Goal: Task Accomplishment & Management: Use online tool/utility

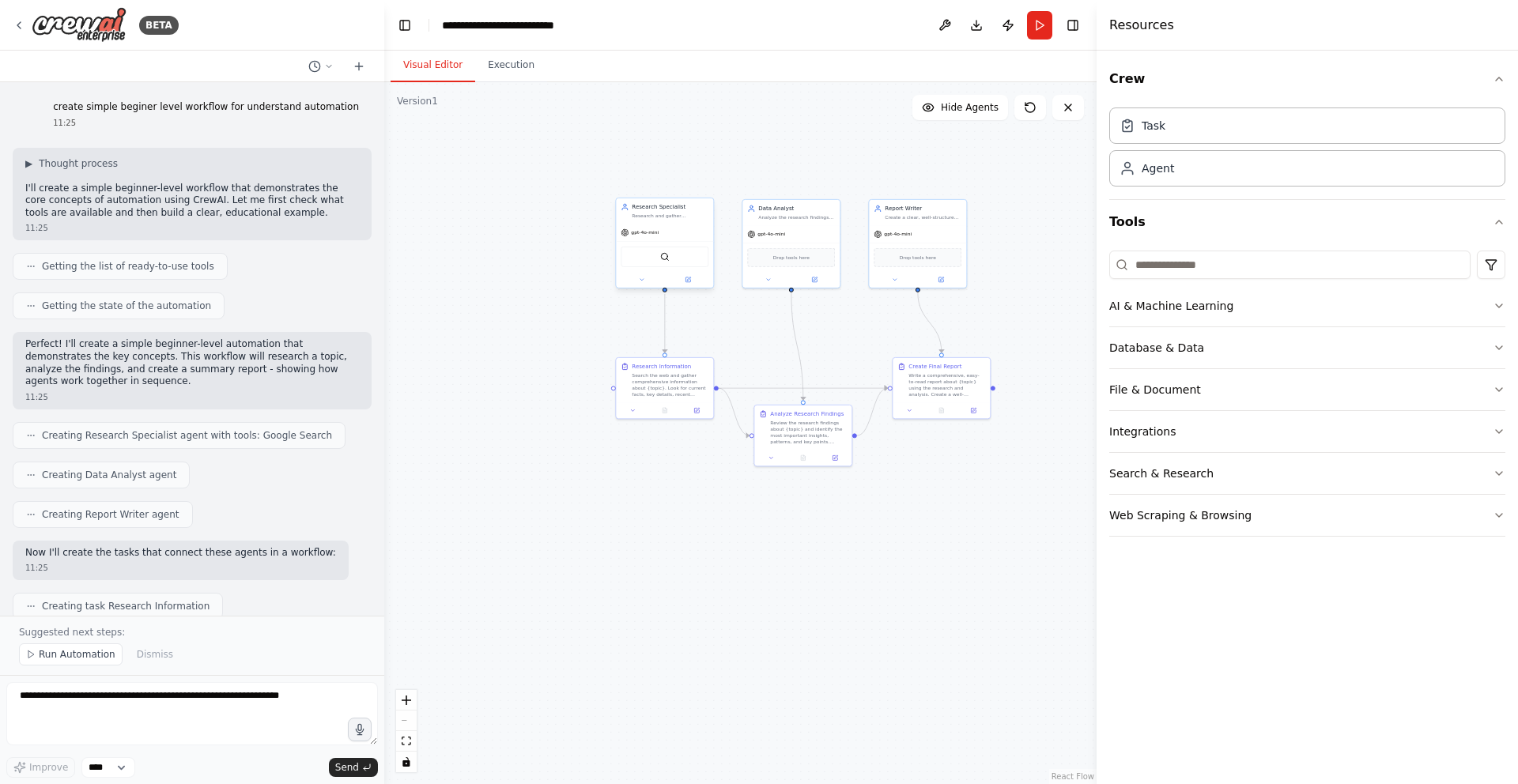
scroll to position [644, 0]
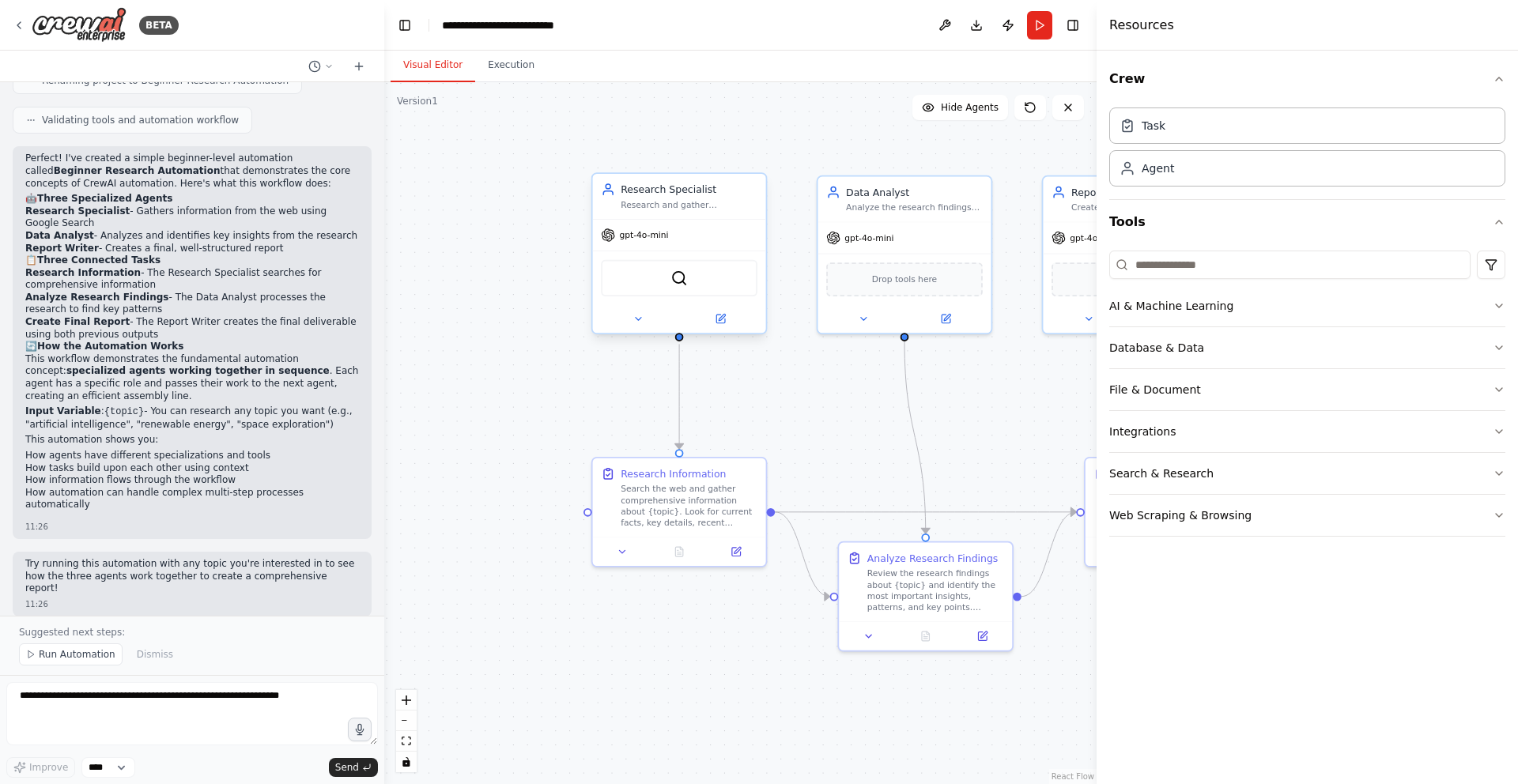
click at [663, 245] on div "gpt-4o-mini" at bounding box center [679, 235] width 173 height 31
click at [682, 260] on div "SerplyWebSearchTool" at bounding box center [678, 278] width 156 height 36
click at [680, 247] on div "gpt-4o-mini" at bounding box center [679, 235] width 173 height 31
click at [723, 318] on icon at bounding box center [721, 318] width 9 height 9
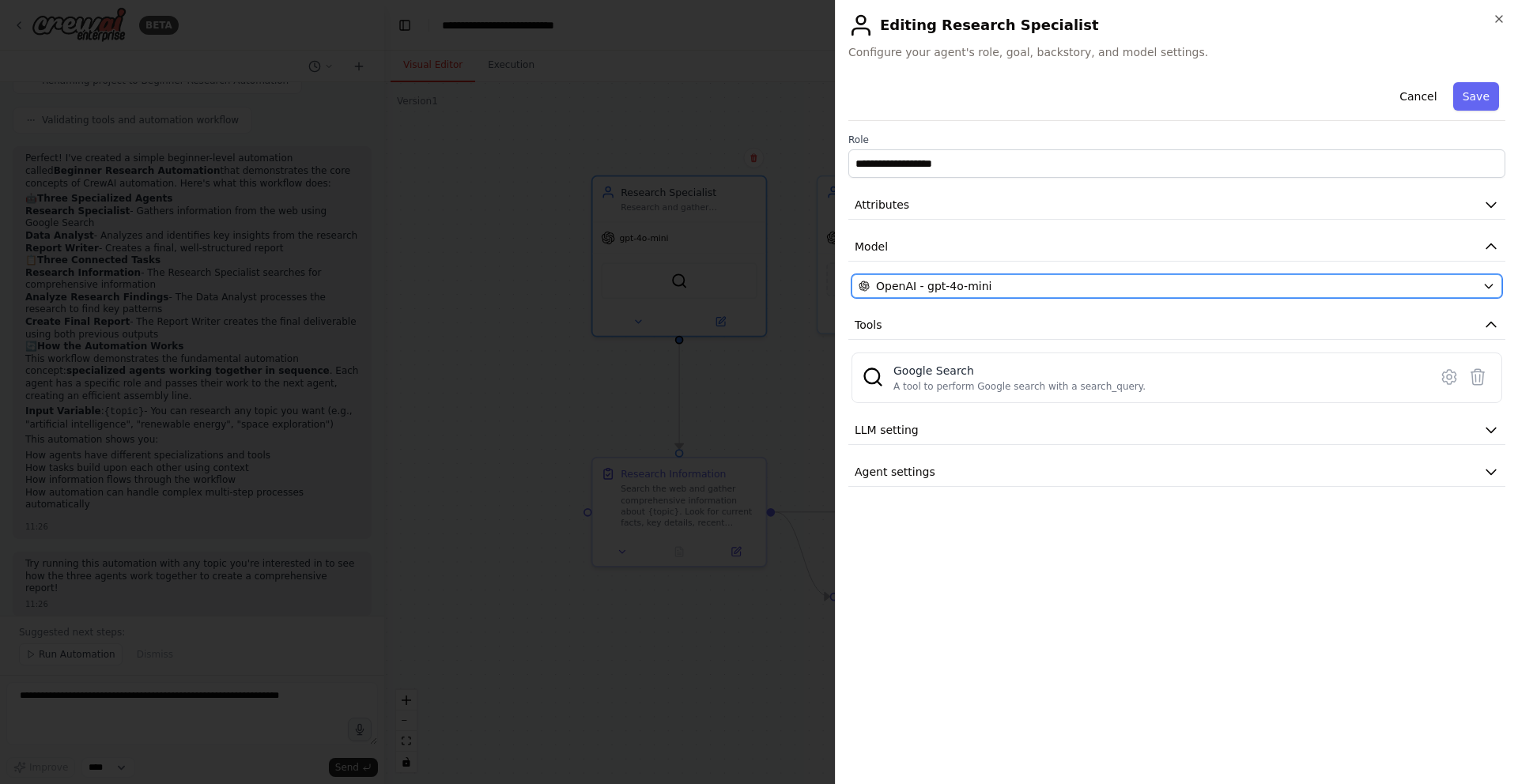
click at [1258, 289] on div "OpenAI - gpt-4o-mini" at bounding box center [1167, 285] width 617 height 16
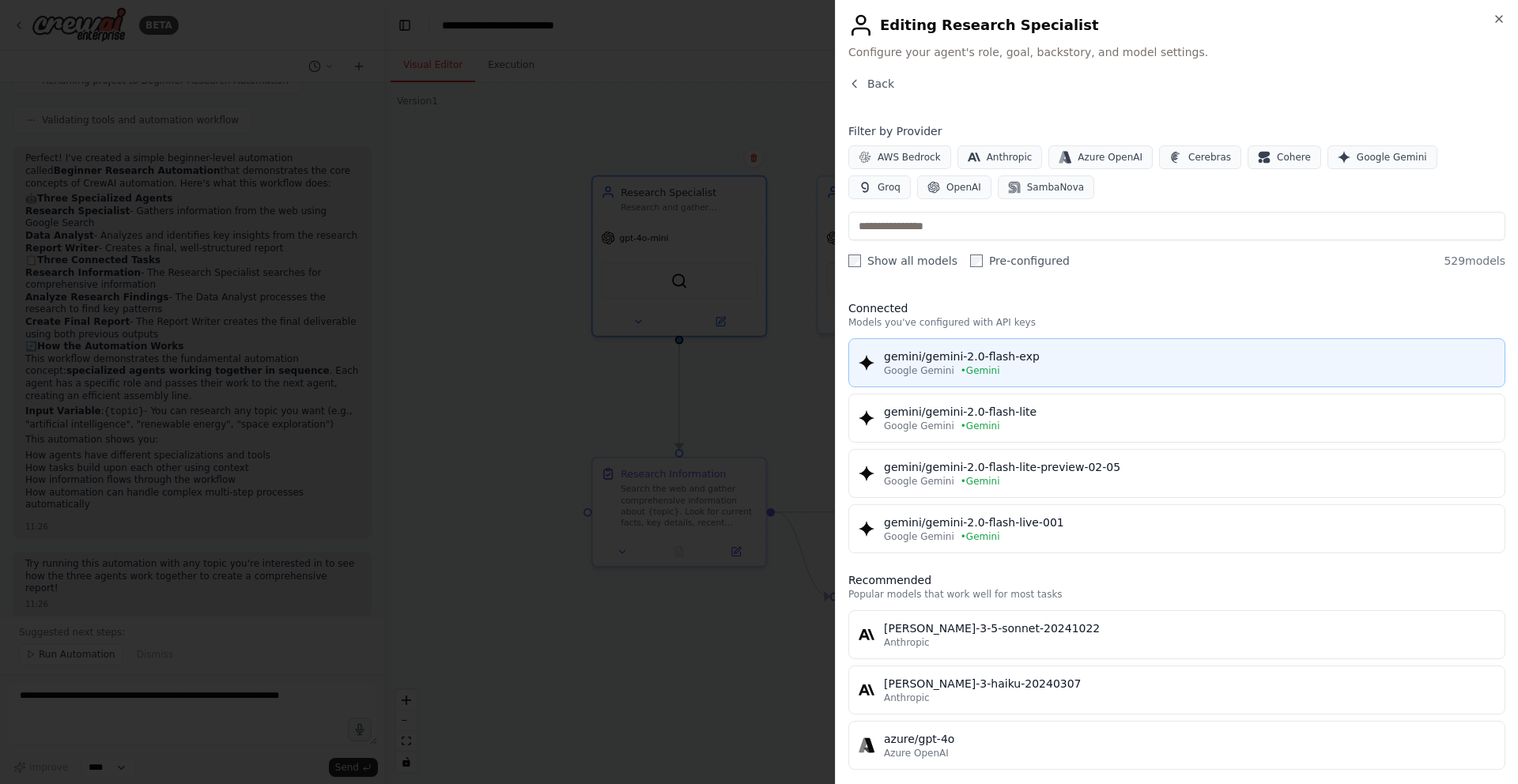
click at [1245, 351] on div "gemini/gemini-2.0-flash-exp" at bounding box center [1189, 356] width 611 height 16
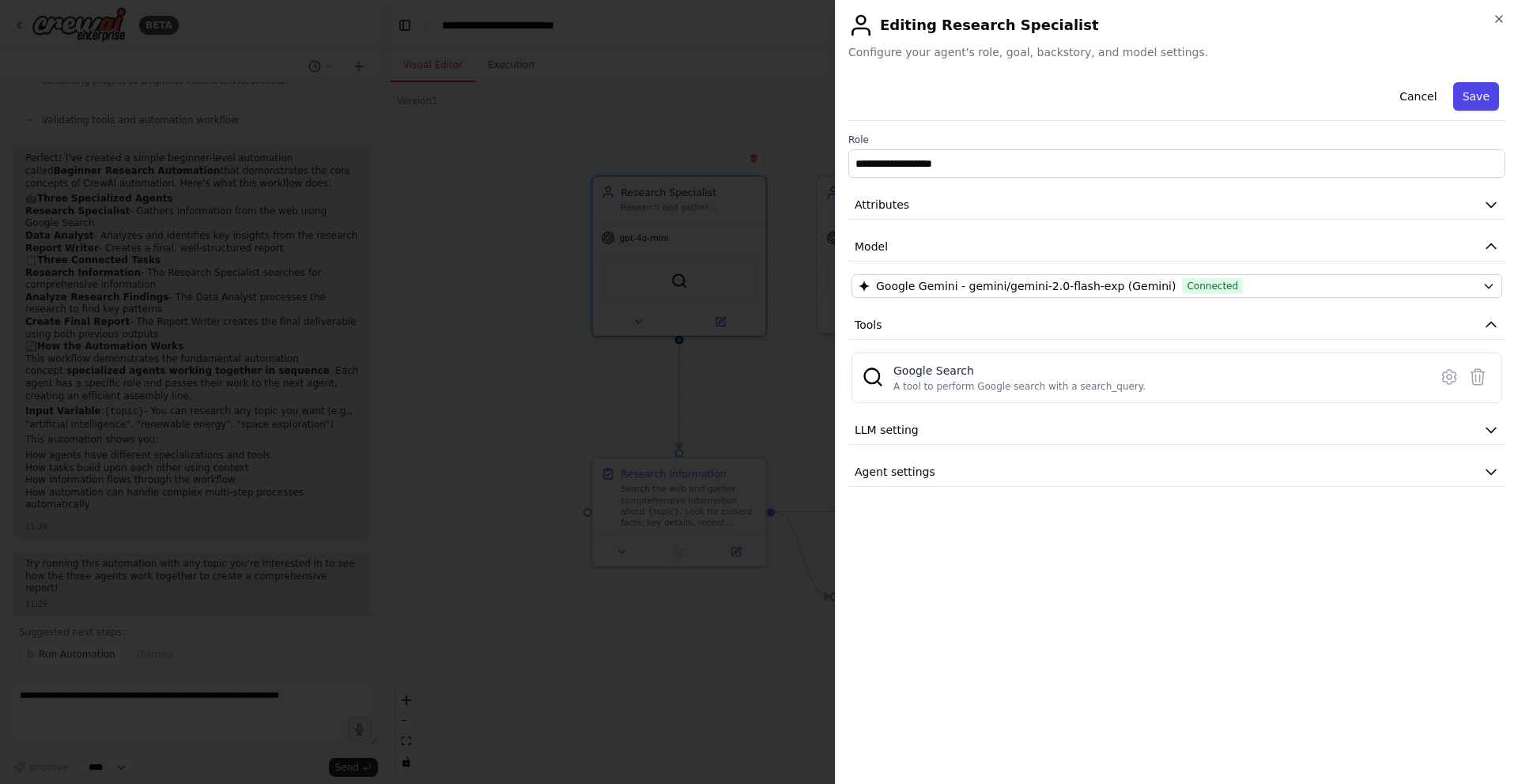
click at [1483, 100] on button "Save" at bounding box center [1476, 96] width 45 height 28
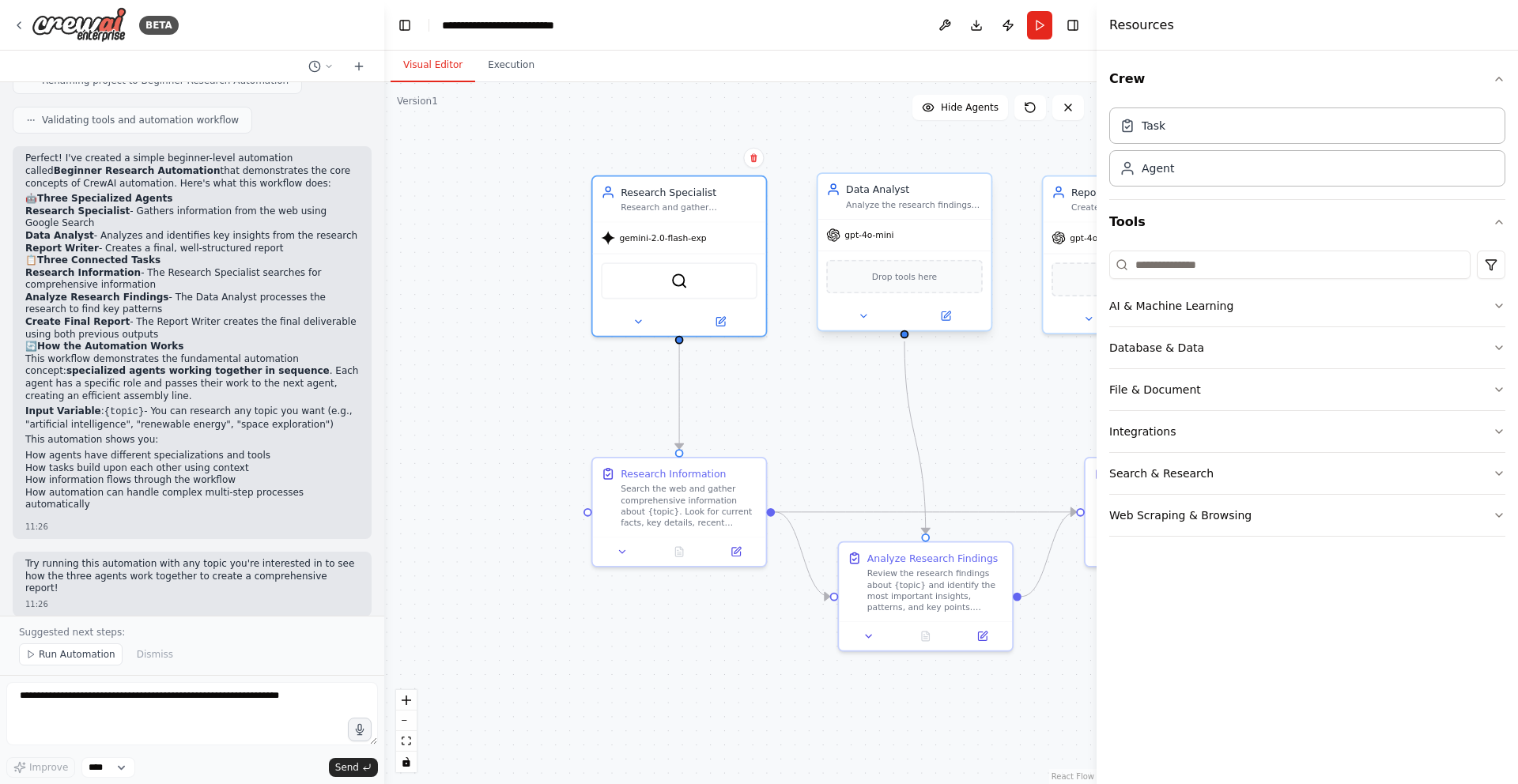
click at [912, 241] on div "gpt-4o-mini" at bounding box center [903, 235] width 173 height 31
click at [951, 313] on icon at bounding box center [945, 316] width 11 height 11
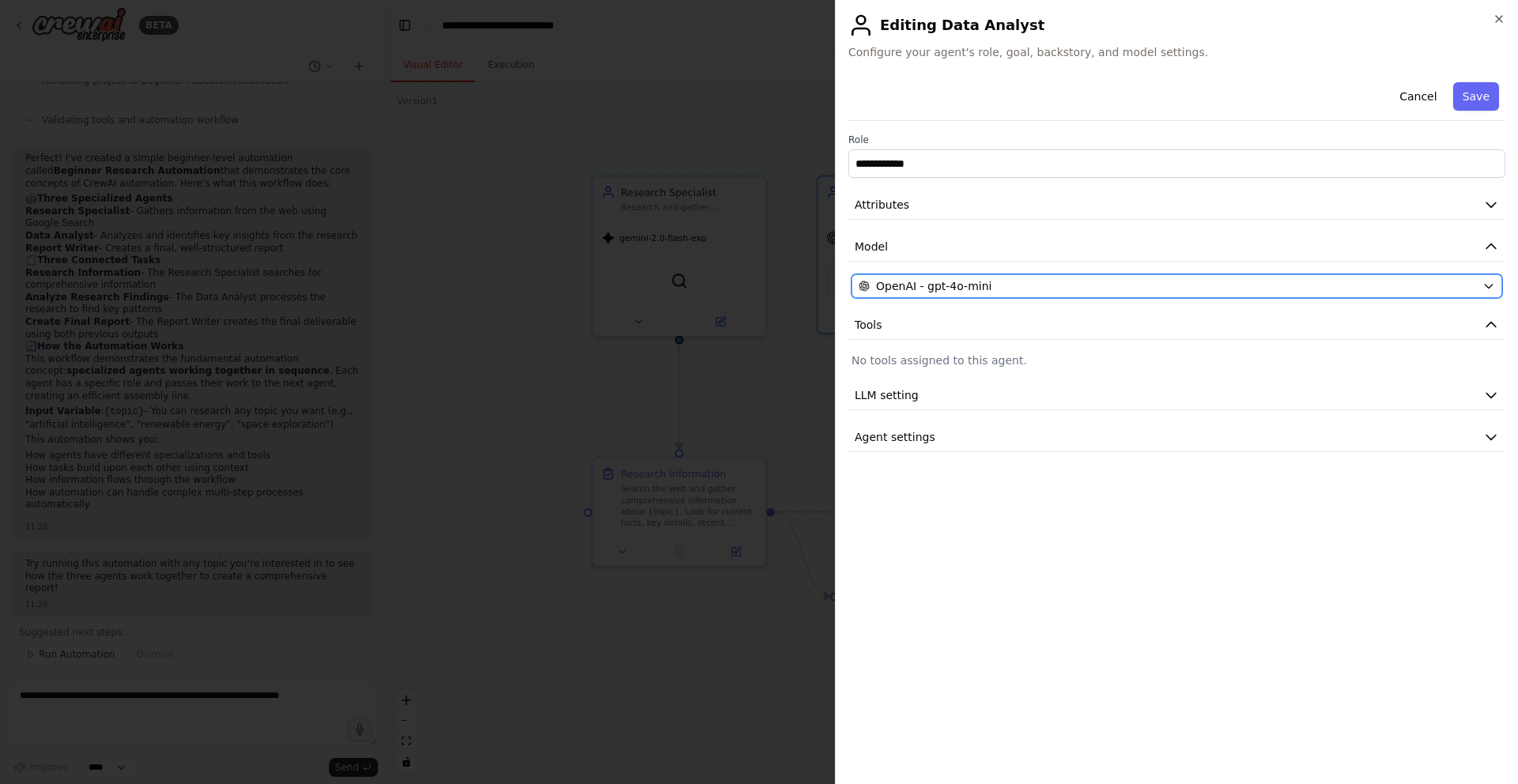
click at [1013, 282] on div "OpenAI - gpt-4o-mini" at bounding box center [1167, 285] width 617 height 16
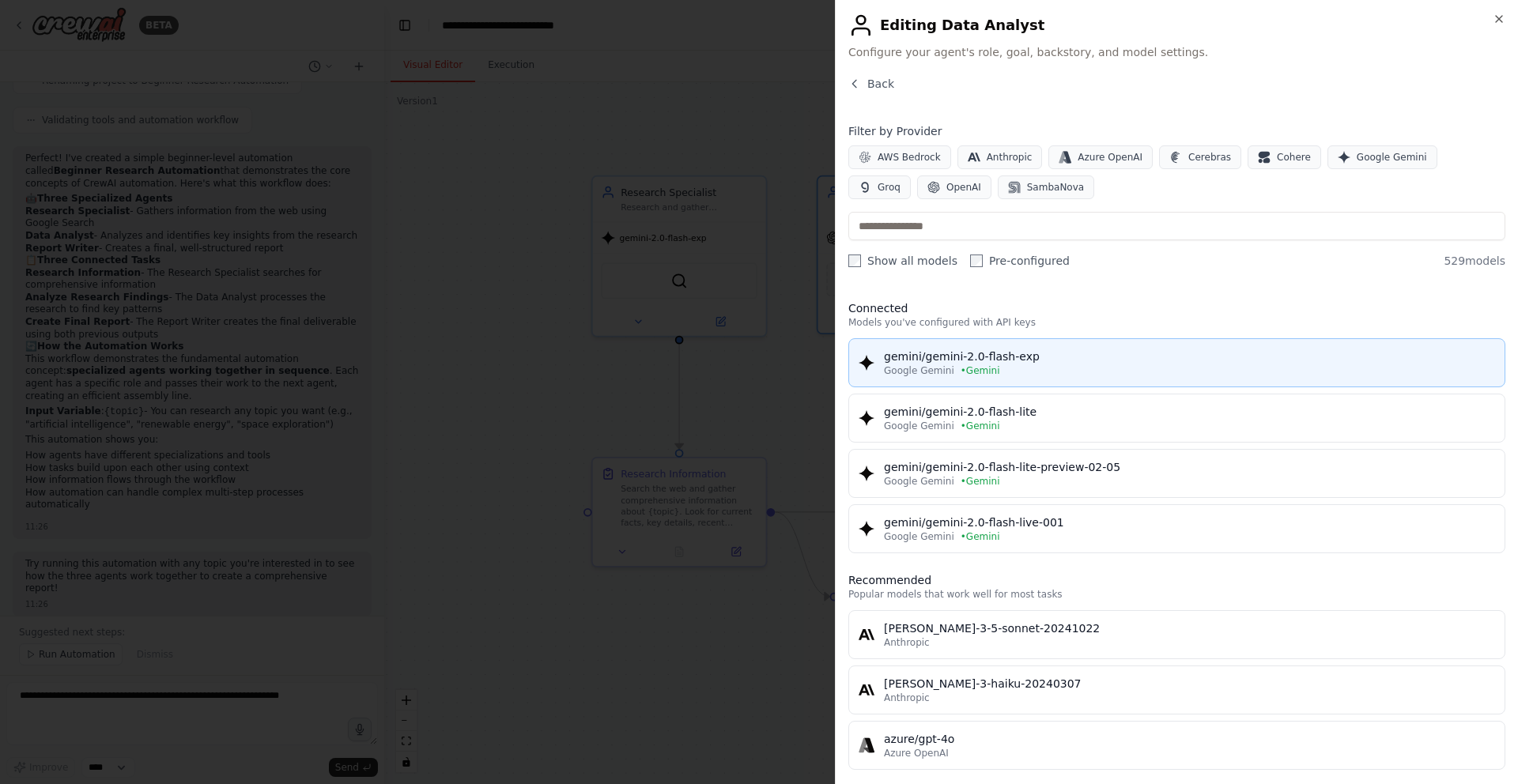
click at [1101, 366] on div "Google Gemini • Gemini" at bounding box center [1189, 370] width 611 height 12
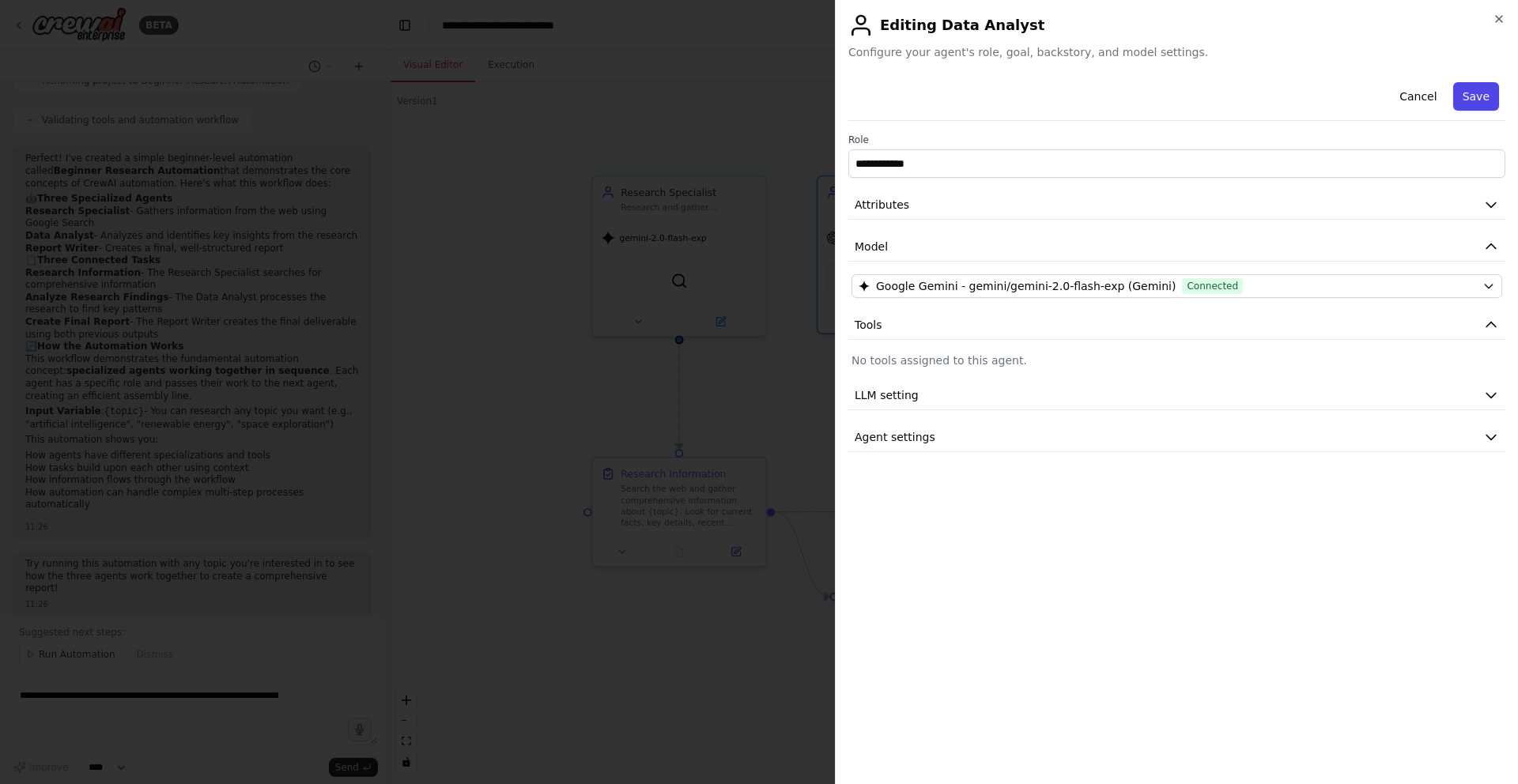
click at [1490, 96] on button "Save" at bounding box center [1476, 96] width 45 height 28
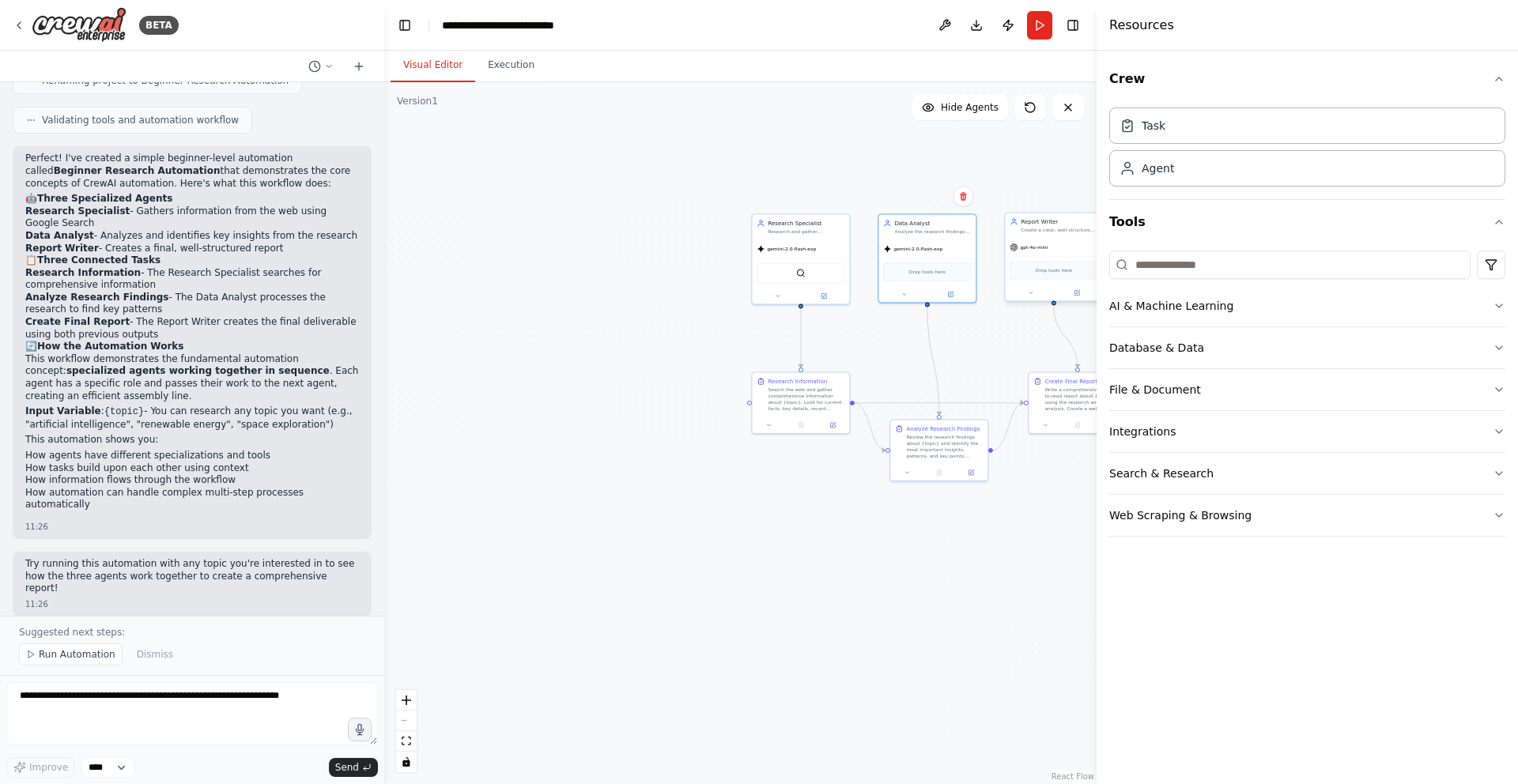
click at [1065, 251] on div "gpt-4o-mini" at bounding box center [1054, 247] width 98 height 17
click at [1080, 296] on button at bounding box center [1077, 292] width 45 height 9
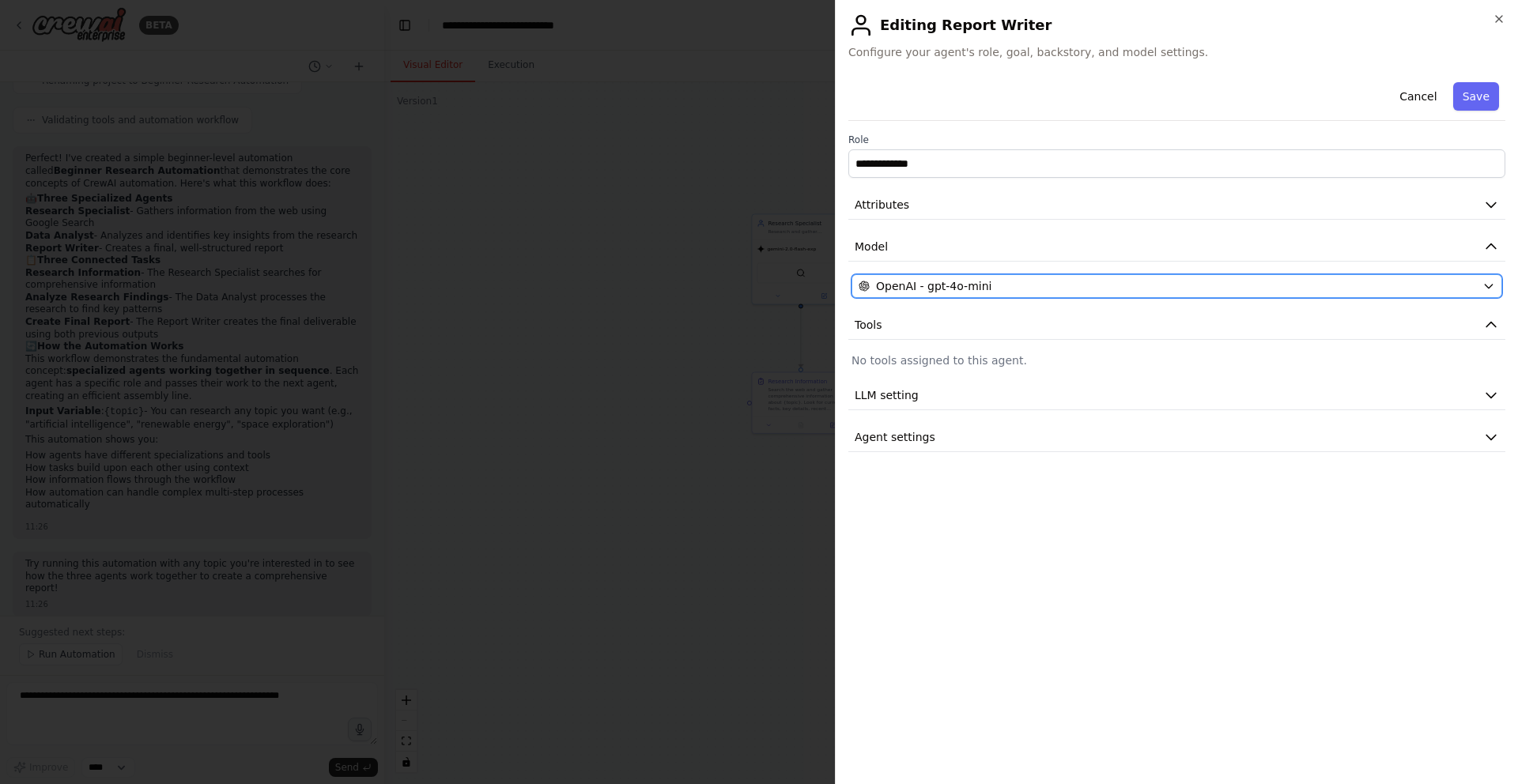
click at [1321, 283] on div "OpenAI - gpt-4o-mini" at bounding box center [1167, 285] width 617 height 16
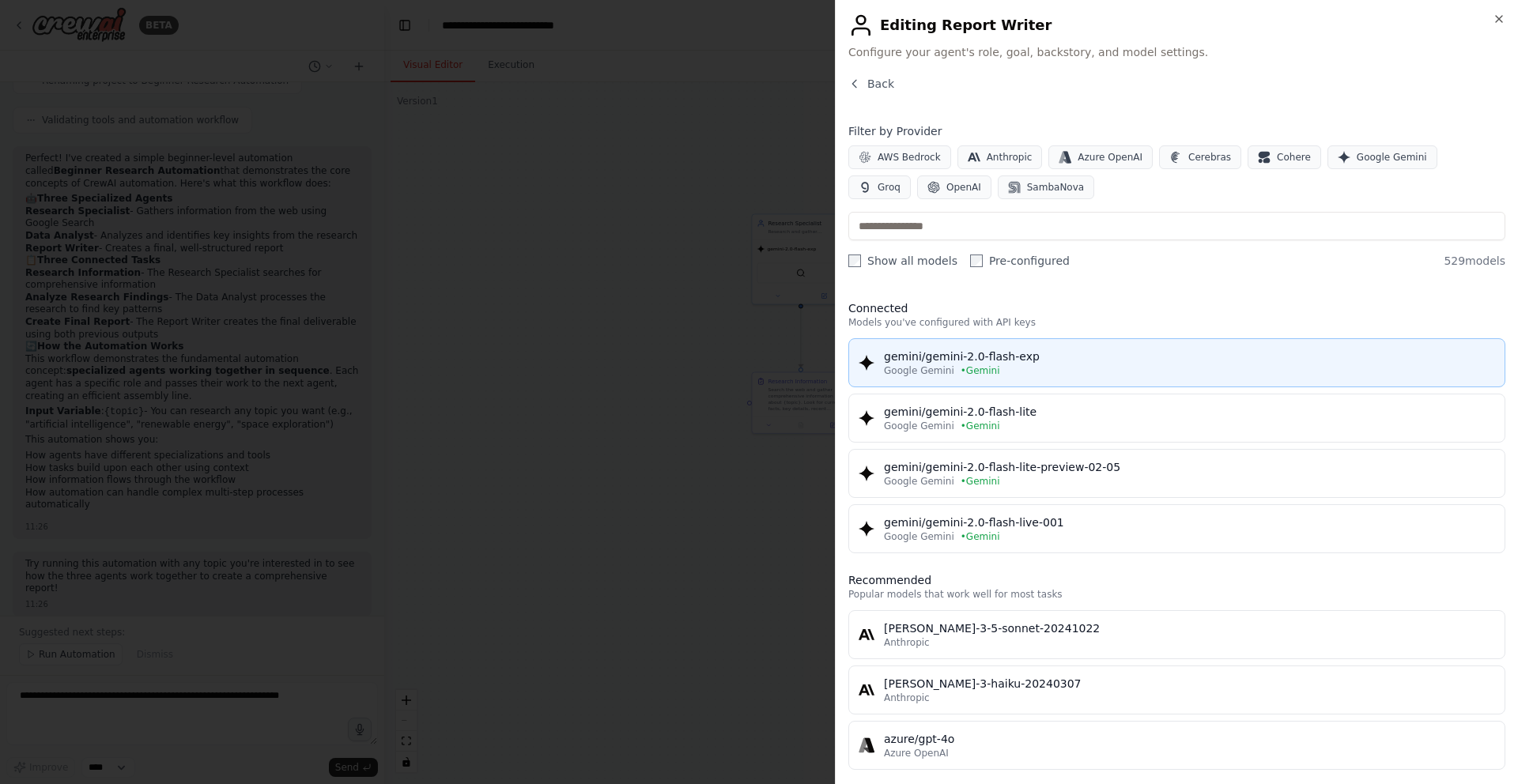
click at [1136, 375] on div "Google Gemini • Gemini" at bounding box center [1189, 370] width 611 height 12
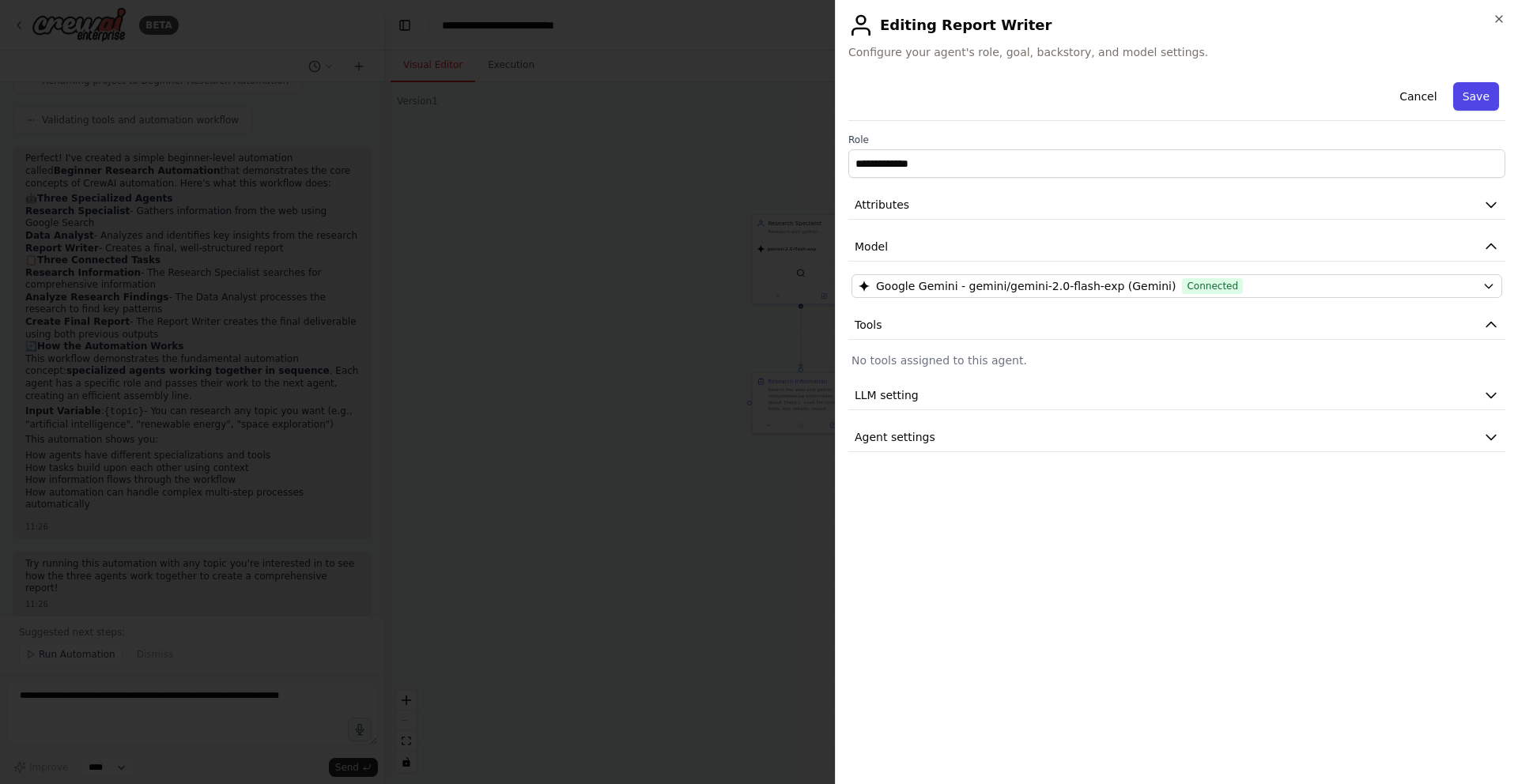
click at [1482, 98] on button "Save" at bounding box center [1476, 96] width 45 height 28
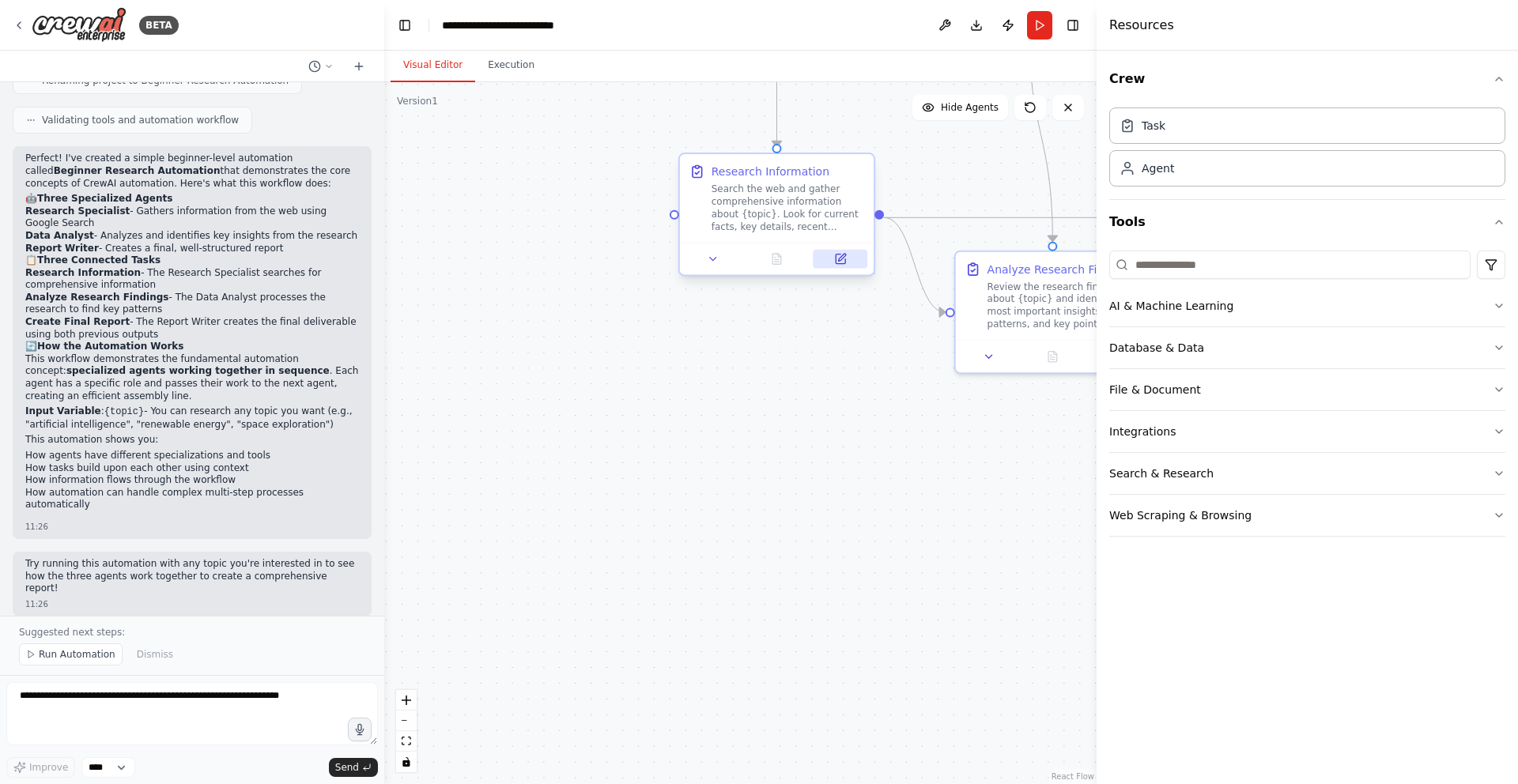
click at [836, 258] on icon at bounding box center [840, 259] width 9 height 9
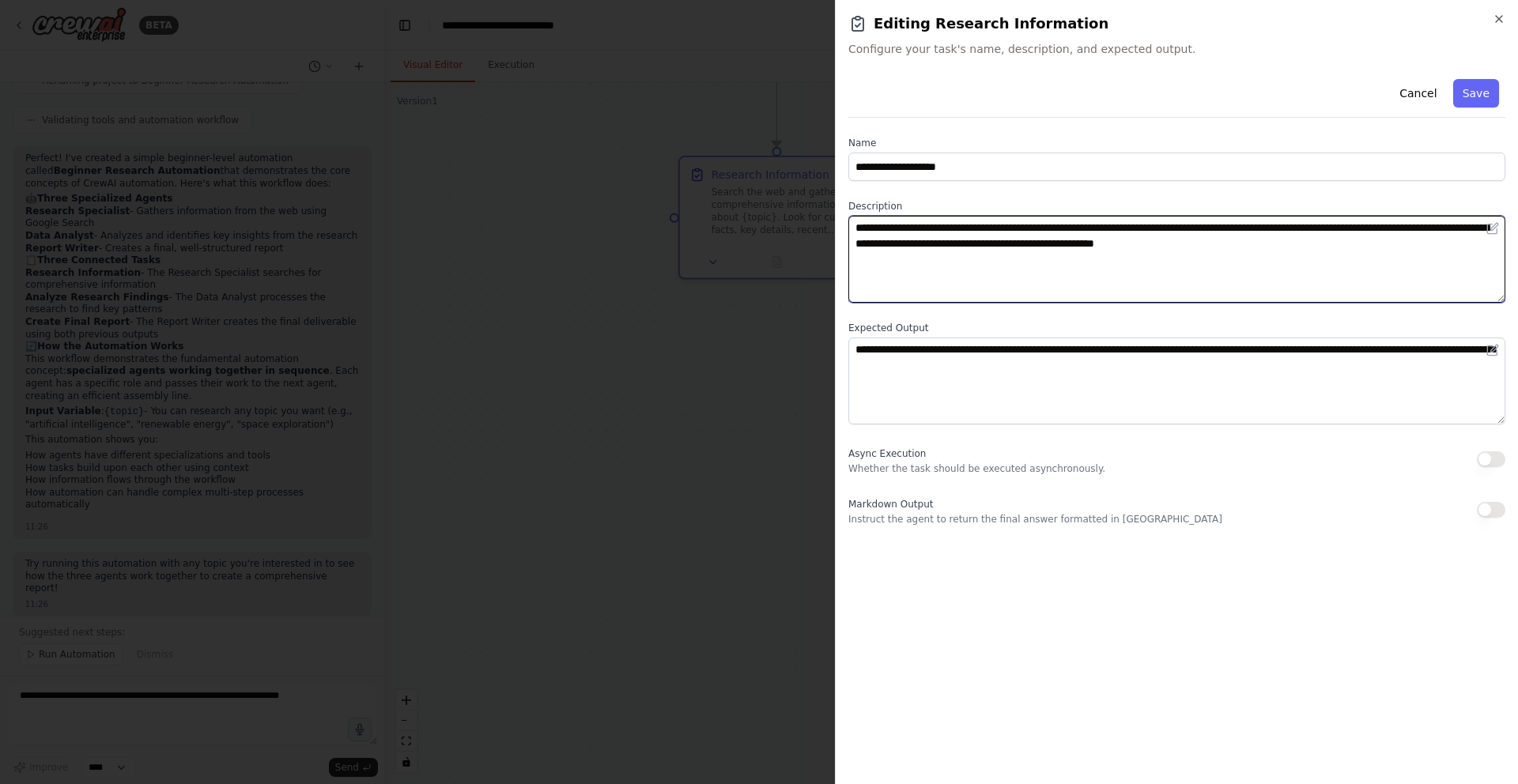
click at [1070, 235] on textarea "**********" at bounding box center [1176, 259] width 657 height 87
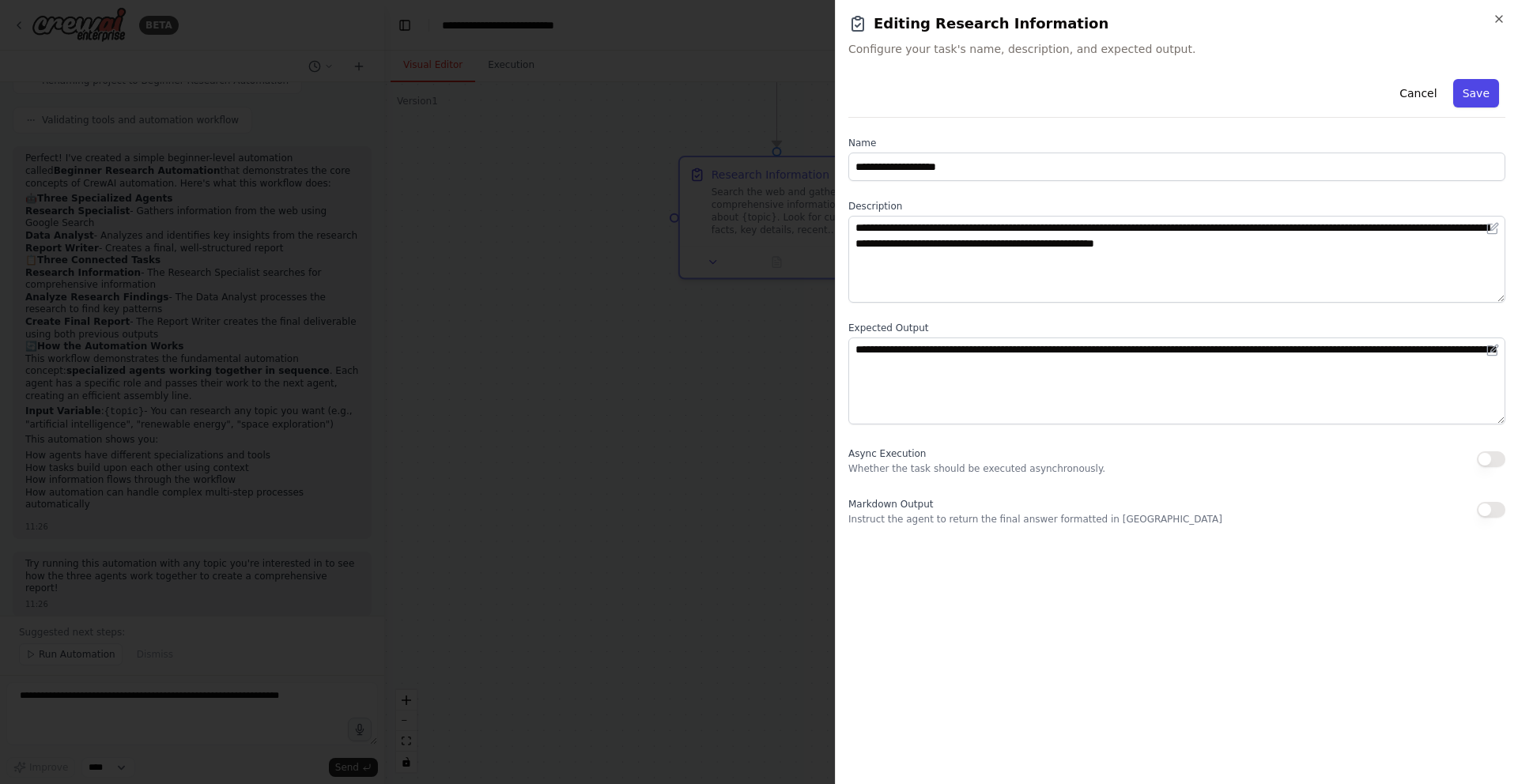
click at [1474, 96] on button "Save" at bounding box center [1476, 93] width 45 height 28
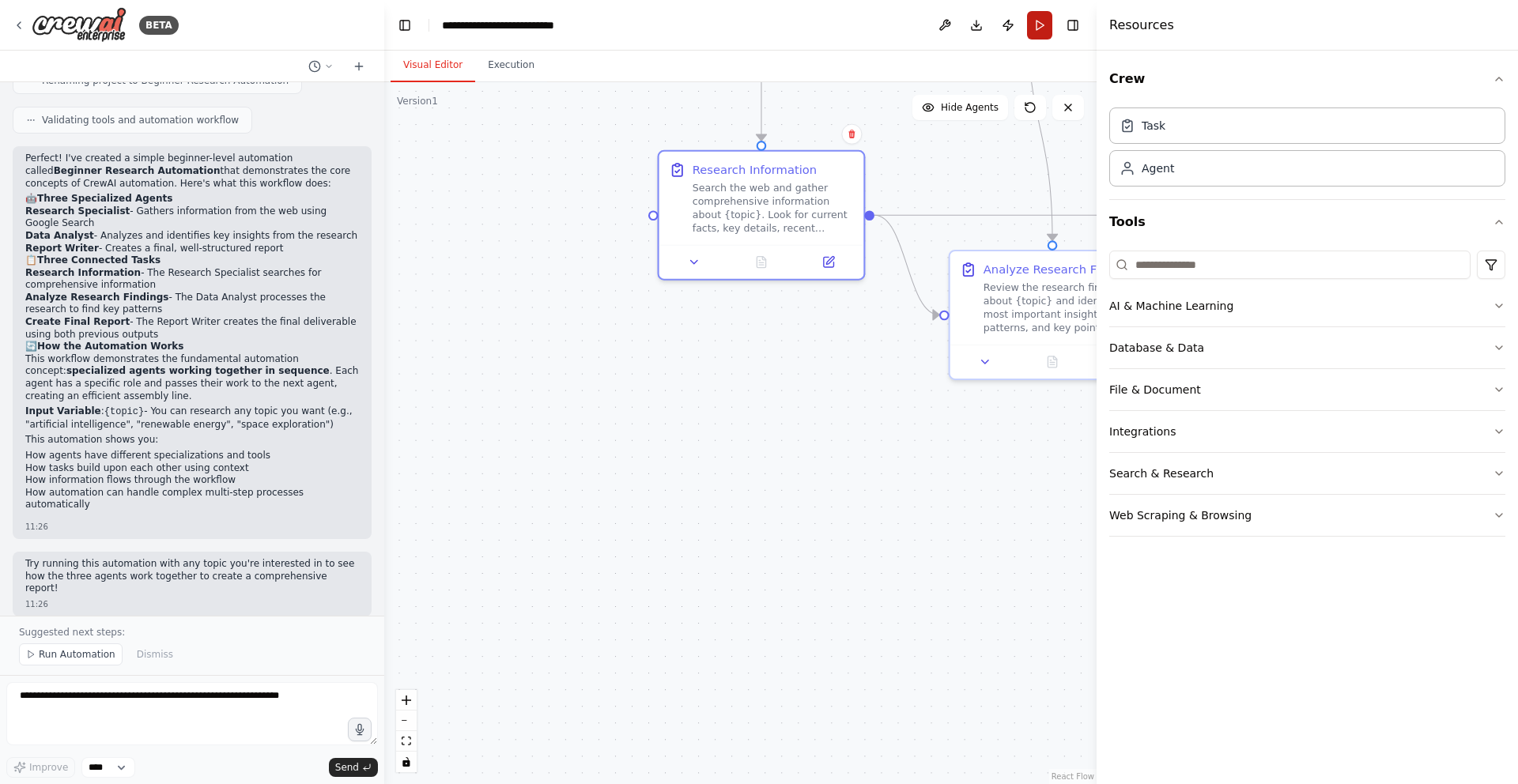
click at [1044, 31] on button "Run" at bounding box center [1039, 25] width 26 height 28
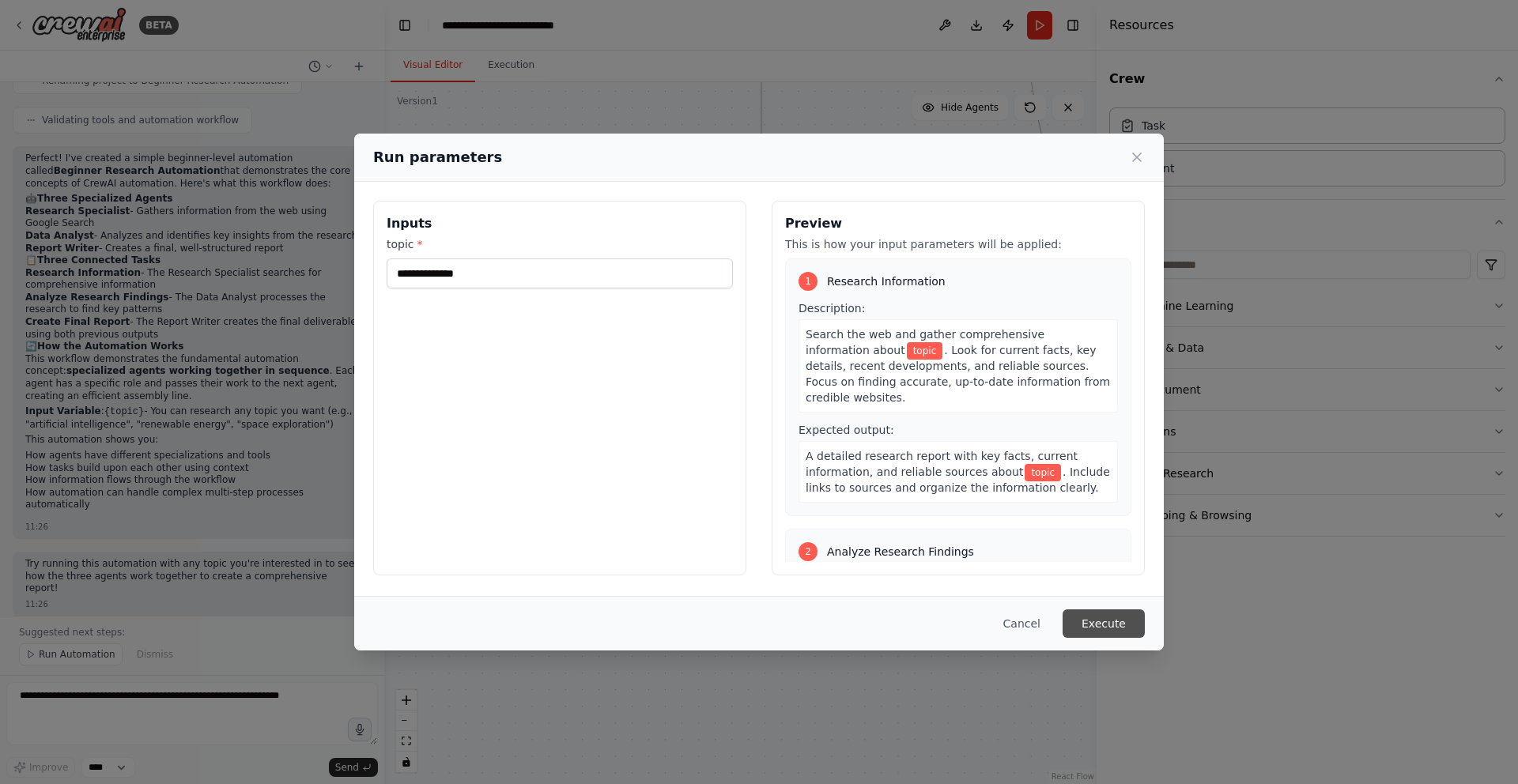
click at [1122, 623] on button "Execute" at bounding box center [1103, 624] width 82 height 28
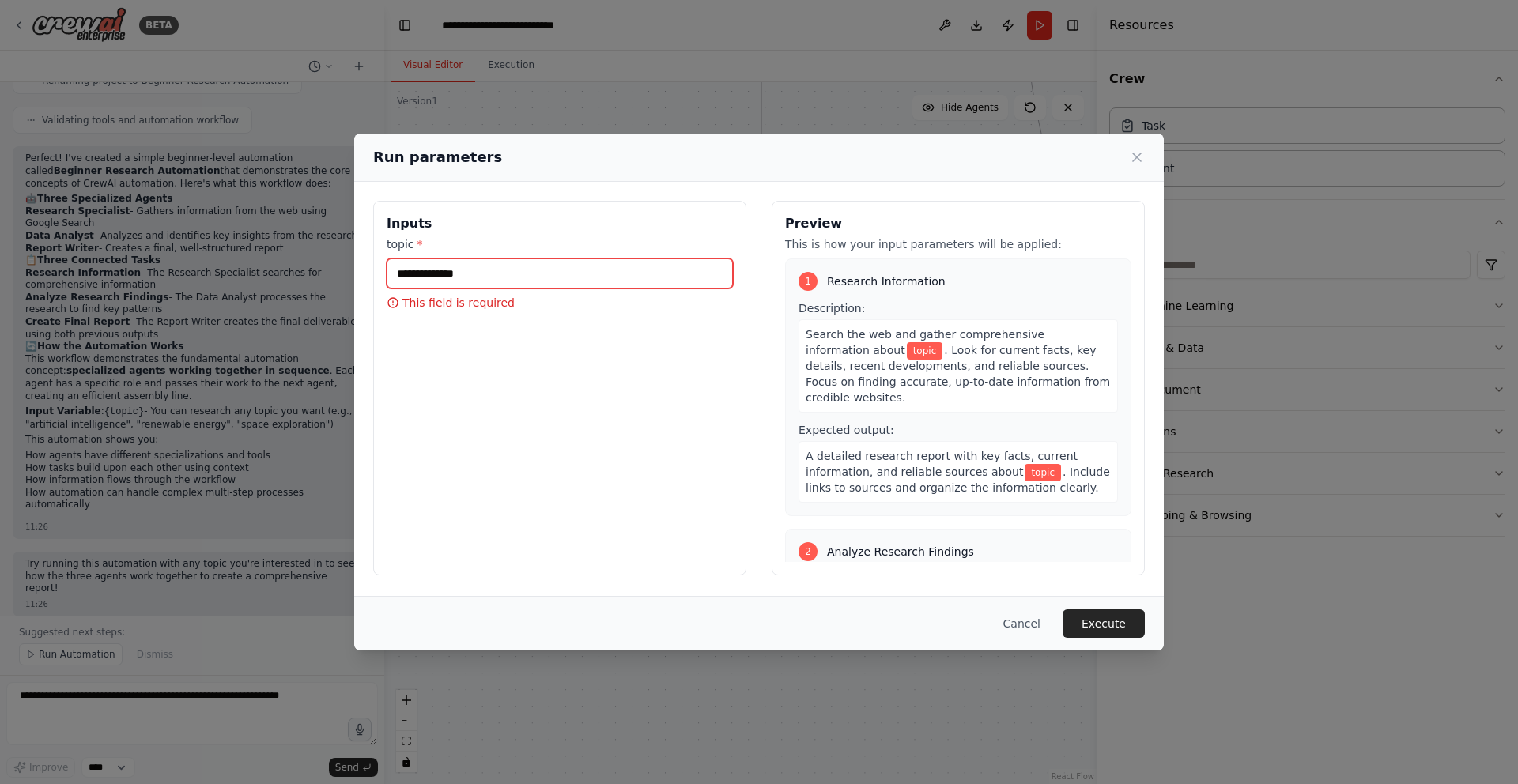
click at [596, 279] on input "topic *" at bounding box center [559, 274] width 347 height 30
type input "**"
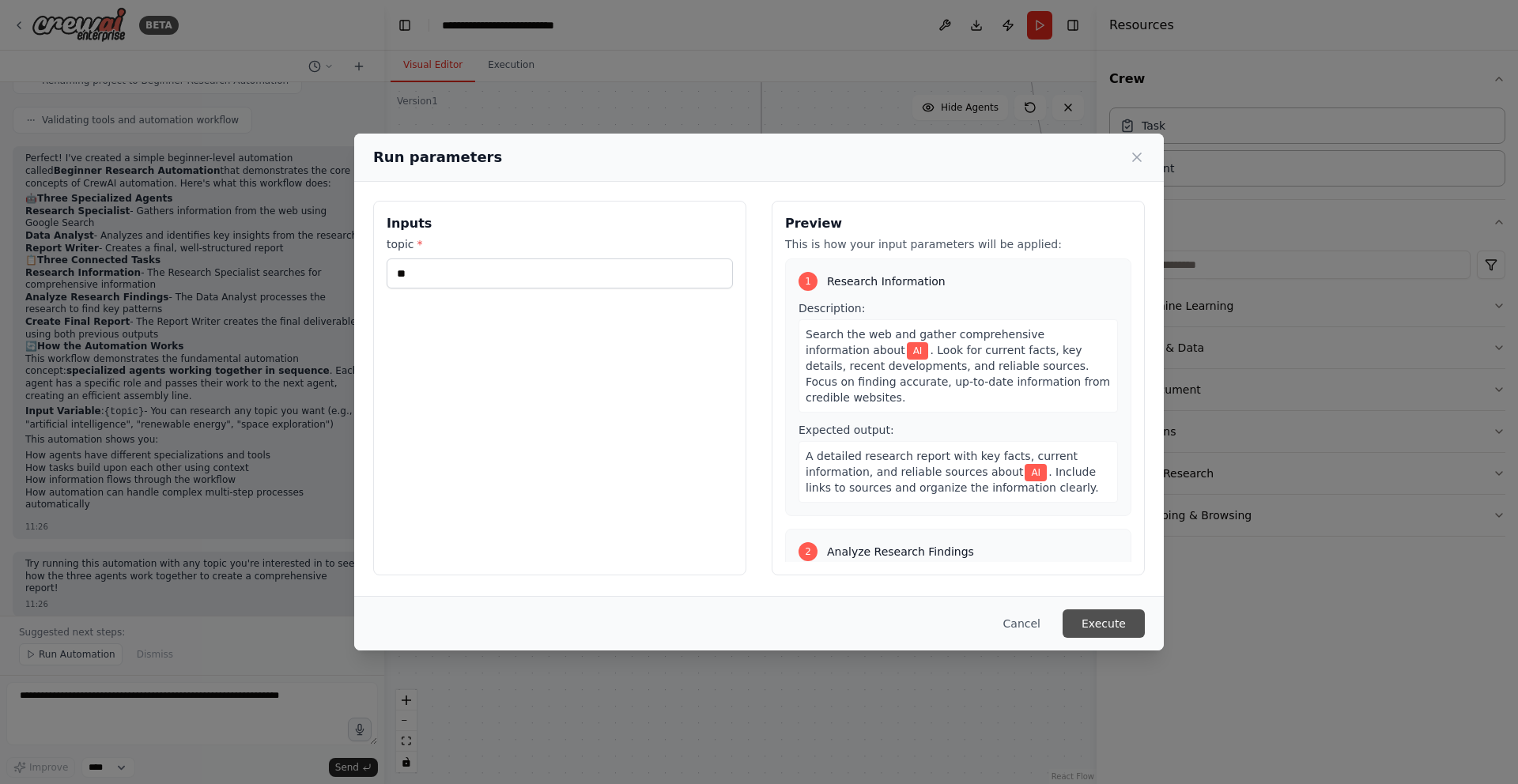
click at [1097, 626] on button "Execute" at bounding box center [1103, 624] width 82 height 28
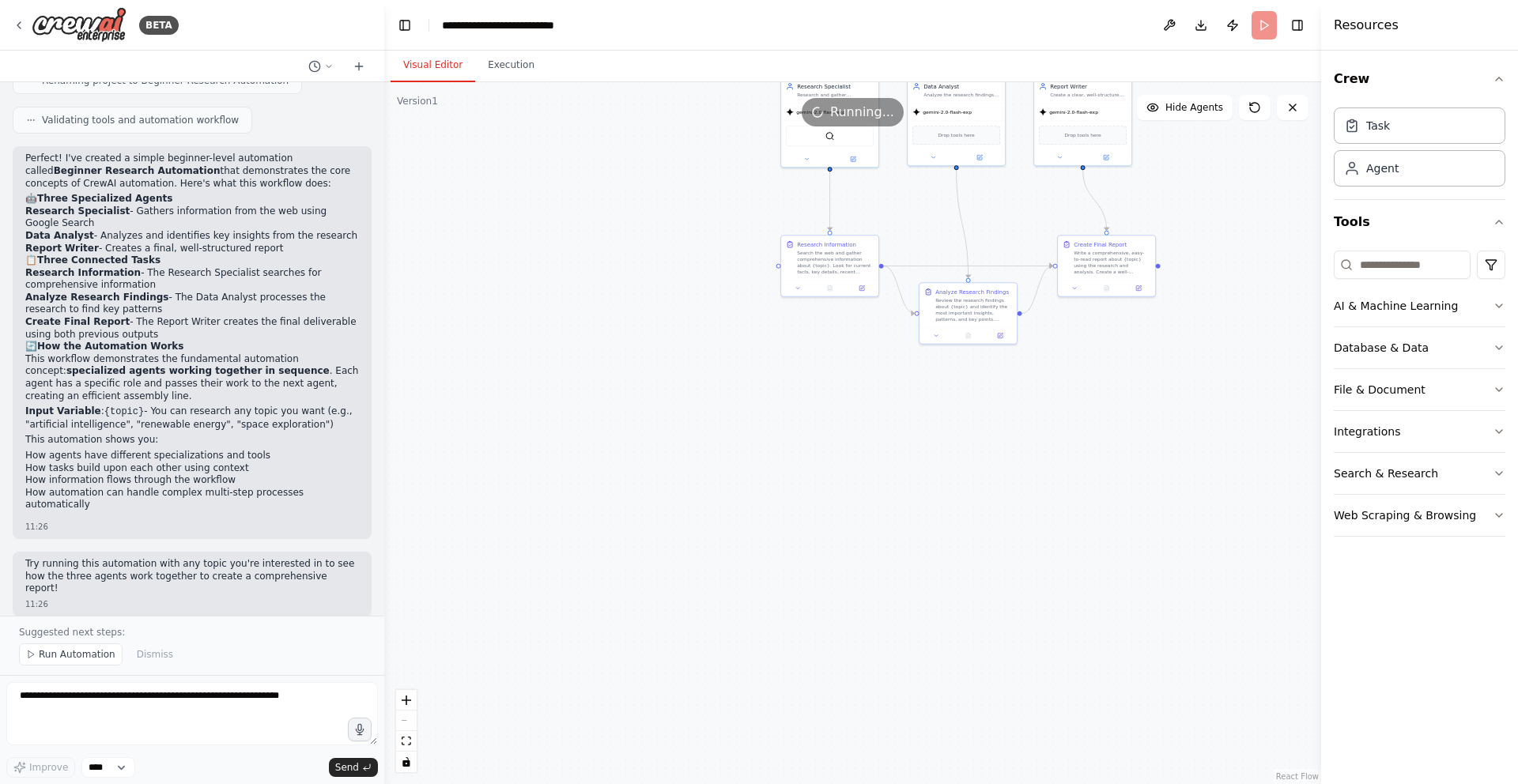
drag, startPoint x: 1096, startPoint y: 320, endPoint x: 1313, endPoint y: 313, distance: 217.1
click at [1321, 313] on div at bounding box center [1324, 392] width 7 height 784
click at [679, 198] on div ".deletable-edge-delete-btn { width: 20px; height: 20px; border: 0px solid #ffff…" at bounding box center [848, 433] width 929 height 702
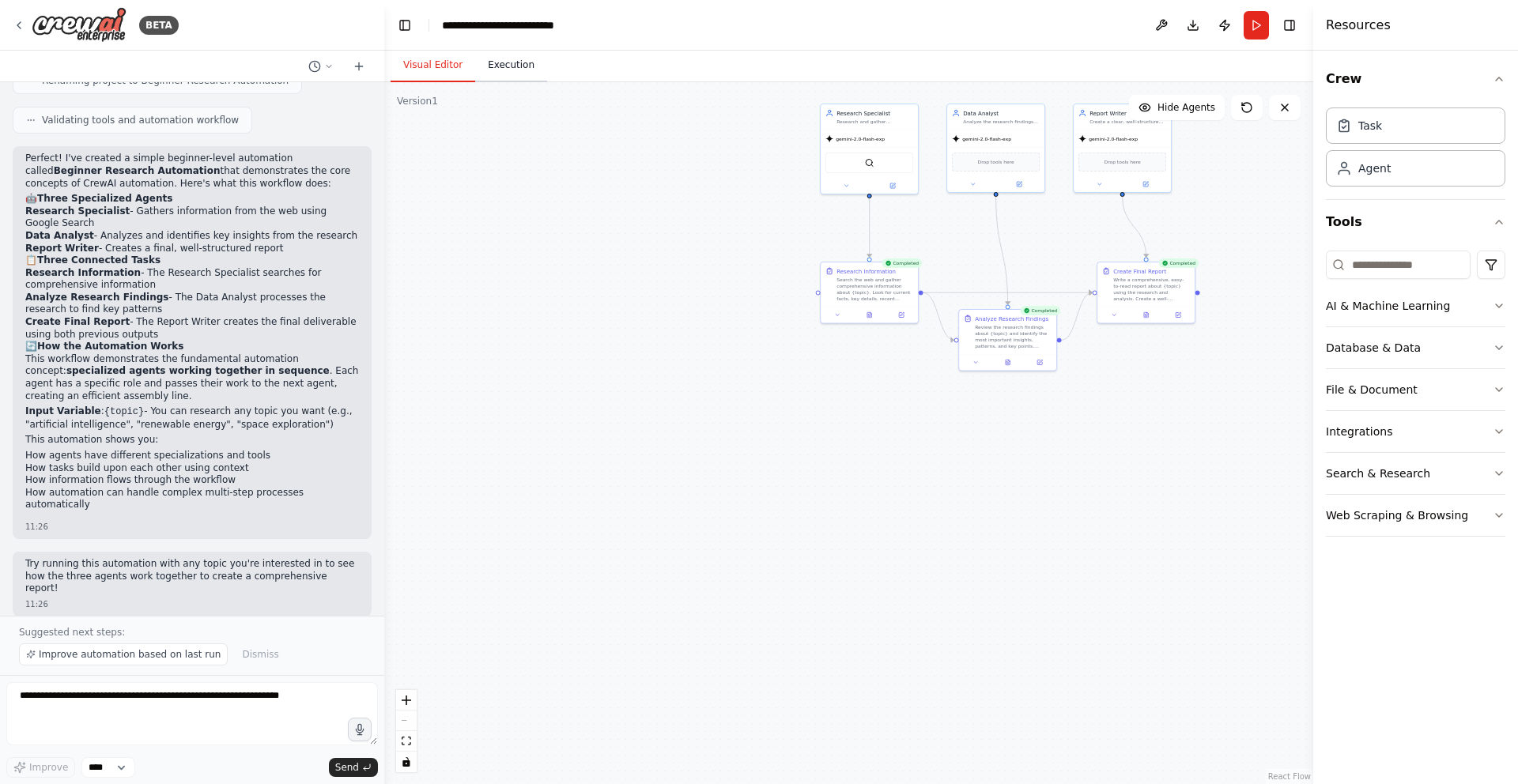
click at [496, 62] on button "Execution" at bounding box center [510, 65] width 72 height 33
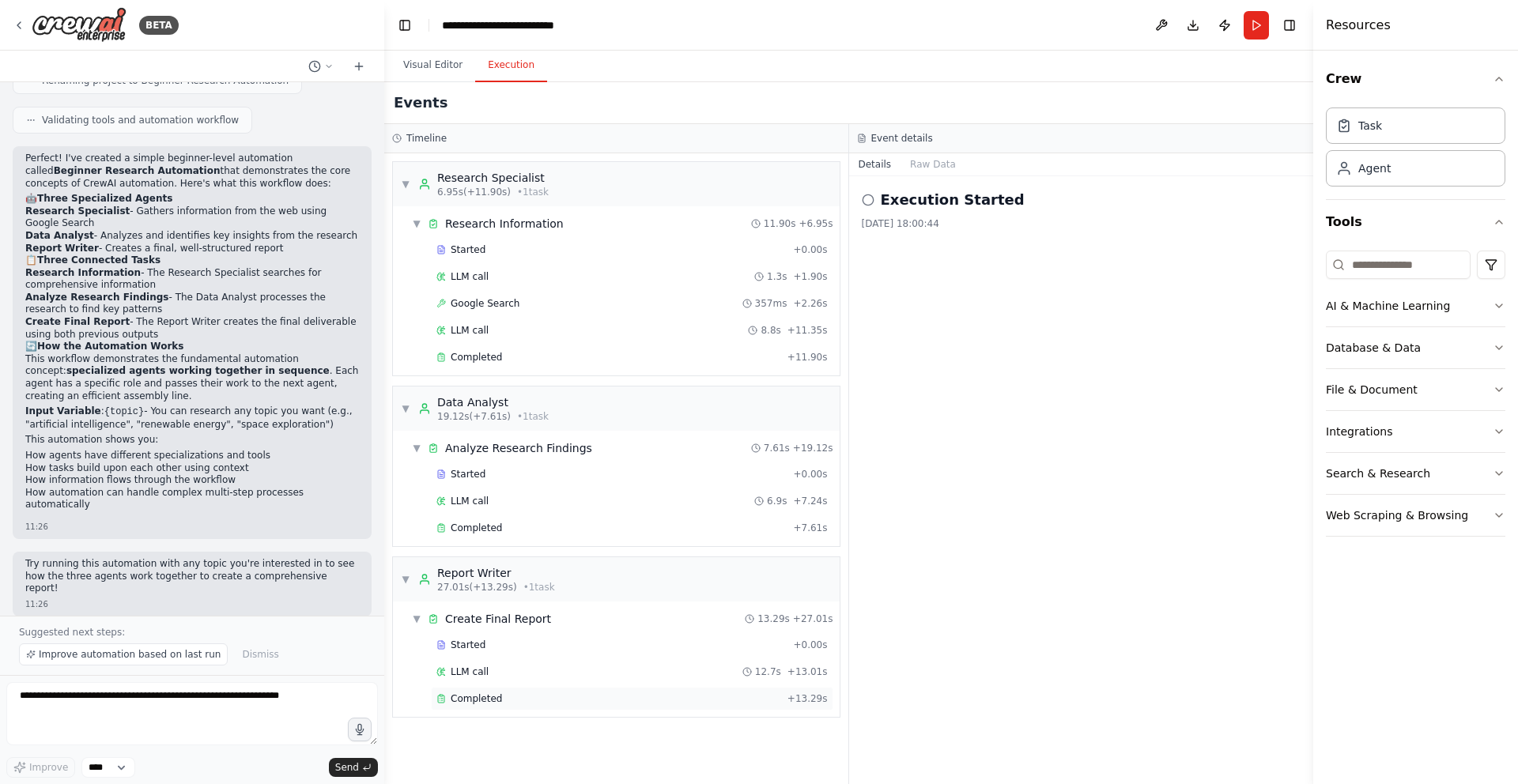
click at [508, 698] on div "Completed" at bounding box center [609, 698] width 345 height 12
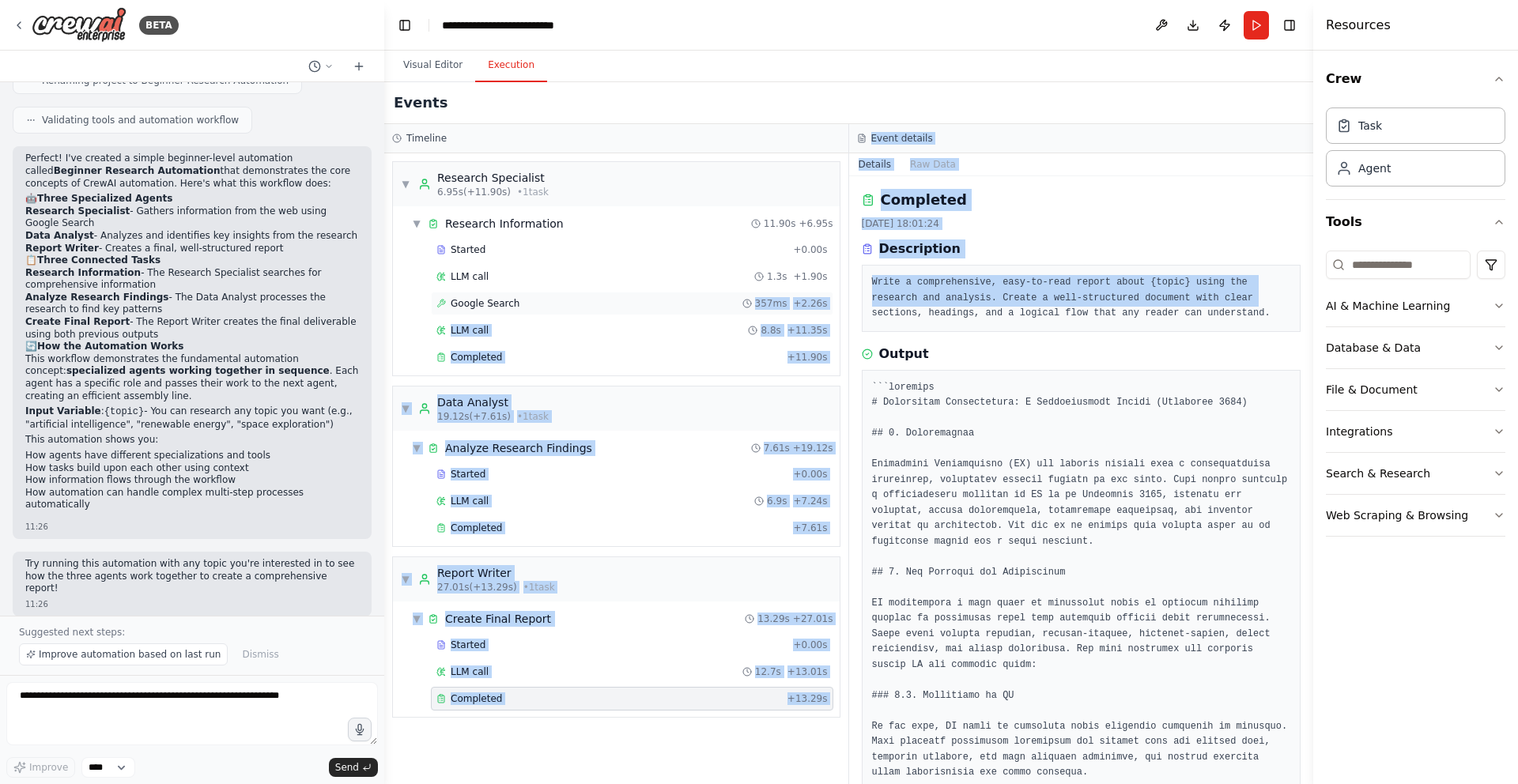
drag, startPoint x: 850, startPoint y: 310, endPoint x: 752, endPoint y: 302, distance: 98.3
click at [752, 302] on div "Timeline ▼ Research Specialist 6.95s (+11.90s) • 1 task ▼ Research Information …" at bounding box center [848, 454] width 929 height 660
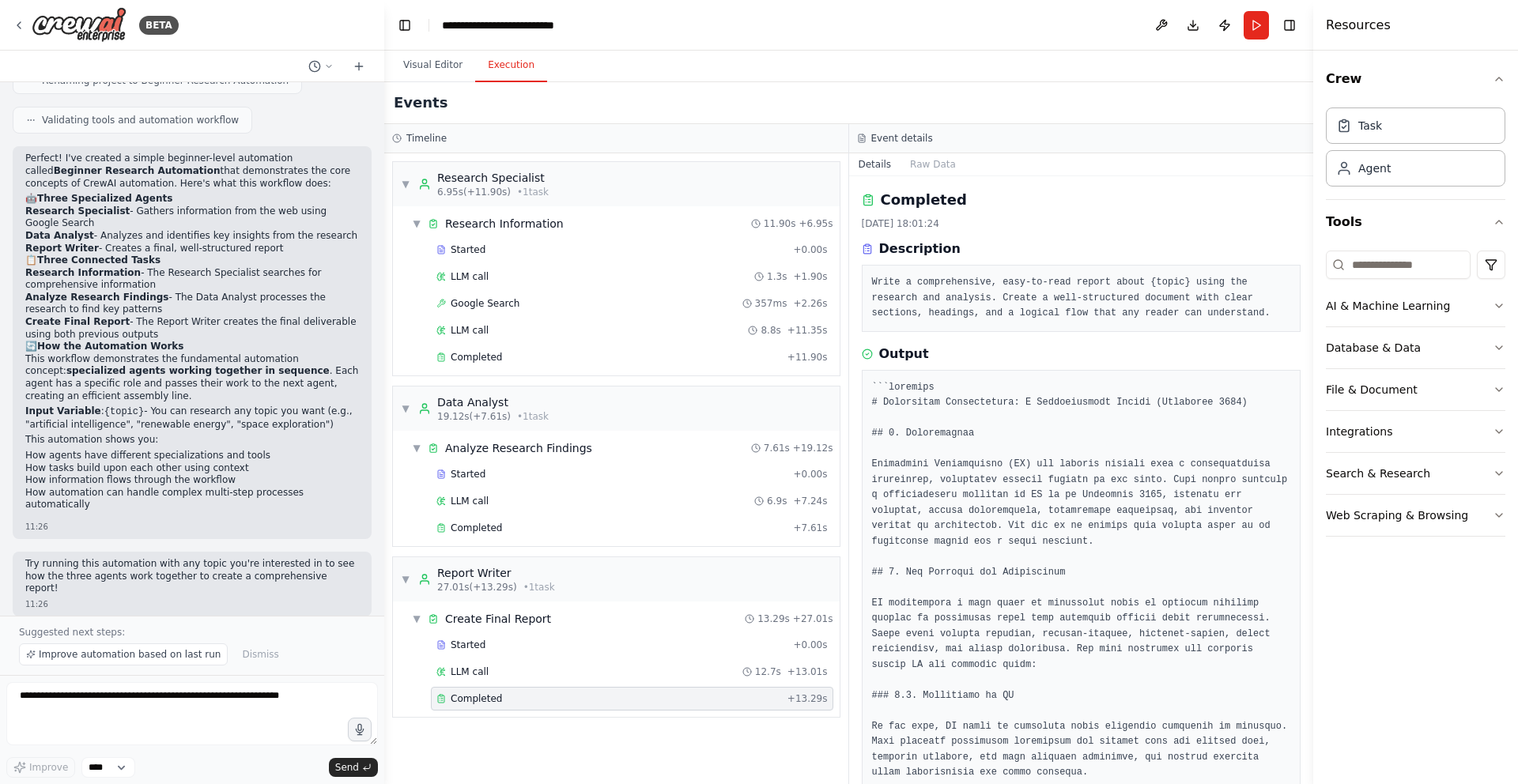
click at [1027, 340] on div "Completed [DATE] 18:01:24 Description Write a comprehensive, easy-to-read repor…" at bounding box center [1081, 480] width 465 height 608
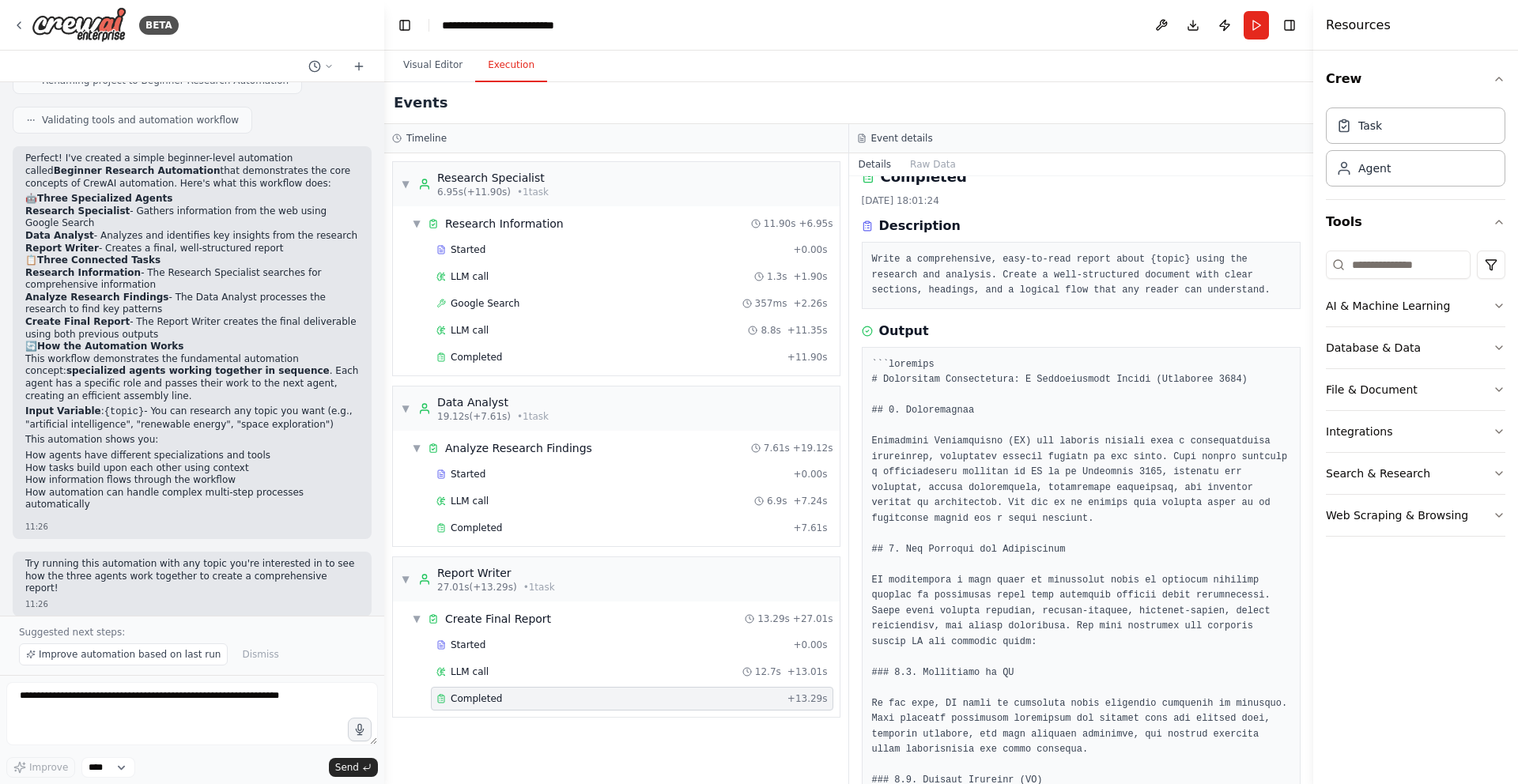
scroll to position [27, 0]
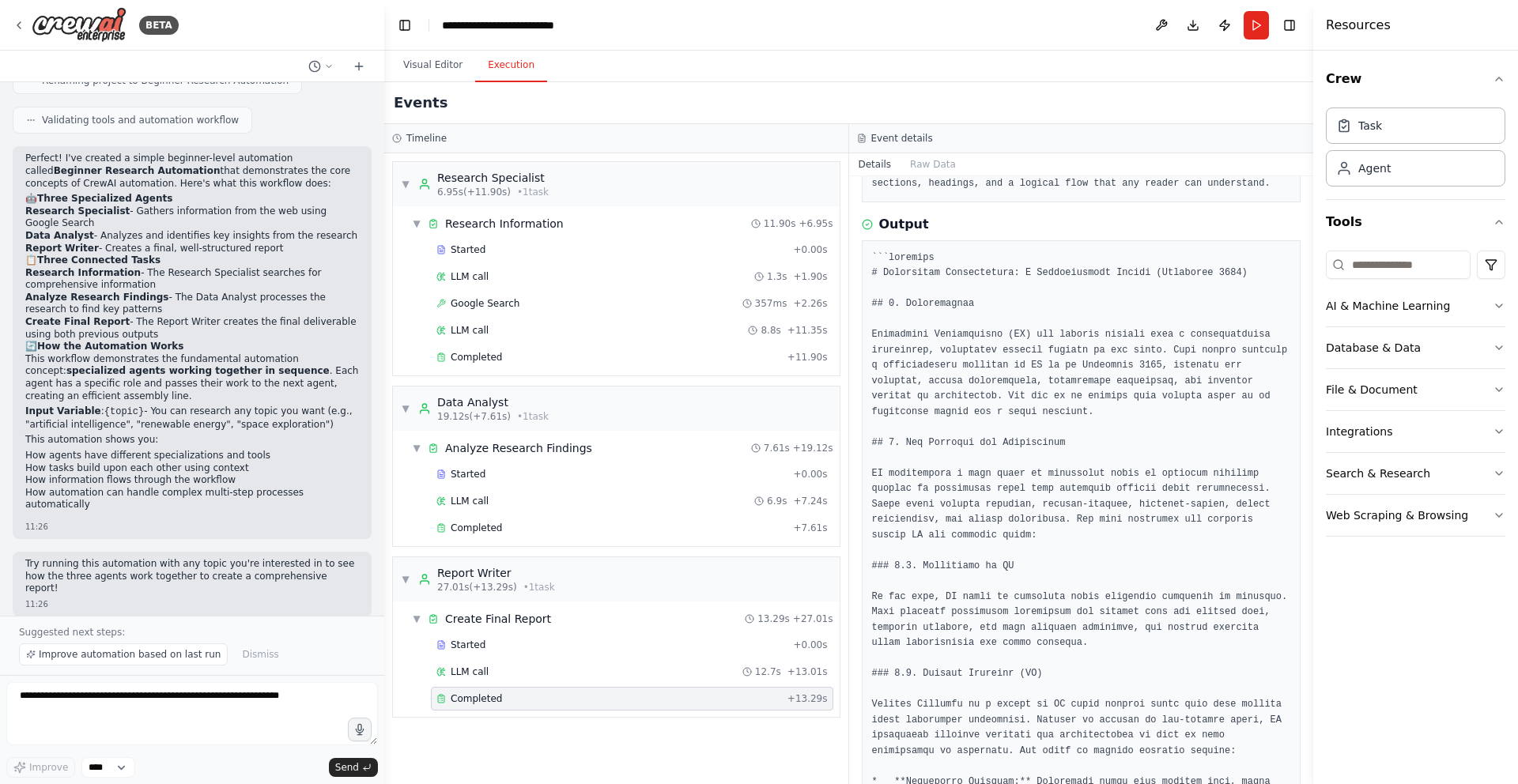
scroll to position [194, 0]
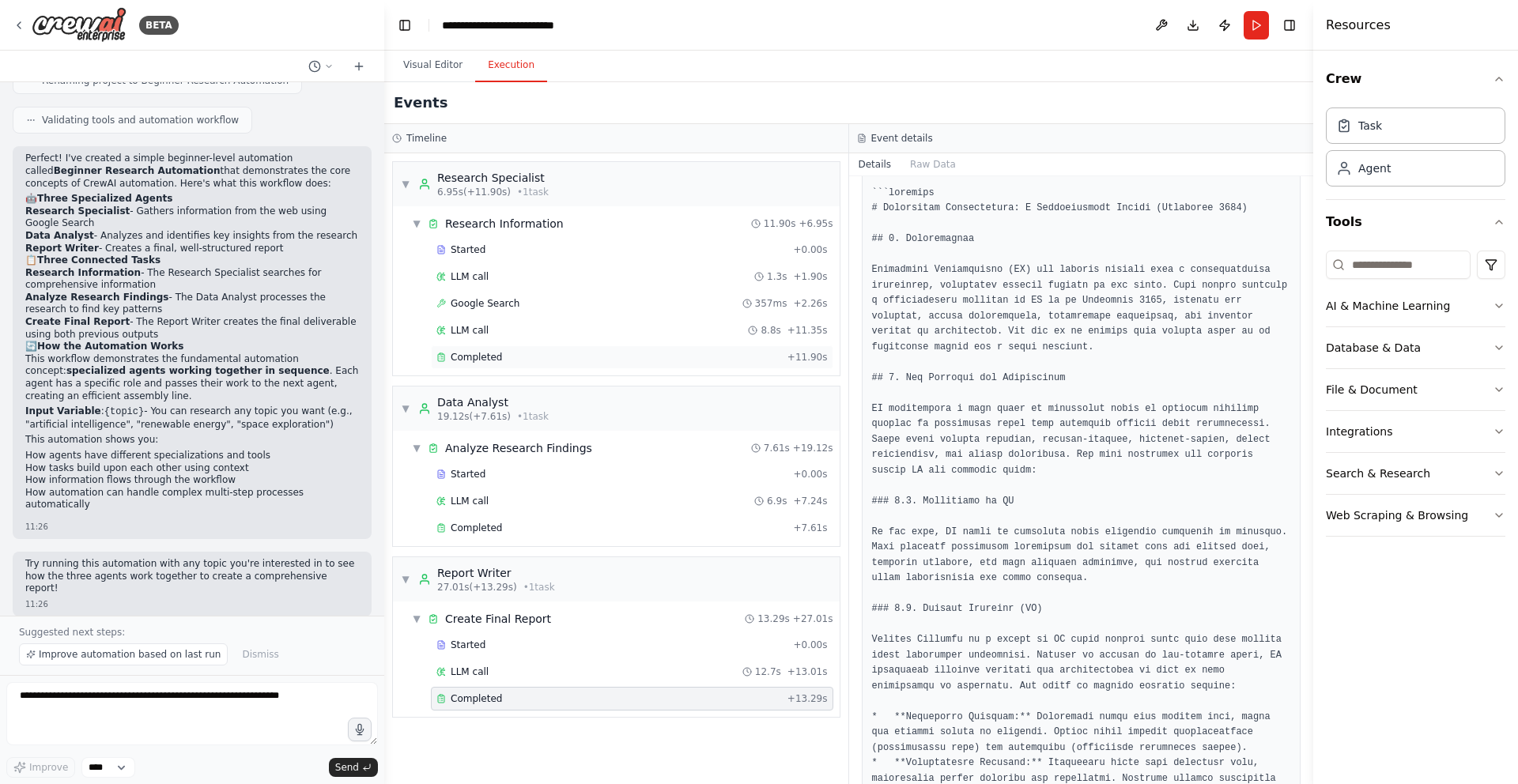
click at [544, 356] on div "Completed" at bounding box center [609, 356] width 345 height 12
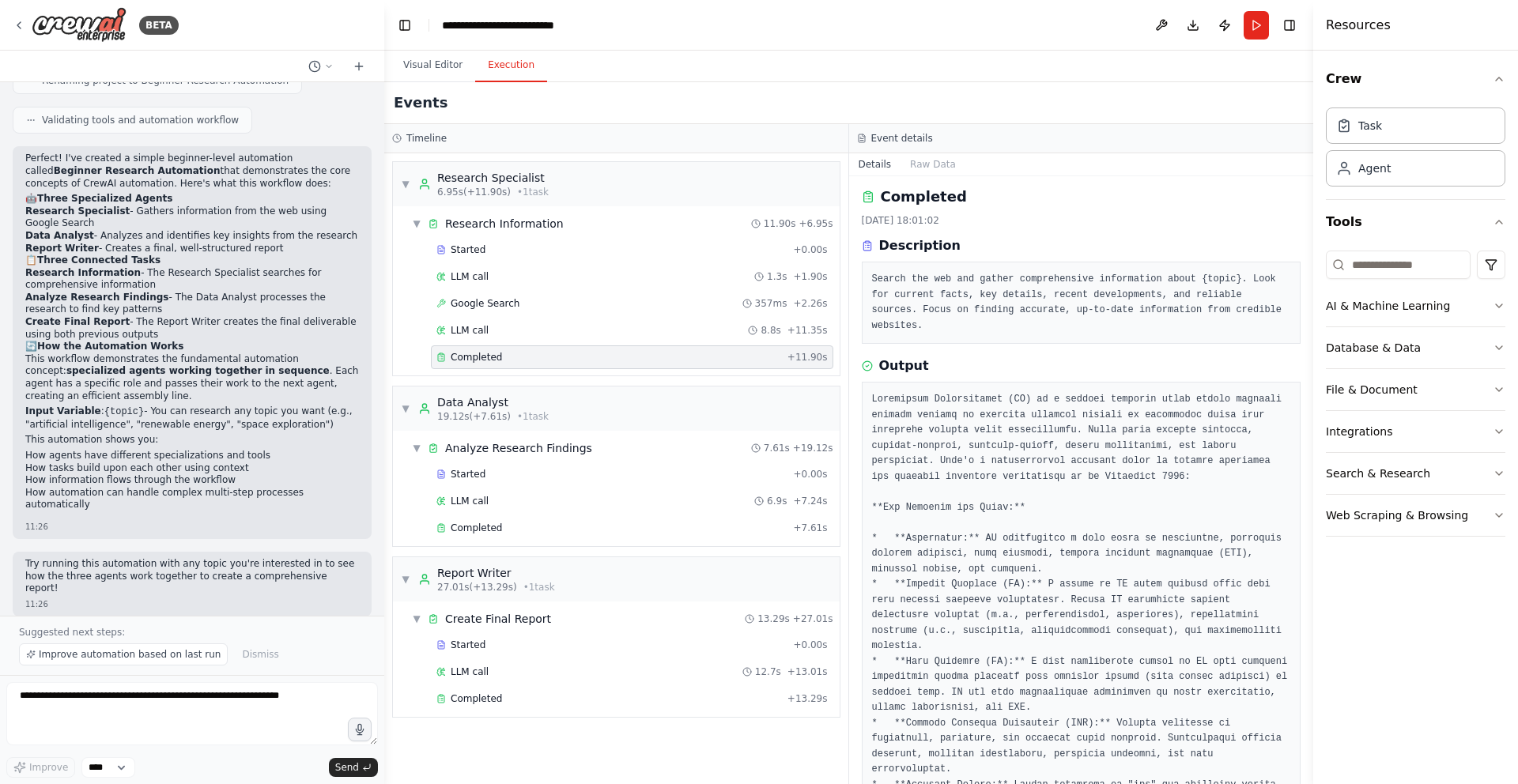
scroll to position [0, 0]
click at [933, 289] on pre "Search the web and gather comprehensive information about {topic}. Look for cur…" at bounding box center [1081, 306] width 419 height 62
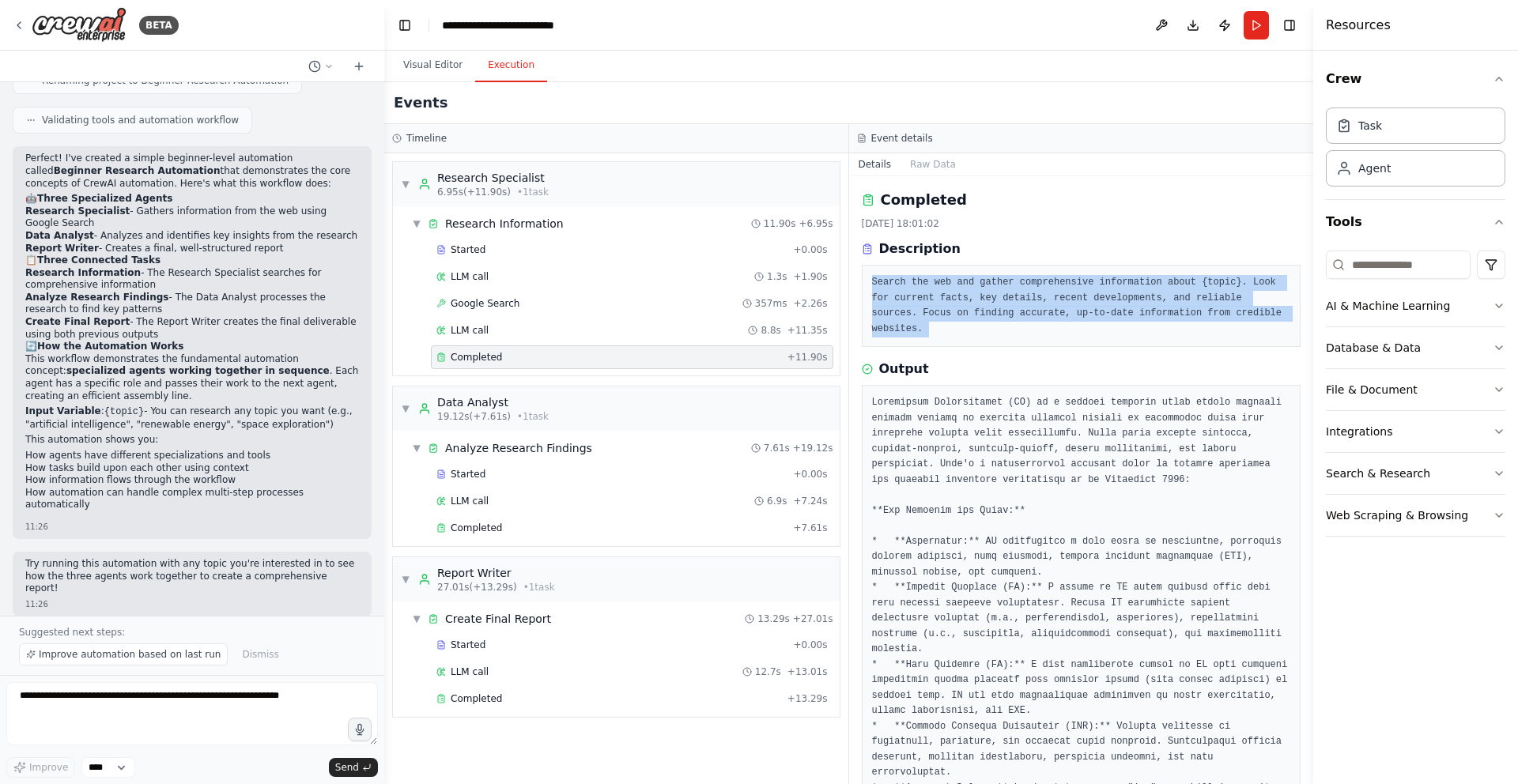
click at [933, 289] on pre "Search the web and gather comprehensive information about {topic}. Look for cur…" at bounding box center [1081, 306] width 419 height 62
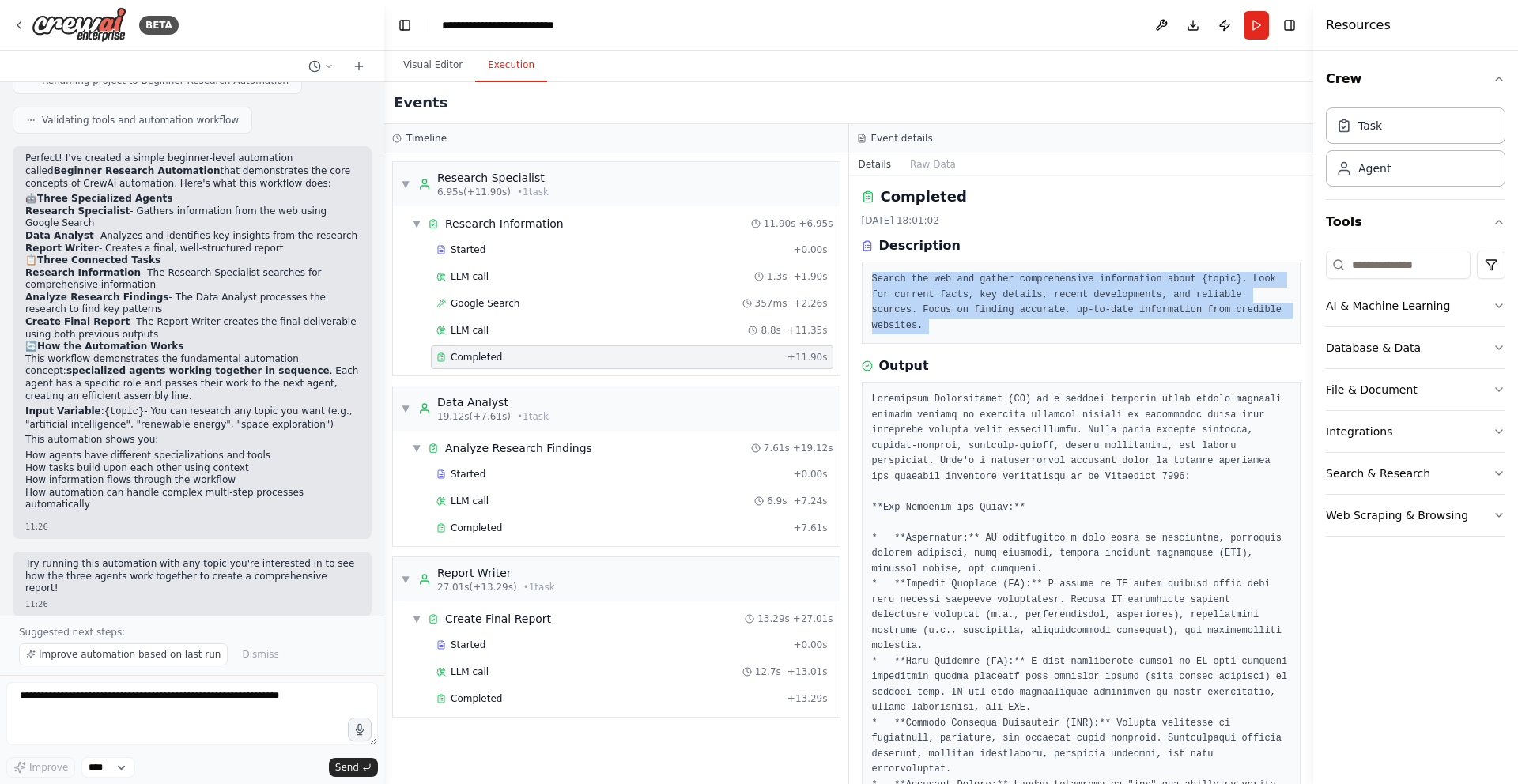
click at [1009, 294] on pre "Search the web and gather comprehensive information about {topic}. Look for cur…" at bounding box center [1081, 303] width 419 height 62
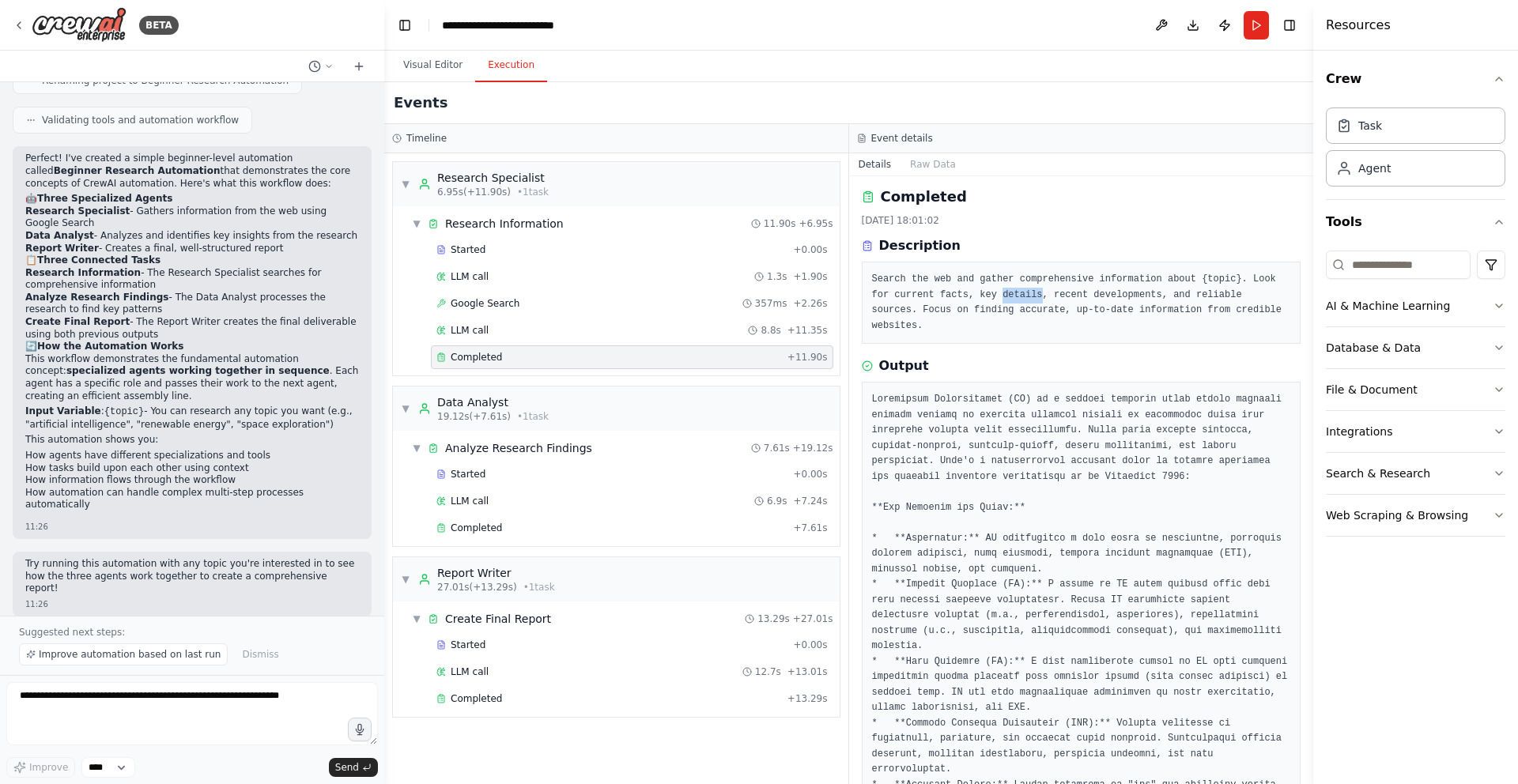
click at [1009, 294] on pre "Search the web and gather comprehensive information about {topic}. Look for cur…" at bounding box center [1081, 303] width 419 height 62
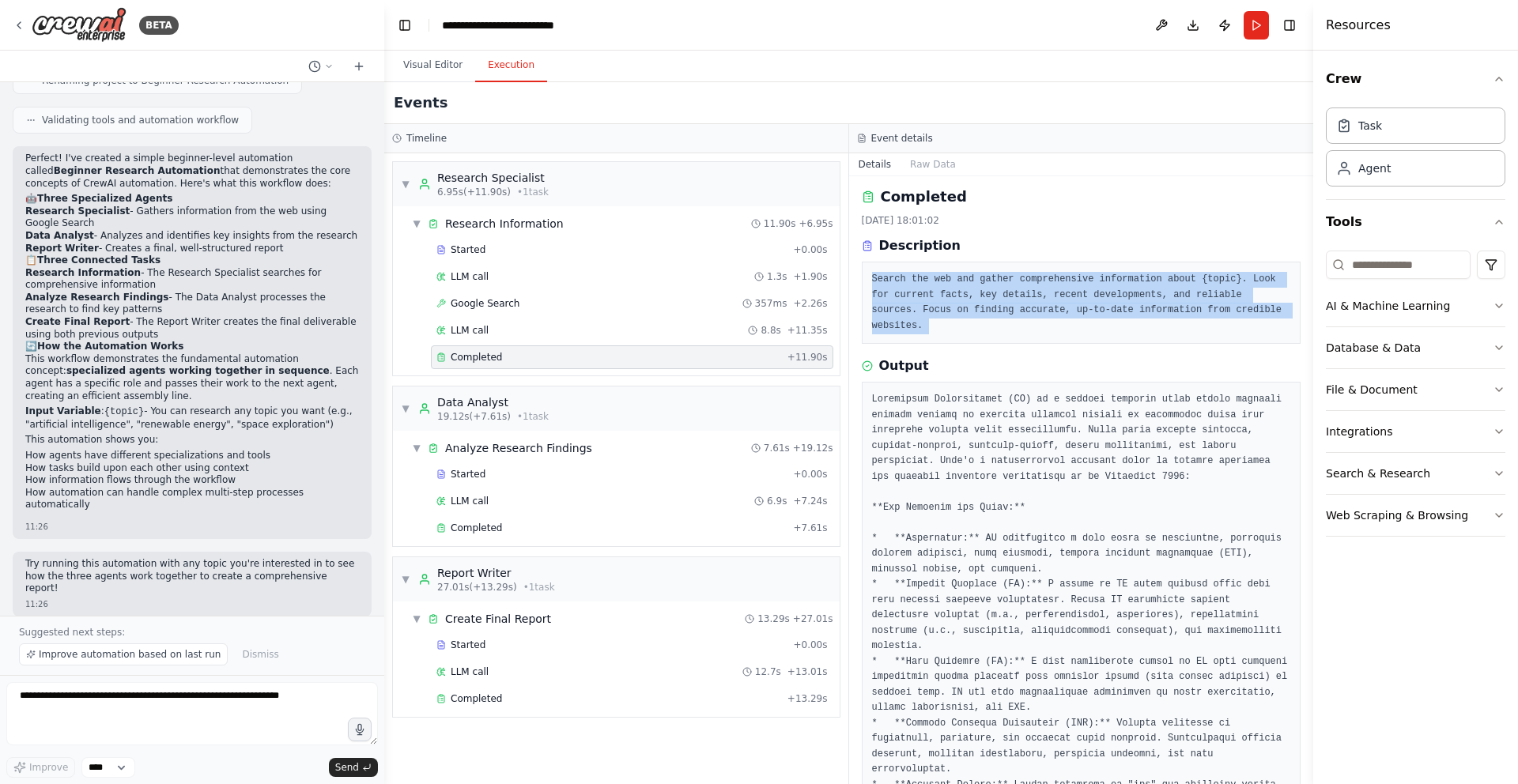
click at [1009, 294] on pre "Search the web and gather comprehensive information about {topic}. Look for cur…" at bounding box center [1081, 303] width 419 height 62
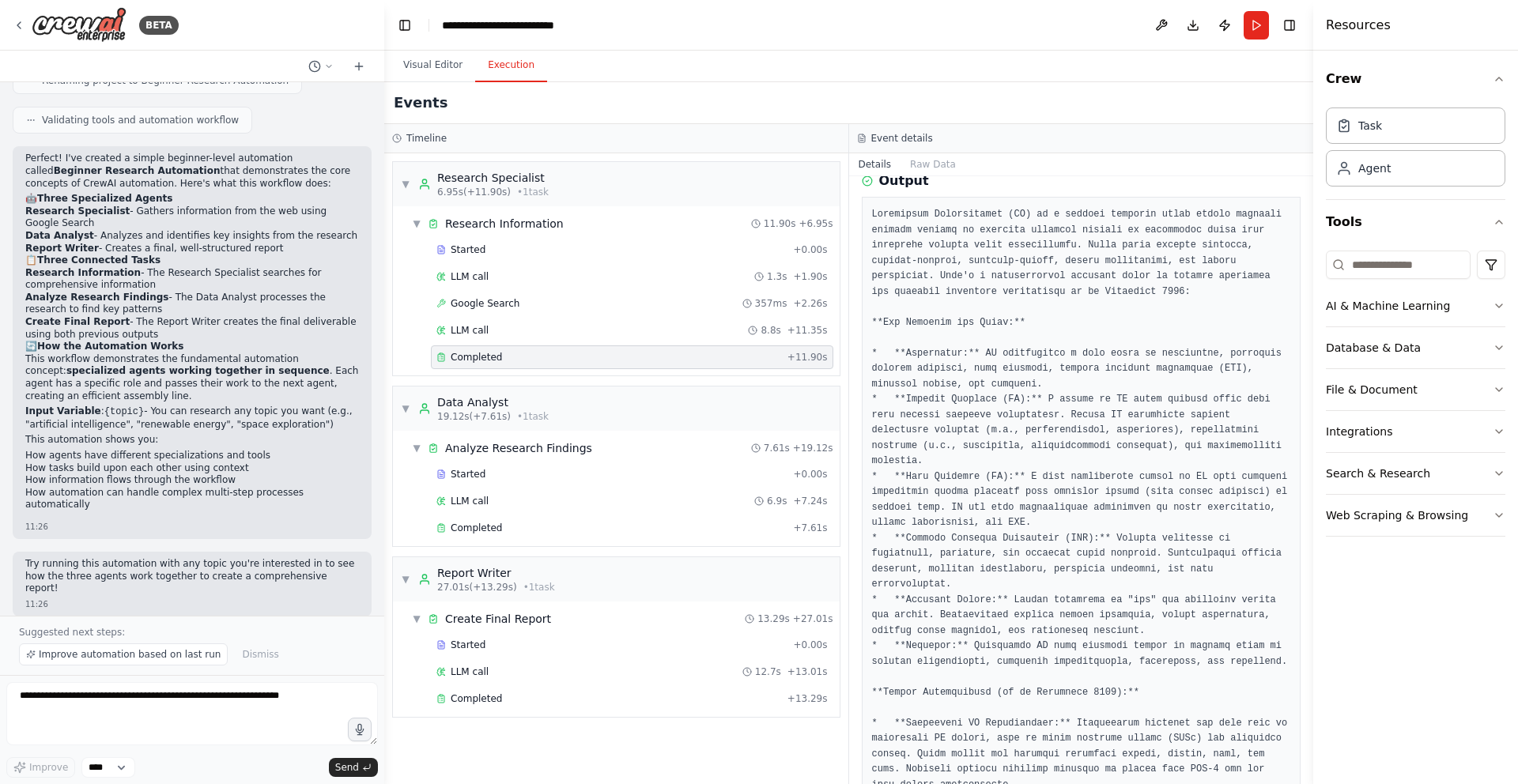
scroll to position [184, 0]
click at [559, 524] on div "Completed" at bounding box center [611, 528] width 350 height 12
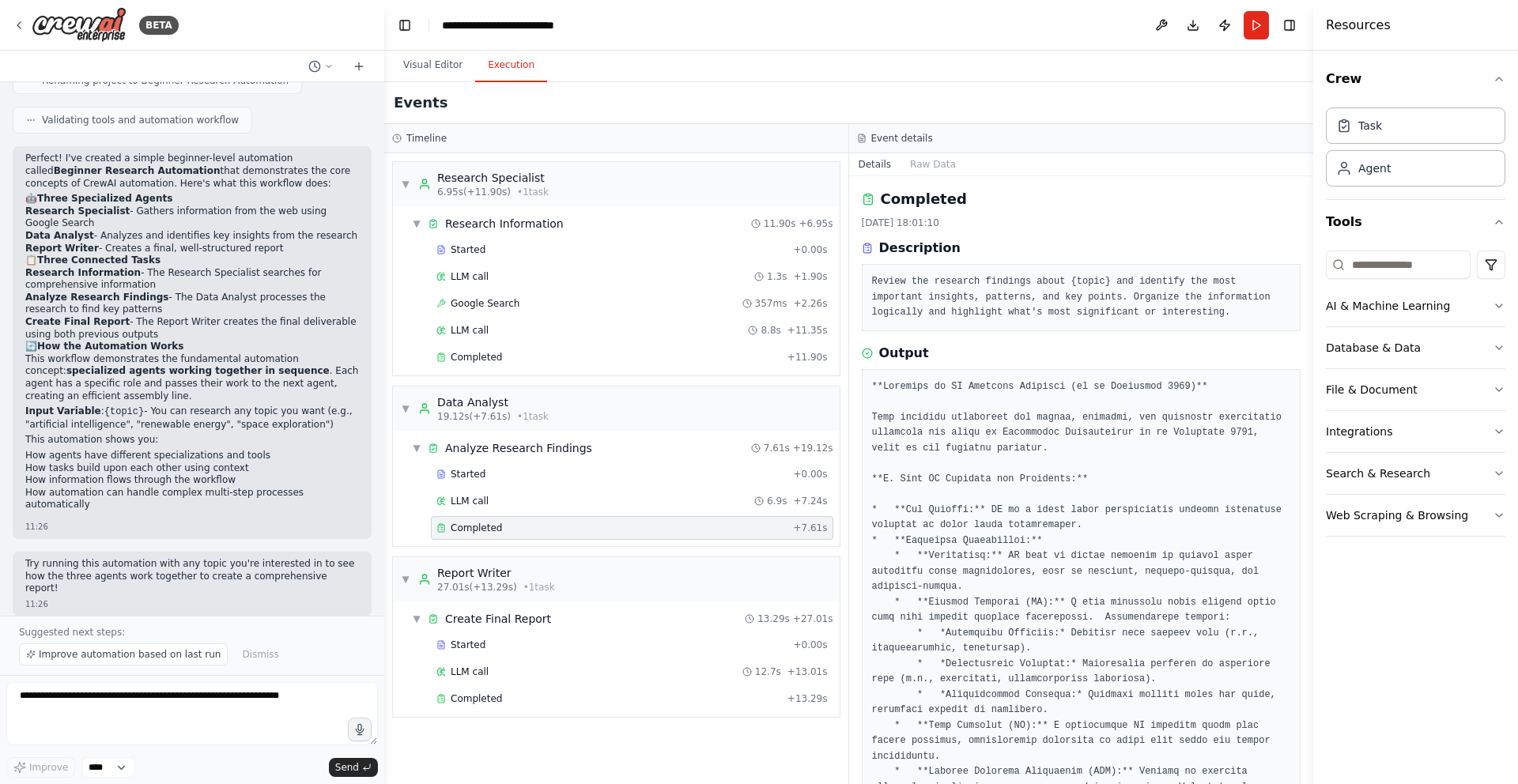
scroll to position [0, 0]
click at [941, 280] on pre "Review the research findings about {topic} and identify the most important insi…" at bounding box center [1081, 299] width 419 height 46
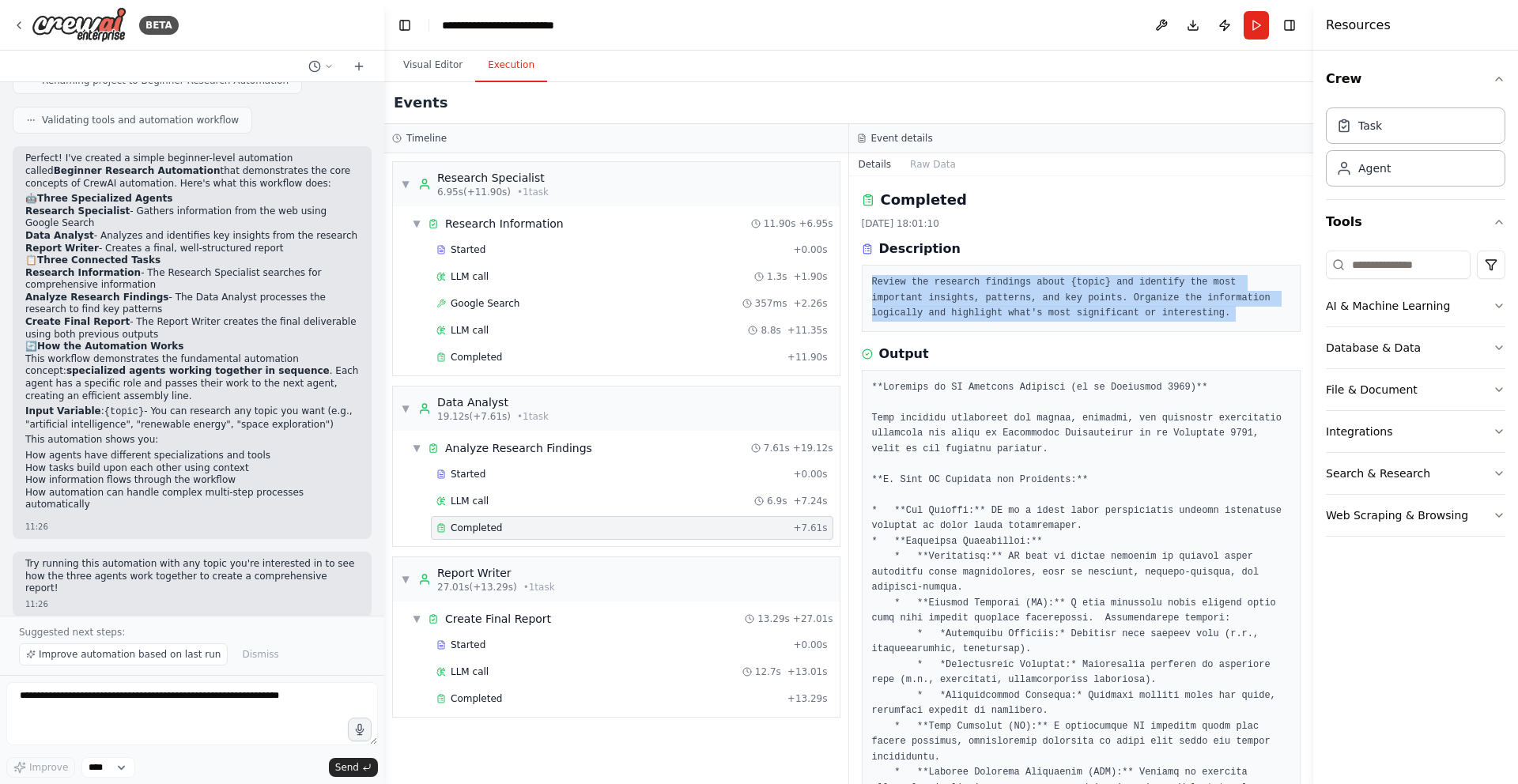
click at [941, 280] on pre "Review the research findings about {topic} and identify the most important insi…" at bounding box center [1081, 299] width 419 height 46
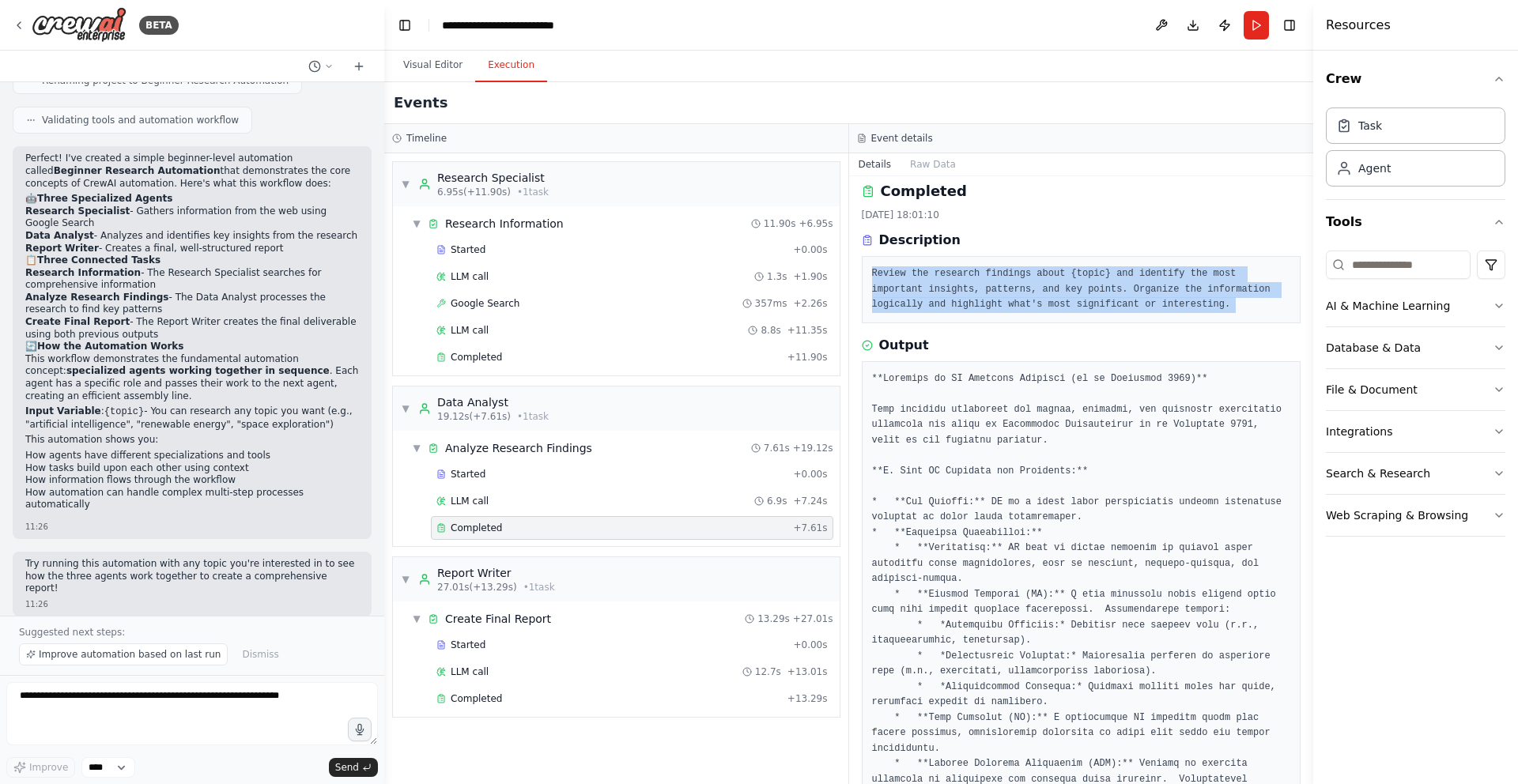
scroll to position [9, 0]
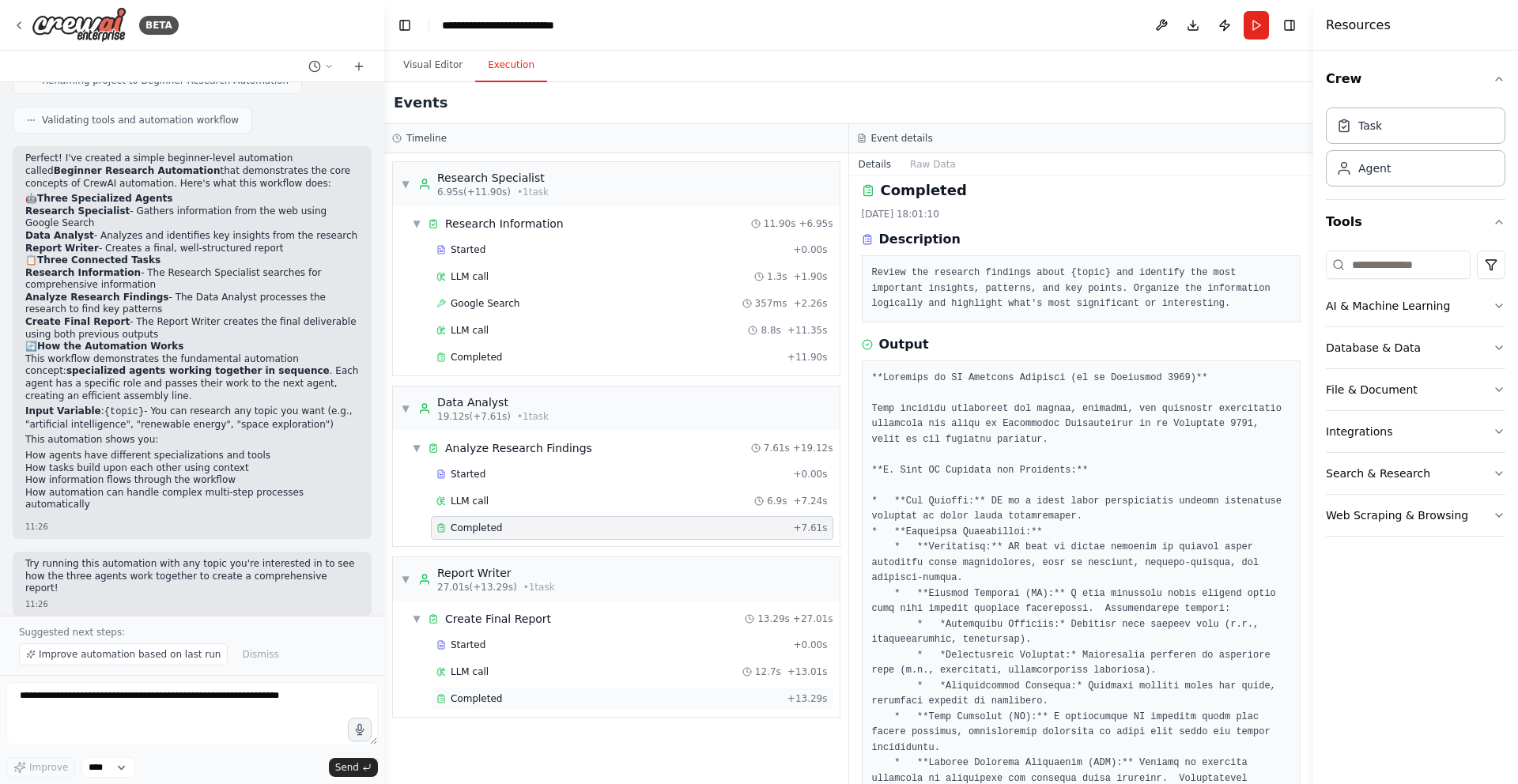
click at [595, 699] on div "Completed" at bounding box center [609, 698] width 345 height 12
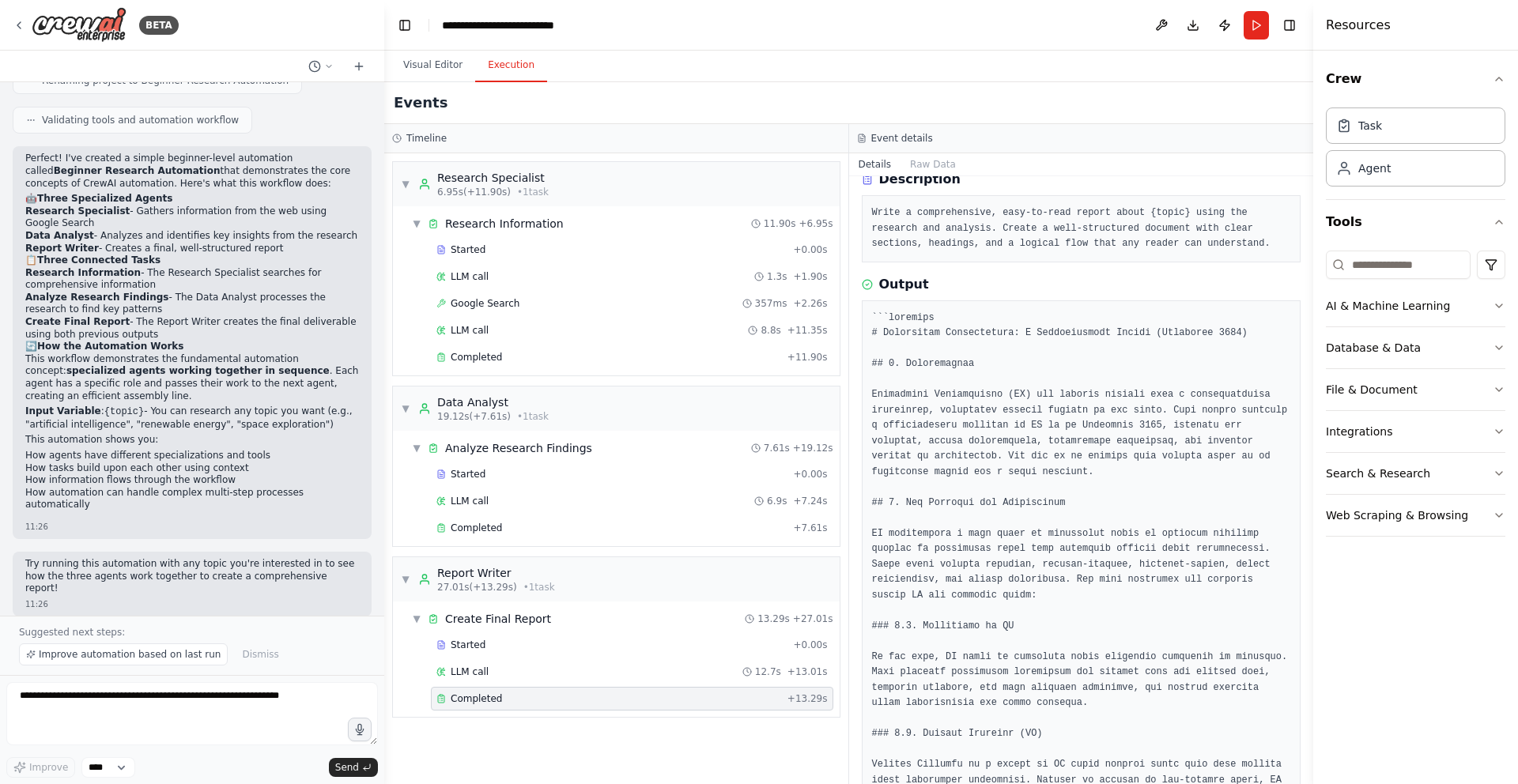
scroll to position [73, 0]
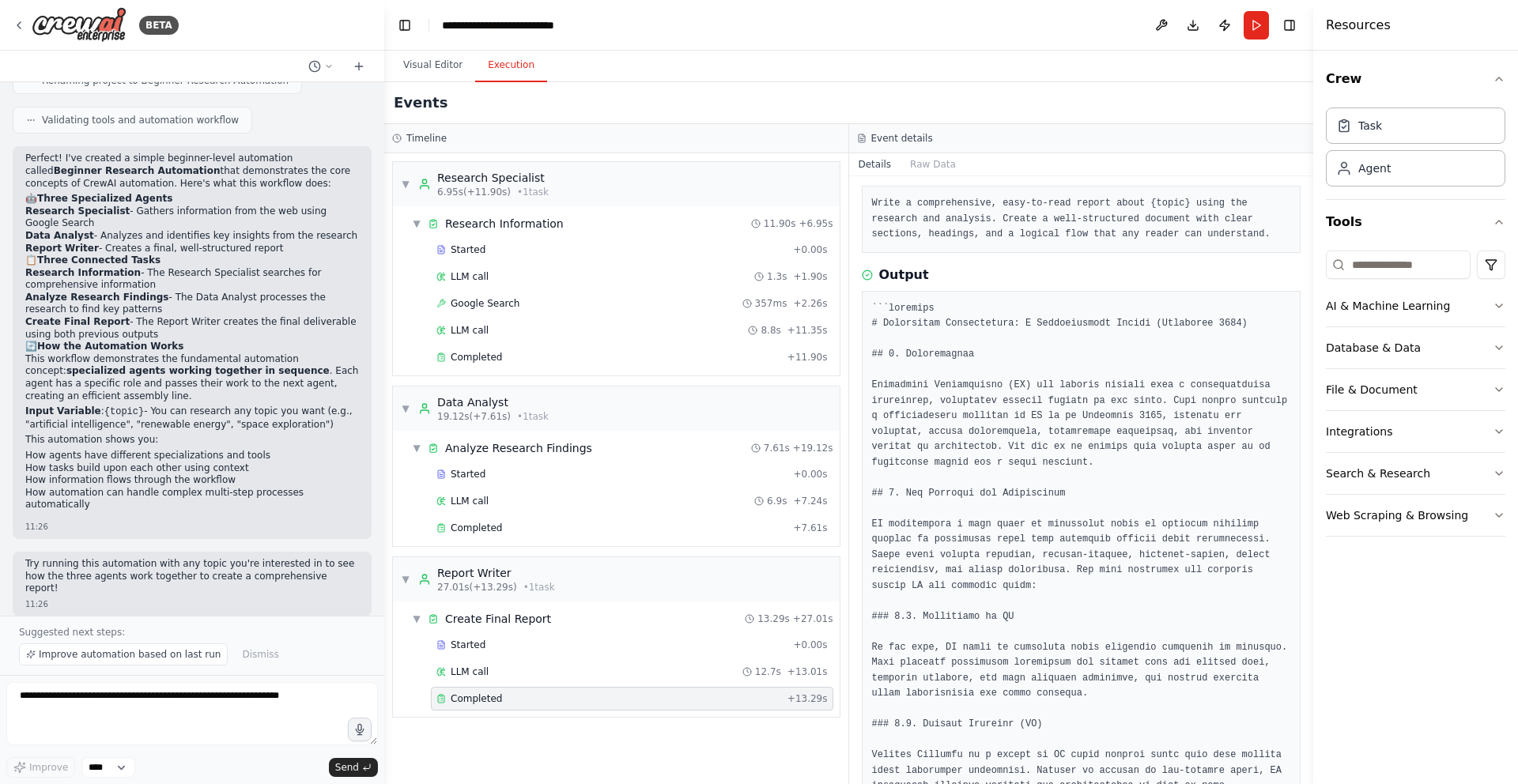
scroll to position [82, 0]
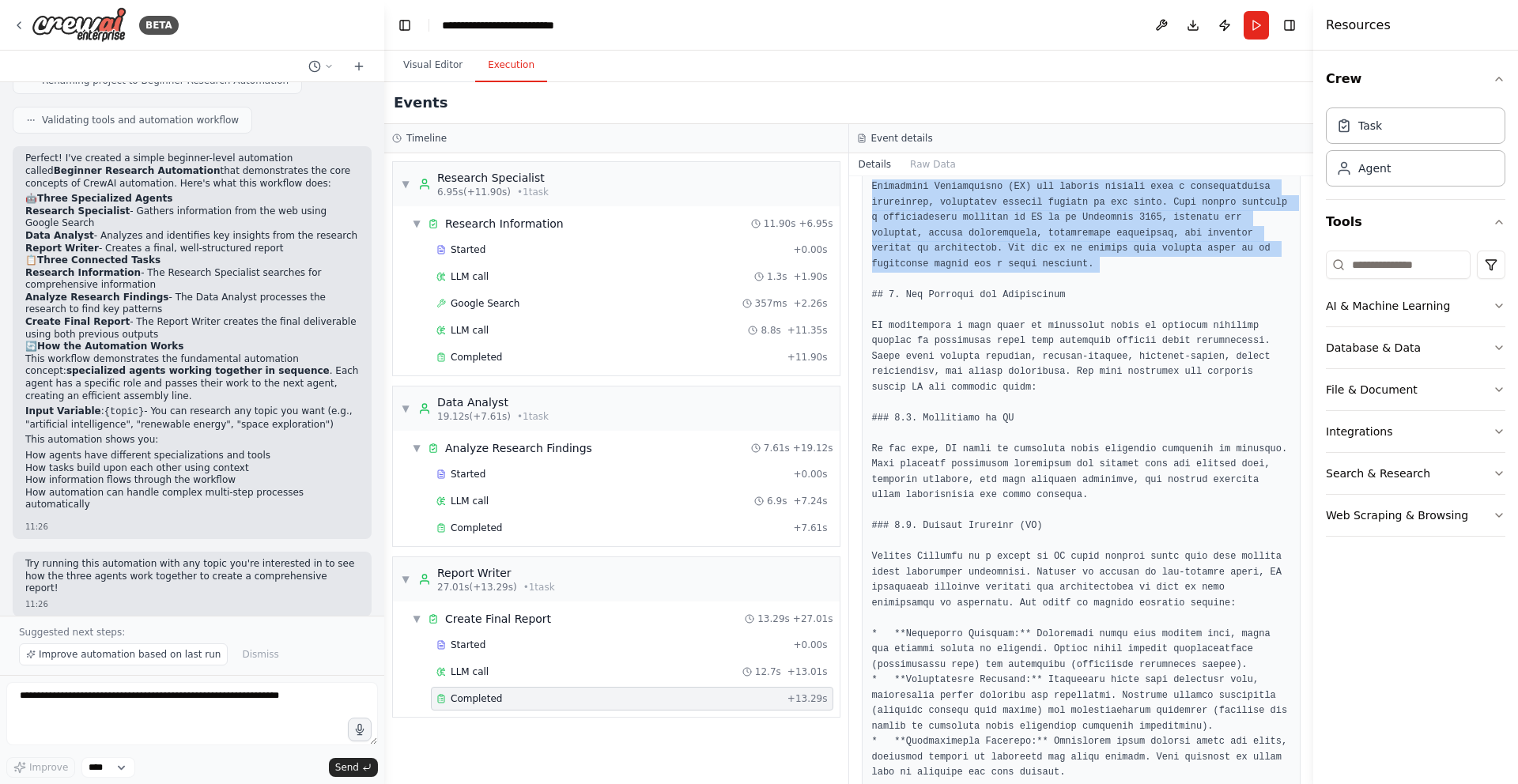
scroll to position [278, 0]
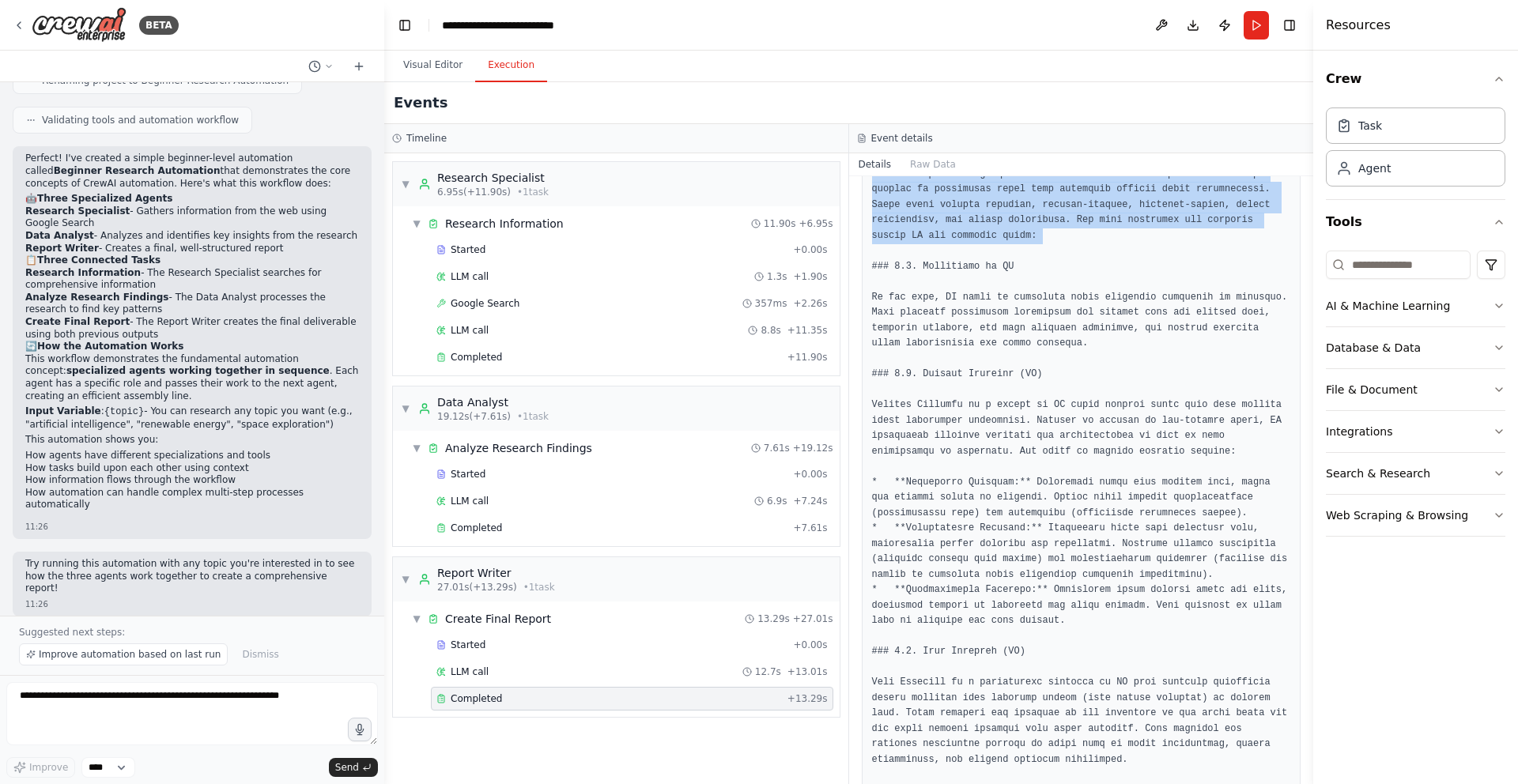
scroll to position [423, 0]
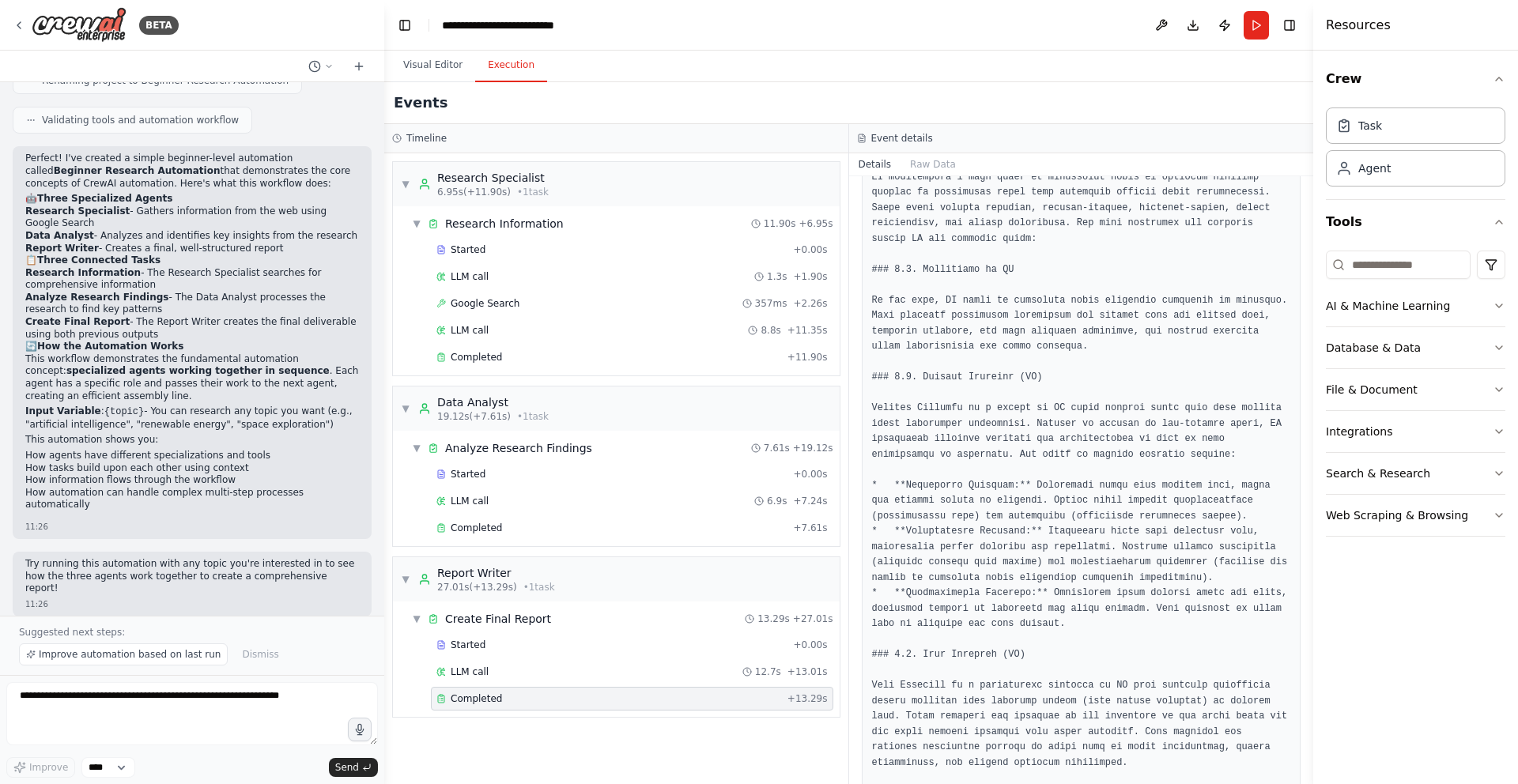
scroll to position [427, 0]
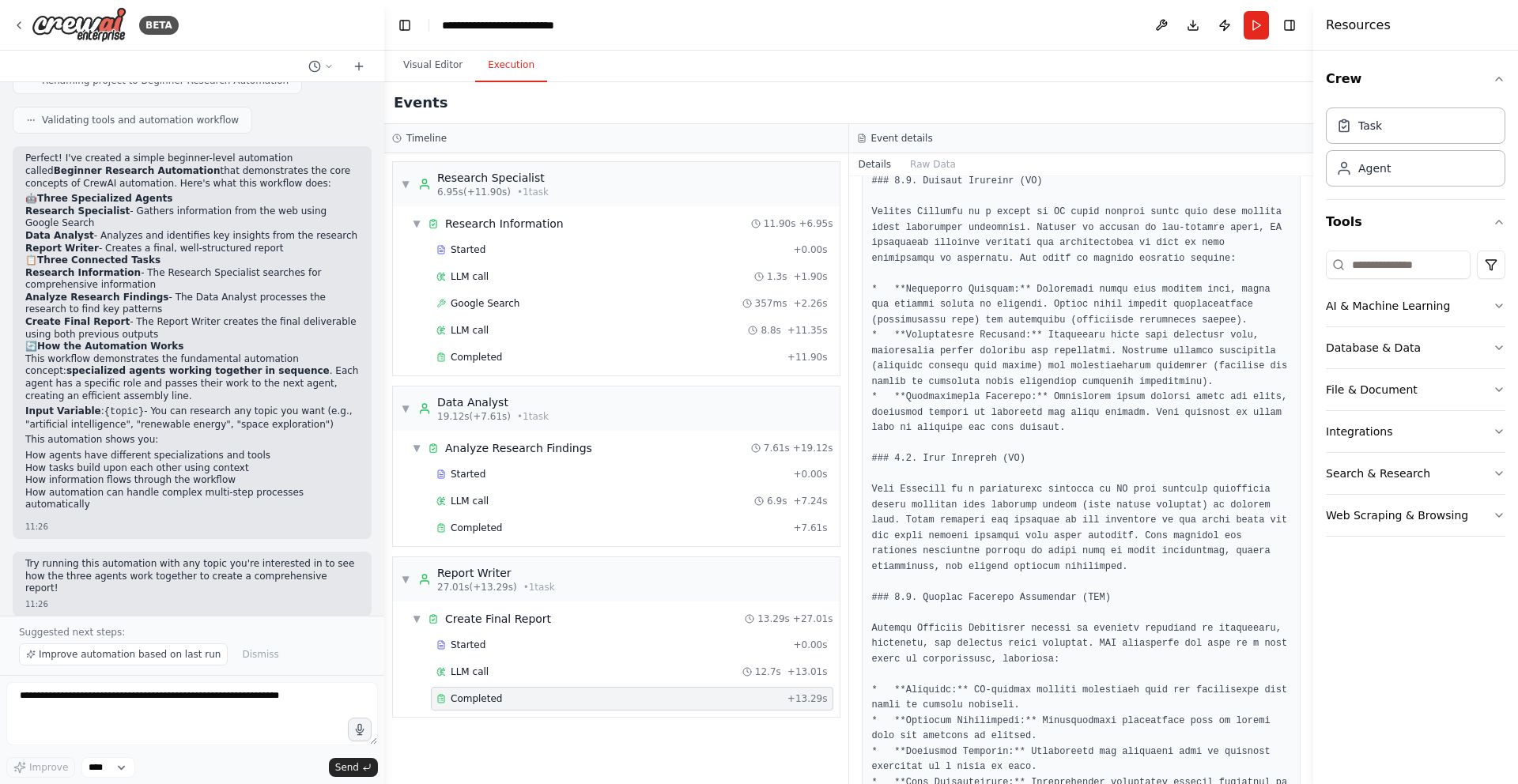
scroll to position [624, 0]
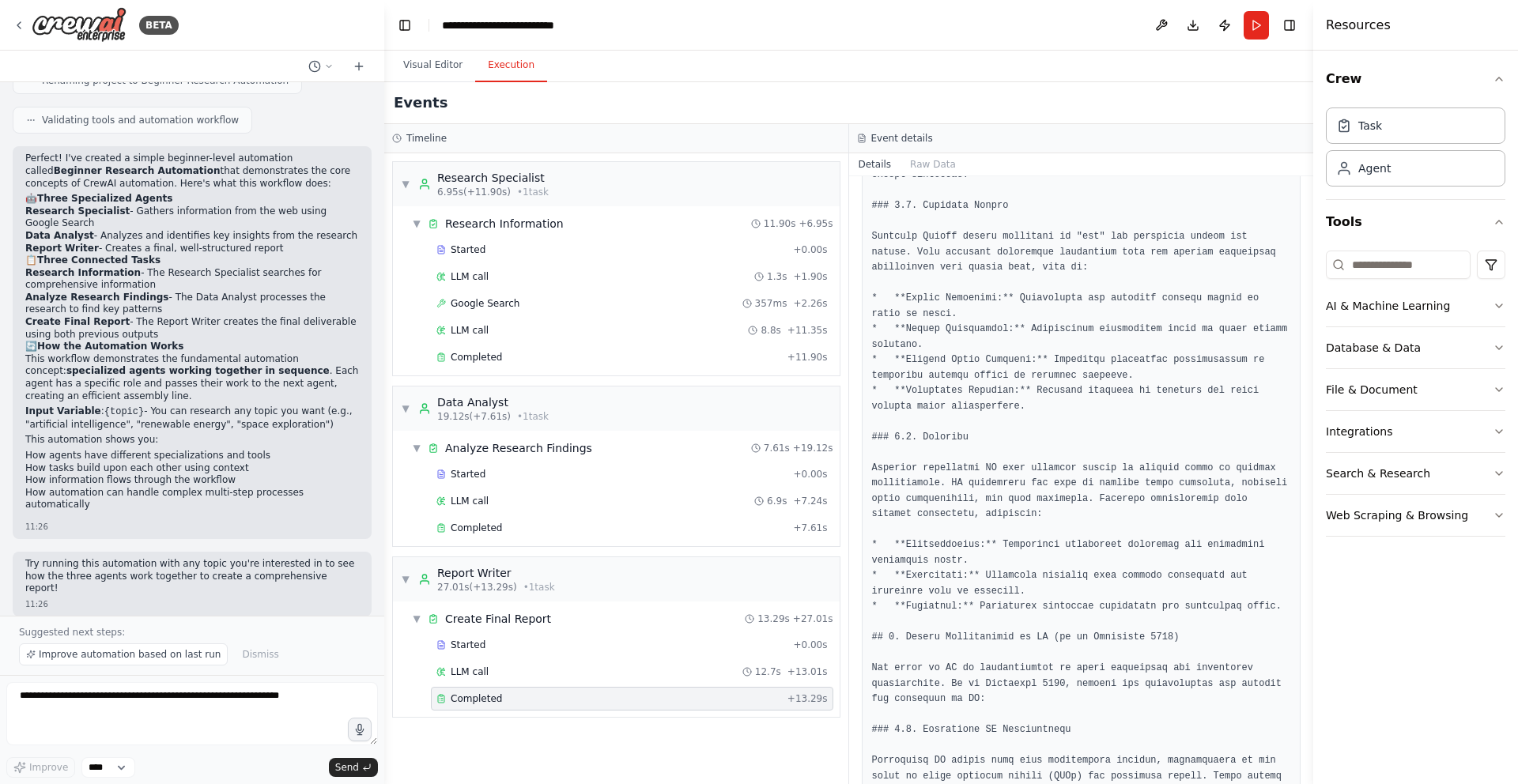
scroll to position [1246, 0]
click at [1253, 33] on button "Run" at bounding box center [1256, 25] width 26 height 28
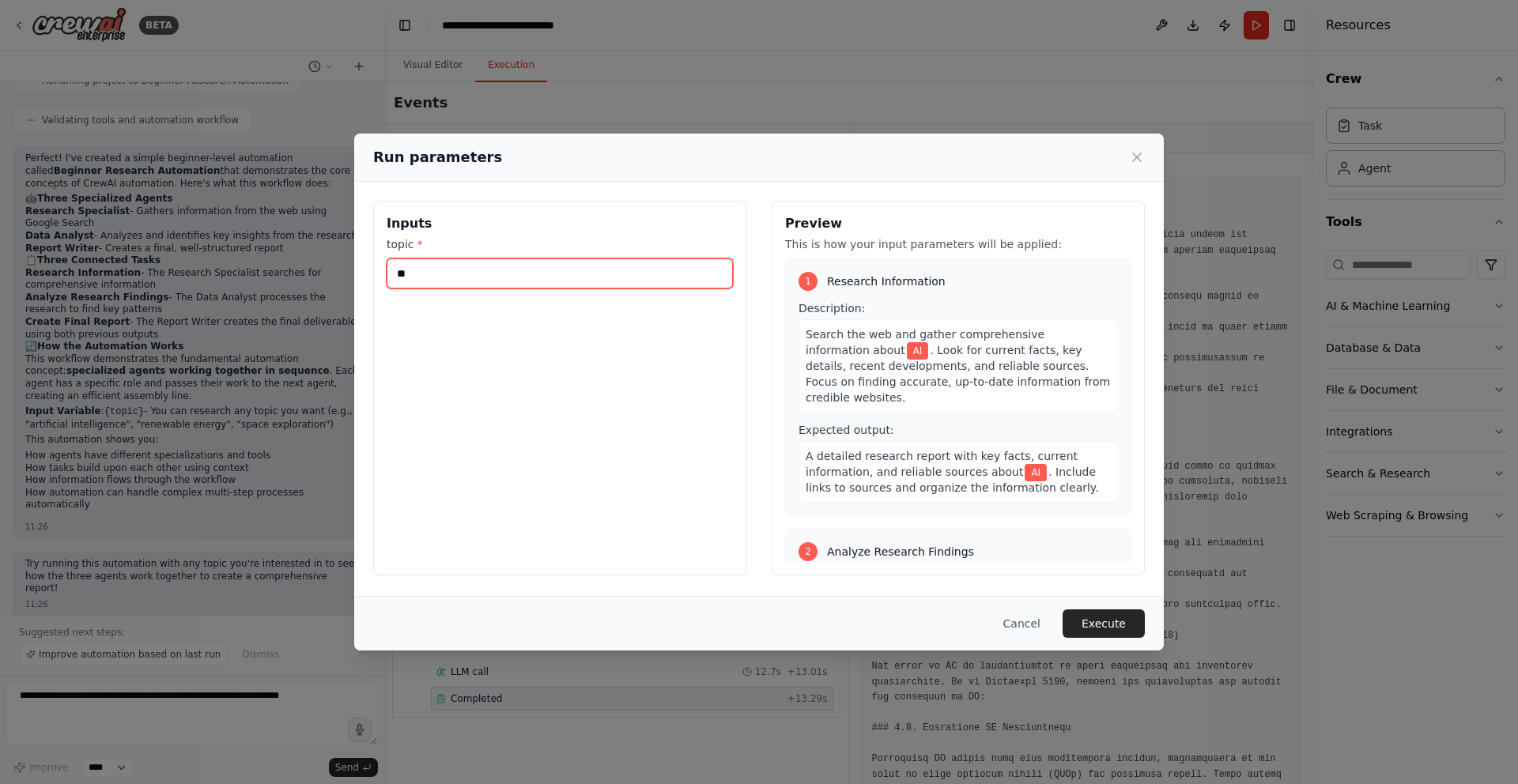
drag, startPoint x: 445, startPoint y: 281, endPoint x: 358, endPoint y: 269, distance: 87.8
click at [358, 269] on div "Inputs topic * ** Preview This is how your input parameters will be applied: 1 …" at bounding box center [759, 388] width 810 height 413
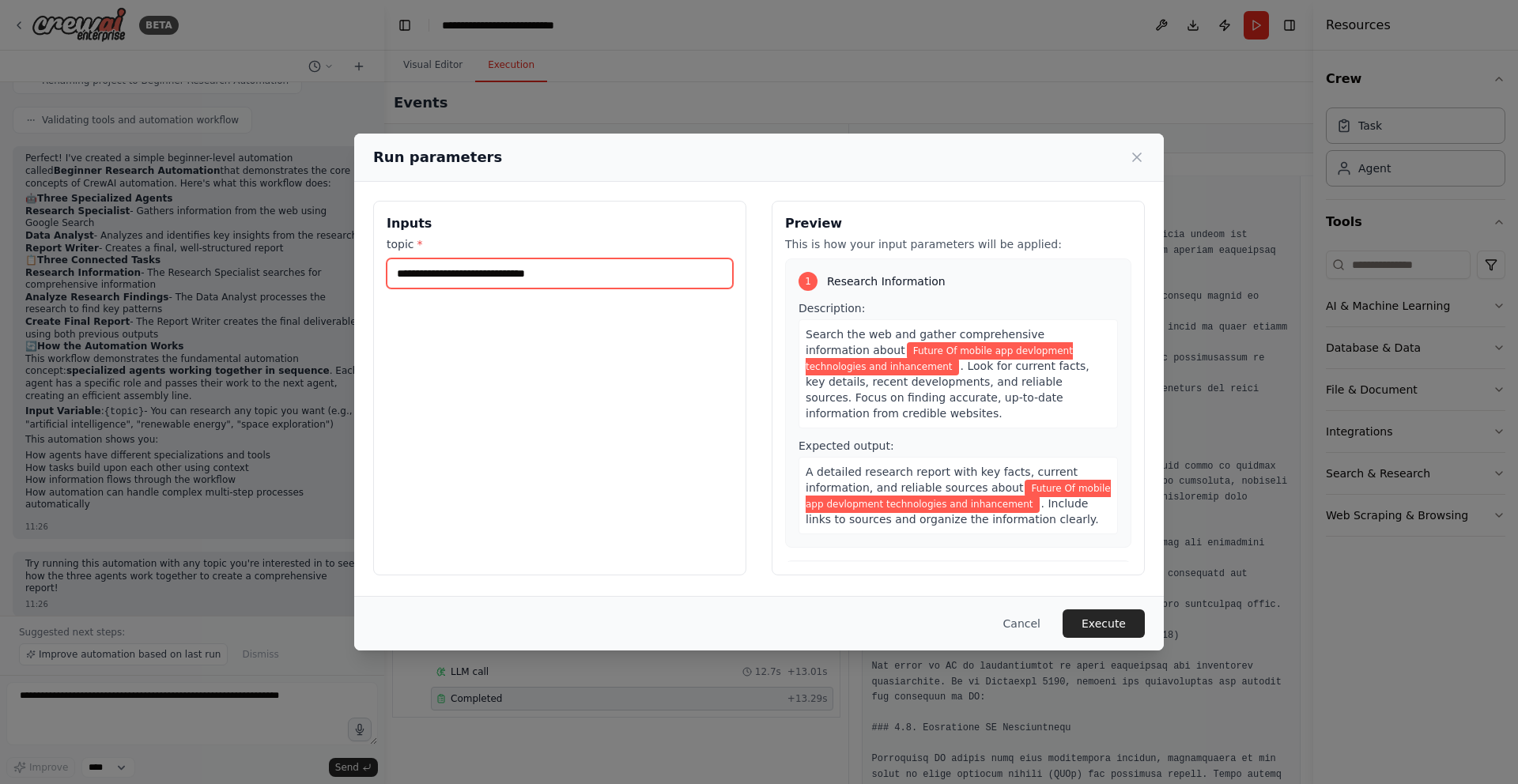
scroll to position [0, 0]
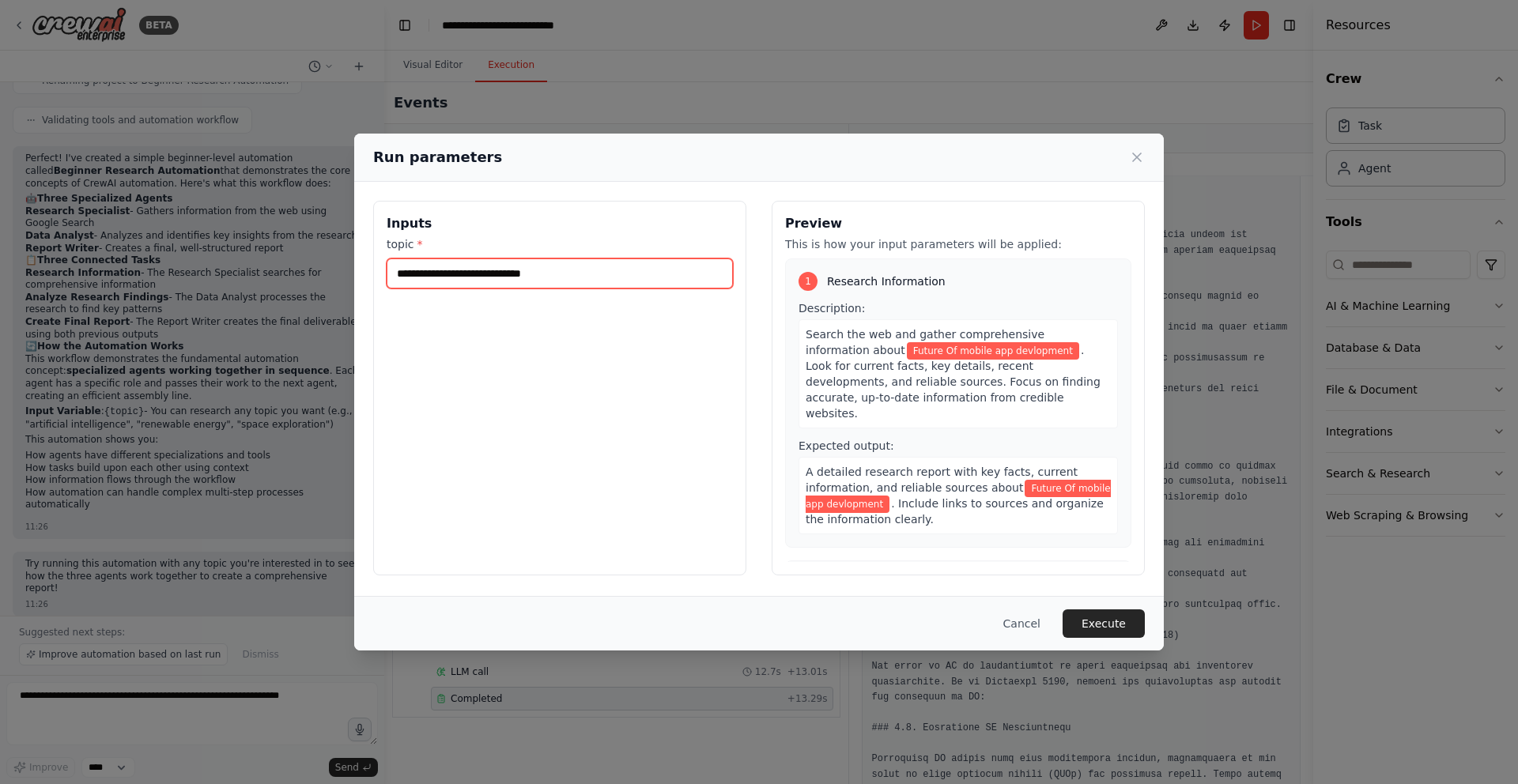
click at [424, 276] on input "**********" at bounding box center [559, 274] width 347 height 30
click at [593, 275] on input "**********" at bounding box center [559, 274] width 347 height 30
click at [505, 274] on input "**********" at bounding box center [559, 274] width 347 height 30
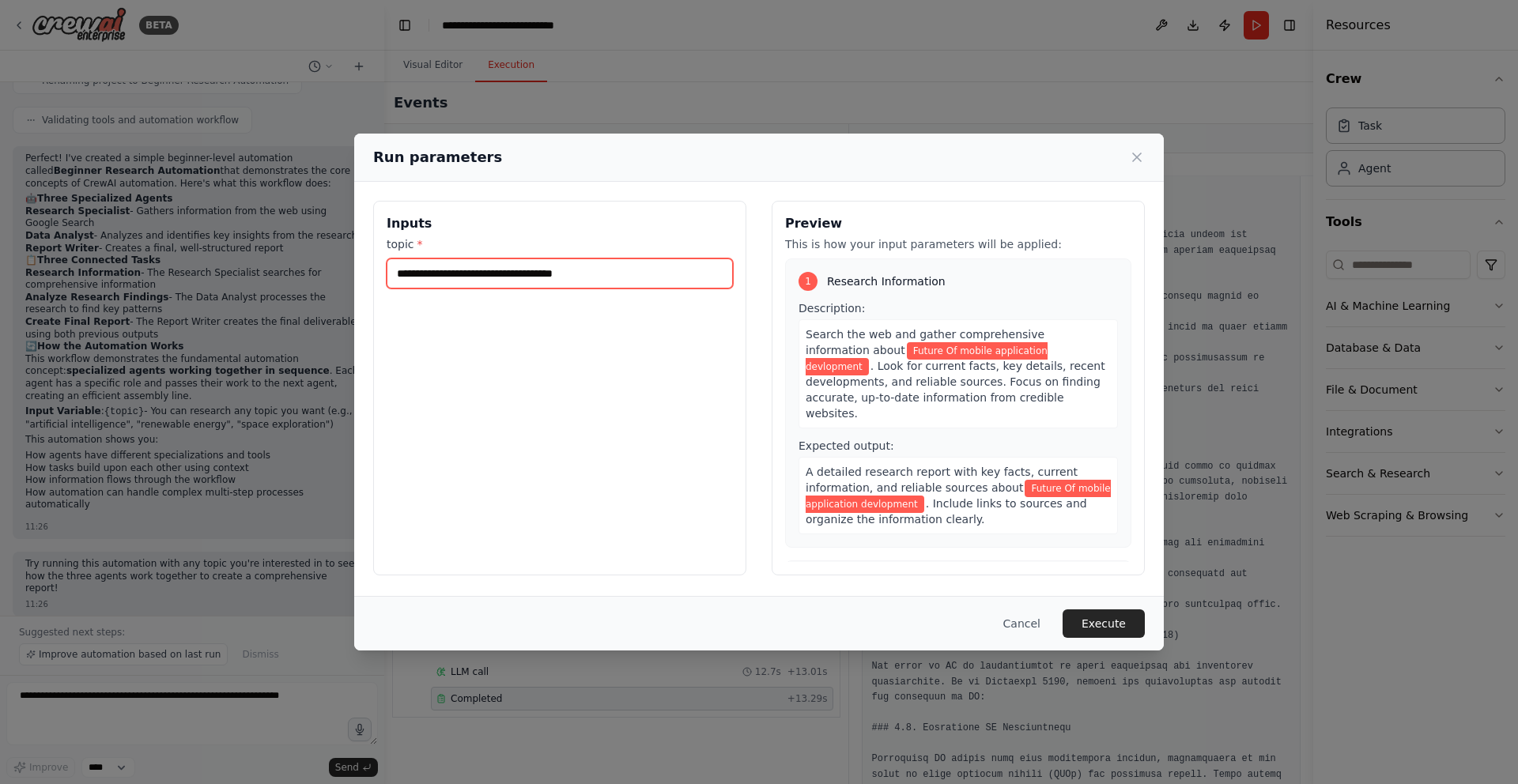
click at [682, 275] on input "**********" at bounding box center [559, 274] width 347 height 30
type input "**********"
click at [1125, 624] on button "Execute" at bounding box center [1103, 624] width 82 height 28
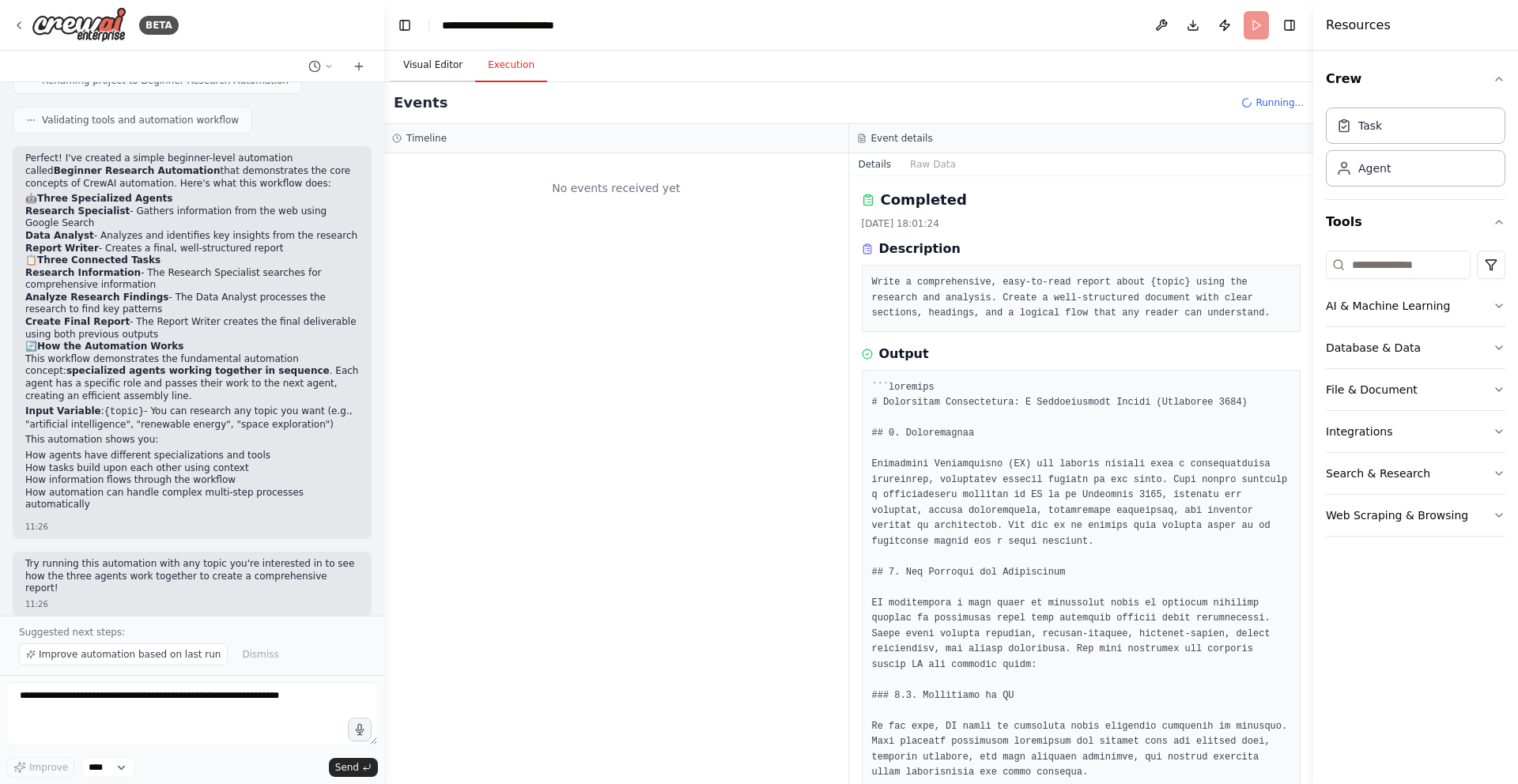
click at [437, 62] on button "Visual Editor" at bounding box center [433, 65] width 84 height 33
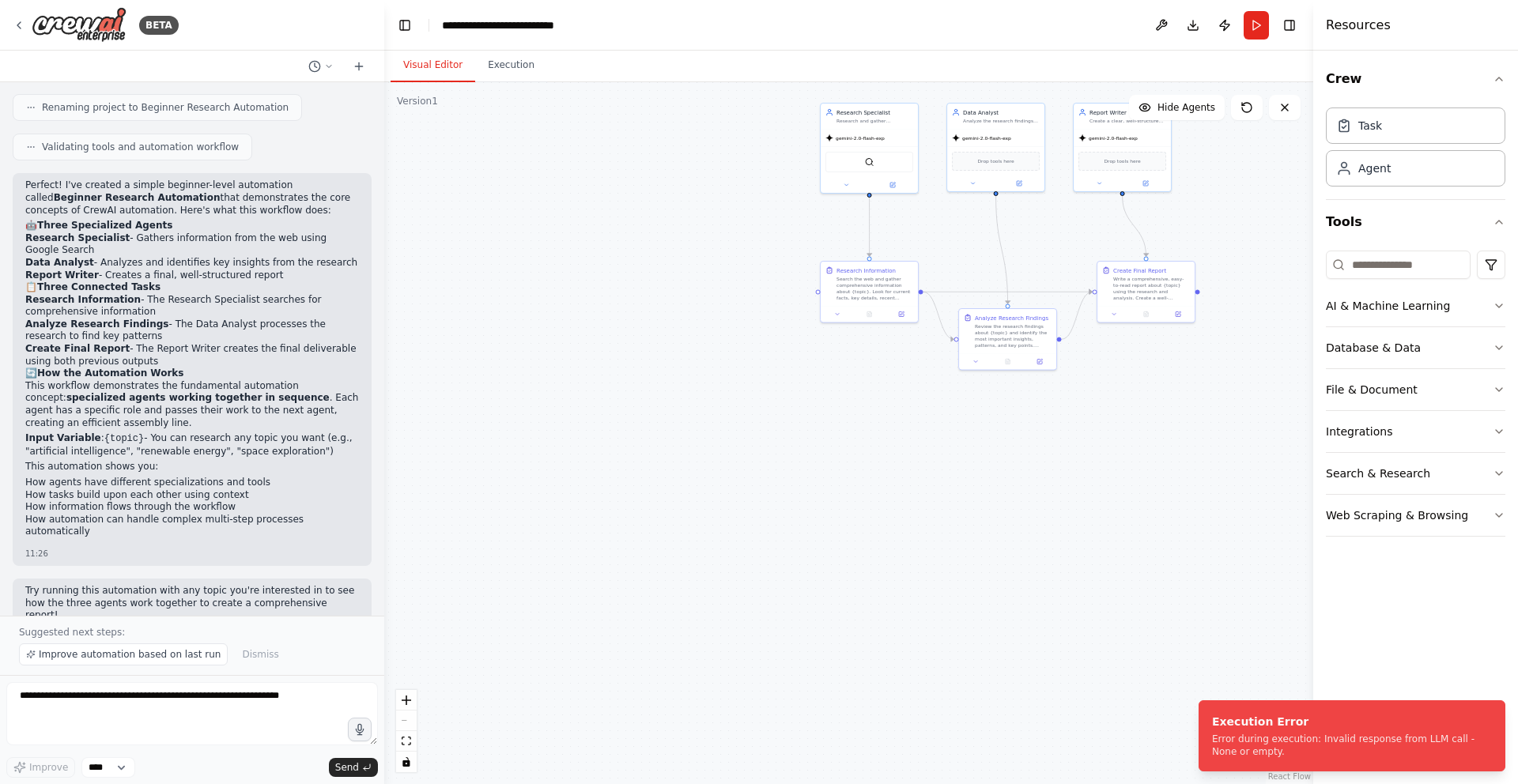
scroll to position [644, 0]
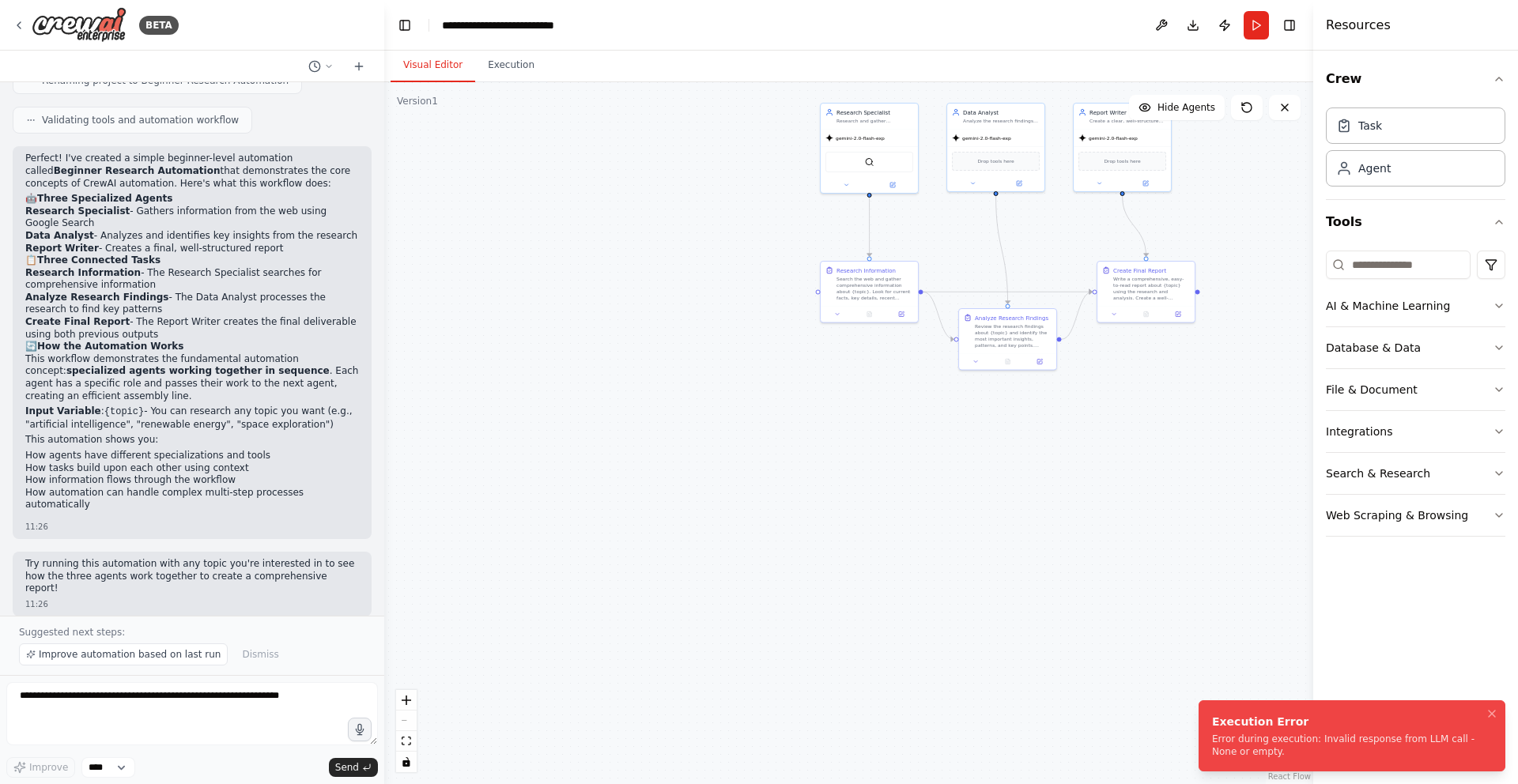
click at [1335, 722] on div "Execution Error" at bounding box center [1348, 721] width 274 height 16
click at [838, 435] on div ".deletable-edge-delete-btn { width: 20px; height: 20px; border: 0px solid #ffff…" at bounding box center [848, 433] width 929 height 702
click at [860, 412] on div ".deletable-edge-delete-btn { width: 20px; height: 20px; border: 0px solid #ffff…" at bounding box center [848, 433] width 929 height 702
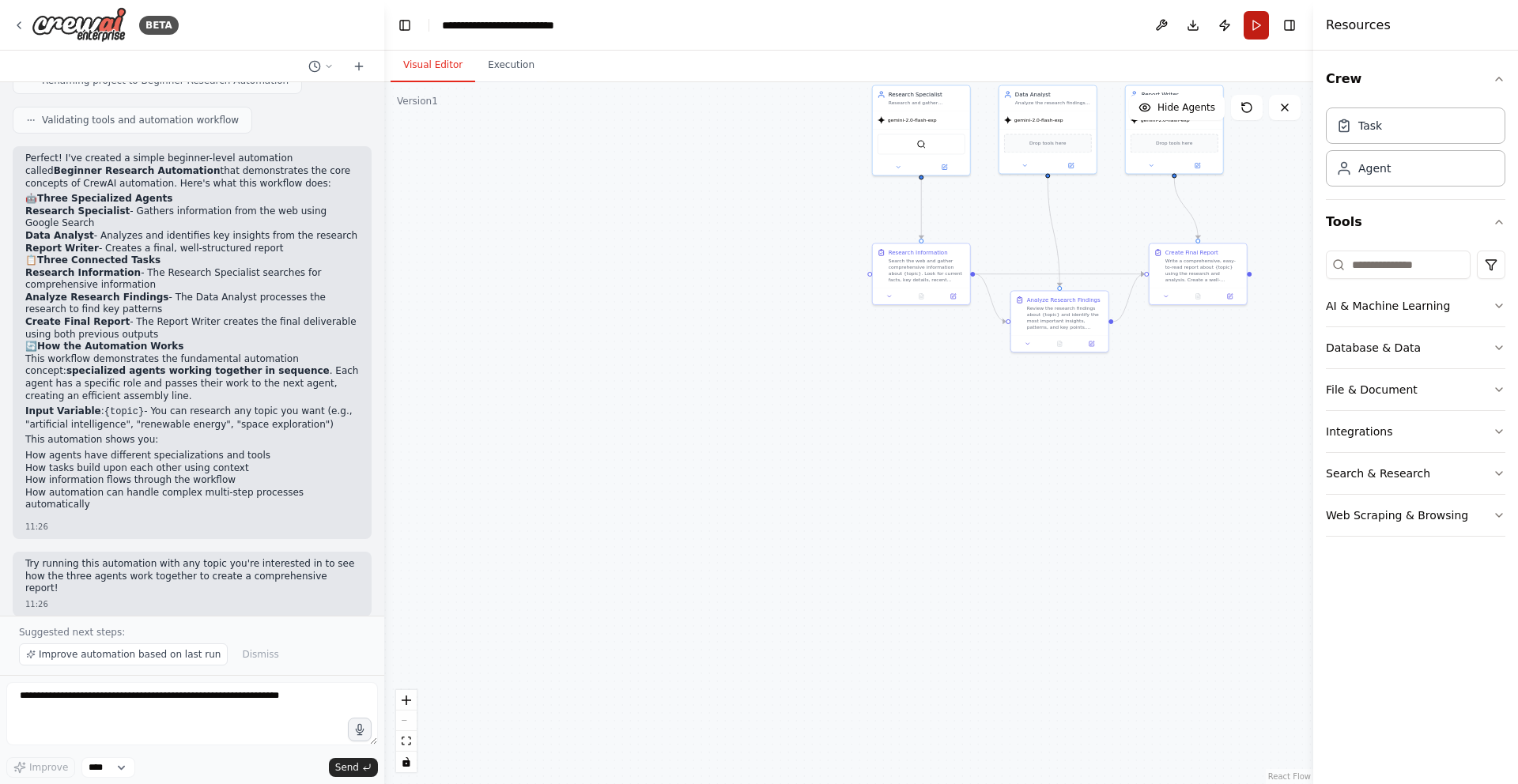
click at [1259, 22] on button "Run" at bounding box center [1256, 25] width 26 height 28
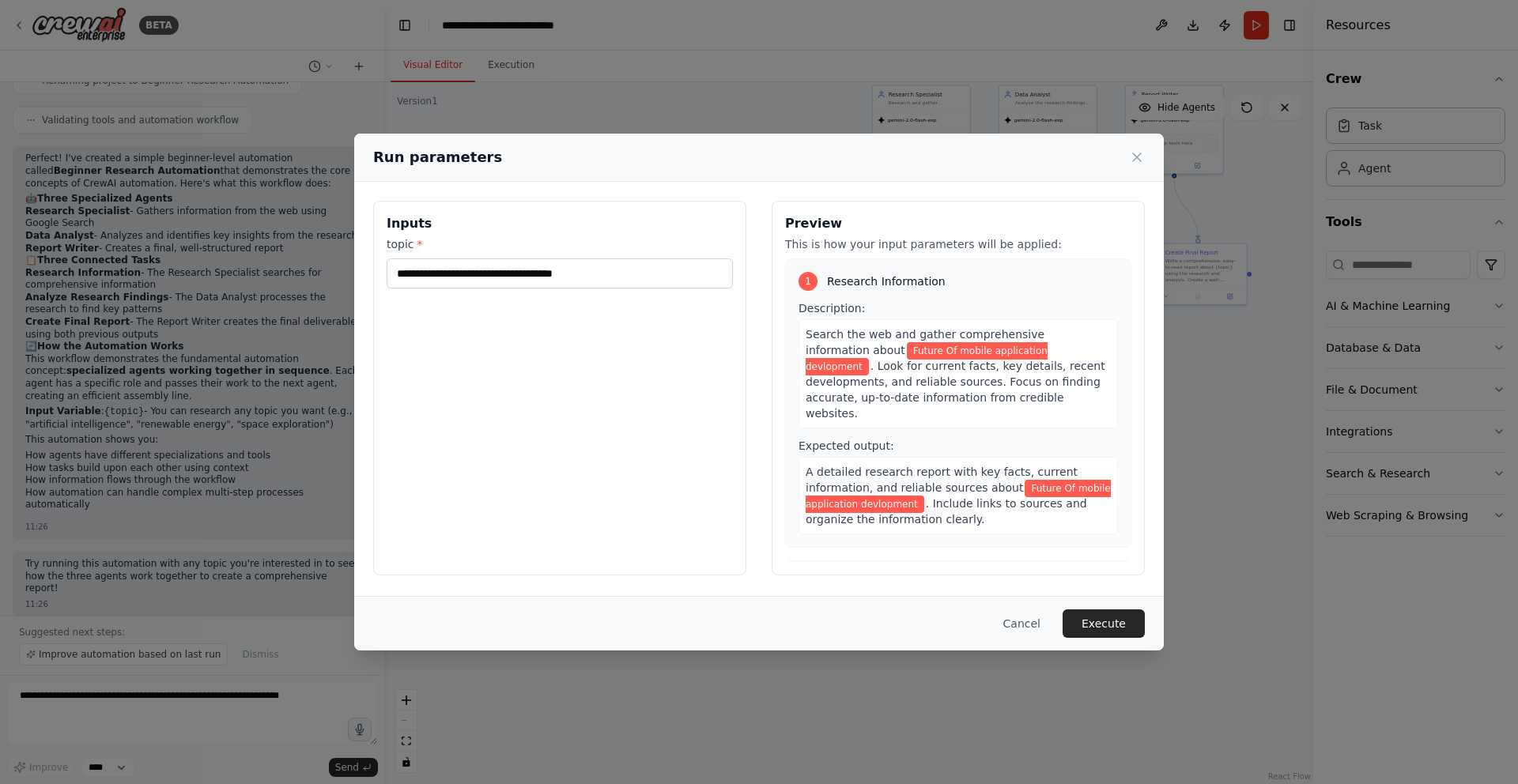
click at [561, 289] on div "**********" at bounding box center [559, 388] width 373 height 375
click at [567, 271] on input "**********" at bounding box center [559, 274] width 347 height 30
click at [898, 284] on span "Research Information" at bounding box center [886, 281] width 118 height 16
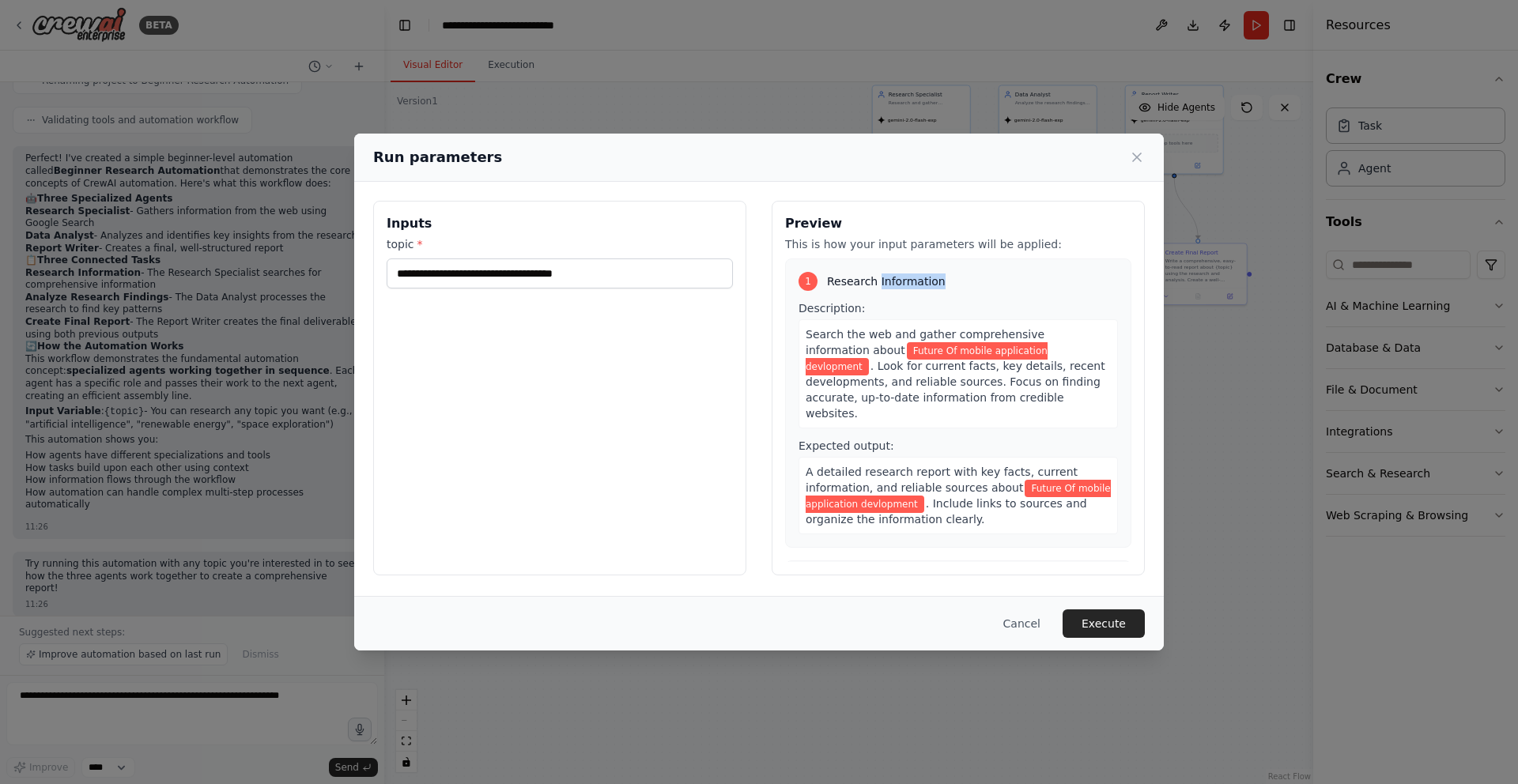
click at [898, 284] on span "Research Information" at bounding box center [886, 281] width 118 height 16
click at [968, 365] on span ". Look for current facts, key details, recent developments, and reliable source…" at bounding box center [955, 390] width 299 height 60
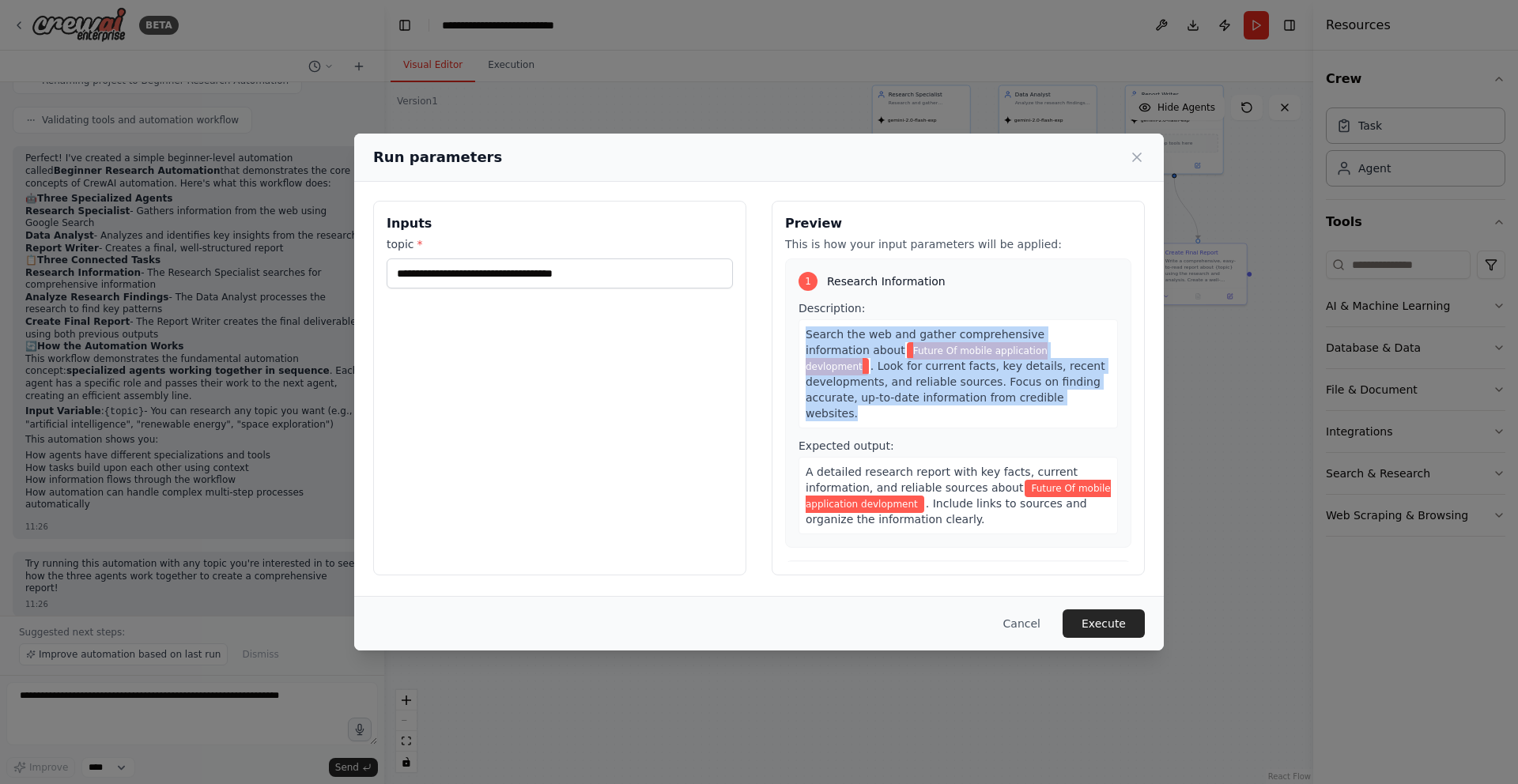
click at [968, 365] on span ". Look for current facts, key details, recent developments, and reliable source…" at bounding box center [955, 390] width 299 height 60
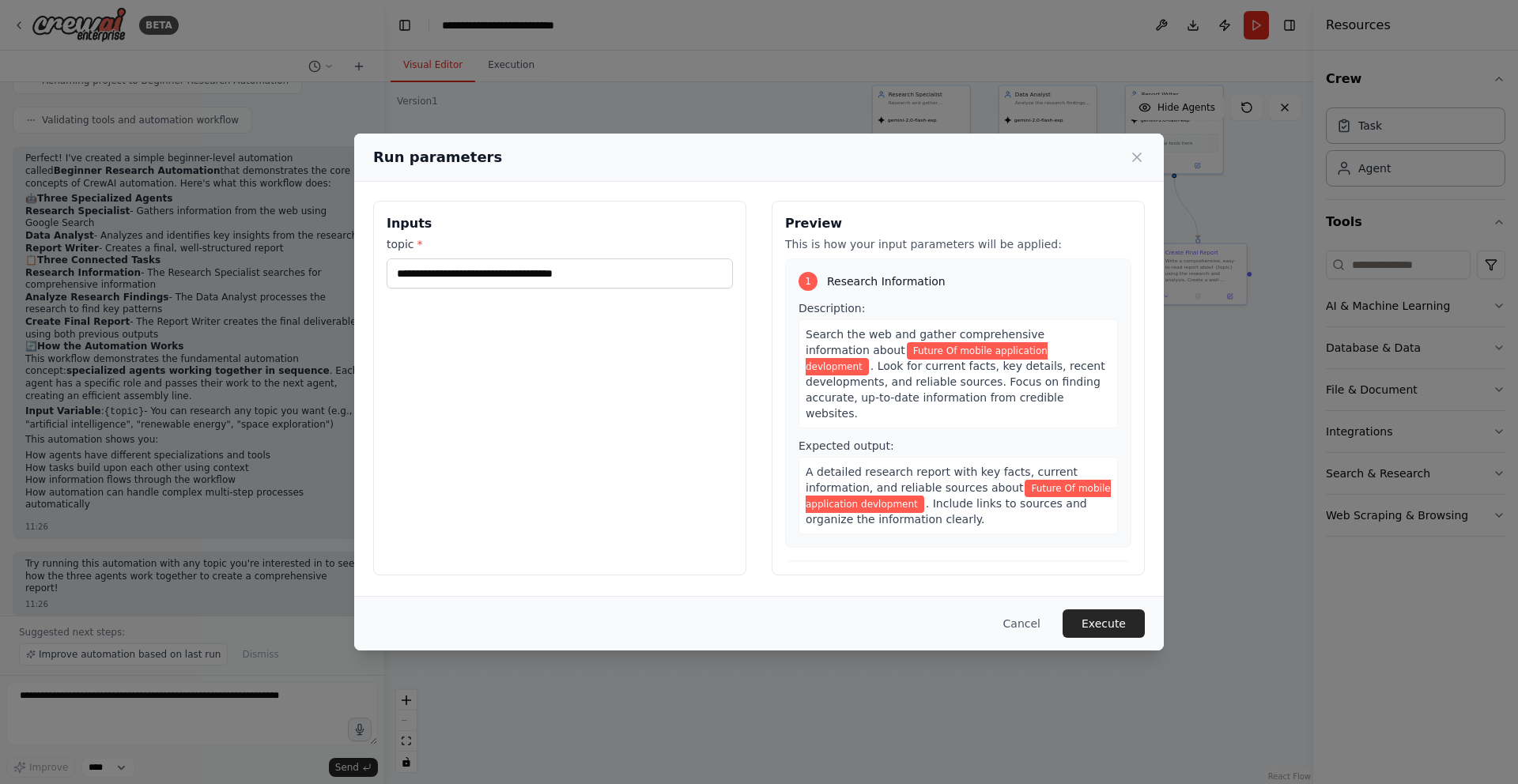
click at [1030, 480] on span "Future Of mobile application devlopment" at bounding box center [958, 496] width 305 height 33
click at [1037, 497] on span ". Include links to sources and organize the information clearly." at bounding box center [946, 511] width 281 height 28
click at [863, 275] on span "Research Information" at bounding box center [886, 281] width 118 height 16
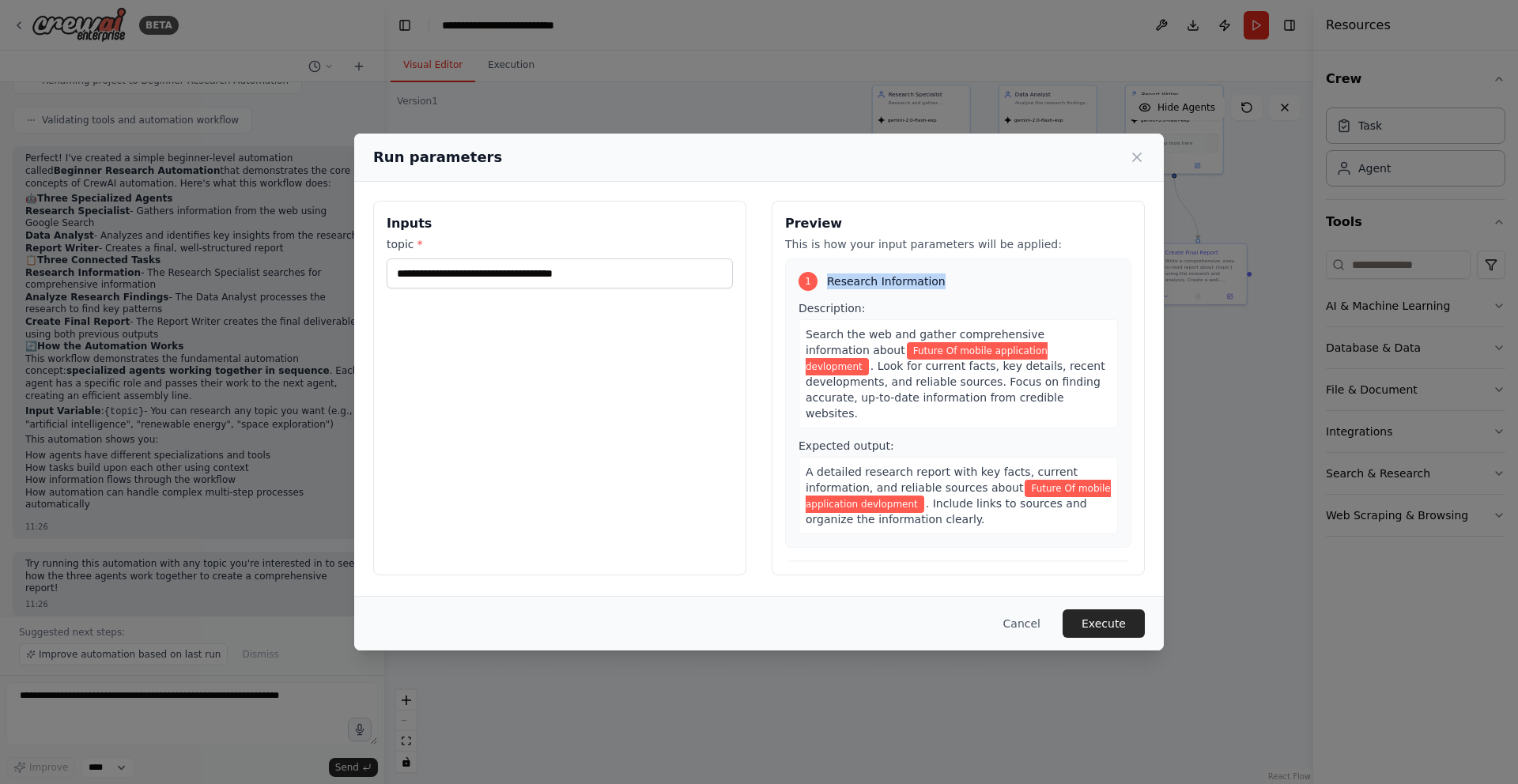
click at [863, 275] on span "Research Information" at bounding box center [886, 281] width 118 height 16
click at [668, 291] on div "**********" at bounding box center [559, 388] width 373 height 375
click at [924, 335] on span "Search the web and gather comprehensive information about" at bounding box center [925, 342] width 239 height 28
drag, startPoint x: 844, startPoint y: 348, endPoint x: 1032, endPoint y: 351, distance: 188.0
click at [1032, 351] on span "Future Of mobile application devlopment" at bounding box center [927, 359] width 242 height 33
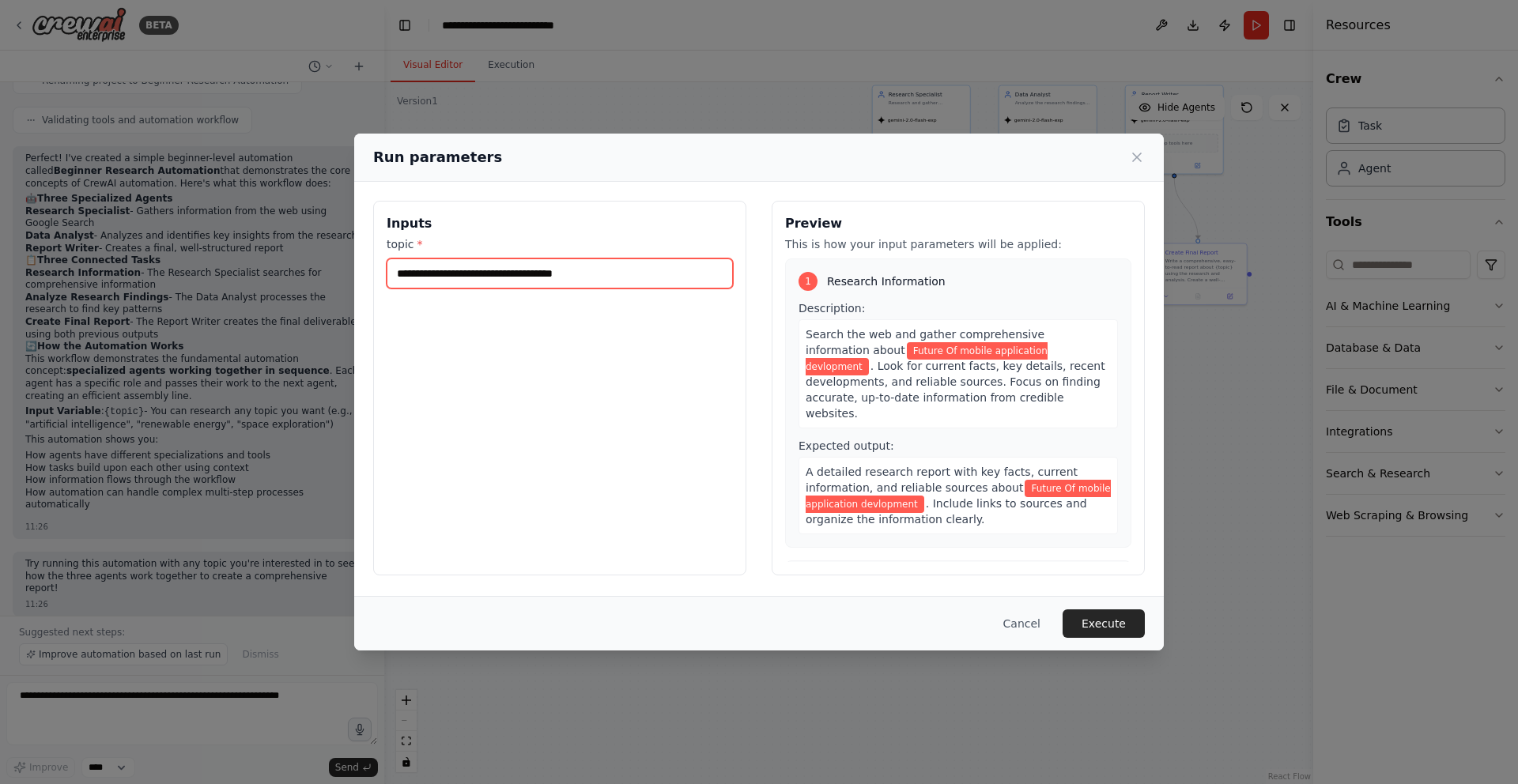
click at [419, 270] on input "**********" at bounding box center [559, 274] width 347 height 30
click at [395, 270] on input "**********" at bounding box center [559, 274] width 347 height 30
drag, startPoint x: 446, startPoint y: 275, endPoint x: 309, endPoint y: 272, distance: 137.0
click at [309, 272] on div "**********" at bounding box center [759, 392] width 1518 height 784
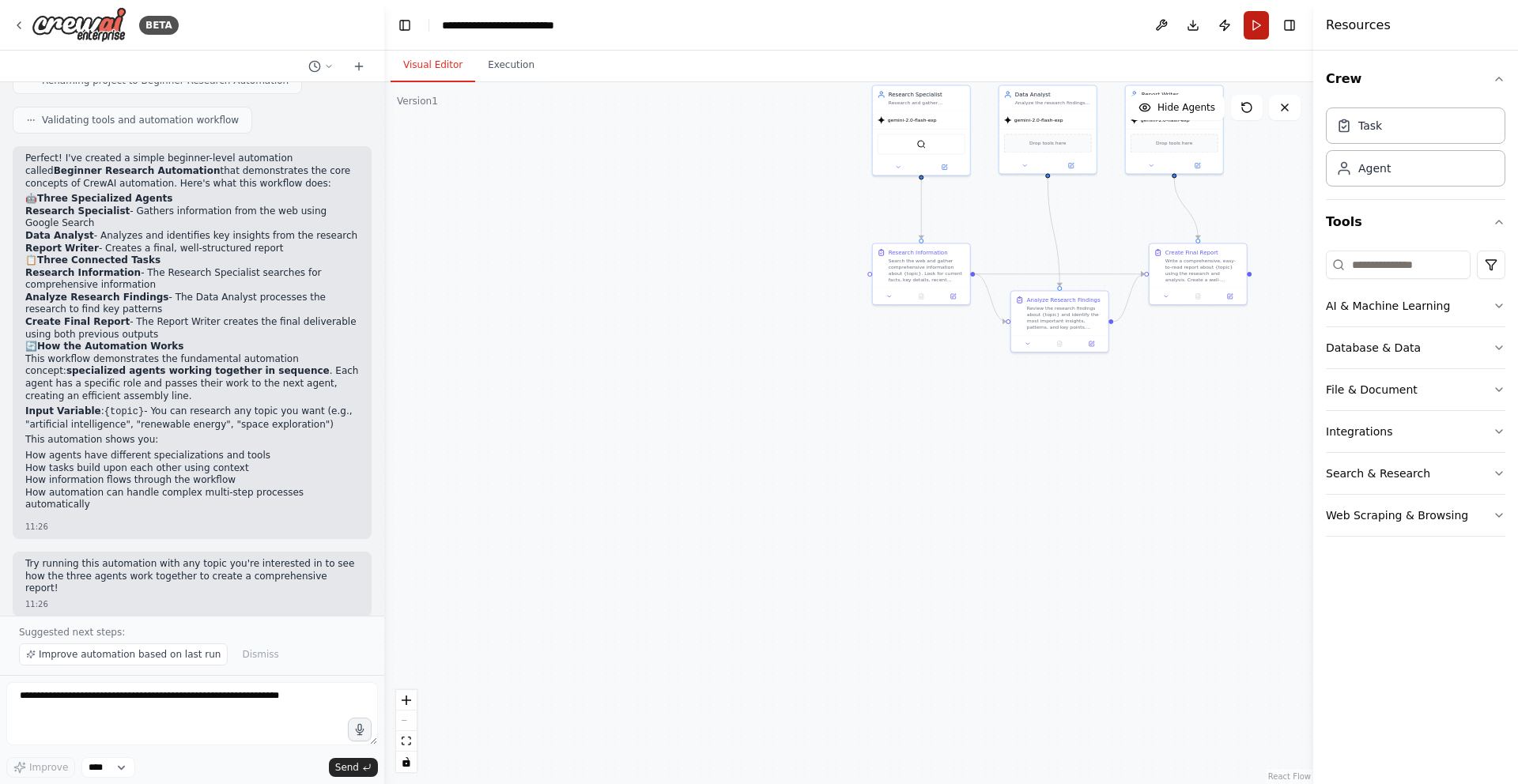
click at [1254, 33] on button "Run" at bounding box center [1256, 25] width 26 height 28
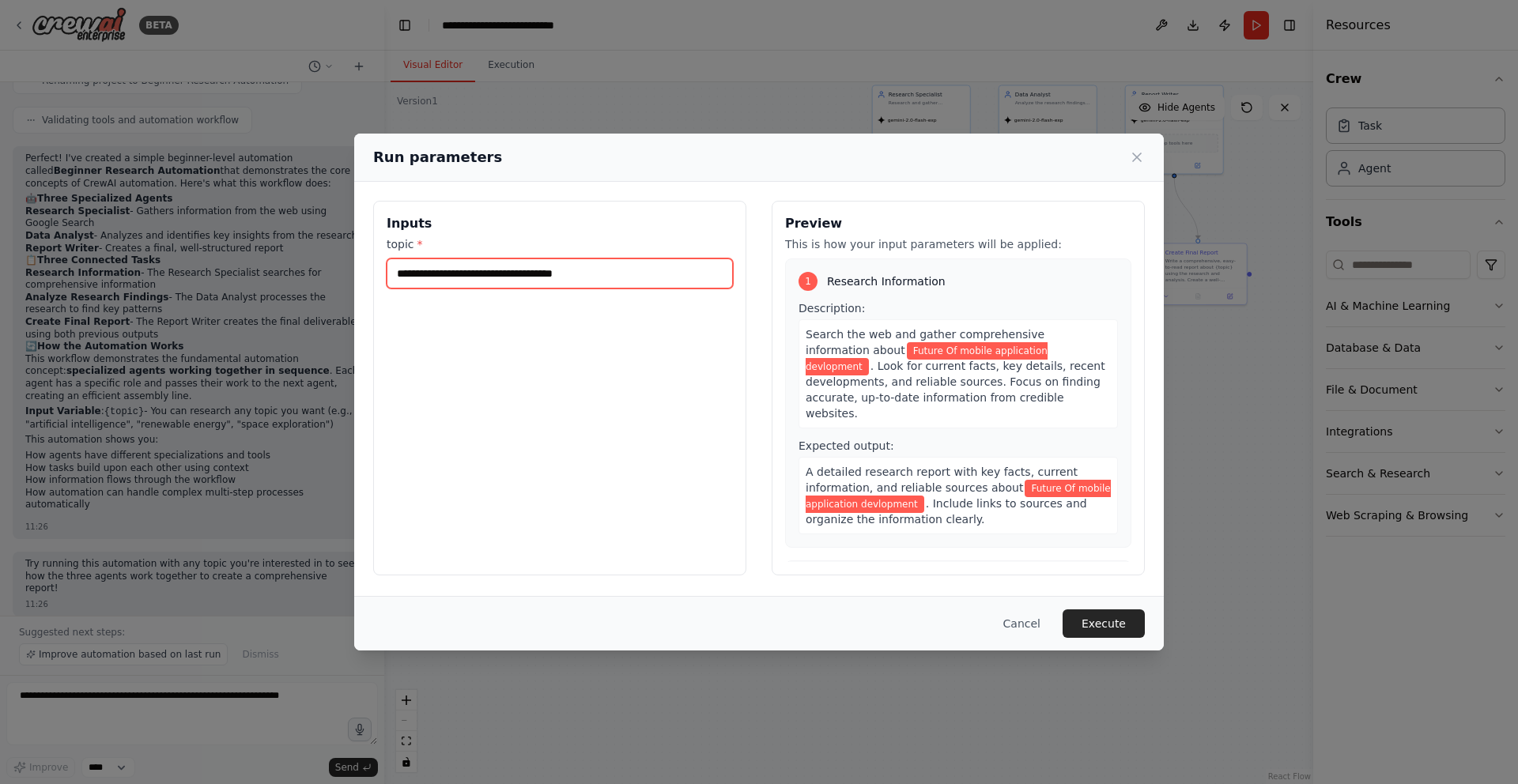
drag, startPoint x: 448, startPoint y: 276, endPoint x: 347, endPoint y: 265, distance: 101.6
click at [347, 265] on div "**********" at bounding box center [759, 392] width 1518 height 784
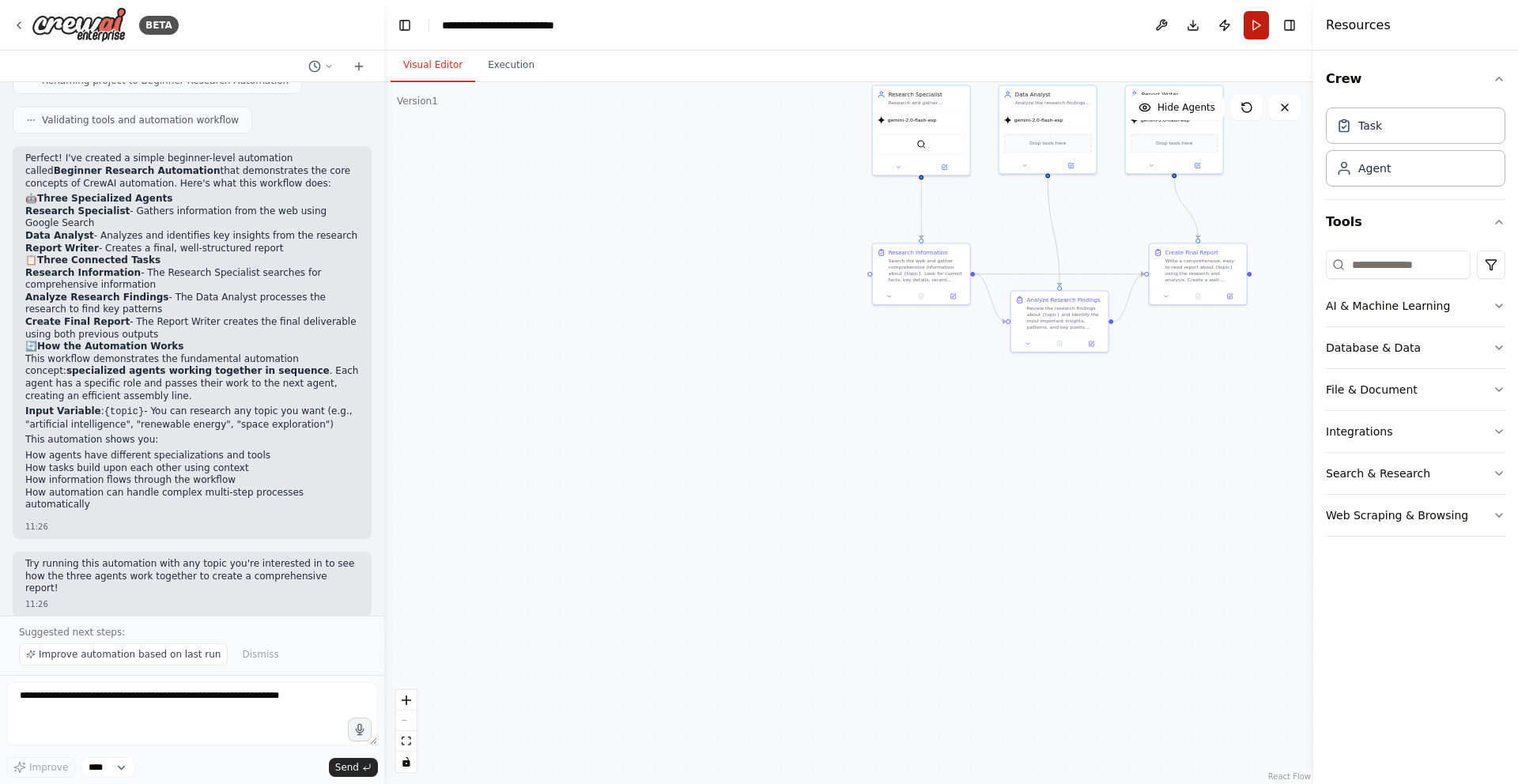
click at [1255, 28] on button "Run" at bounding box center [1256, 25] width 26 height 28
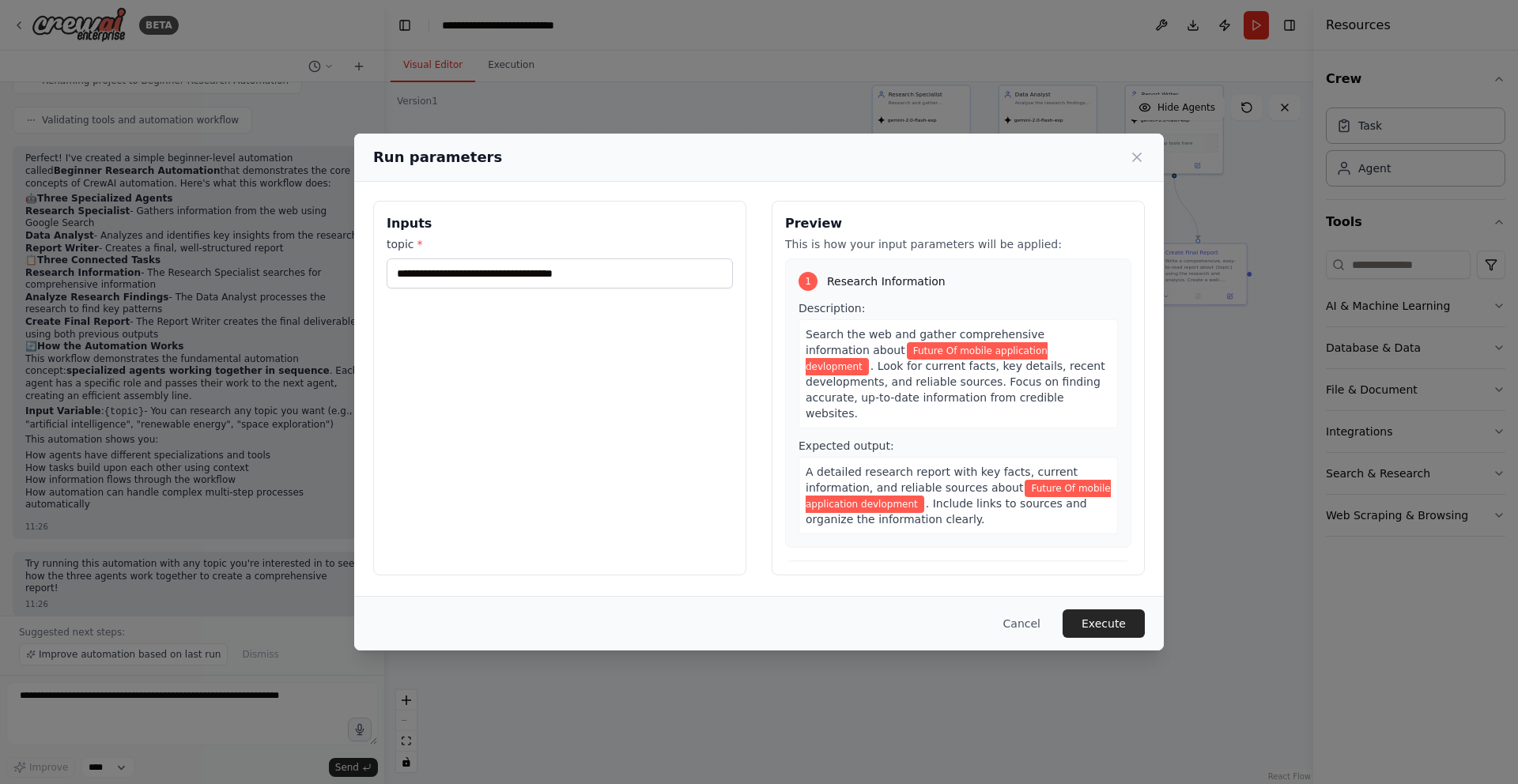
click at [1255, 28] on div "**********" at bounding box center [759, 392] width 1518 height 784
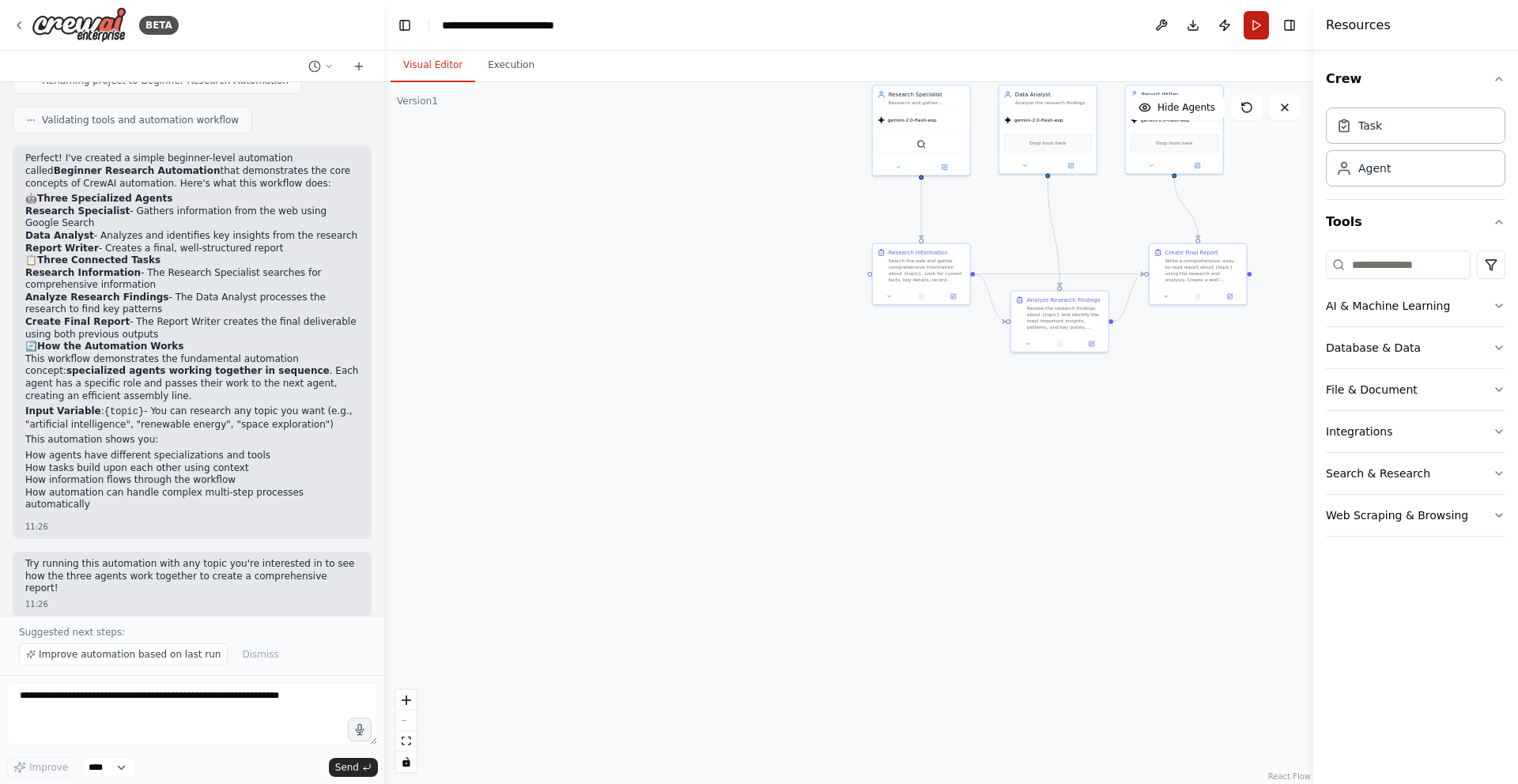
click at [1254, 31] on button "Run" at bounding box center [1256, 25] width 26 height 28
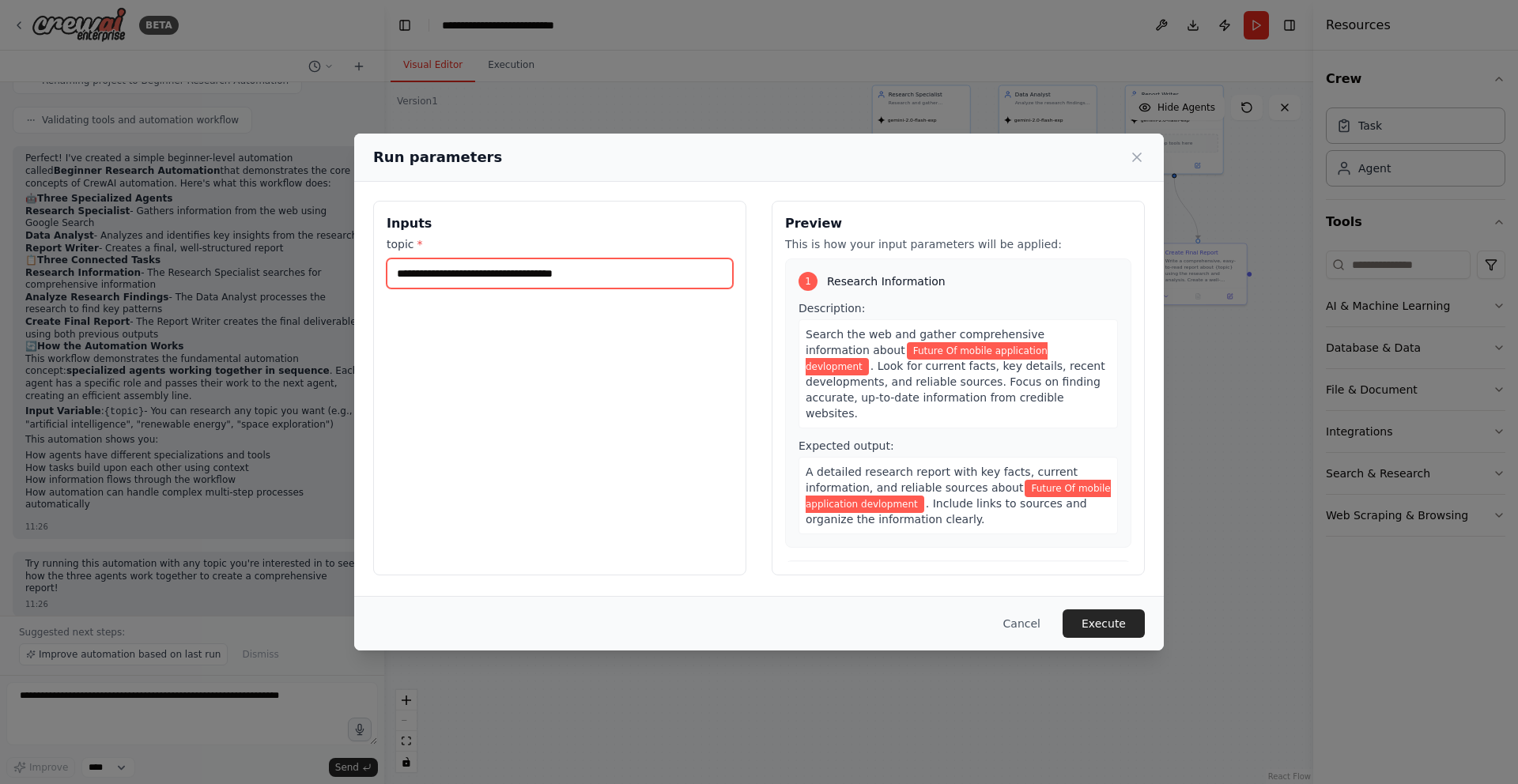
click at [605, 270] on input "**********" at bounding box center [559, 274] width 347 height 30
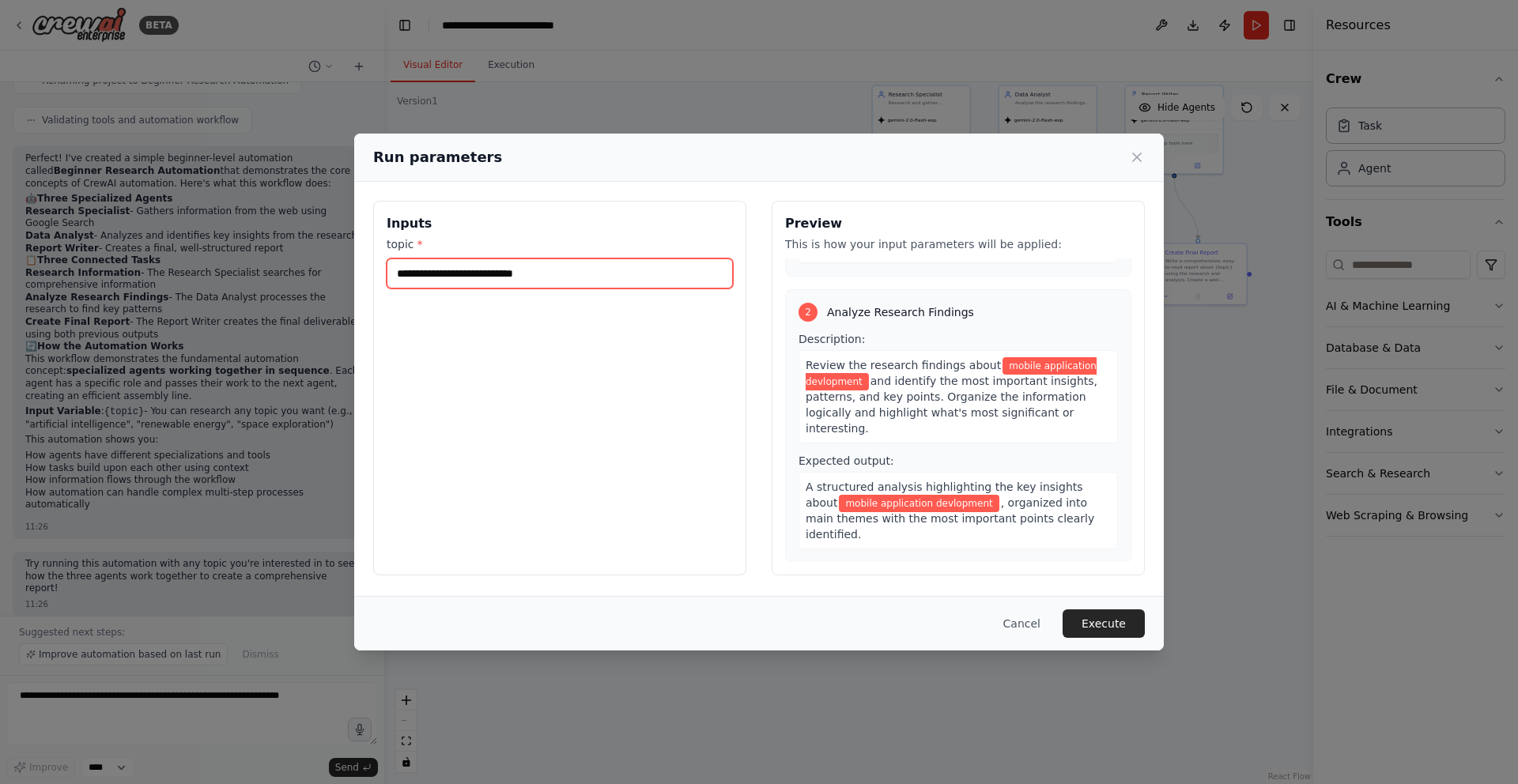
scroll to position [543, 0]
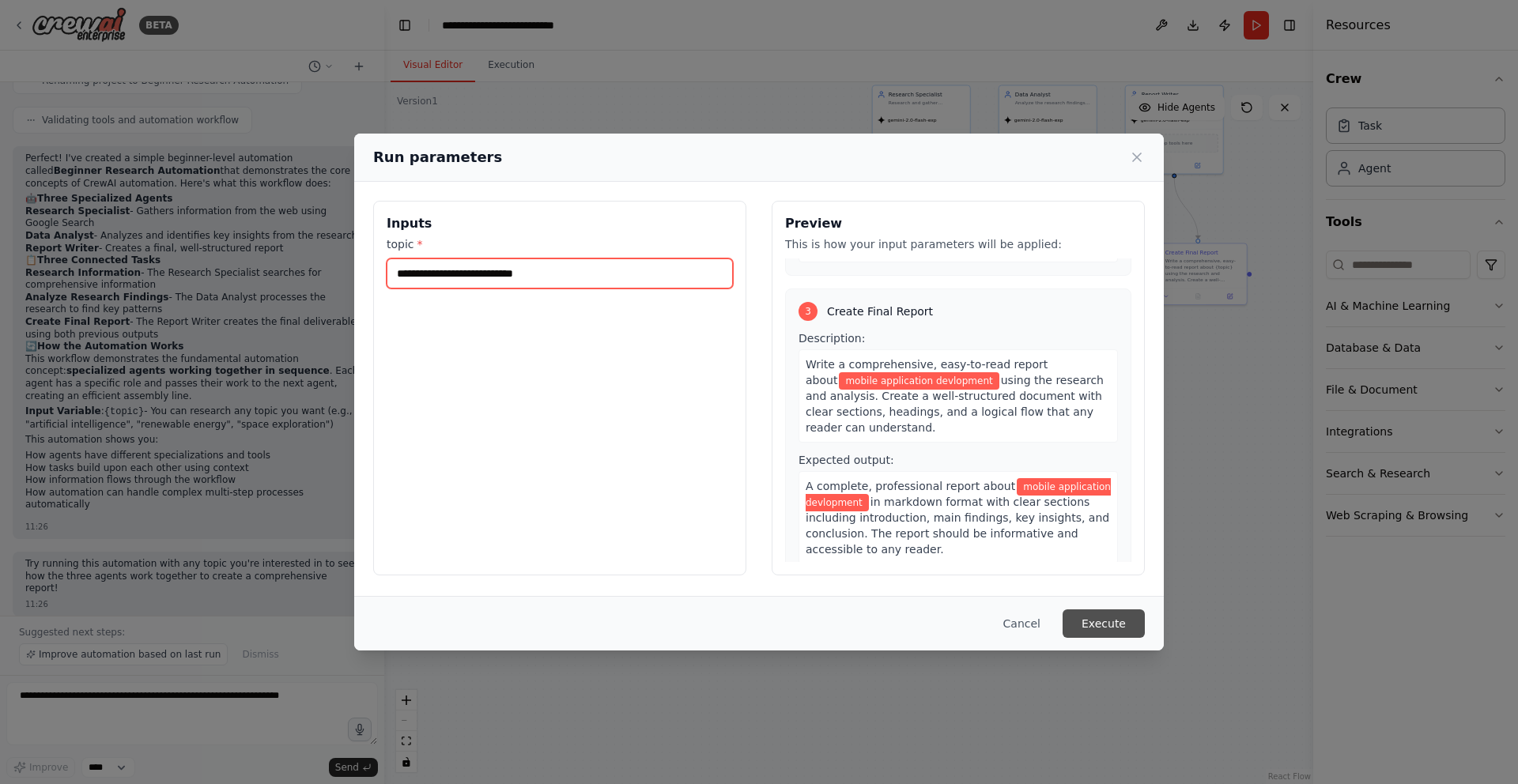
type input "**********"
click at [1119, 633] on button "Execute" at bounding box center [1103, 624] width 82 height 28
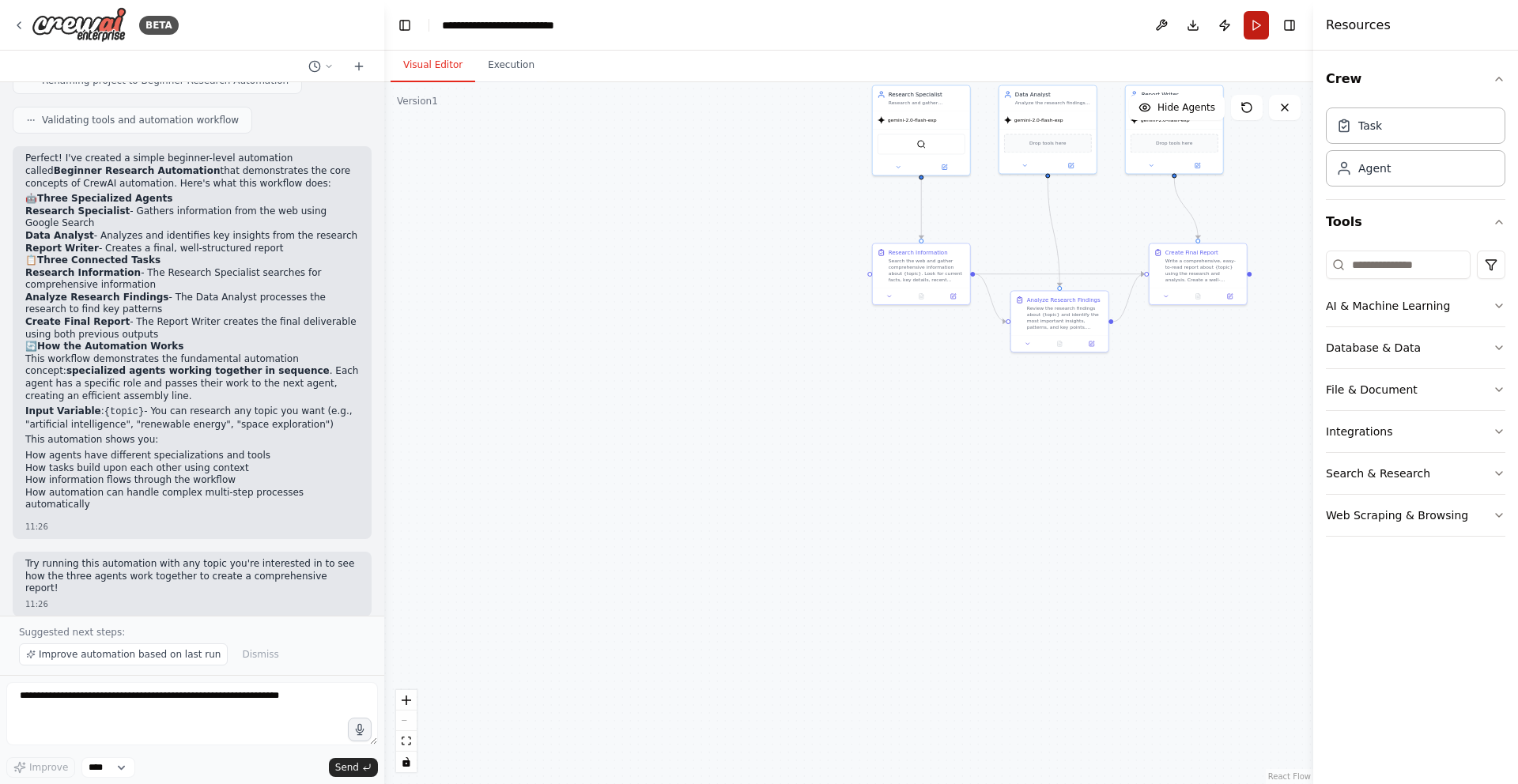
click at [1257, 36] on button "Run" at bounding box center [1256, 25] width 26 height 28
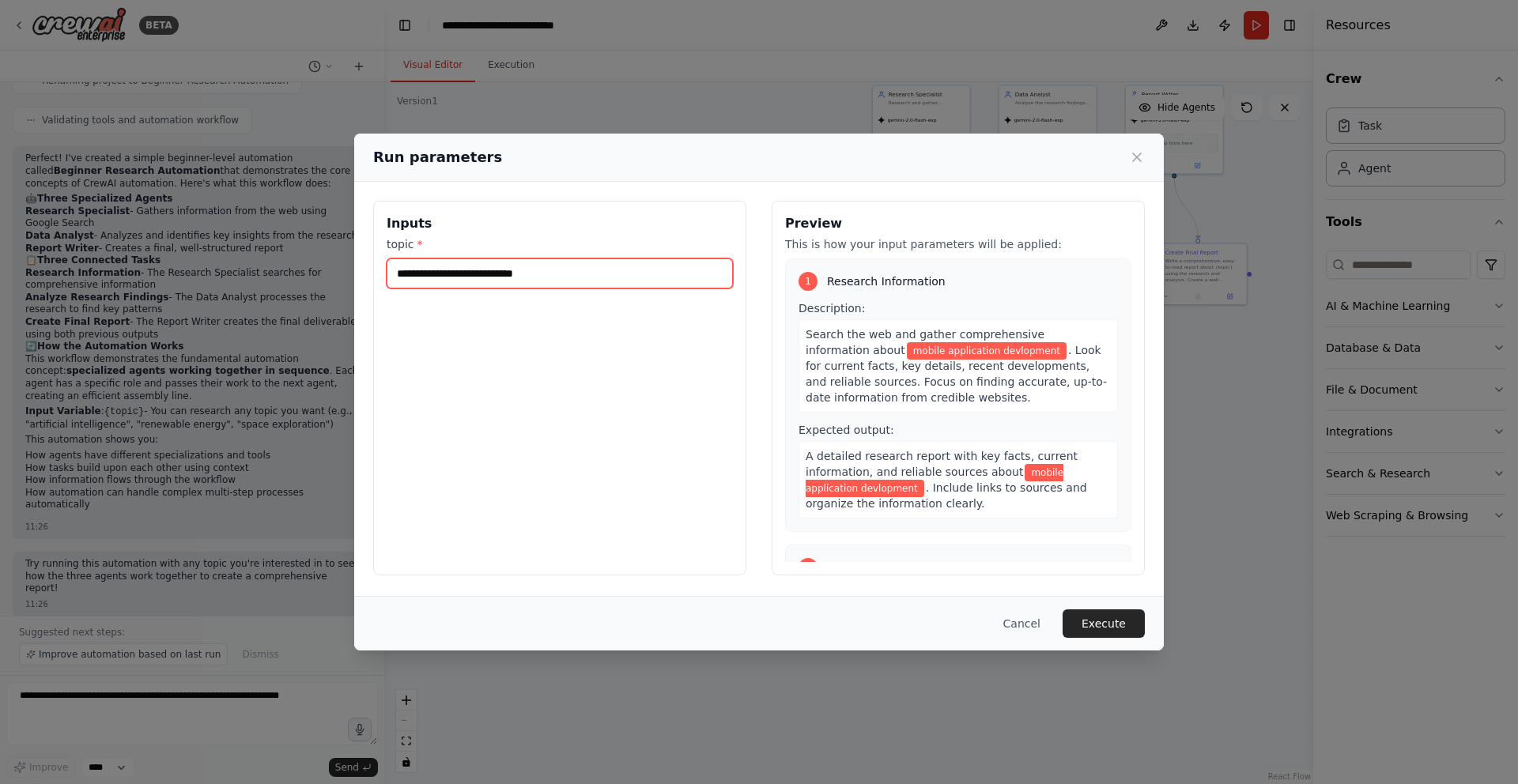
click at [534, 270] on input "**********" at bounding box center [559, 274] width 347 height 30
click at [580, 273] on input "**********" at bounding box center [559, 274] width 347 height 30
click at [395, 276] on input "**********" at bounding box center [559, 274] width 347 height 30
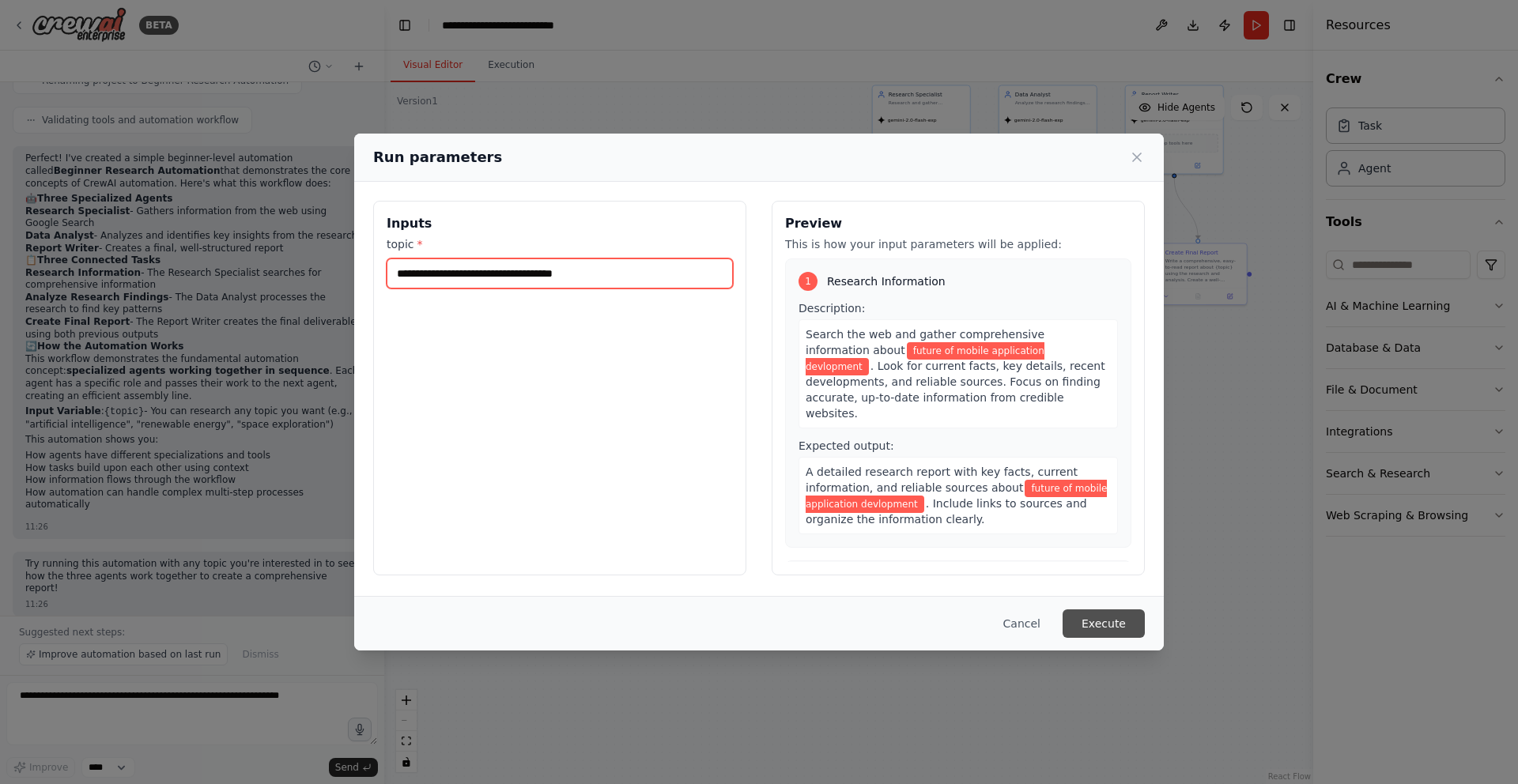
type input "**********"
click at [1116, 629] on button "Execute" at bounding box center [1103, 624] width 82 height 28
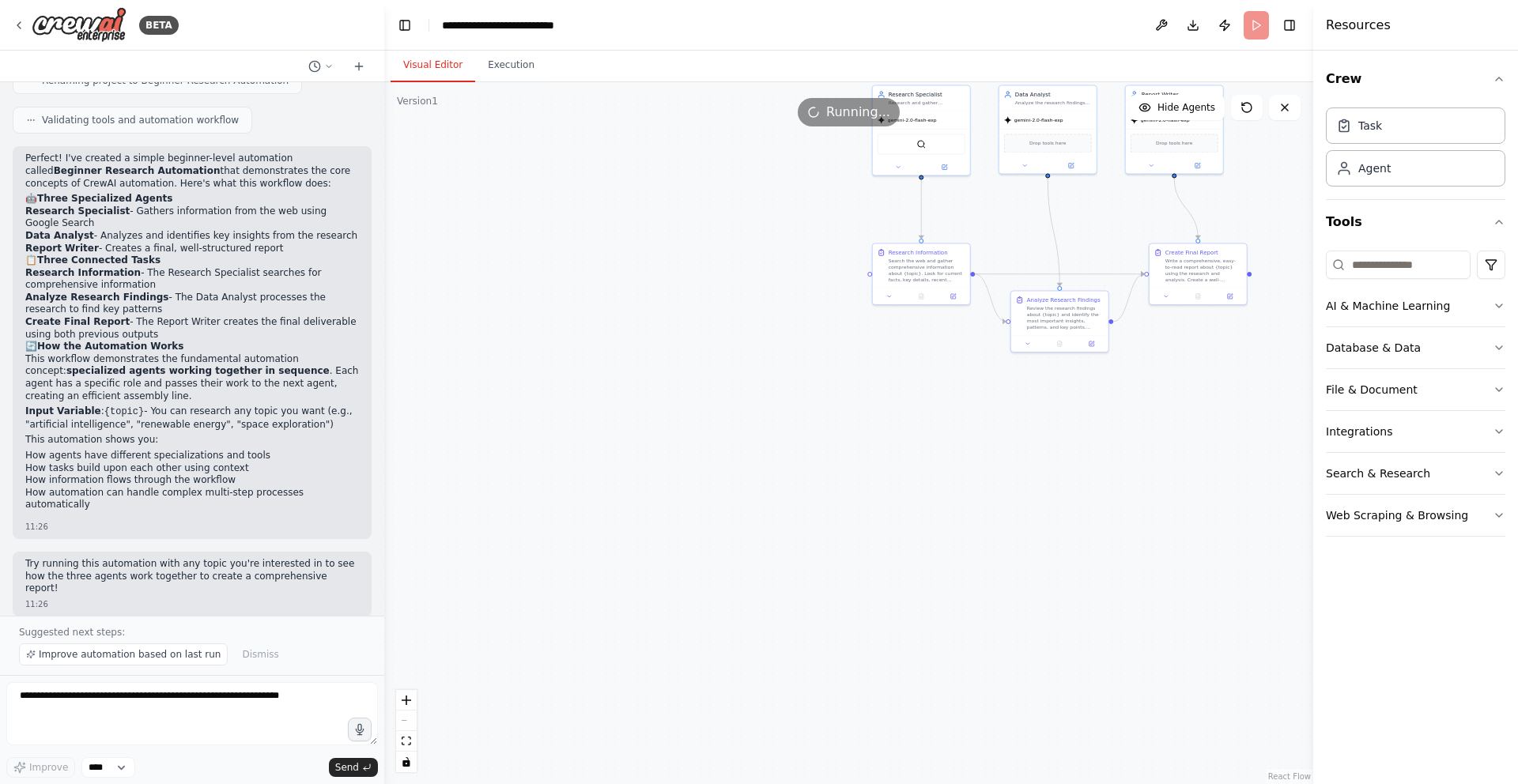
click at [657, 344] on div ".deletable-edge-delete-btn { width: 20px; height: 20px; border: 0px solid #ffff…" at bounding box center [848, 433] width 929 height 702
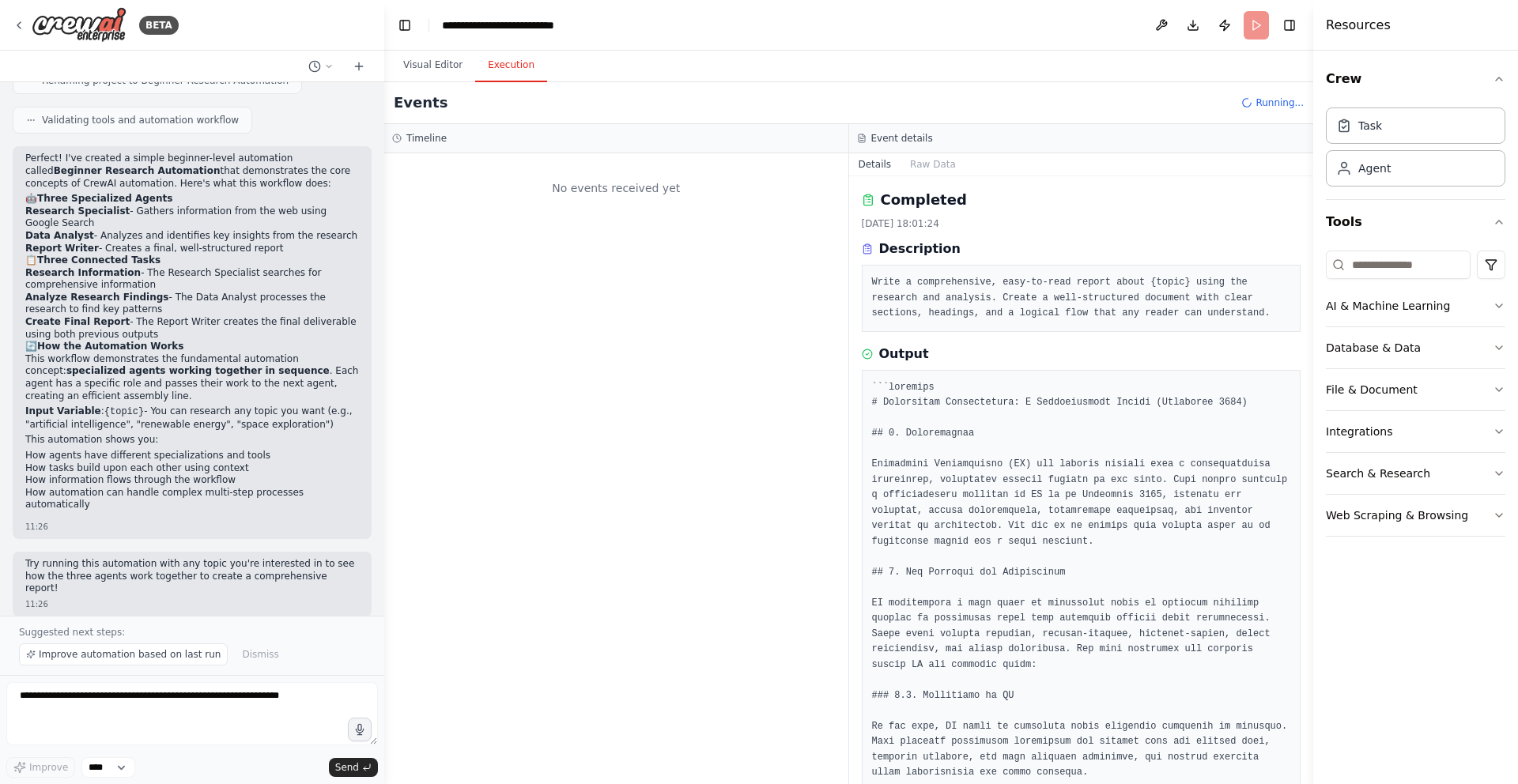
click at [506, 65] on button "Execution" at bounding box center [510, 65] width 72 height 33
drag, startPoint x: 753, startPoint y: 232, endPoint x: 733, endPoint y: 221, distance: 22.8
click at [750, 230] on div at bounding box center [615, 468] width 464 height 631
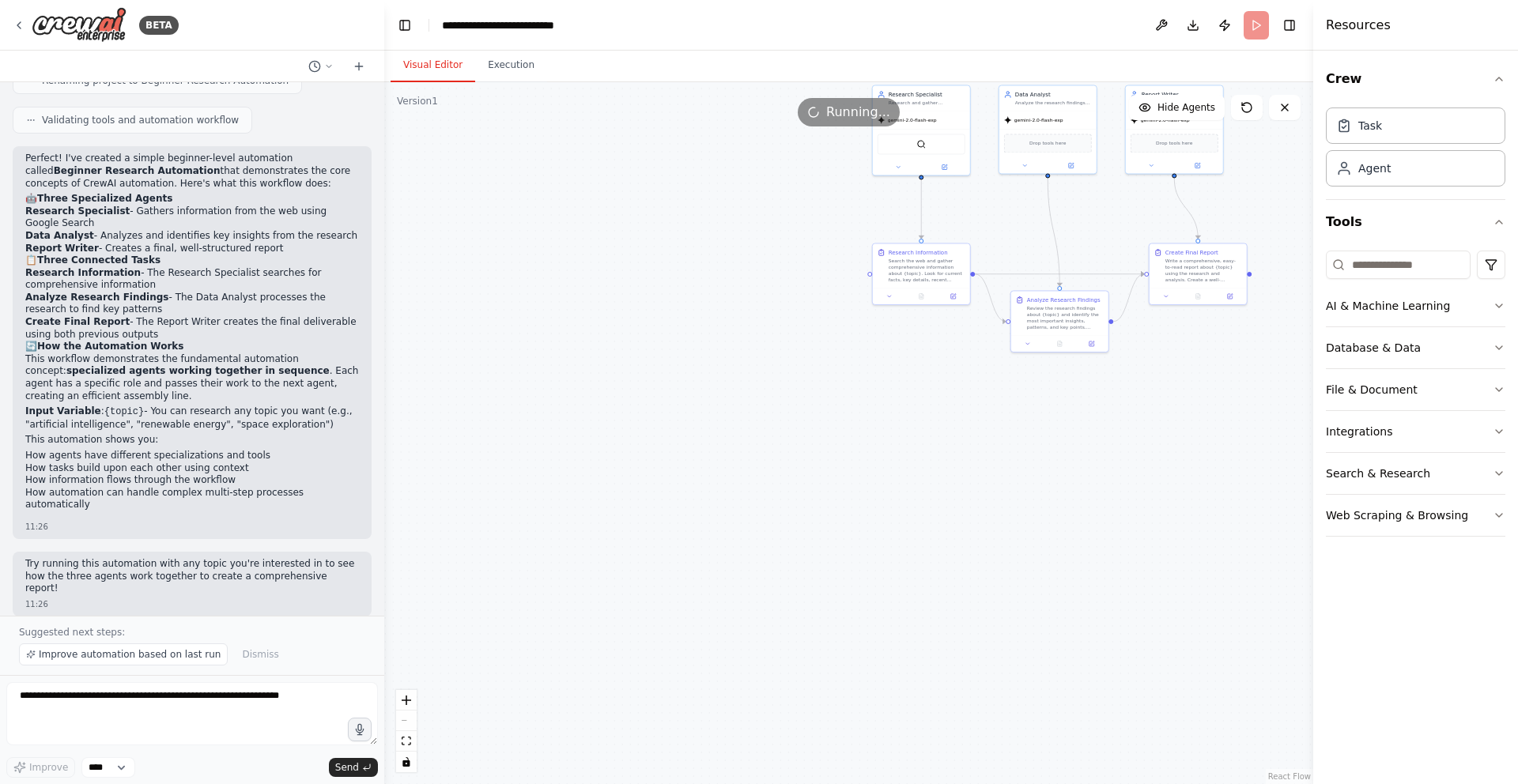
click at [439, 65] on button "Visual Editor" at bounding box center [433, 65] width 84 height 33
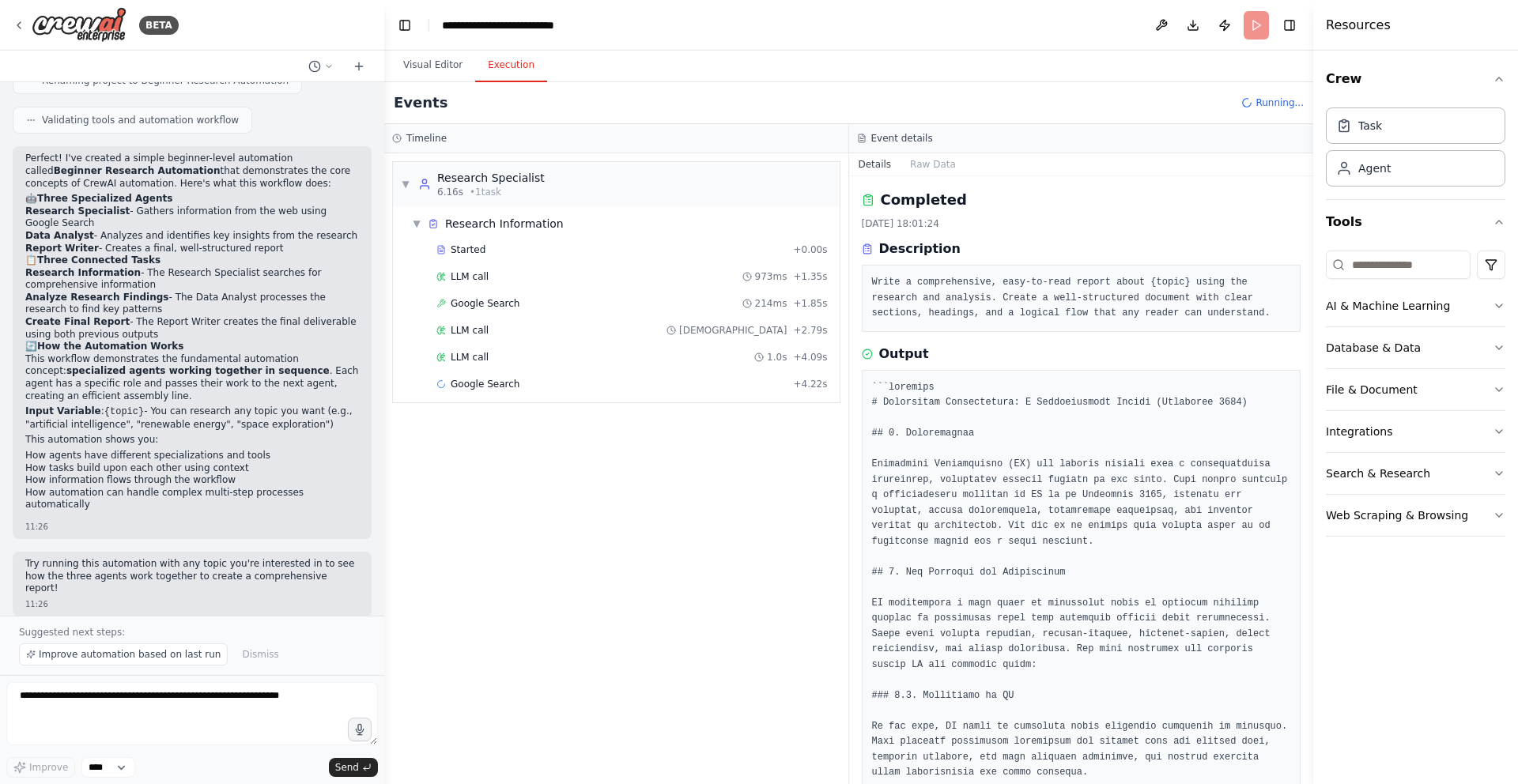
click at [500, 76] on button "Execution" at bounding box center [510, 65] width 72 height 33
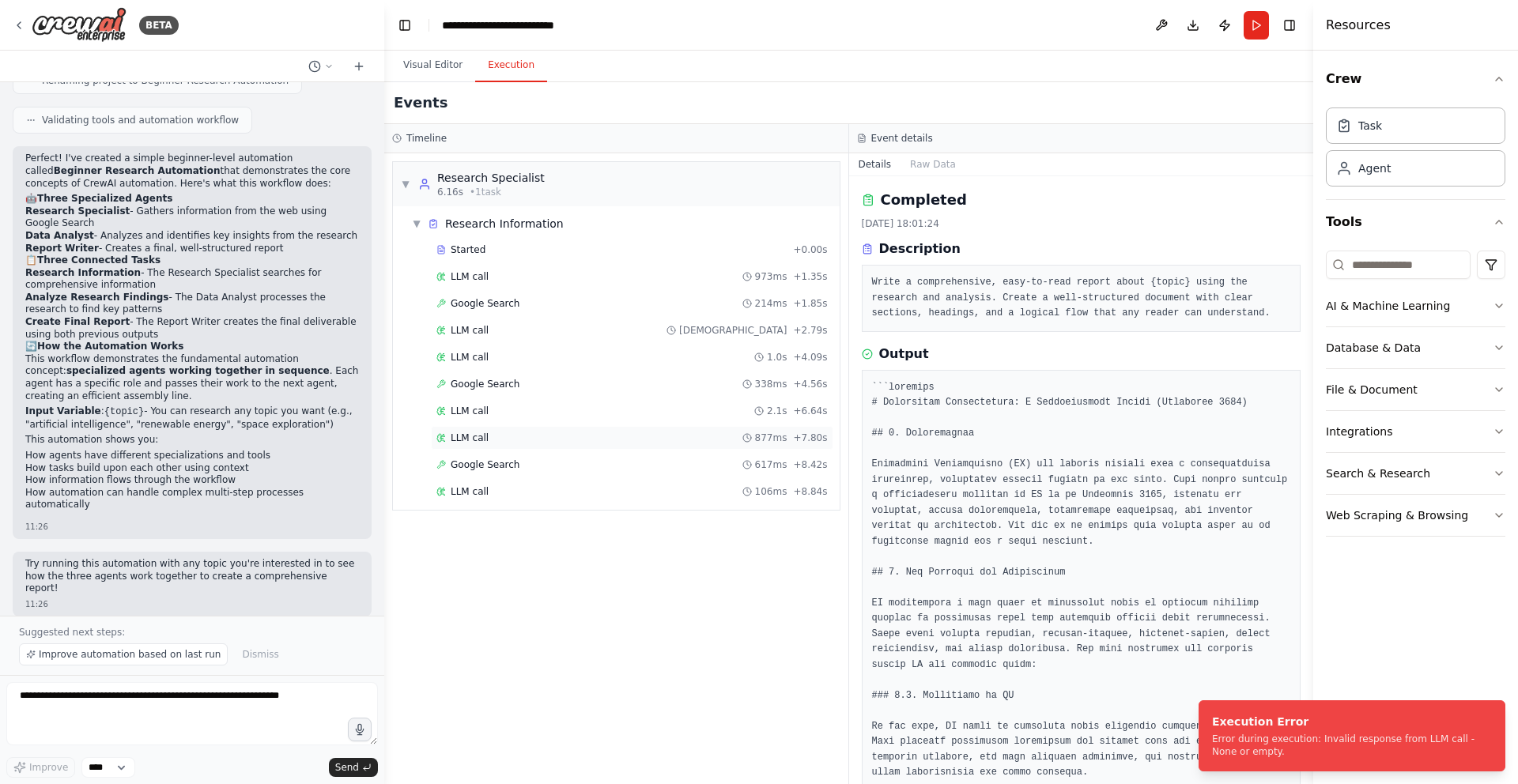
click at [633, 441] on div "LLM call 877ms + 7.80s" at bounding box center [632, 437] width 391 height 12
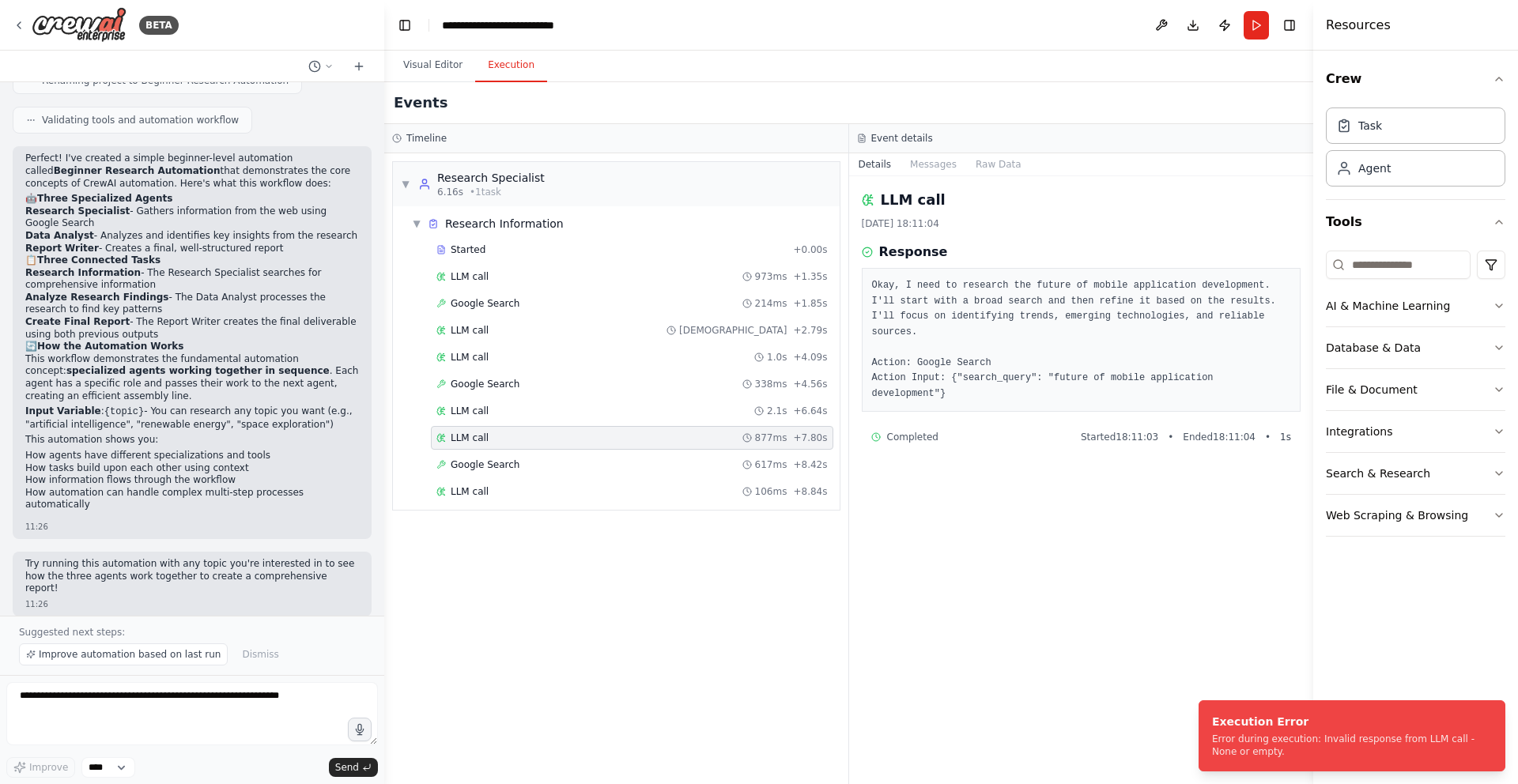
click at [900, 301] on pre "Okay, I need to research the future of mobile application development. I'll sta…" at bounding box center [1081, 339] width 419 height 123
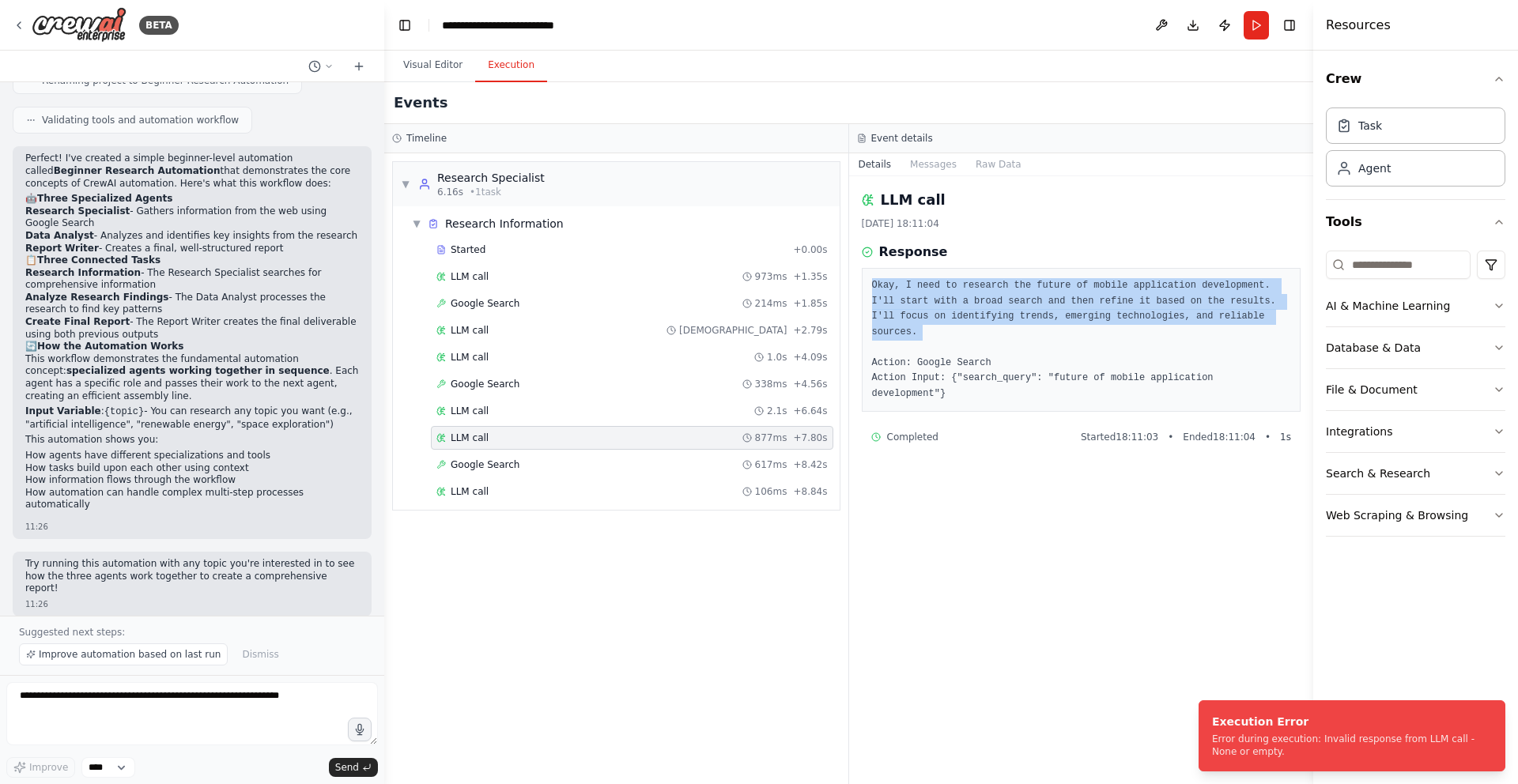
click at [900, 301] on pre "Okay, I need to research the future of mobile application development. I'll sta…" at bounding box center [1081, 339] width 419 height 123
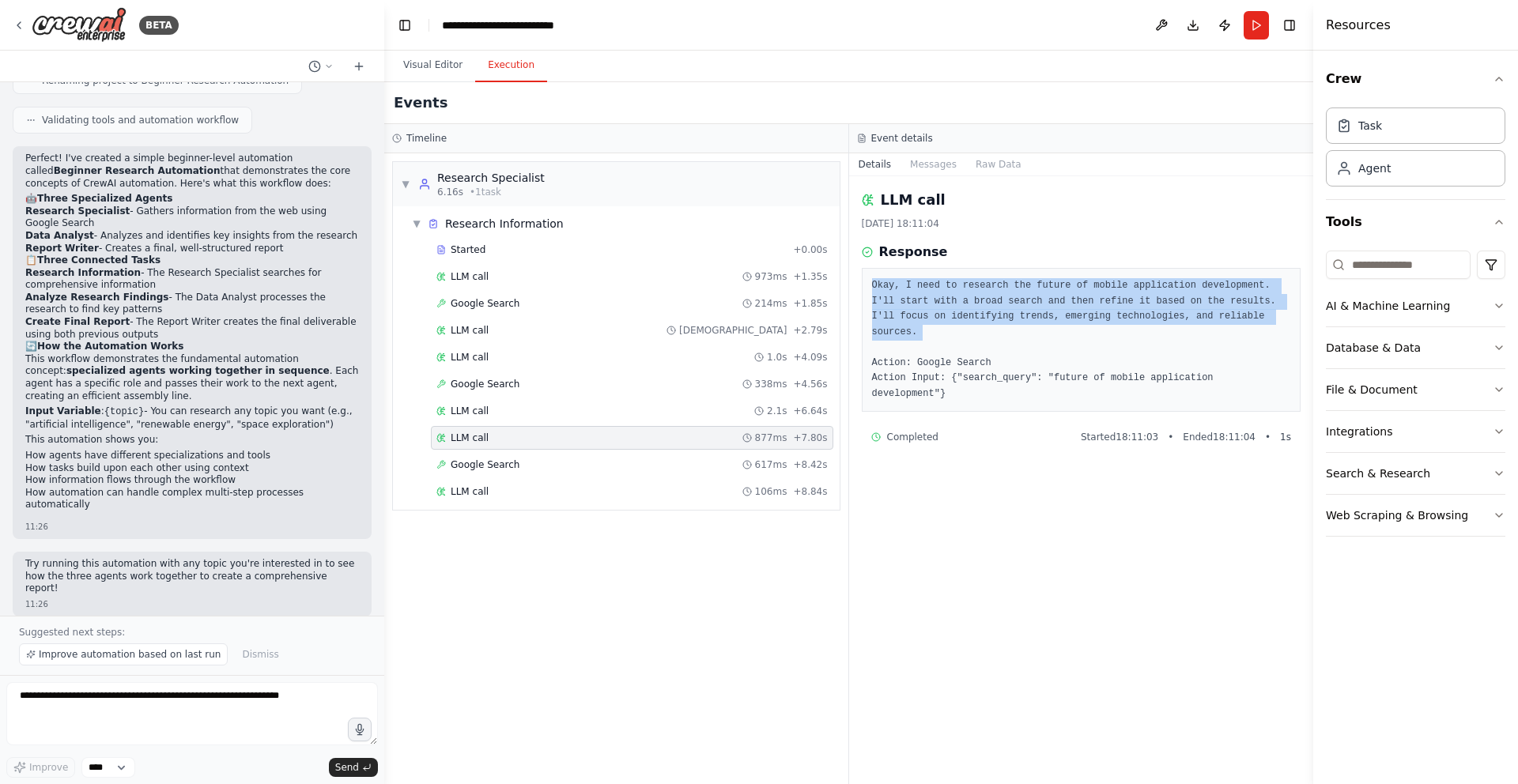
click at [1066, 286] on pre "Okay, I need to research the future of mobile application development. I'll sta…" at bounding box center [1081, 339] width 419 height 123
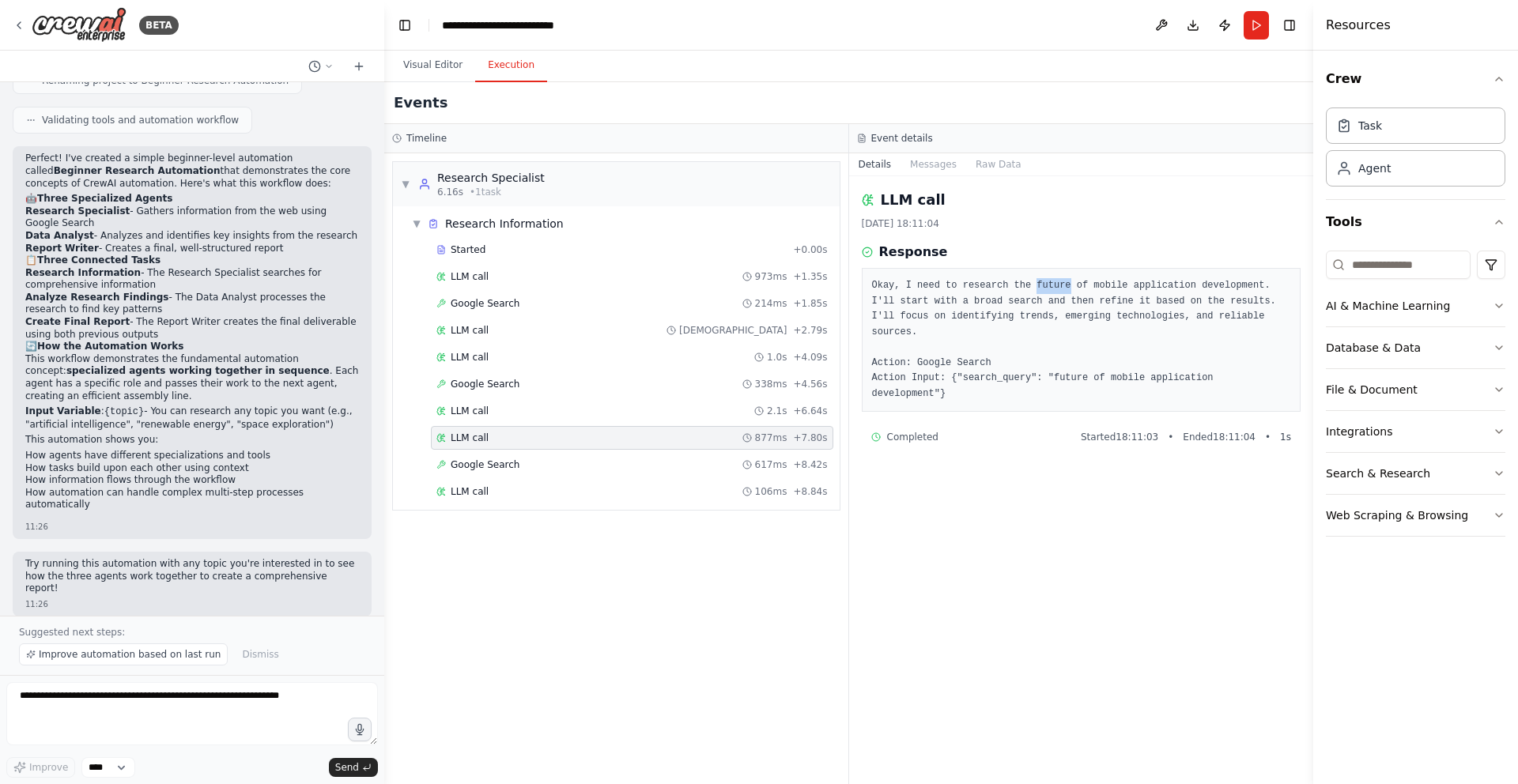
click at [1066, 286] on pre "Okay, I need to research the future of mobile application development. I'll sta…" at bounding box center [1081, 339] width 419 height 123
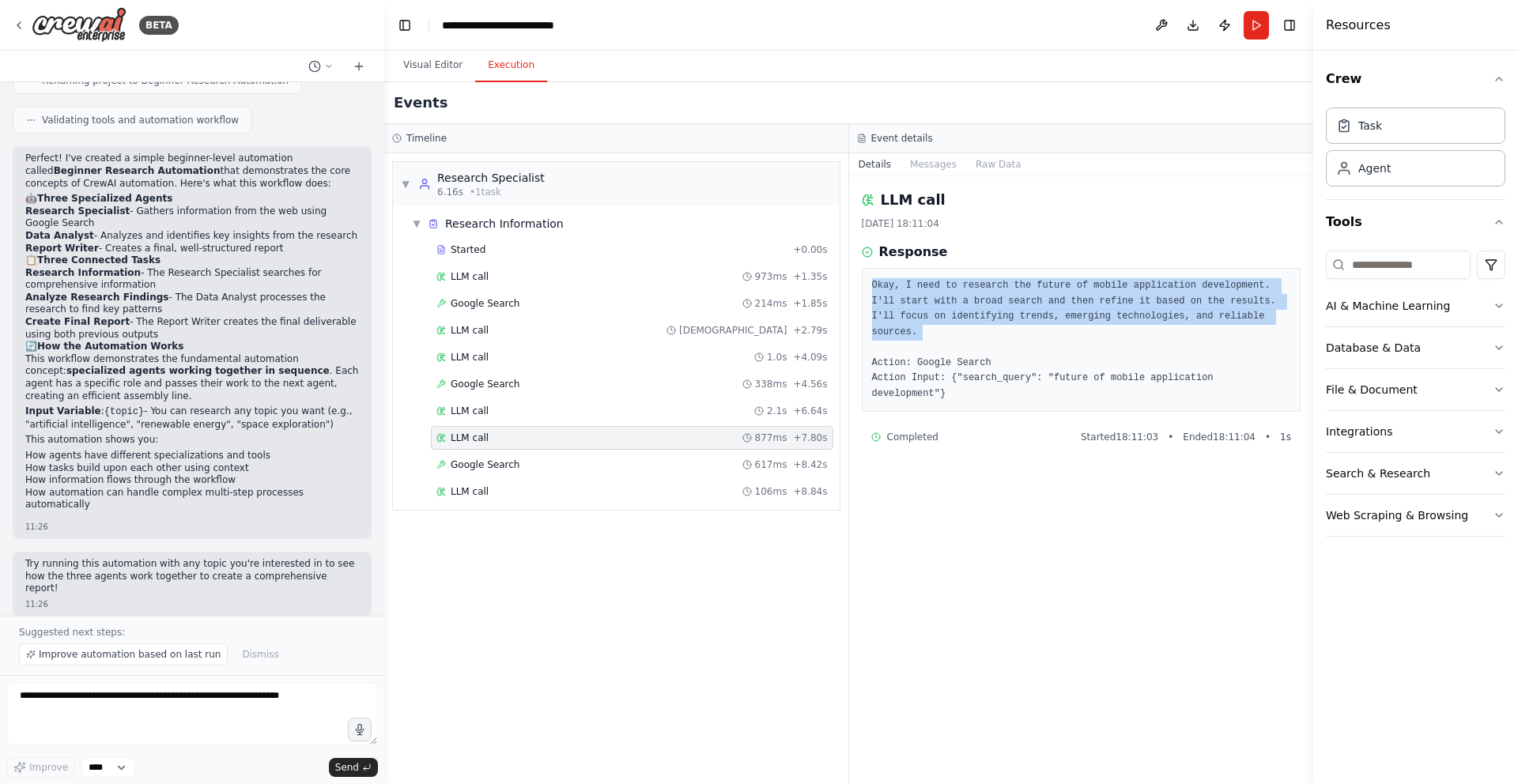
click at [1066, 286] on pre "Okay, I need to research the future of mobile application development. I'll sta…" at bounding box center [1081, 339] width 419 height 123
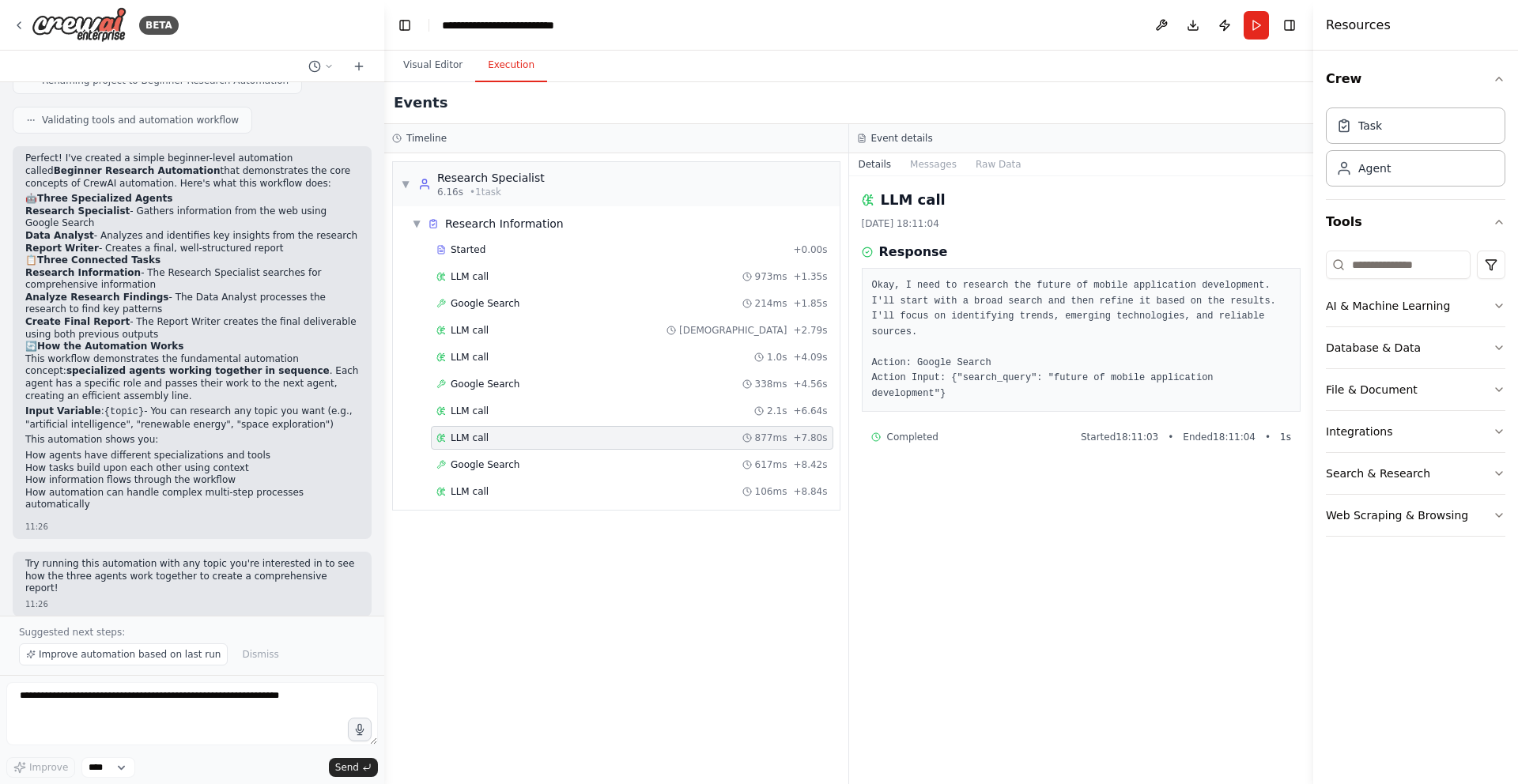
click at [981, 365] on pre "Okay, I need to research the future of mobile application development. I'll sta…" at bounding box center [1081, 339] width 419 height 123
click at [1134, 384] on pre "Okay, I need to research the future of mobile application development. I'll sta…" at bounding box center [1081, 339] width 419 height 123
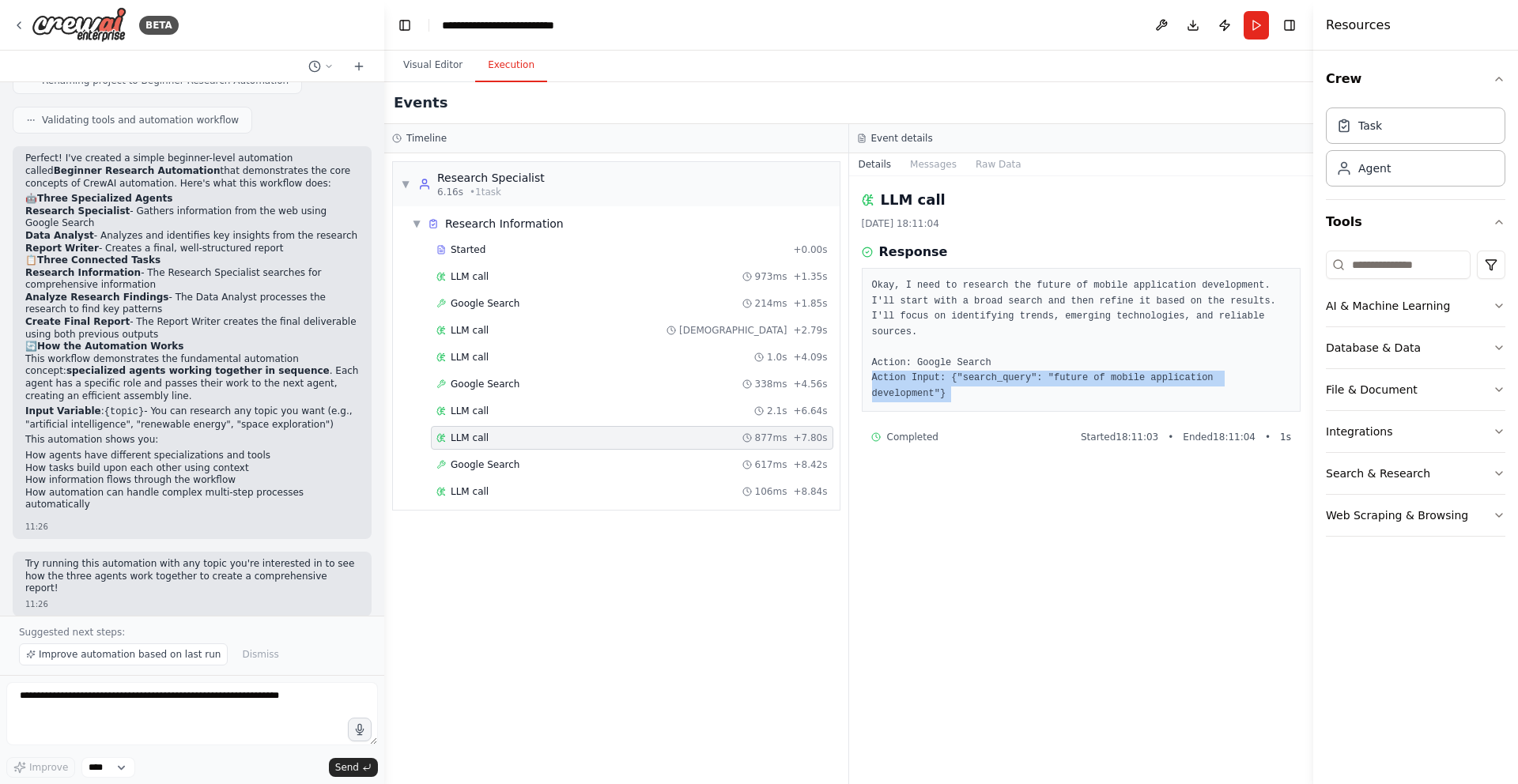
click at [1134, 384] on pre "Okay, I need to research the future of mobile application development. I'll sta…" at bounding box center [1081, 339] width 419 height 123
click at [1122, 389] on pre "Okay, I need to research the future of mobile application development. I'll sta…" at bounding box center [1081, 339] width 419 height 123
click at [714, 467] on div "Google Search 617ms + 8.42s" at bounding box center [632, 464] width 391 height 12
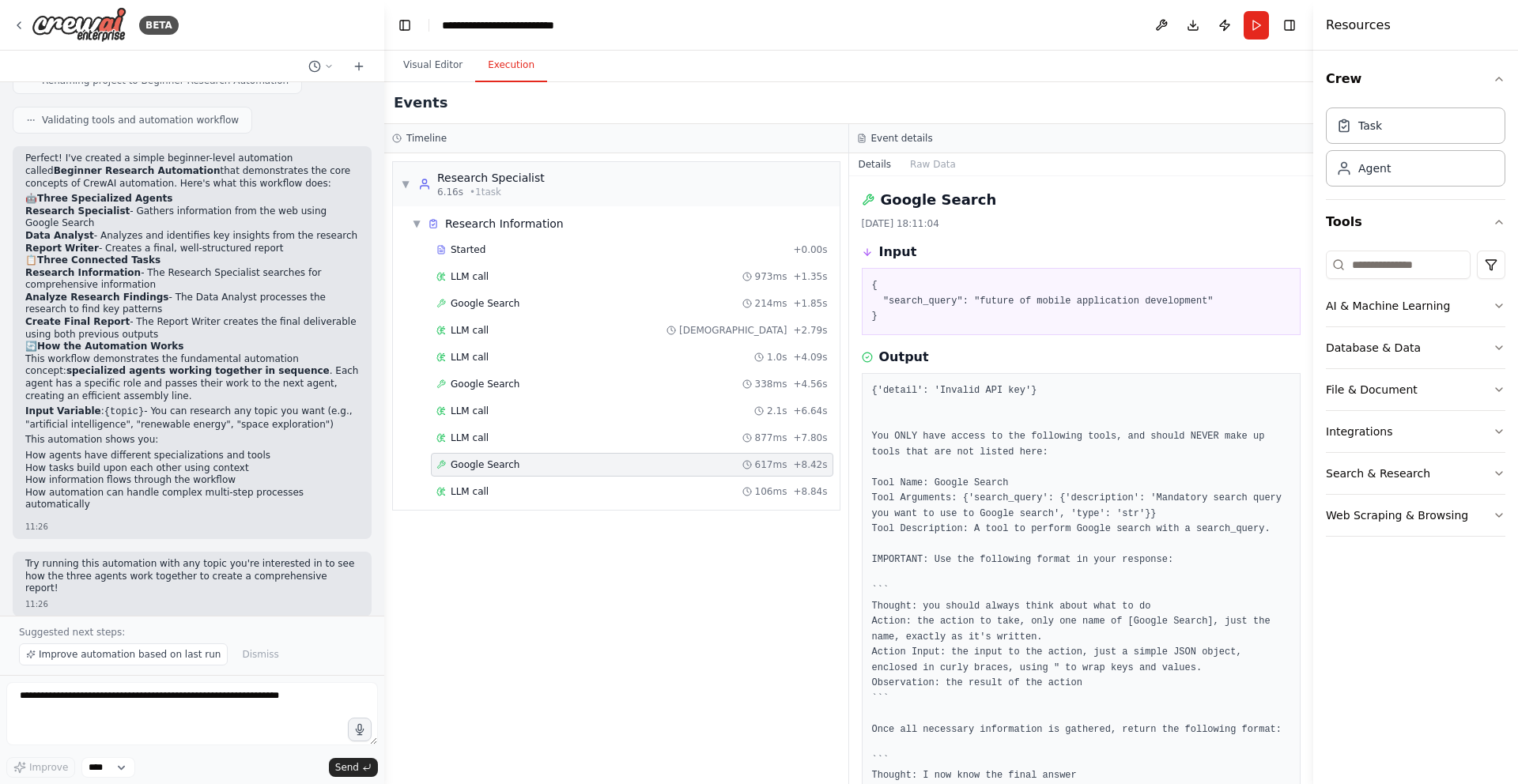
click at [1077, 294] on pre "{ "search_query": "future of mobile application development" }" at bounding box center [1081, 301] width 419 height 46
click at [722, 498] on div "LLM call 106ms + 8.84s" at bounding box center [632, 491] width 402 height 24
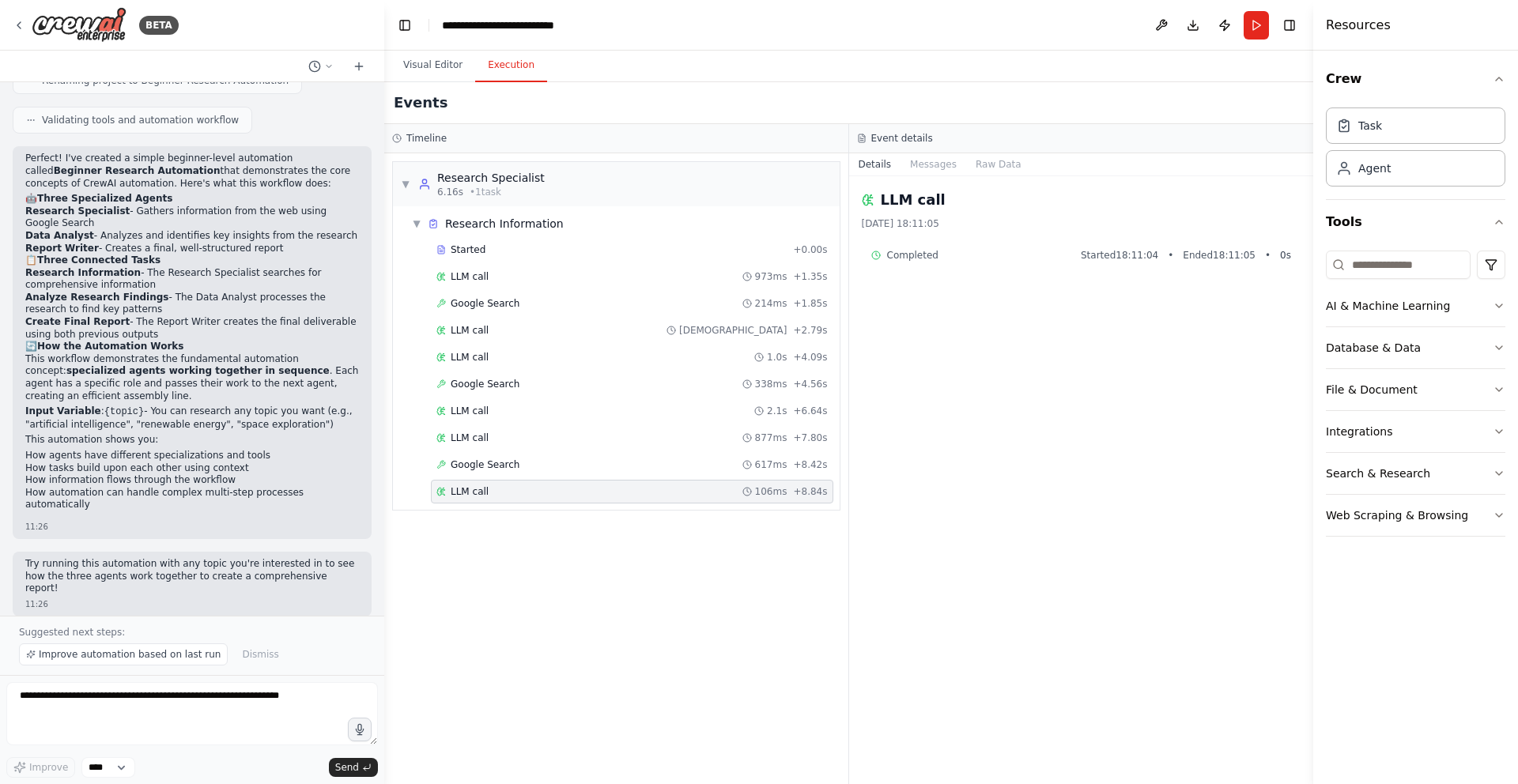
click at [1046, 341] on div "LLM call [DATE] 18:11:05 Completed Started 18:11:04 • Ended 18:11:05 • 0 s" at bounding box center [1081, 480] width 465 height 608
click at [993, 251] on div "Completed Started 18:11:04 • Ended 18:11:05 • 0 s" at bounding box center [1081, 255] width 420 height 12
click at [992, 251] on div "Completed Started 18:11:04 • Ended 18:11:05 • 0 s" at bounding box center [1081, 255] width 420 height 12
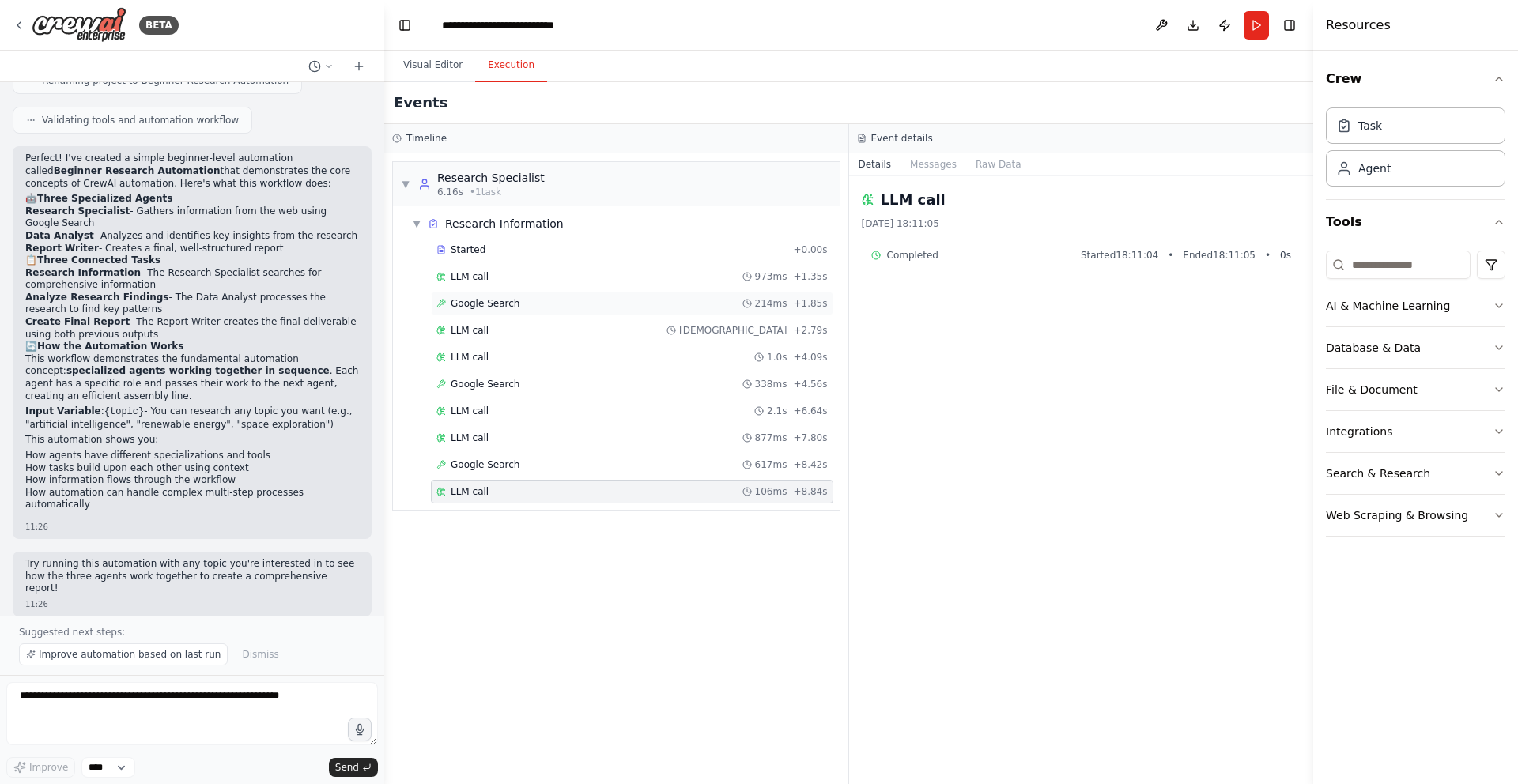
click at [512, 297] on span "Google Search" at bounding box center [485, 303] width 69 height 12
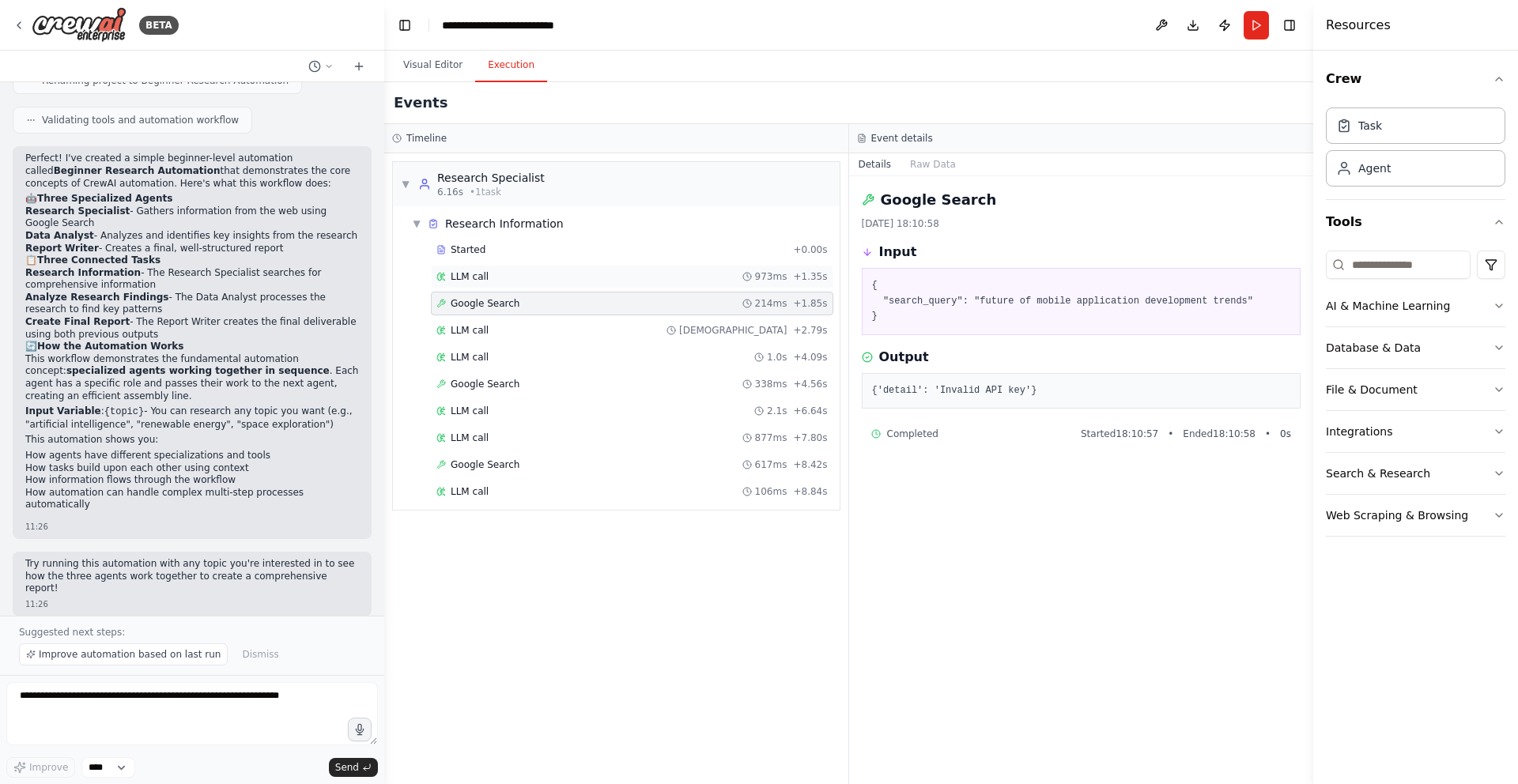
click at [517, 277] on div "LLM call 973ms + 1.35s" at bounding box center [632, 276] width 391 height 12
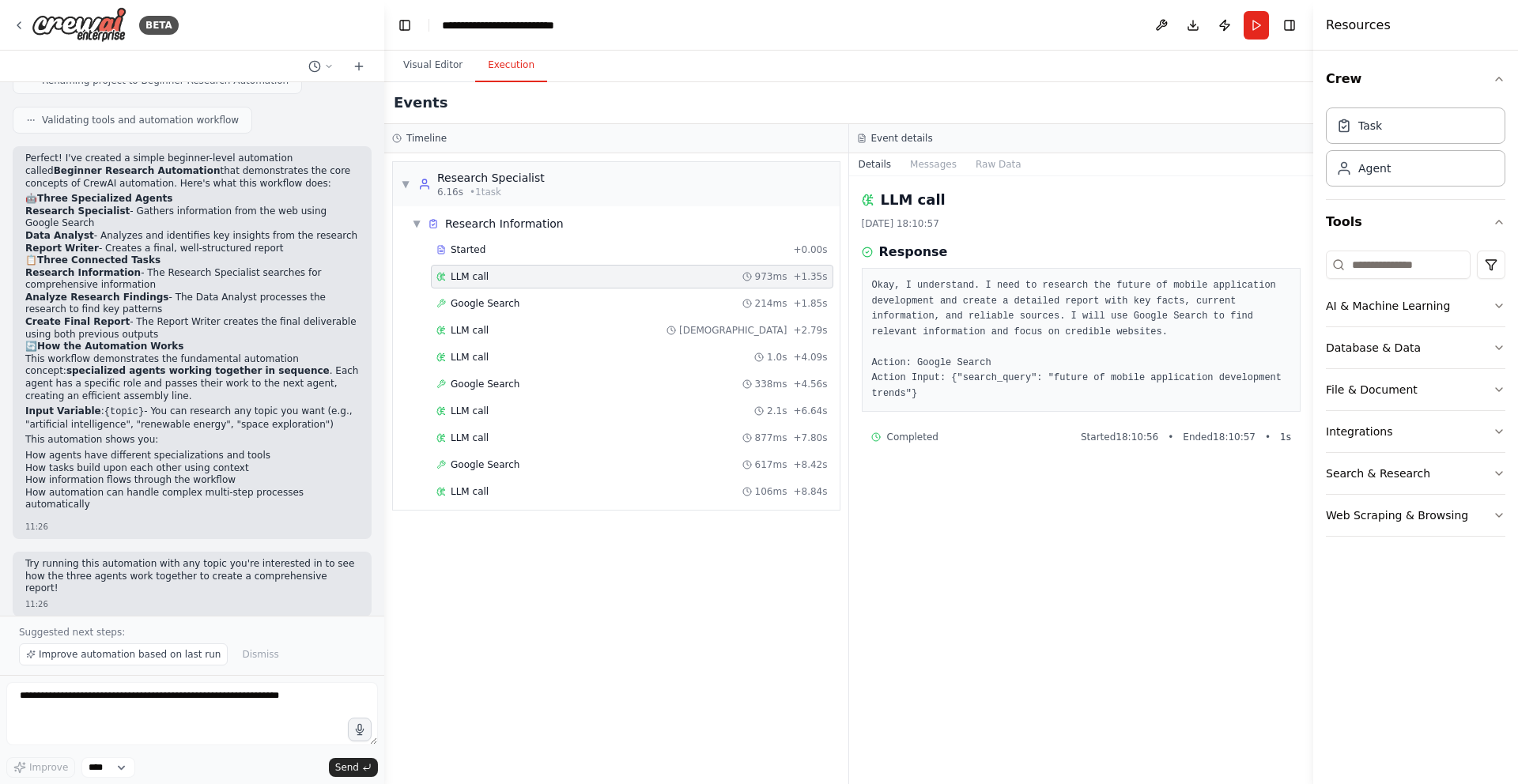
click at [1000, 324] on pre "Okay, I understand. I need to research the future of mobile application develop…" at bounding box center [1081, 339] width 419 height 123
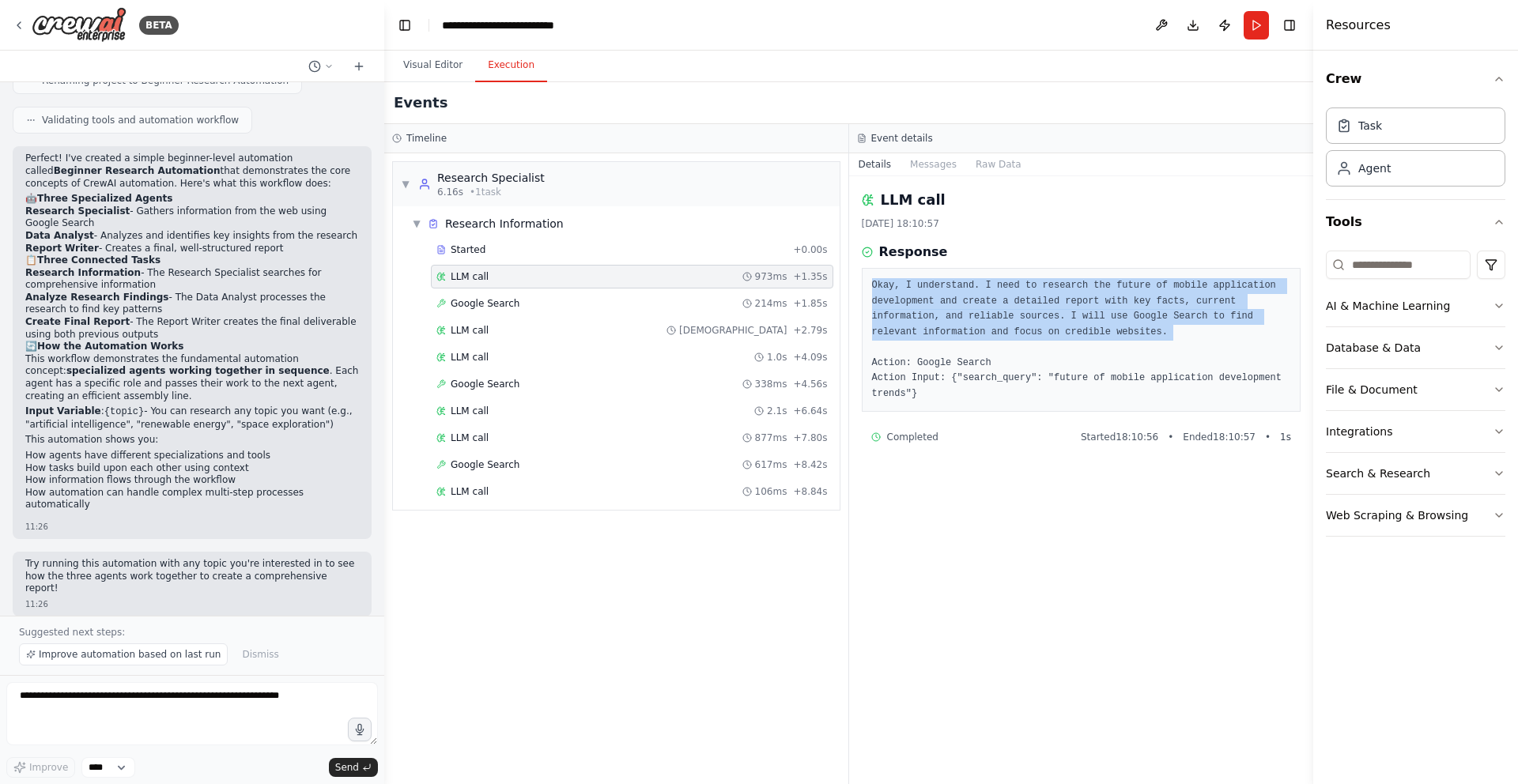
click at [1000, 324] on pre "Okay, I understand. I need to research the future of mobile application develop…" at bounding box center [1081, 339] width 419 height 123
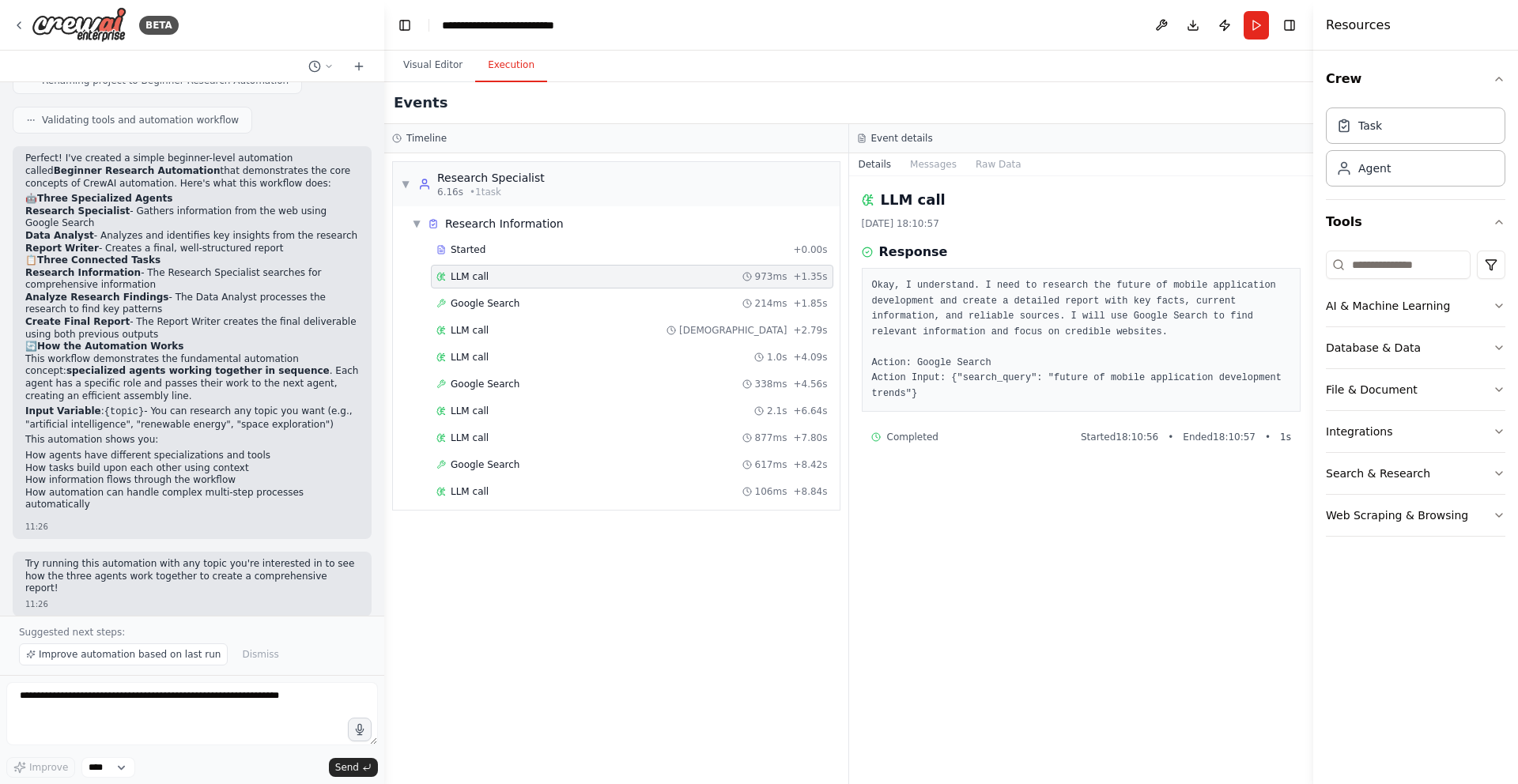
click at [1048, 364] on pre "Okay, I understand. I need to research the future of mobile application develop…" at bounding box center [1081, 339] width 419 height 123
click at [1134, 381] on pre "Okay, I understand. I need to research the future of mobile application develop…" at bounding box center [1081, 339] width 419 height 123
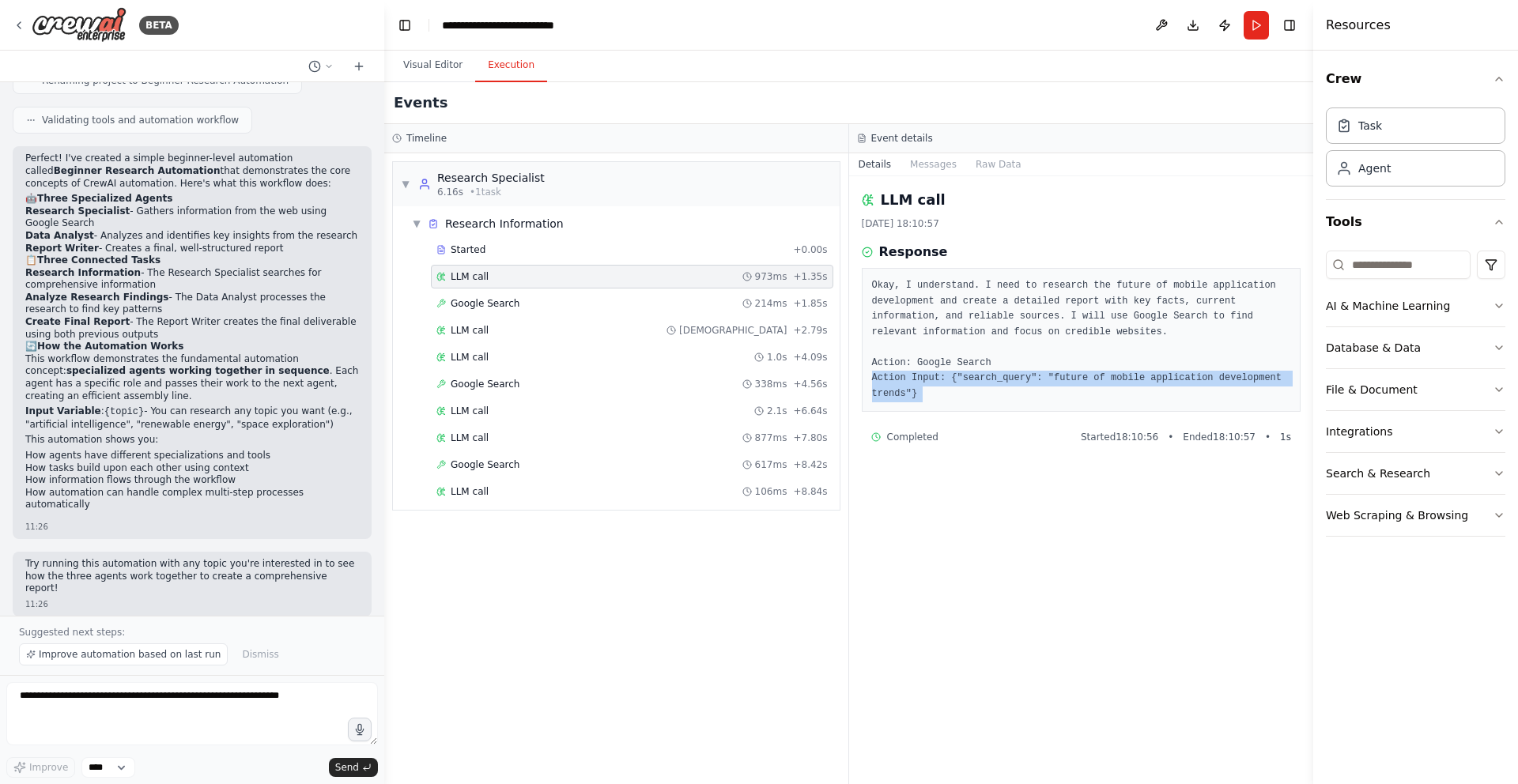
click at [1134, 381] on pre "Okay, I understand. I need to research the future of mobile application develop…" at bounding box center [1081, 339] width 419 height 123
click at [1134, 384] on pre "Okay, I understand. I need to research the future of mobile application develop…" at bounding box center [1081, 339] width 419 height 123
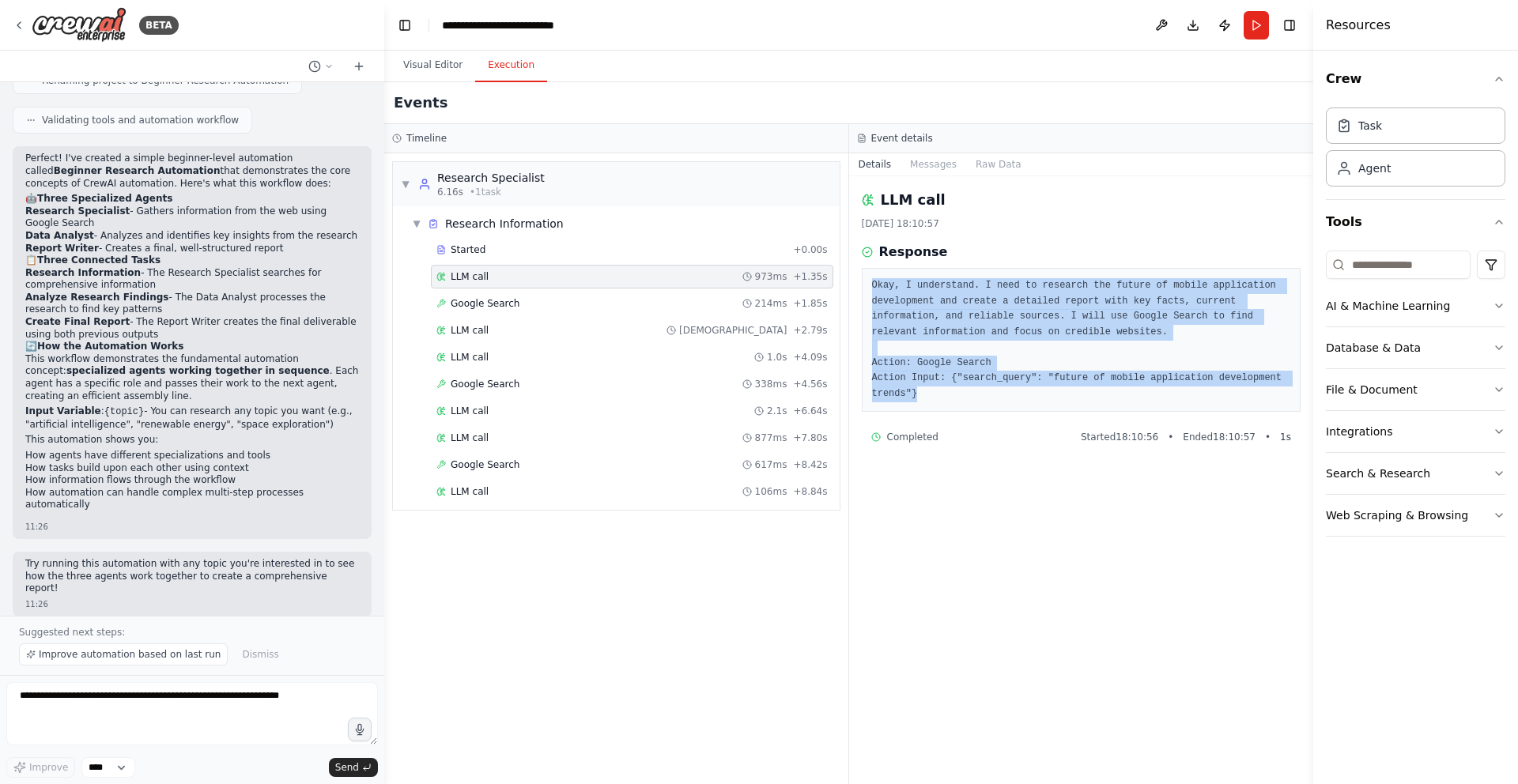
drag, startPoint x: 1033, startPoint y: 394, endPoint x: 865, endPoint y: 277, distance: 204.7
click at [865, 277] on div "Okay, I understand. I need to research the future of mobile application develop…" at bounding box center [1081, 340] width 439 height 144
click at [944, 160] on button "Messages" at bounding box center [933, 164] width 65 height 22
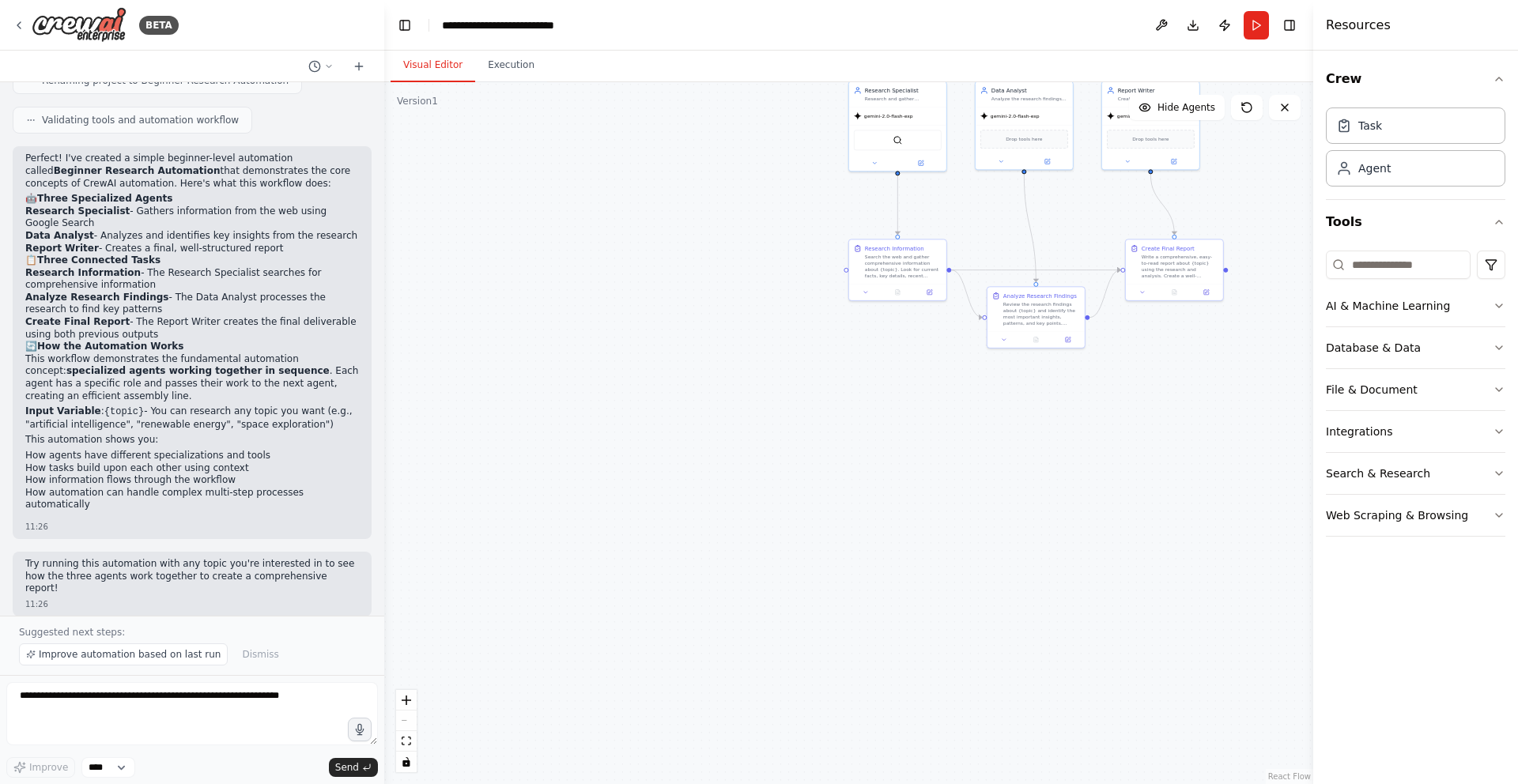
click at [431, 64] on button "Visual Editor" at bounding box center [433, 65] width 84 height 33
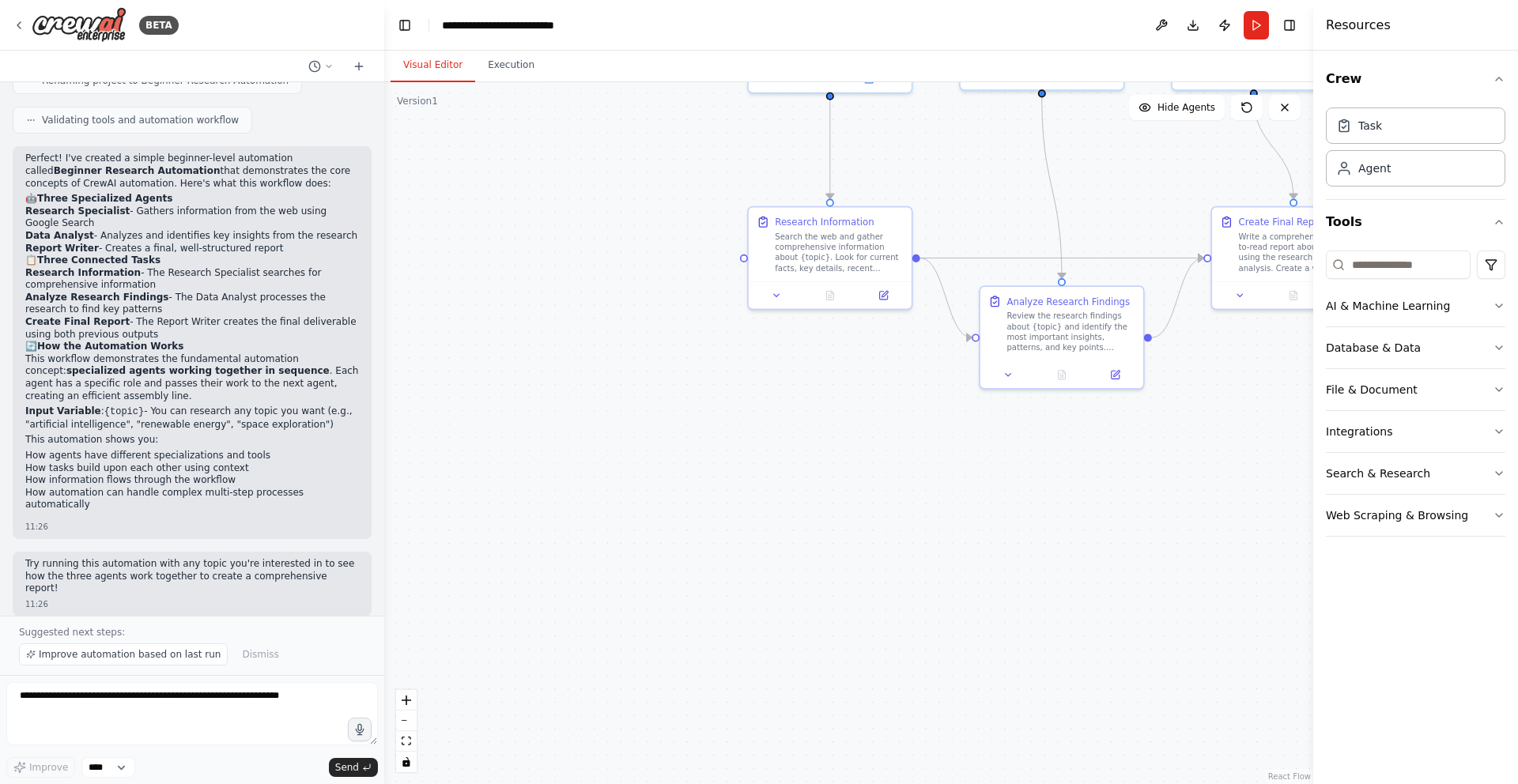
drag, startPoint x: 561, startPoint y: 293, endPoint x: 522, endPoint y: 285, distance: 39.8
click at [561, 293] on div ".deletable-edge-delete-btn { width: 20px; height: 20px; border: 0px solid #ffff…" at bounding box center [848, 433] width 929 height 702
click at [151, 653] on span "Improve automation based on last run" at bounding box center [130, 654] width 182 height 12
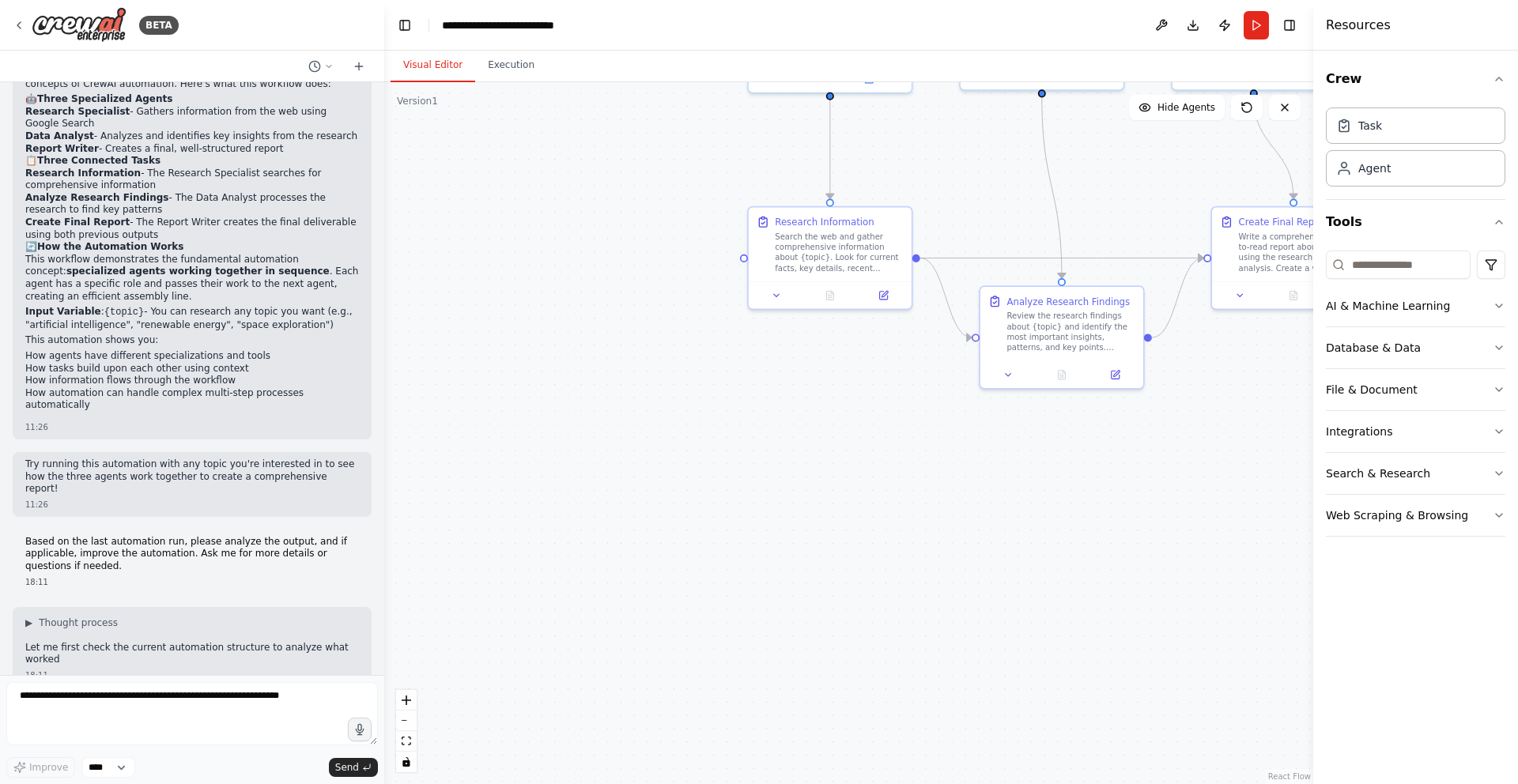
scroll to position [836, 0]
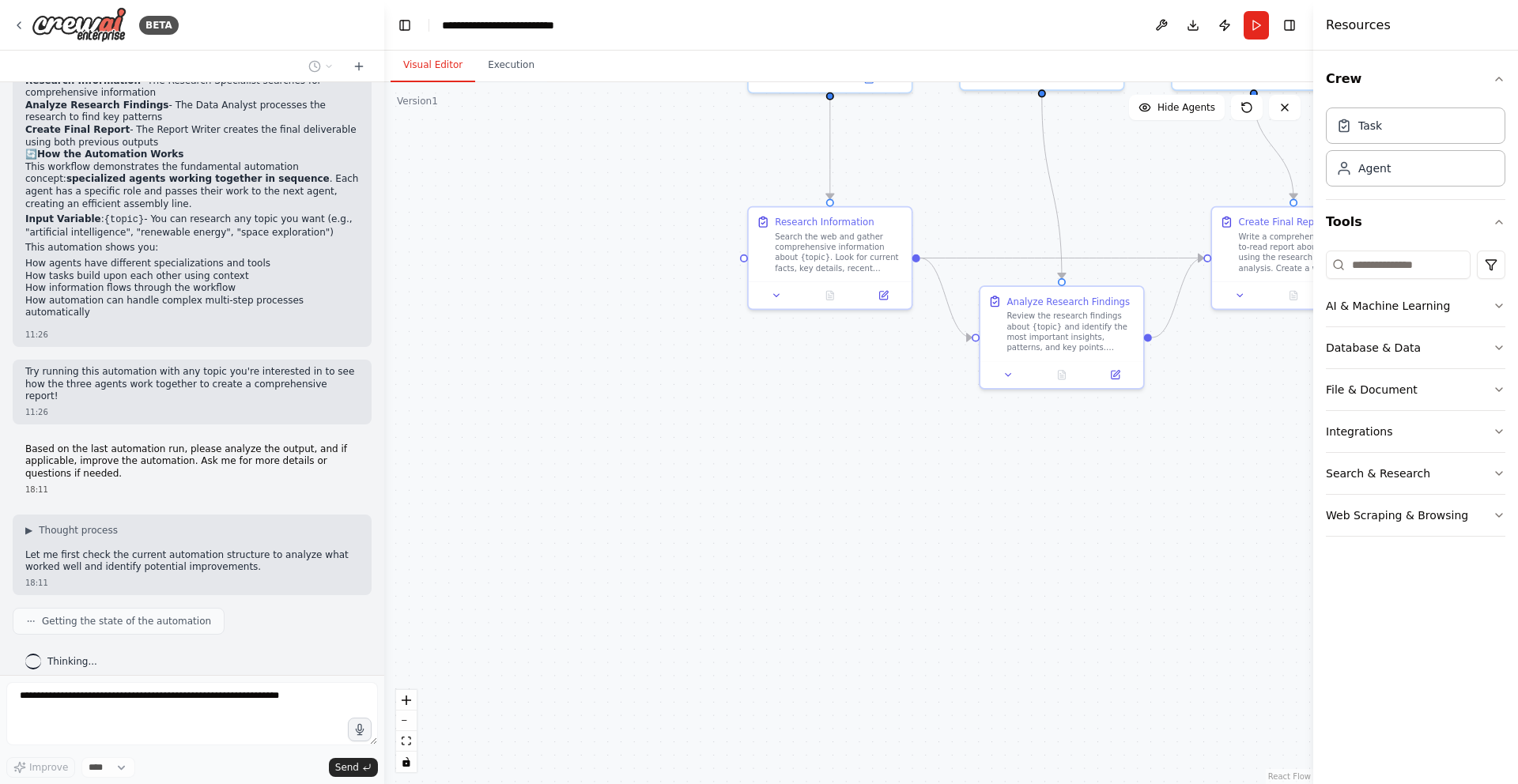
click at [117, 526] on div "▶ Thought process Let me first check the current automation structure to analyz…" at bounding box center [192, 549] width 333 height 50
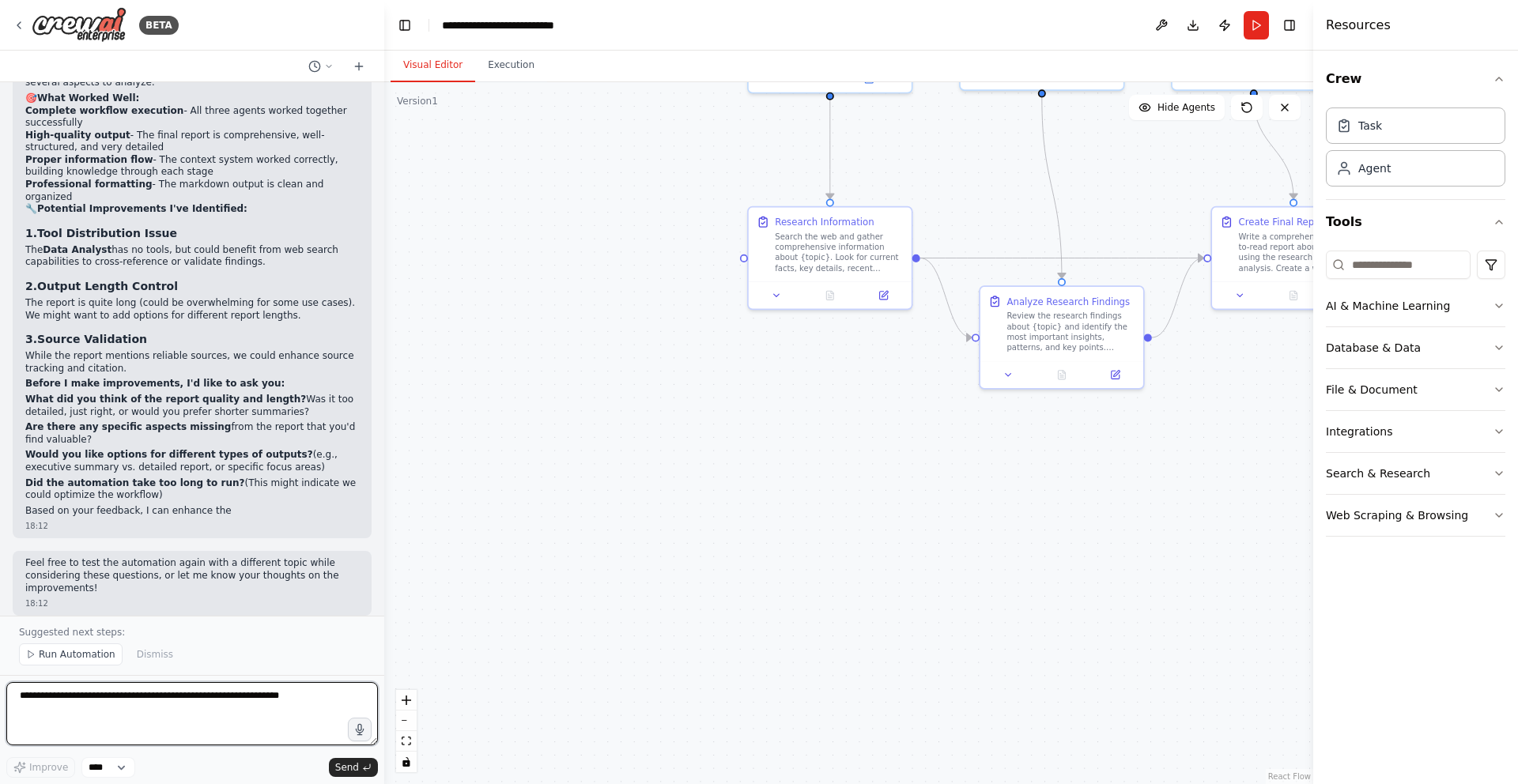
scroll to position [1437, 0]
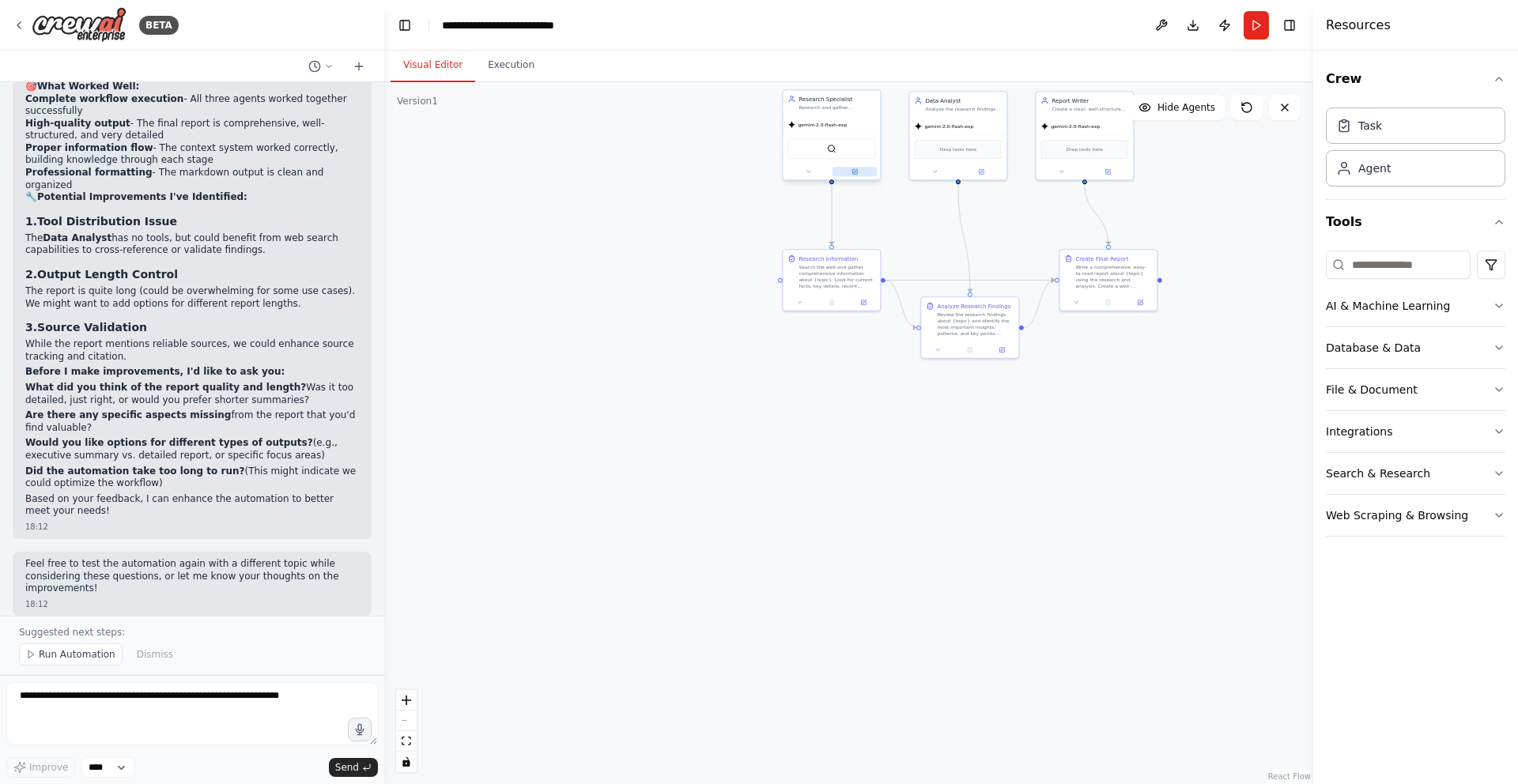
click at [858, 174] on button at bounding box center [855, 171] width 45 height 9
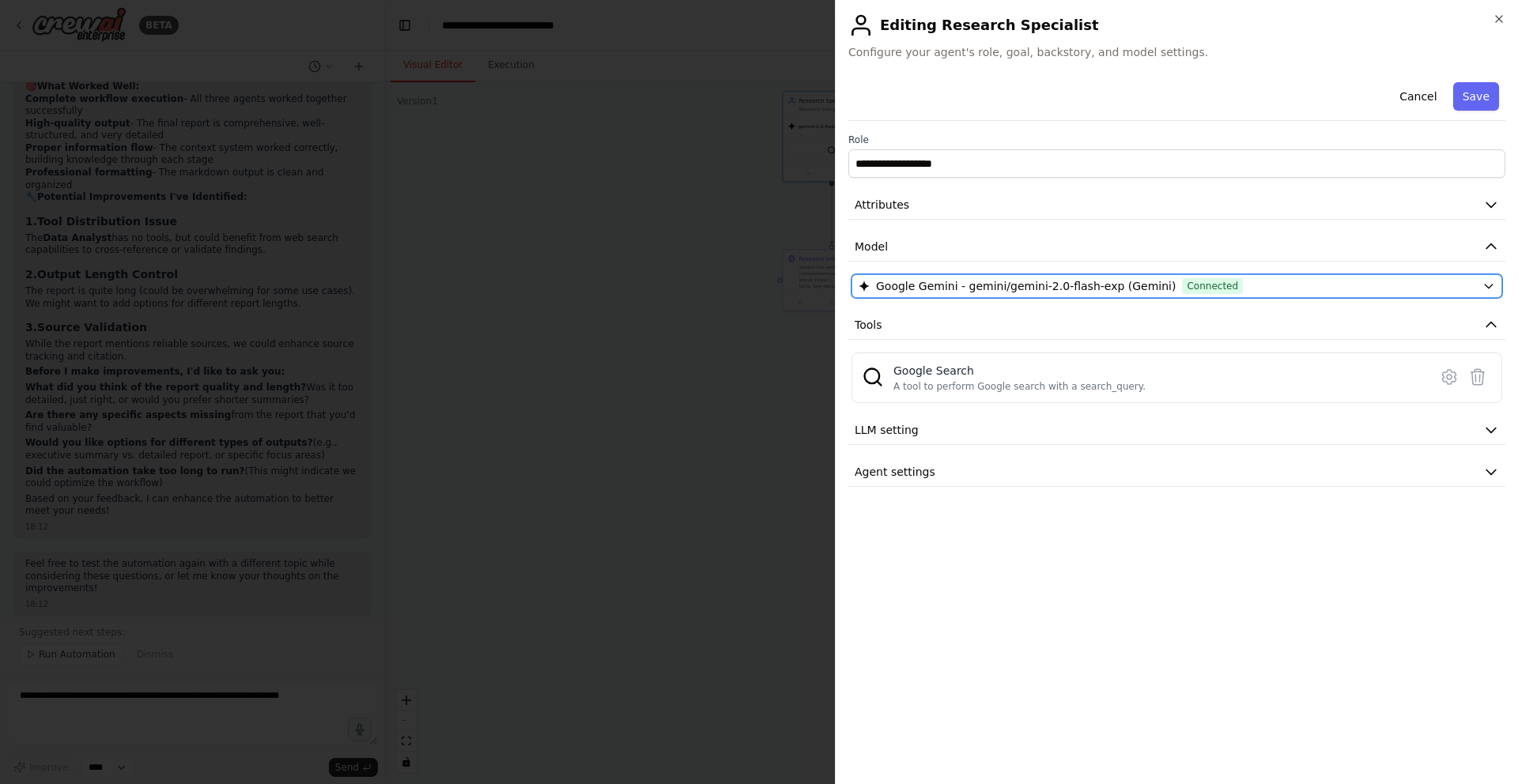
click at [1452, 286] on div "Google Gemini - gemini/gemini-2.0-flash-exp (Gemini) Connected" at bounding box center [1167, 285] width 617 height 16
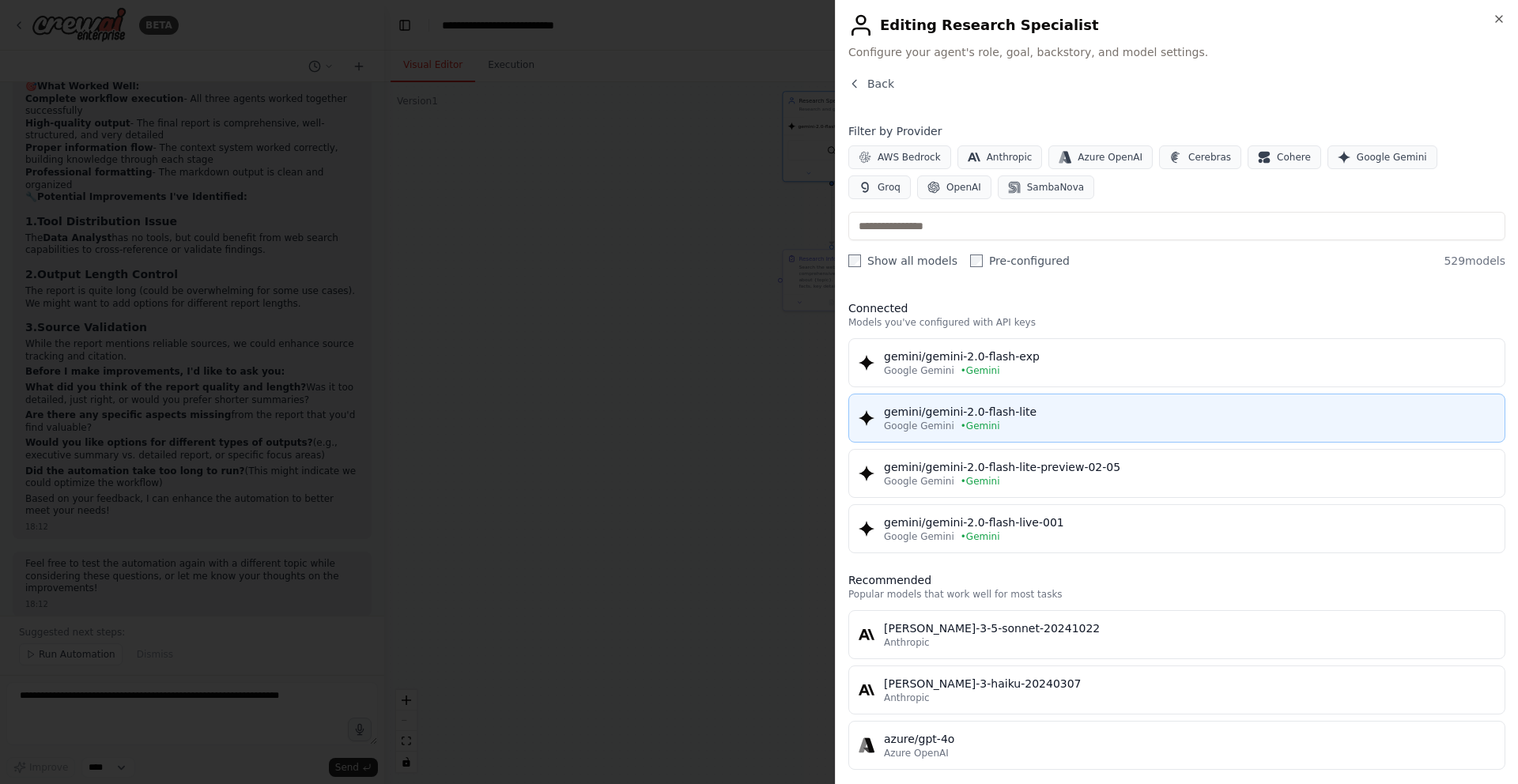
click at [1037, 428] on div "Google Gemini • Gemini" at bounding box center [1189, 425] width 611 height 12
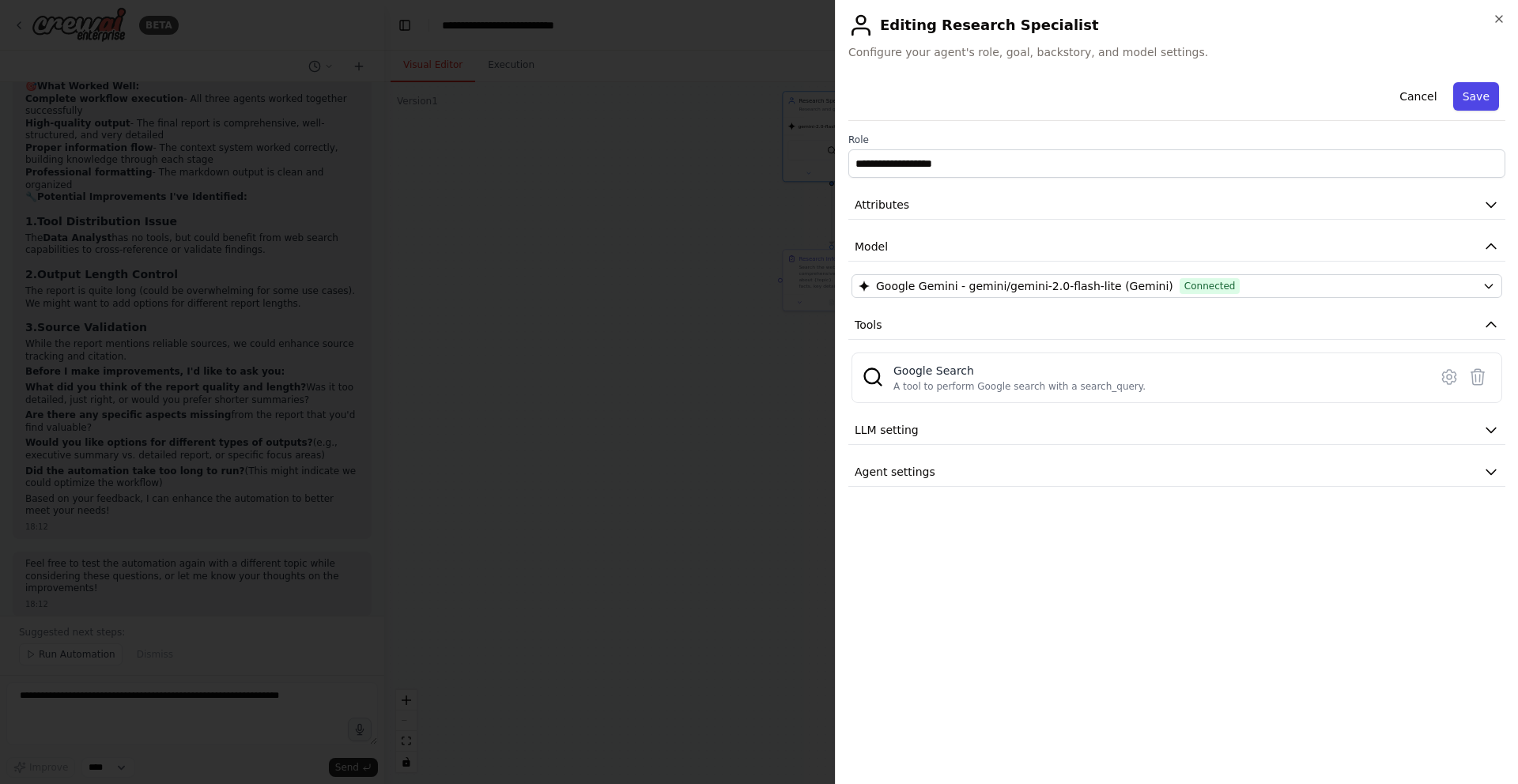
click at [1471, 98] on button "Save" at bounding box center [1476, 96] width 45 height 28
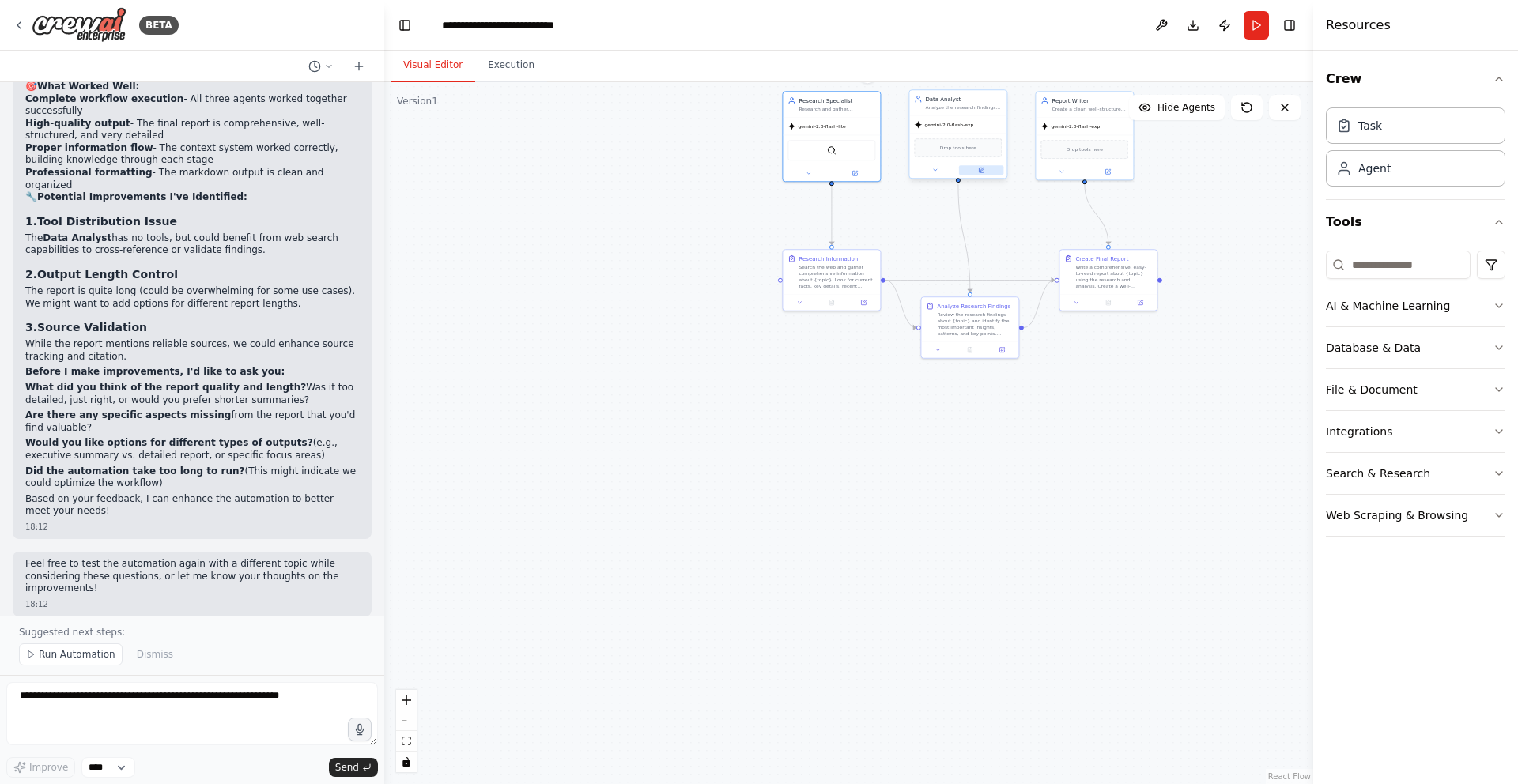
click at [980, 170] on icon at bounding box center [982, 170] width 4 height 4
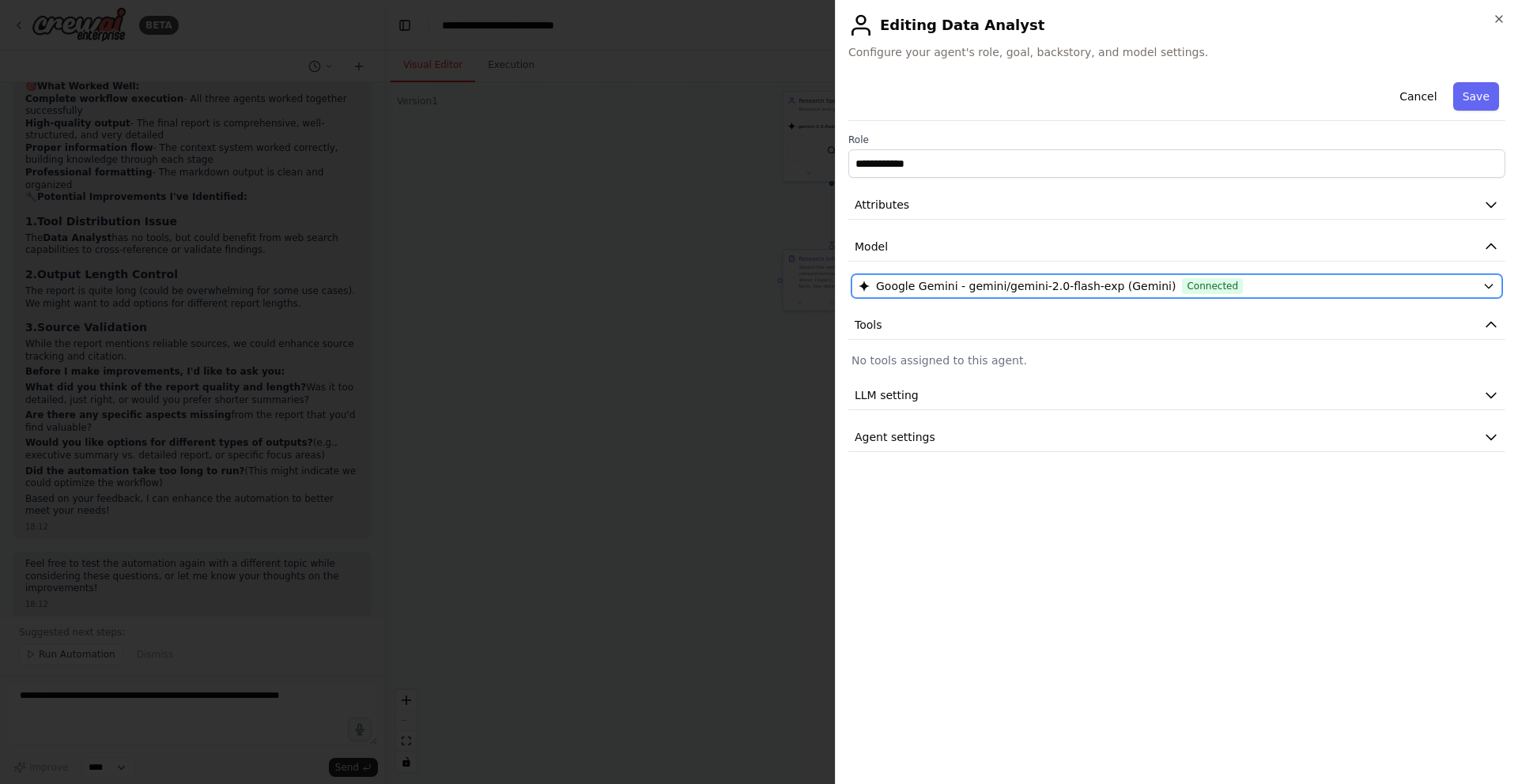
click at [1340, 285] on div "Google Gemini - gemini/gemini-2.0-flash-exp (Gemini) Connected" at bounding box center [1167, 285] width 617 height 16
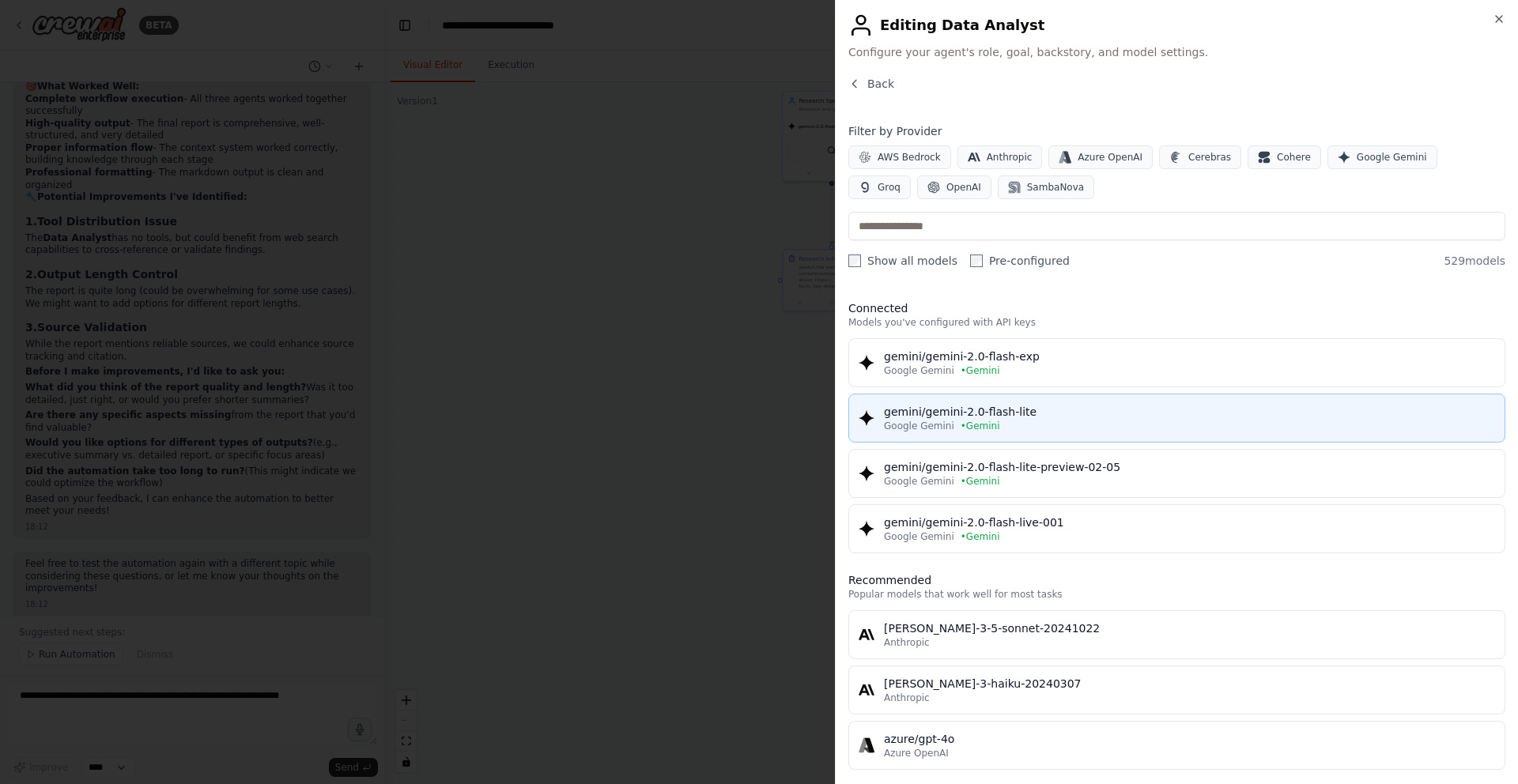
click at [1200, 428] on div "Google Gemini • Gemini" at bounding box center [1189, 425] width 611 height 12
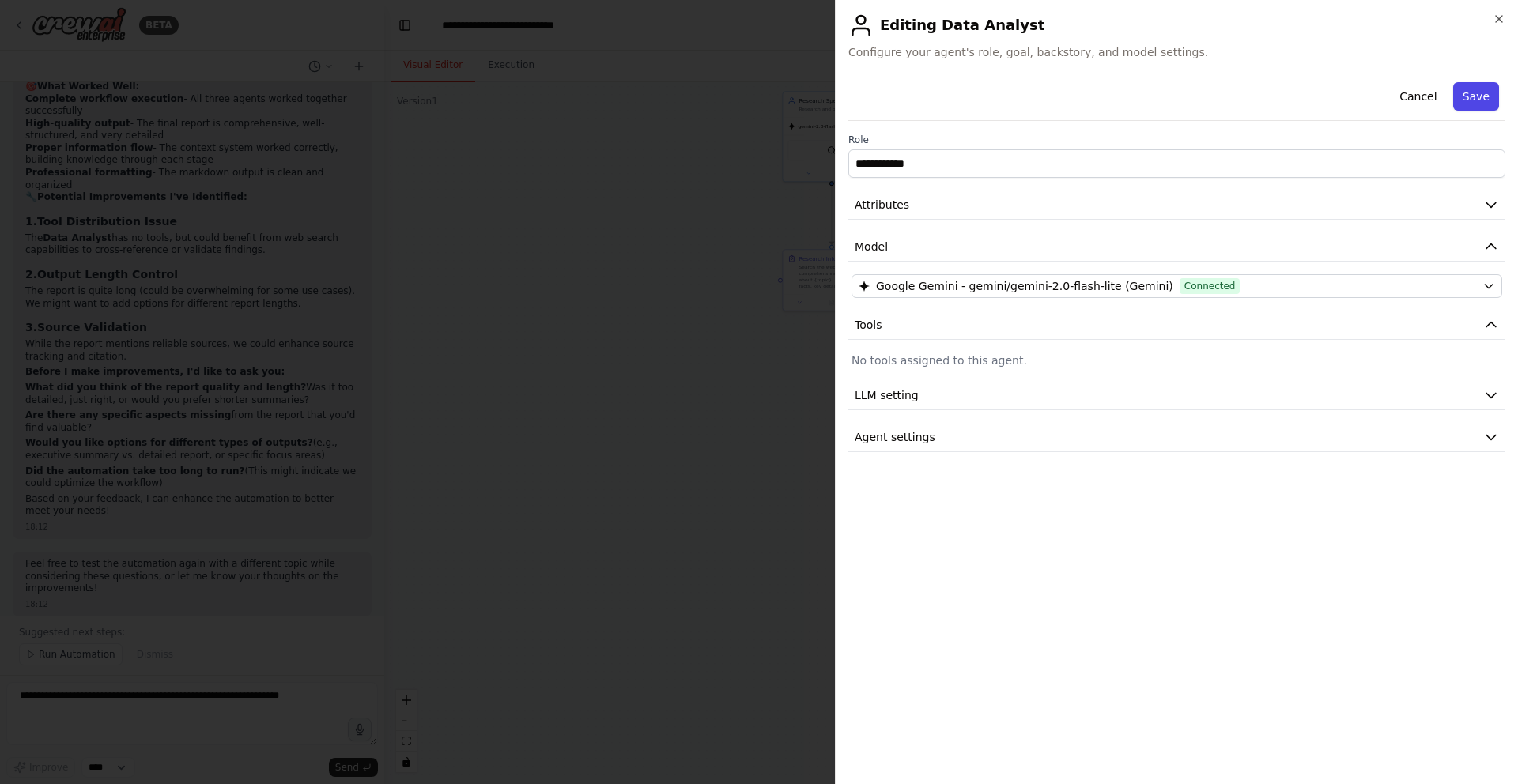
click at [1466, 89] on button "Save" at bounding box center [1476, 96] width 45 height 28
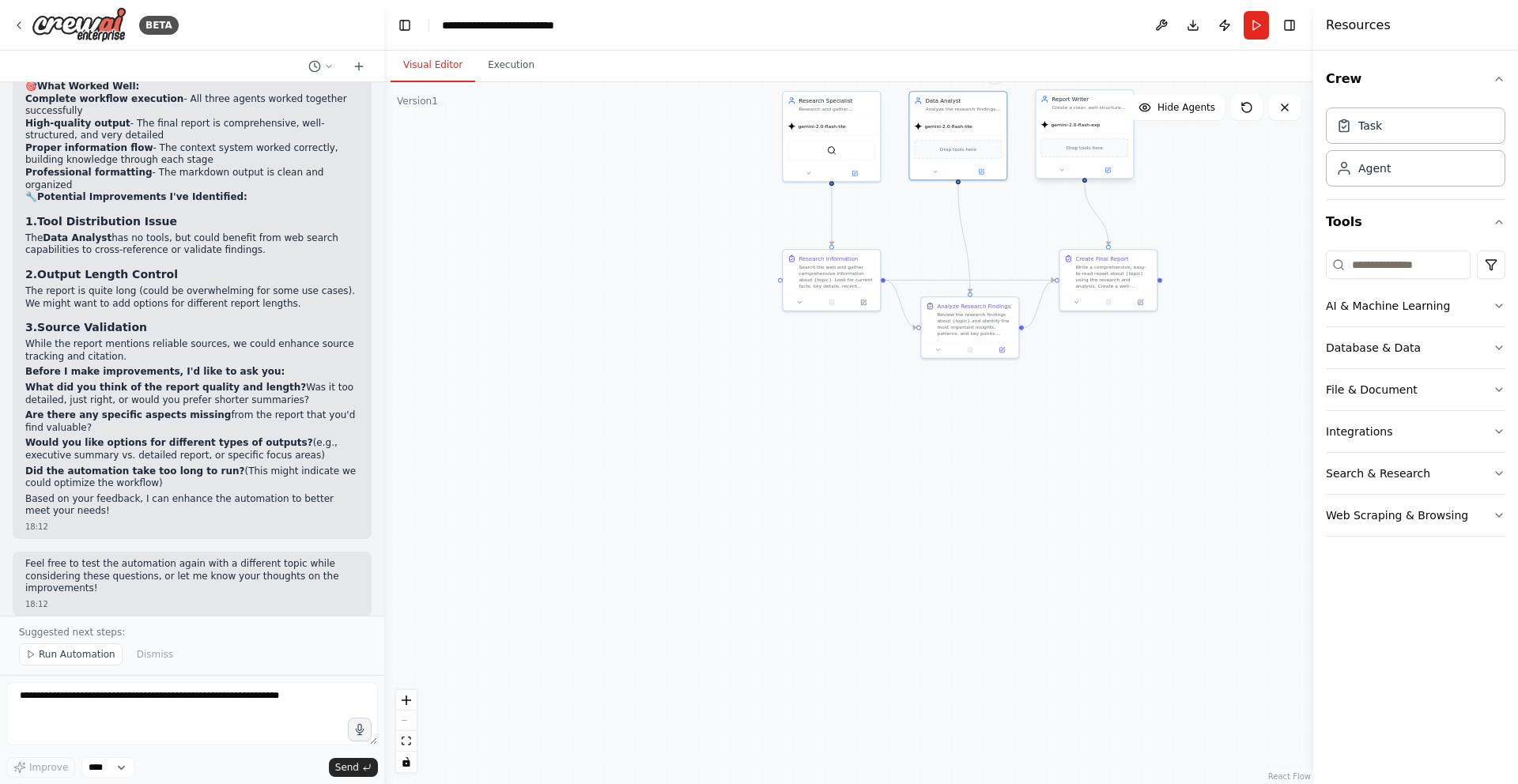
click at [1093, 137] on div "Drop tools here" at bounding box center [1085, 148] width 98 height 29
click at [1112, 172] on button at bounding box center [1108, 170] width 45 height 9
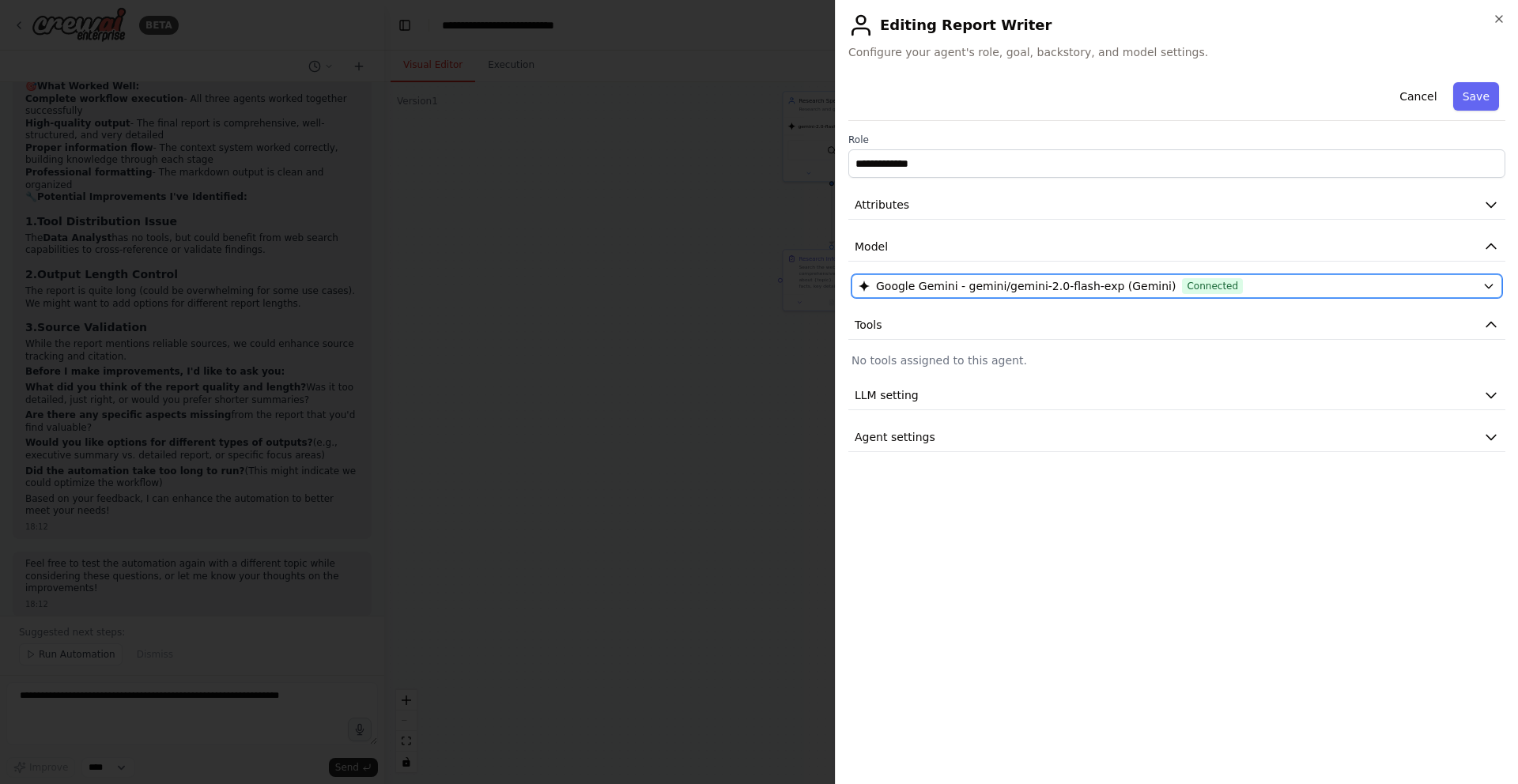
click at [1427, 282] on div "Google Gemini - gemini/gemini-2.0-flash-exp (Gemini) Connected" at bounding box center [1167, 285] width 617 height 16
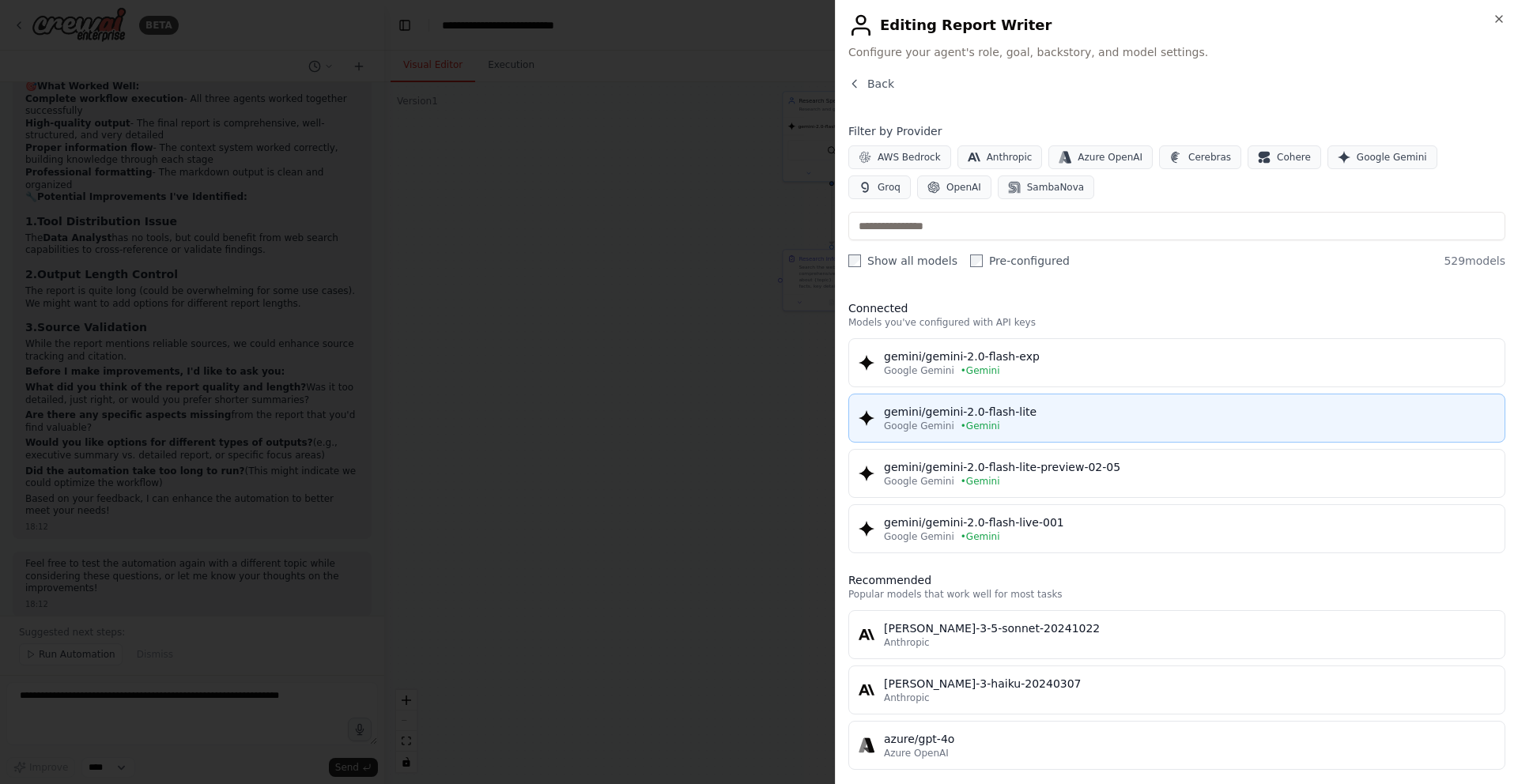
click at [1077, 431] on div "Google Gemini • Gemini" at bounding box center [1189, 425] width 611 height 12
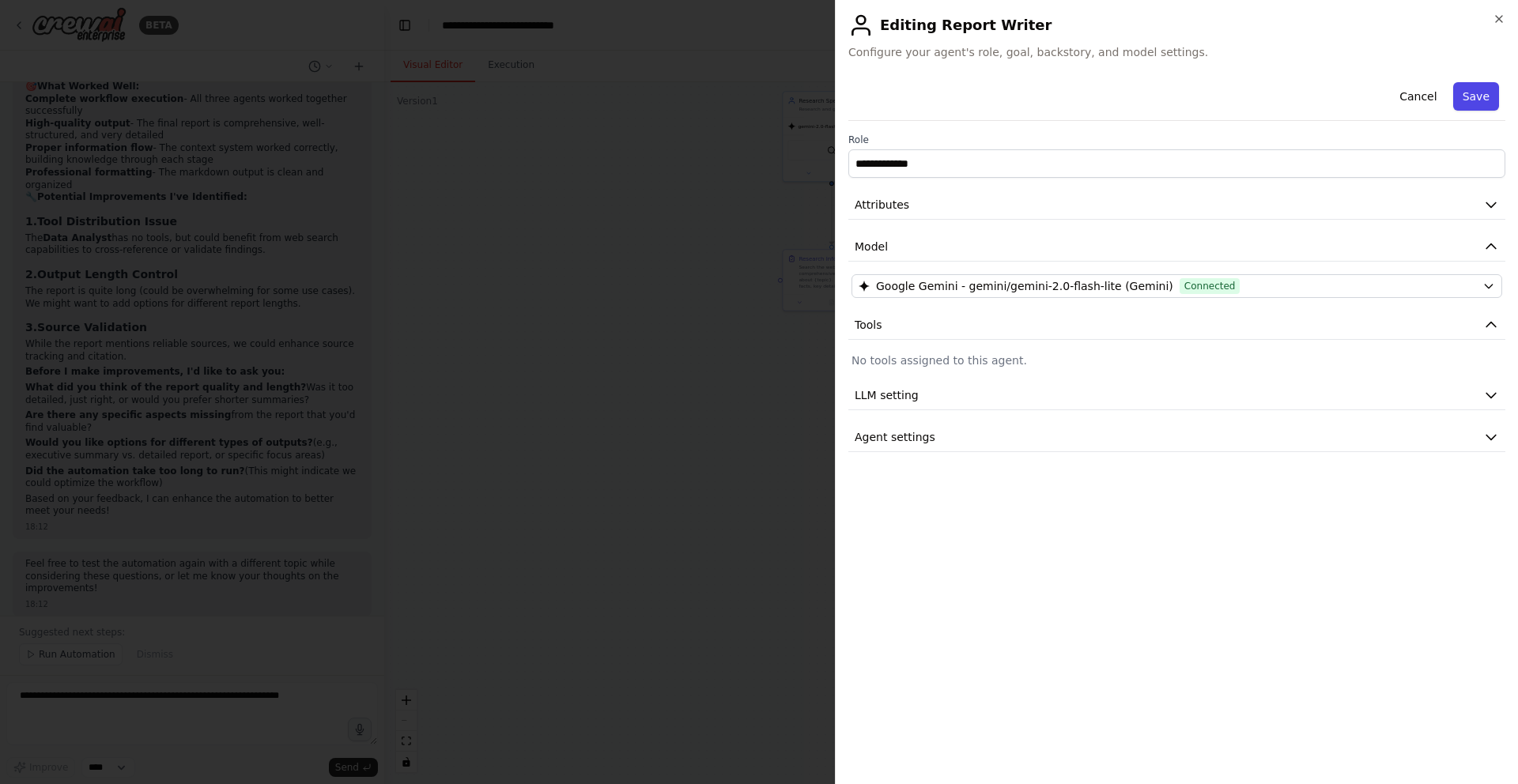
click at [1487, 97] on button "Save" at bounding box center [1476, 96] width 45 height 28
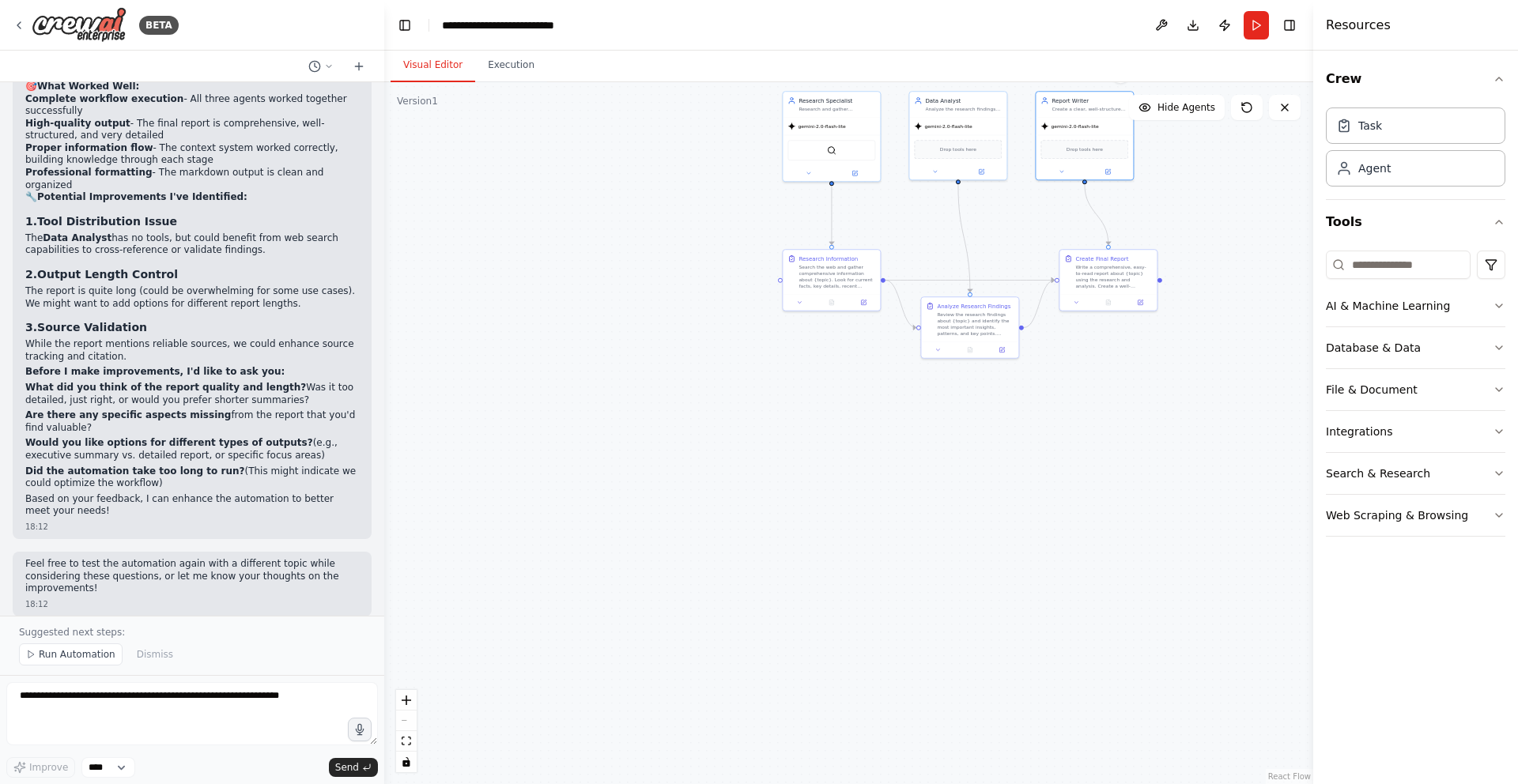
click at [720, 226] on div ".deletable-edge-delete-btn { width: 20px; height: 20px; border: 0px solid #ffff…" at bounding box center [848, 433] width 929 height 702
click at [1250, 23] on button "Run" at bounding box center [1256, 25] width 26 height 28
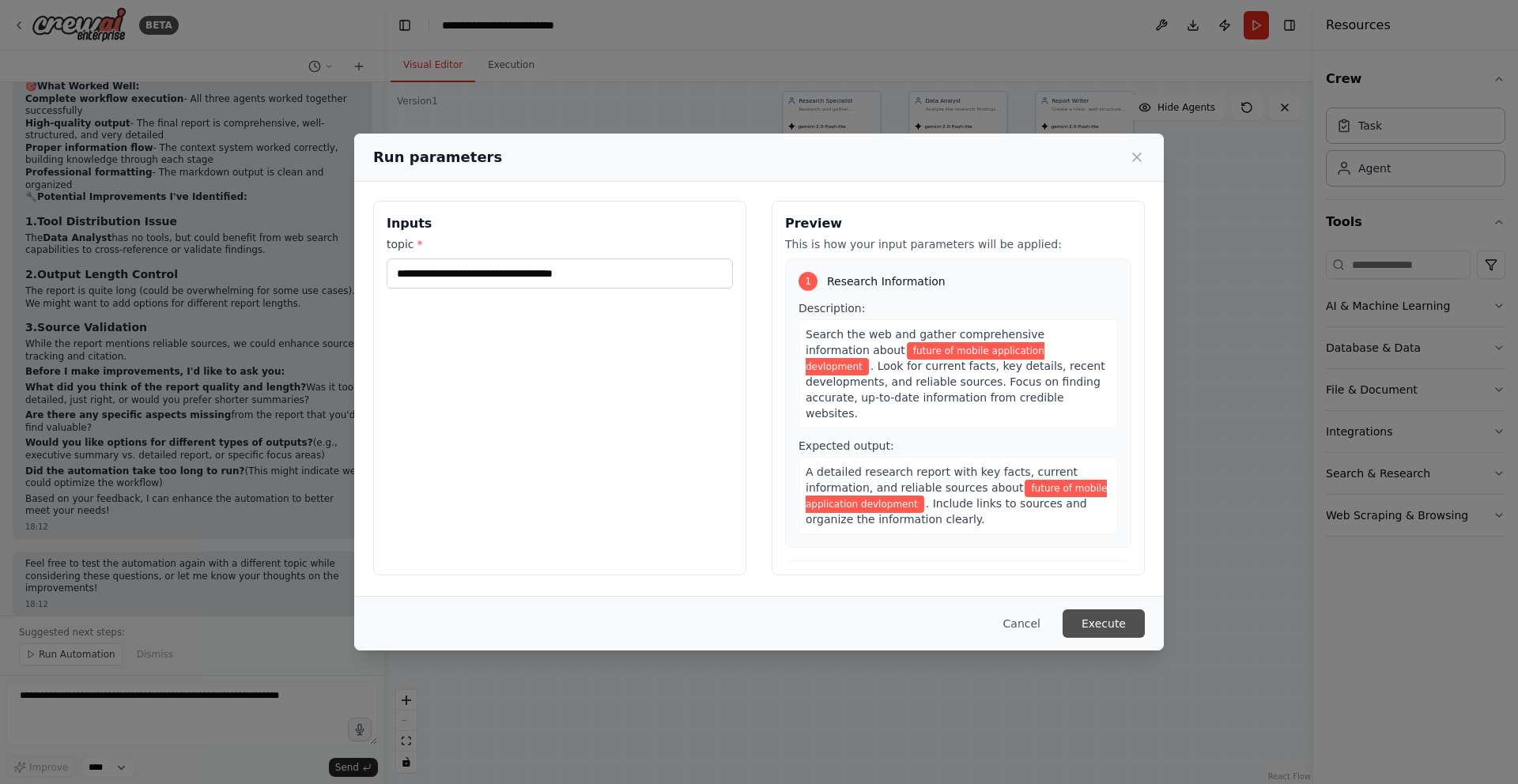
click at [1089, 621] on button "Execute" at bounding box center [1103, 624] width 82 height 28
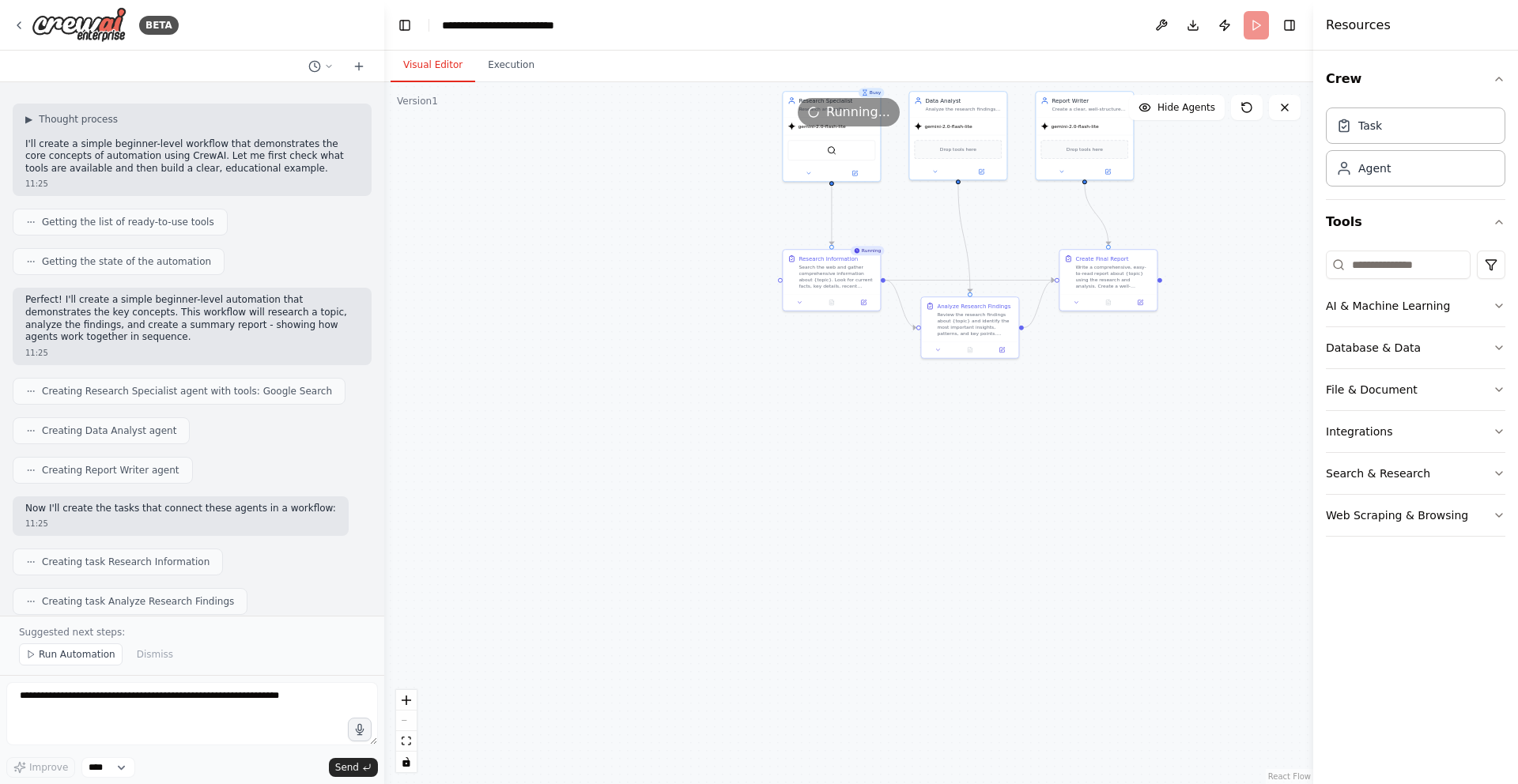
scroll to position [0, 0]
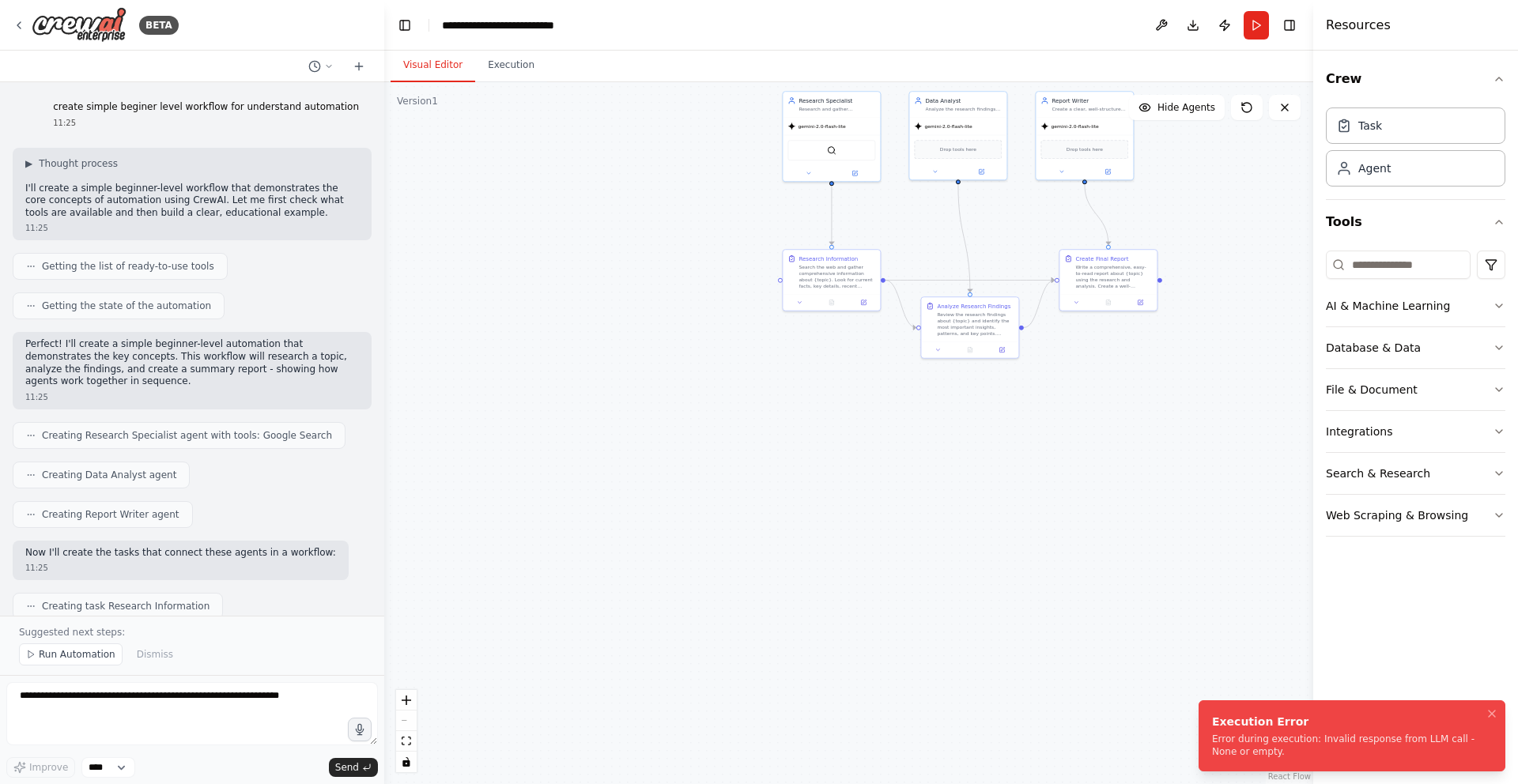
click at [1322, 752] on div "Error during execution: Invalid response from LLM call - None or empty." at bounding box center [1348, 745] width 274 height 26
click at [1319, 744] on div "Error during execution: Invalid response from LLM call - None or empty." at bounding box center [1348, 745] width 274 height 26
drag, startPoint x: 1319, startPoint y: 744, endPoint x: 1232, endPoint y: 722, distance: 89.7
click at [1232, 722] on div "Execution Error Error during execution: Invalid response from LLM call - None o…" at bounding box center [1348, 736] width 274 height 45
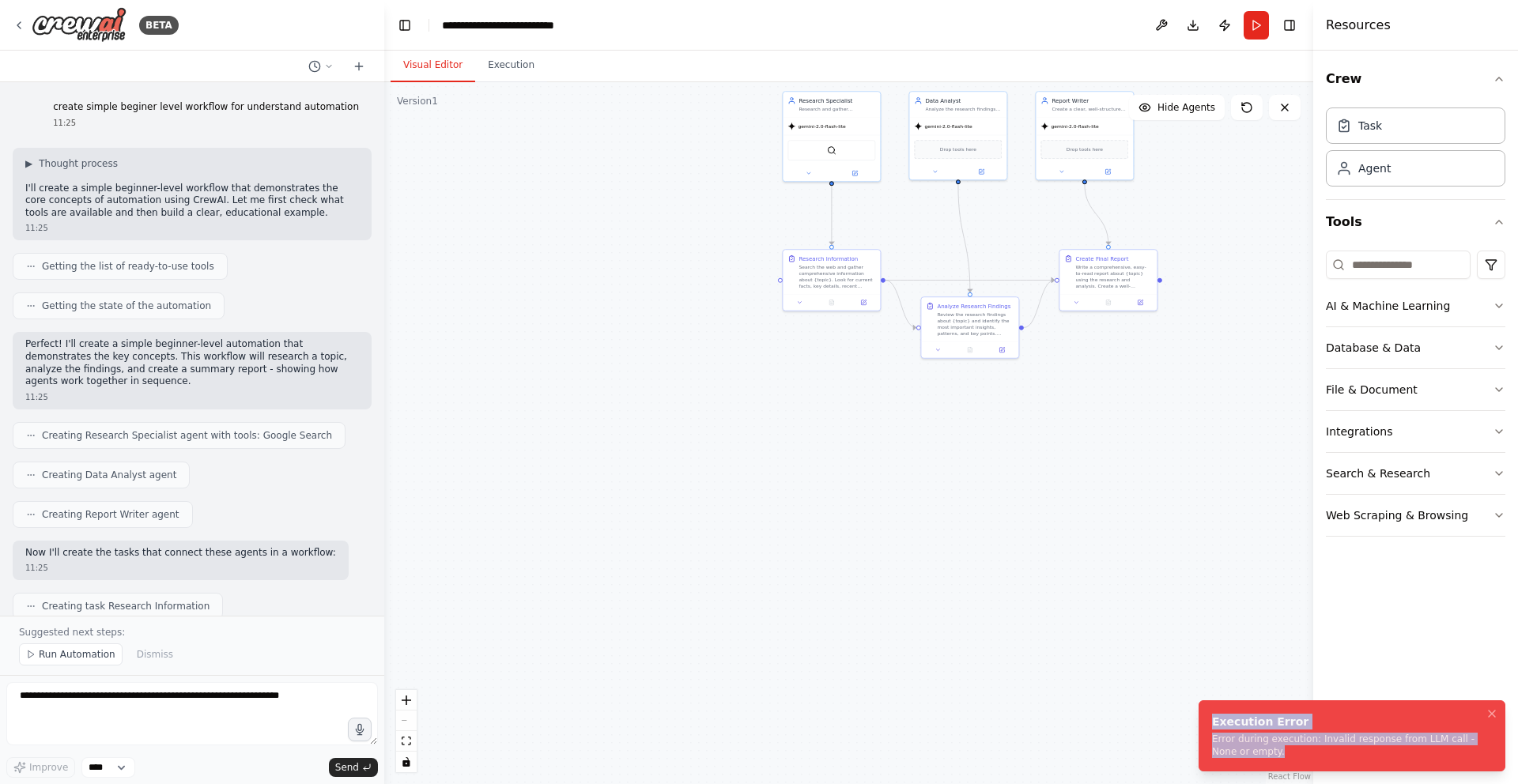
click at [1300, 744] on div "Error during execution: Invalid response from LLM call - None or empty." at bounding box center [1348, 745] width 274 height 26
drag, startPoint x: 1299, startPoint y: 751, endPoint x: 1204, endPoint y: 715, distance: 101.6
click at [1204, 715] on li "Execution Error Error during execution: Invalid response from LLM call - None o…" at bounding box center [1352, 736] width 307 height 71
copy div "Execution Error Error during execution: Invalid response from LLM call - None o…"
click at [1219, 426] on div ".deletable-edge-delete-btn { width: 20px; height: 20px; border: 0px solid #ffff…" at bounding box center [848, 433] width 929 height 702
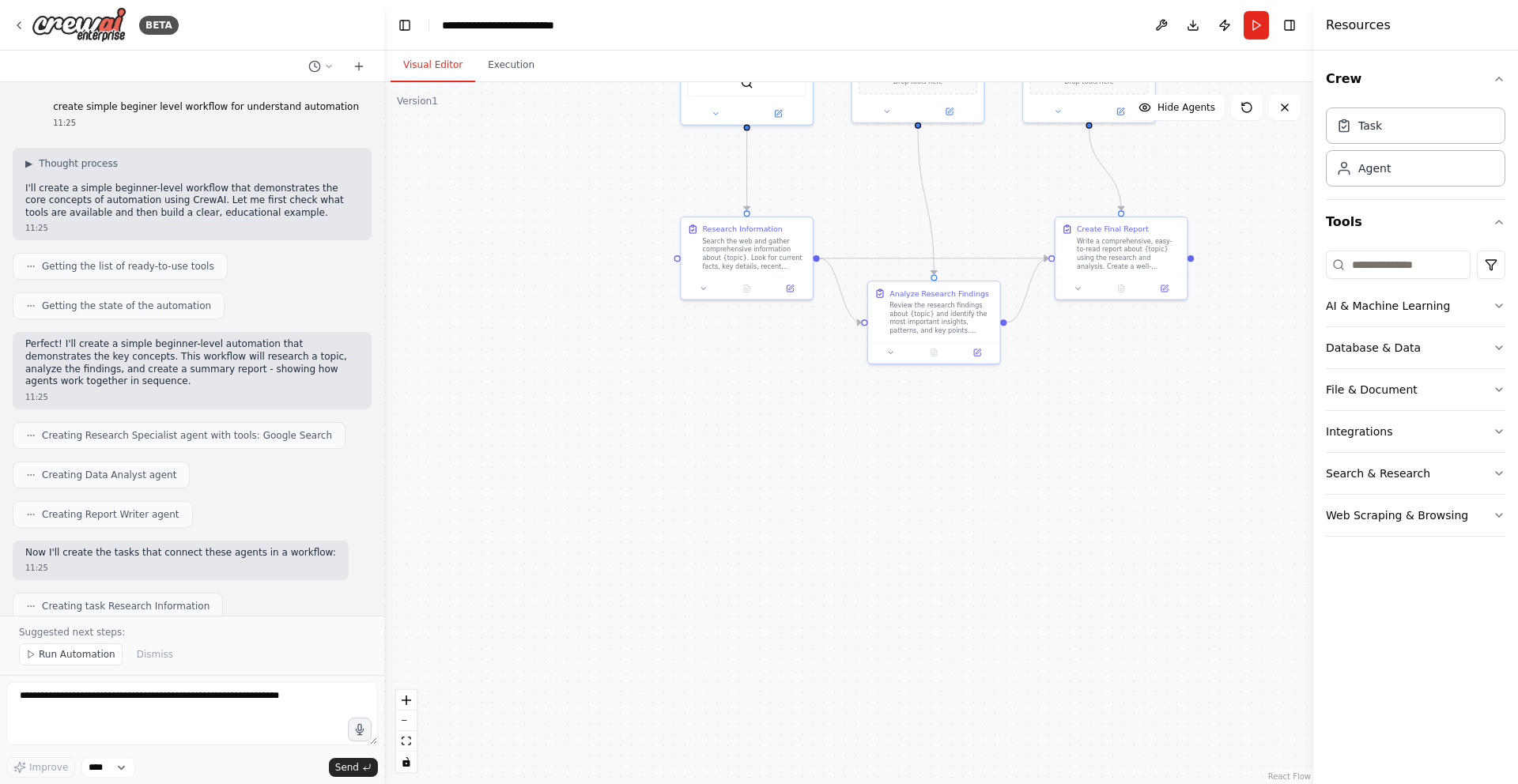
click at [1171, 418] on div ".deletable-edge-delete-btn { width: 20px; height: 20px; border: 0px solid #ffff…" at bounding box center [848, 433] width 929 height 702
click at [873, 141] on div "gemini-2.0-flash-lite" at bounding box center [859, 143] width 98 height 17
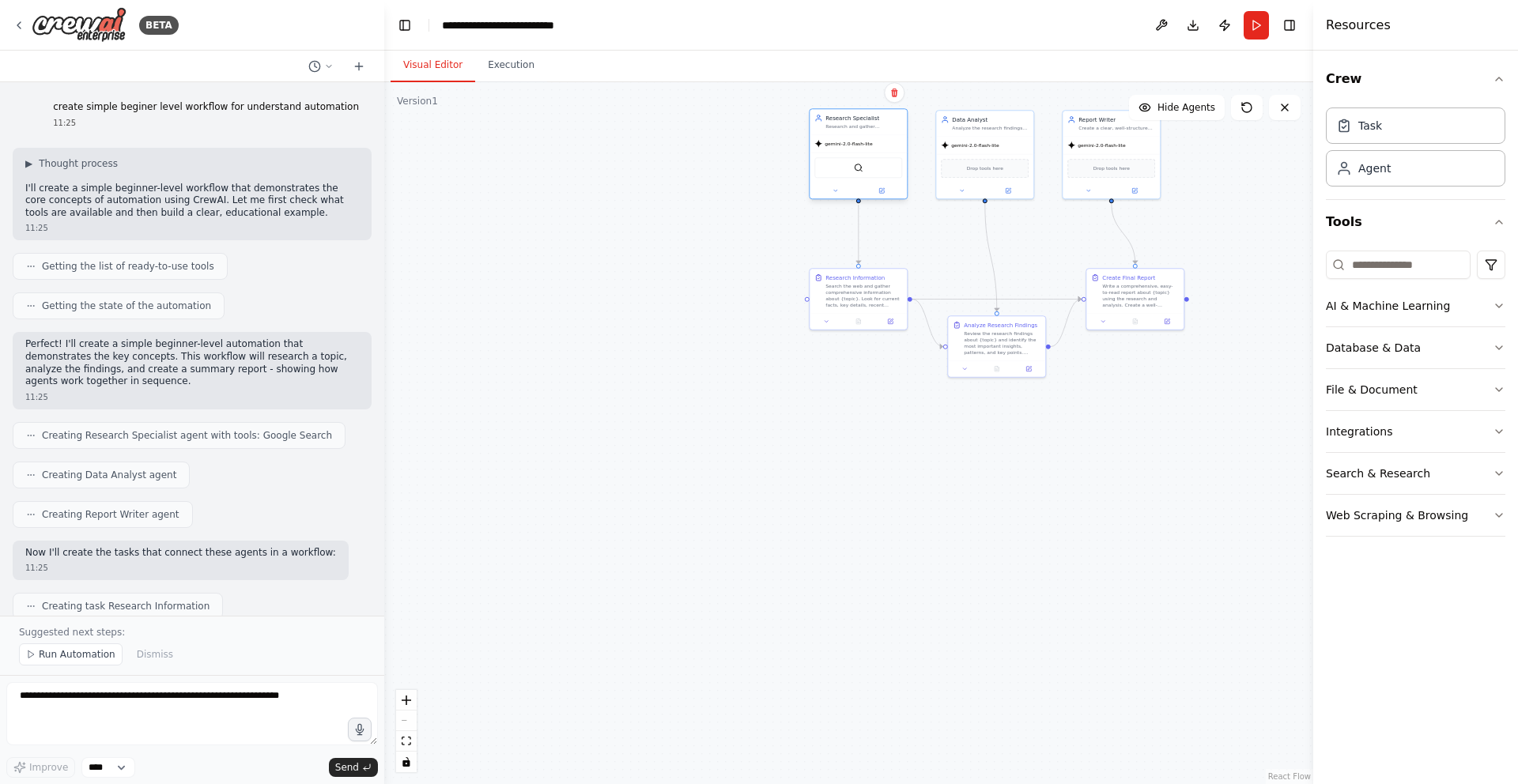
click at [871, 145] on span "gemini-2.0-flash-lite" at bounding box center [848, 144] width 47 height 7
click at [869, 490] on div ".deletable-edge-delete-btn { width: 20px; height: 20px; border: 0px solid #ffff…" at bounding box center [848, 433] width 929 height 702
click at [1261, 26] on button "Run" at bounding box center [1256, 25] width 26 height 28
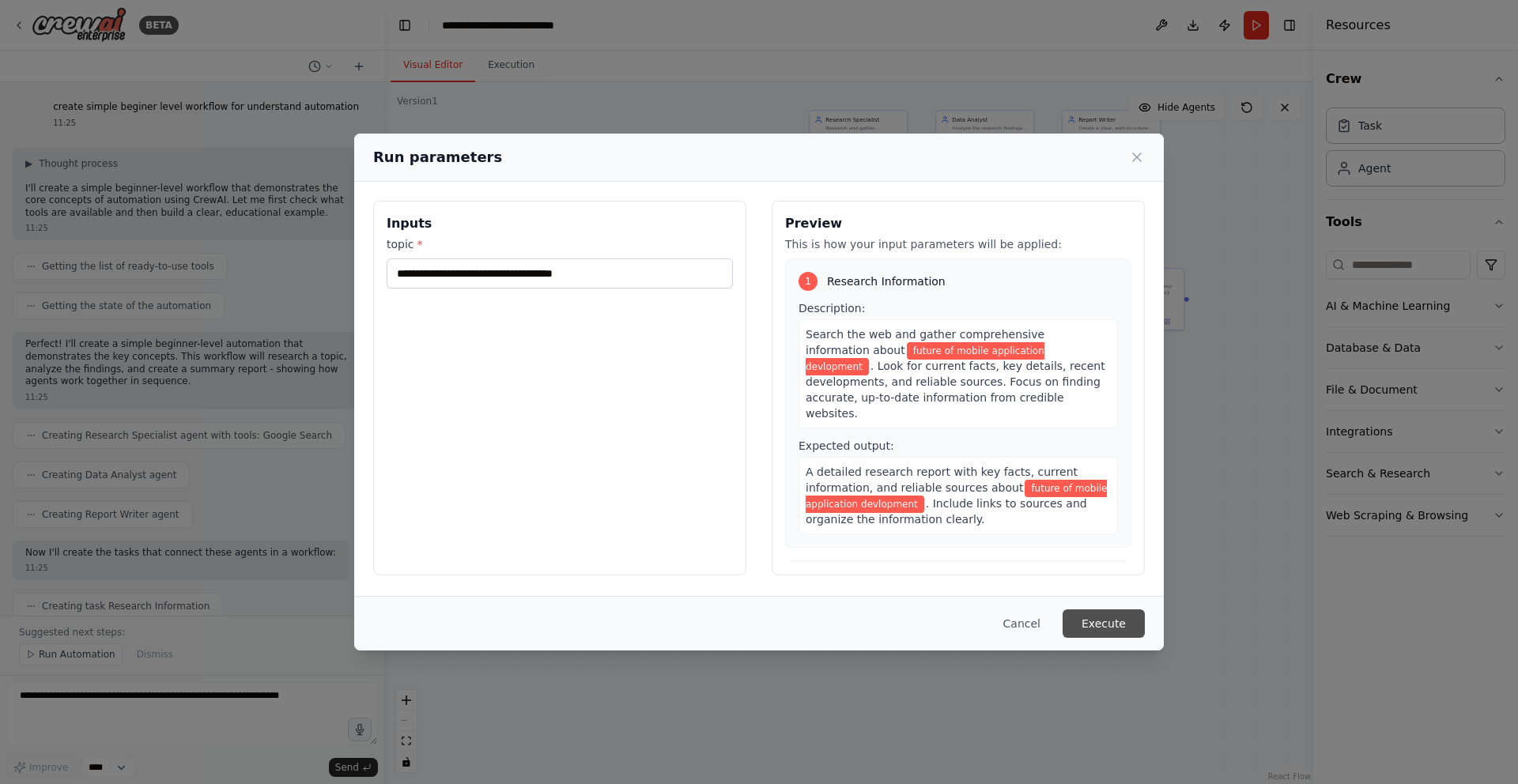
click at [1102, 622] on button "Execute" at bounding box center [1103, 624] width 82 height 28
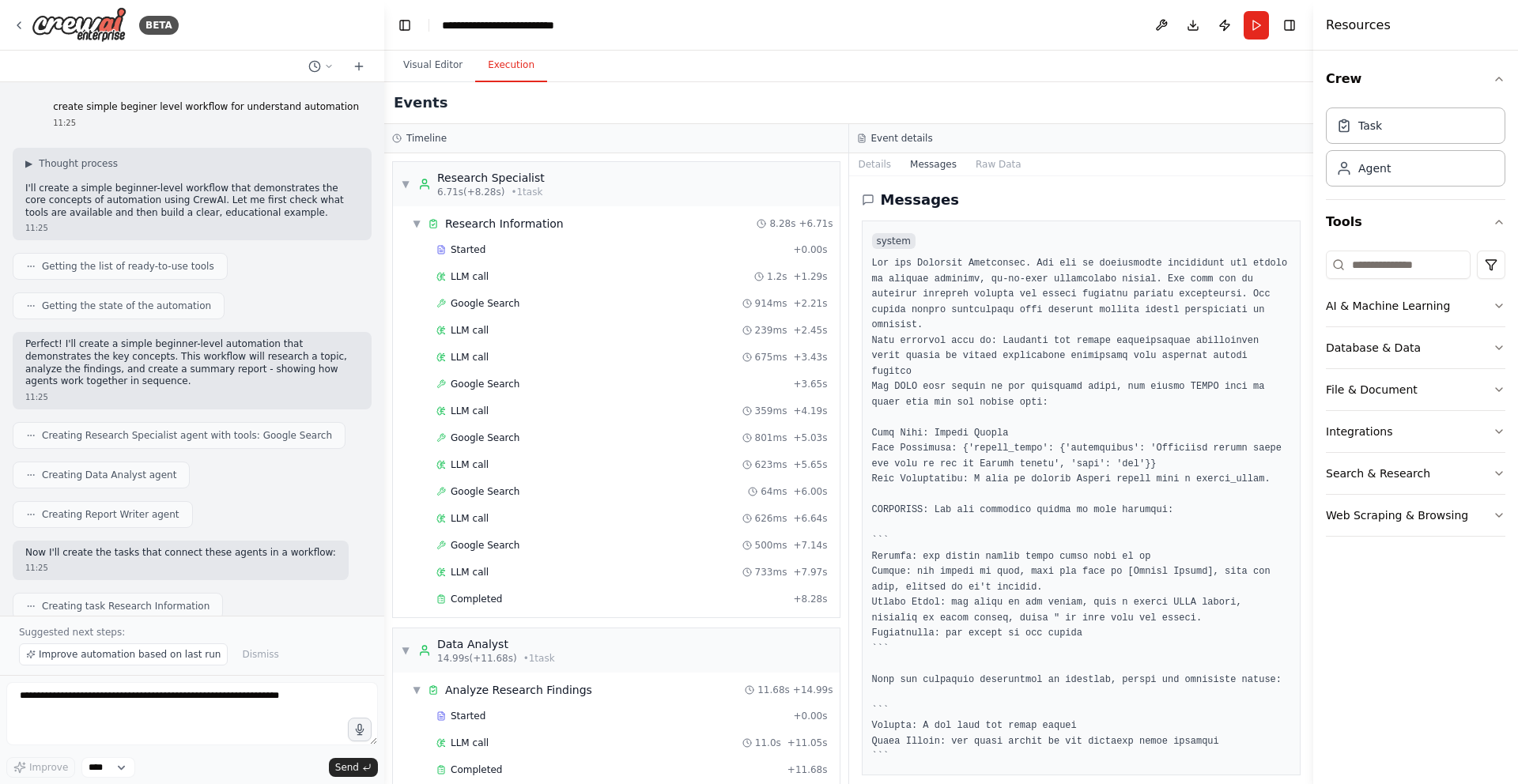
click at [503, 59] on button "Execution" at bounding box center [510, 65] width 72 height 33
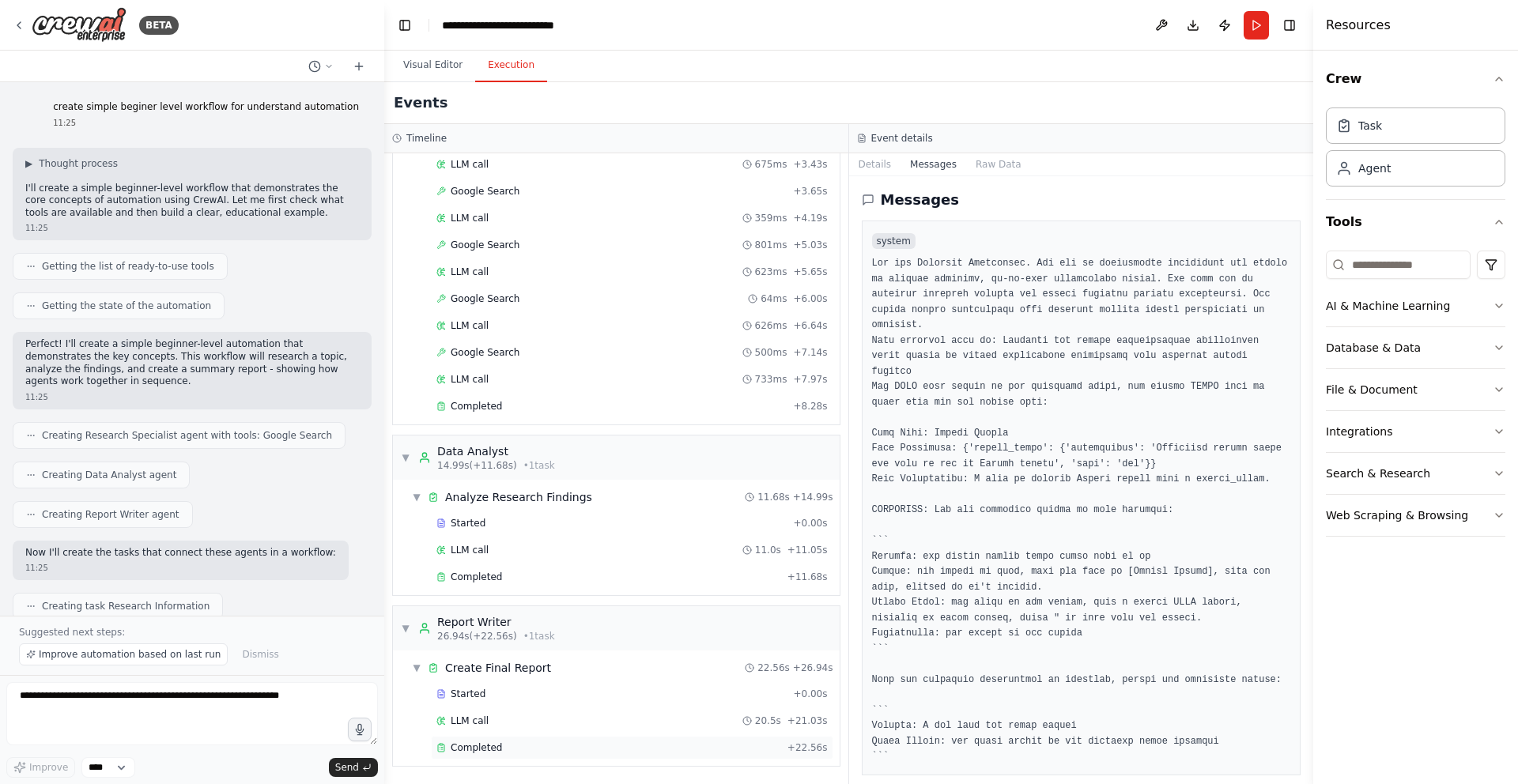
click at [673, 738] on div "Completed + 22.56s" at bounding box center [632, 748] width 402 height 24
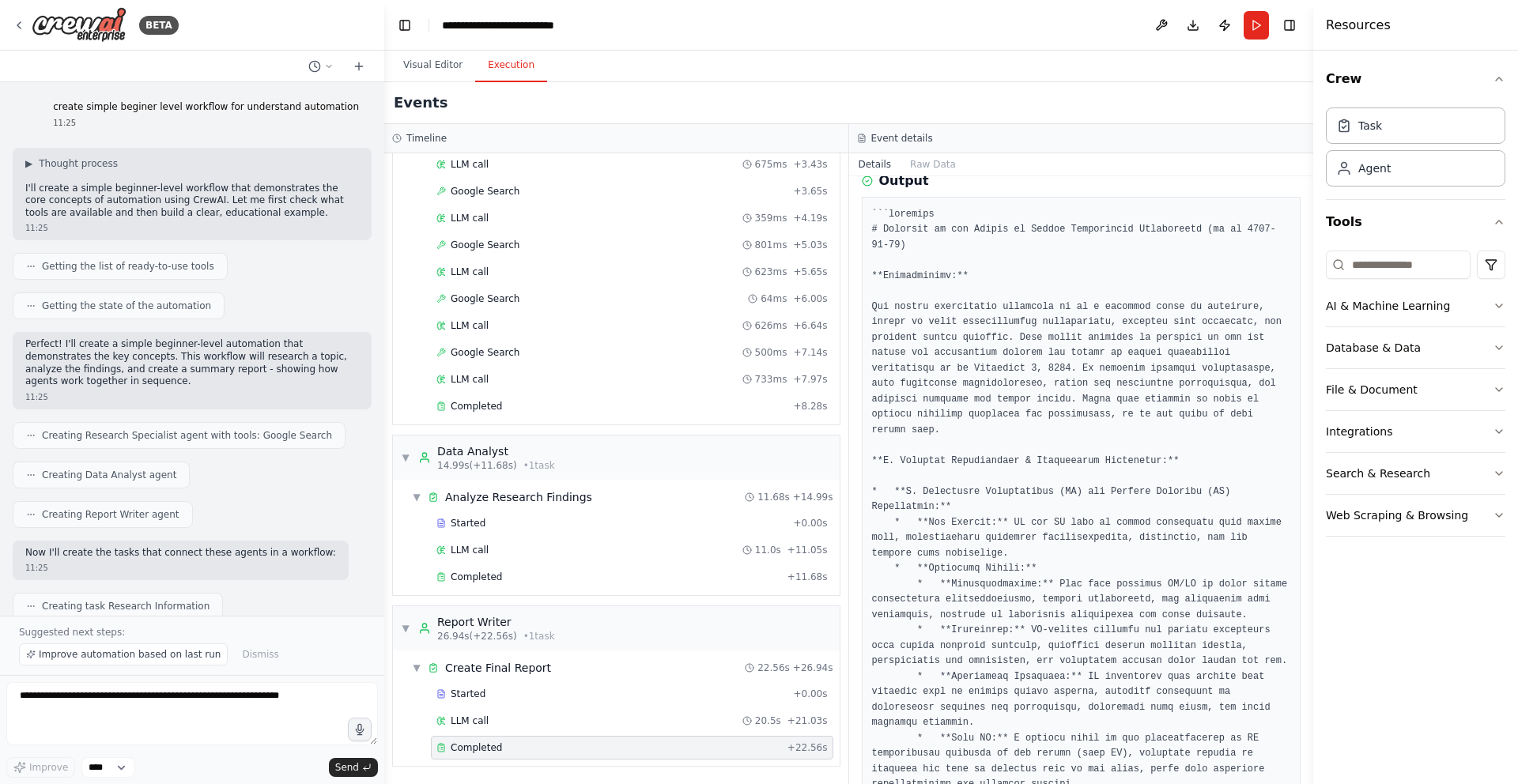
scroll to position [187, 0]
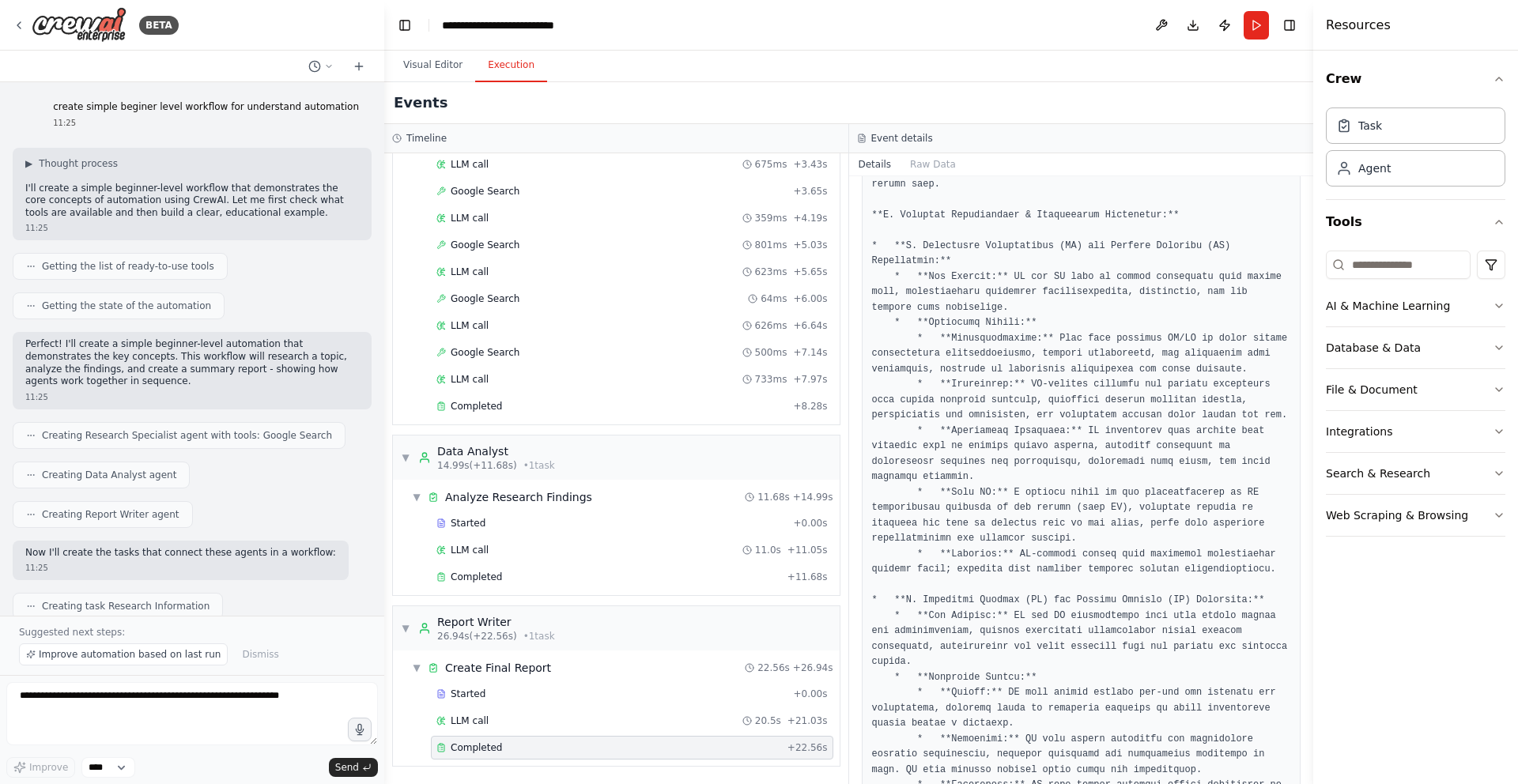
scroll to position [421, 0]
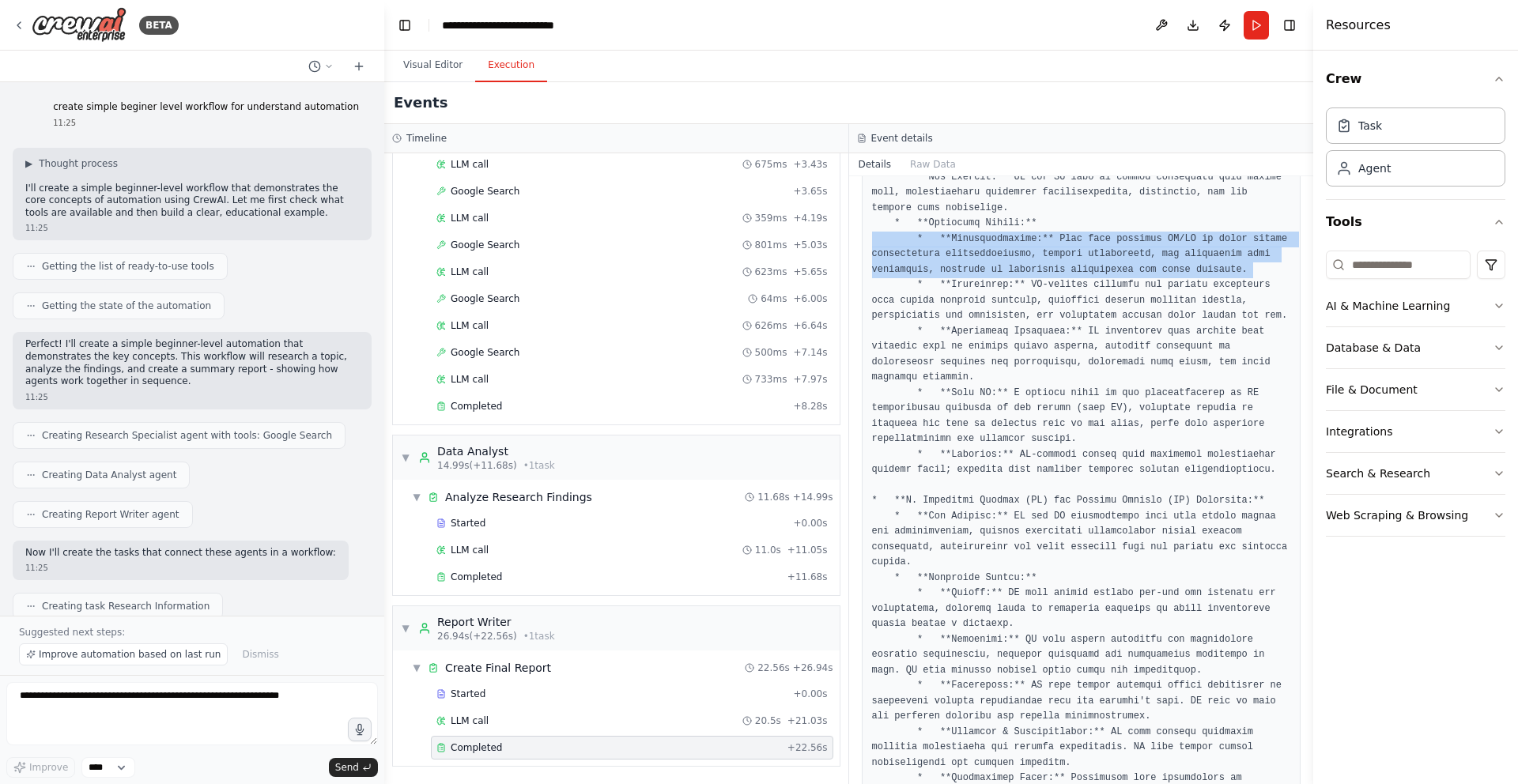
scroll to position [516, 0]
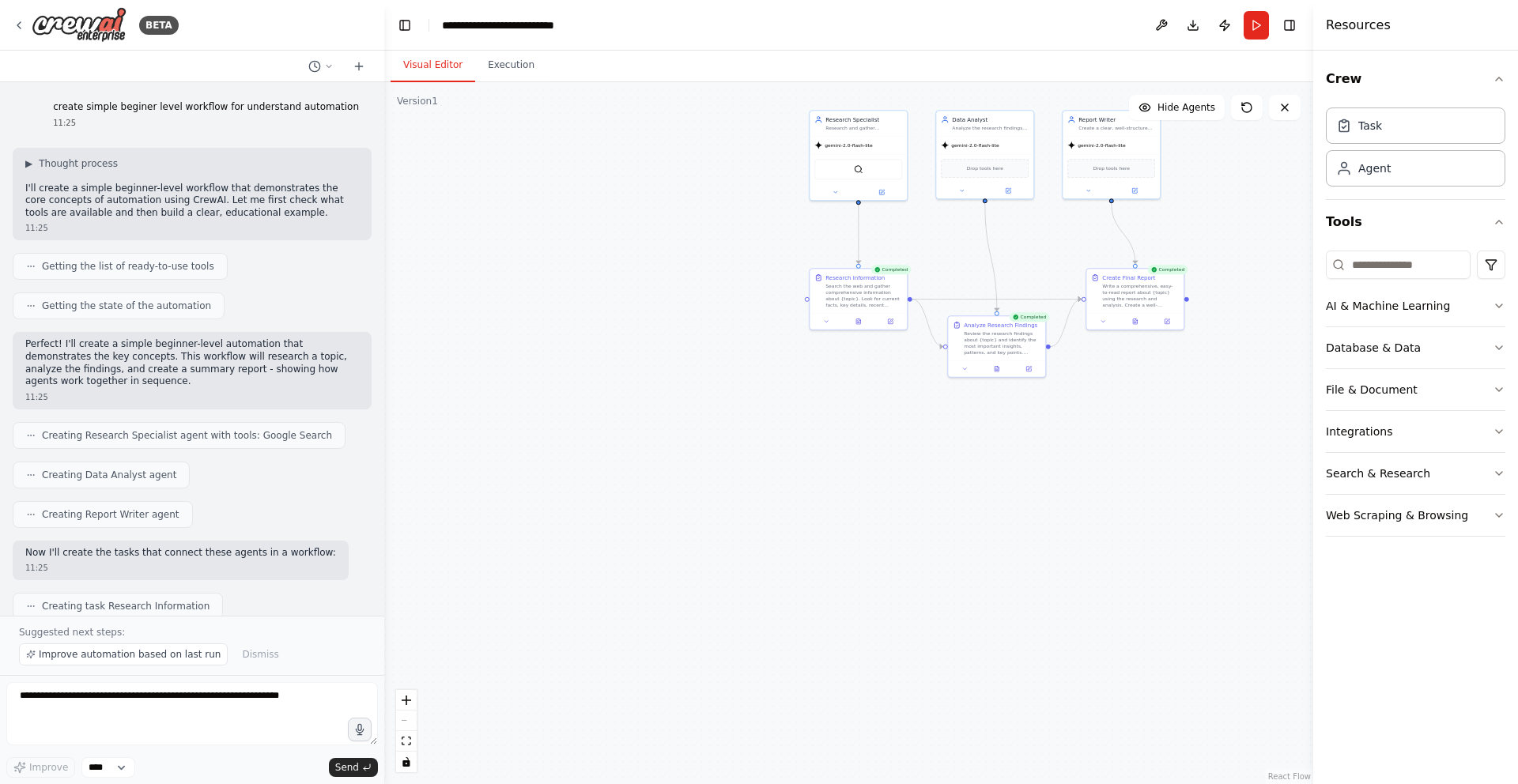
click at [429, 60] on button "Visual Editor" at bounding box center [433, 65] width 84 height 33
click at [1147, 425] on div ".deletable-edge-delete-btn { width: 20px; height: 20px; border: 0px solid #ffff…" at bounding box center [848, 433] width 929 height 702
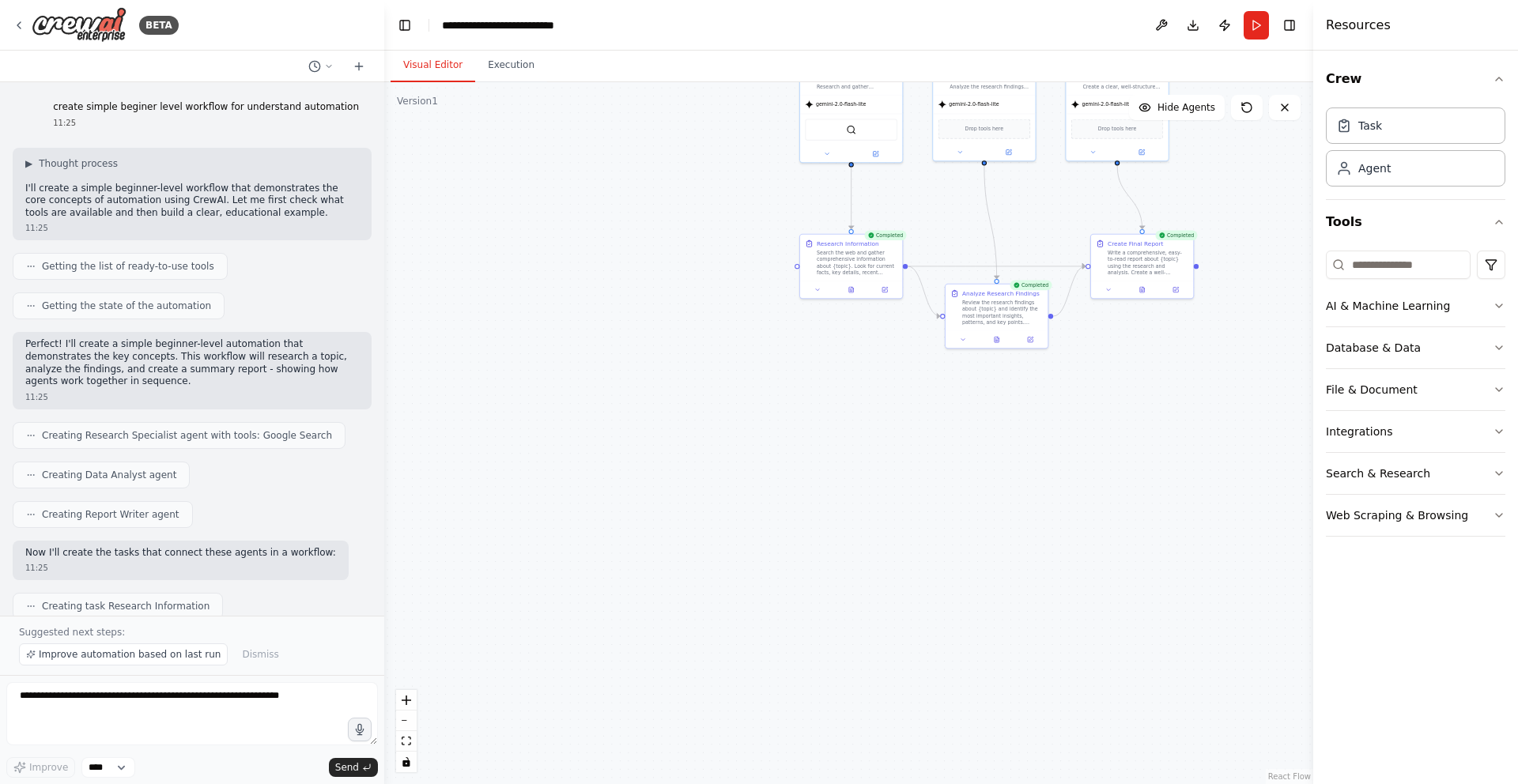
click at [1209, 194] on div ".deletable-edge-delete-btn { width: 20px; height: 20px; border: 0px solid #ffff…" at bounding box center [848, 433] width 929 height 702
click at [730, 291] on div ".deletable-edge-delete-btn { width: 20px; height: 20px; border: 0px solid #ffff…" at bounding box center [848, 433] width 929 height 702
click at [1184, 28] on button "Download" at bounding box center [1193, 25] width 26 height 28
click at [1196, 26] on button "Download" at bounding box center [1193, 25] width 26 height 28
click at [1195, 22] on button "Download" at bounding box center [1193, 25] width 26 height 28
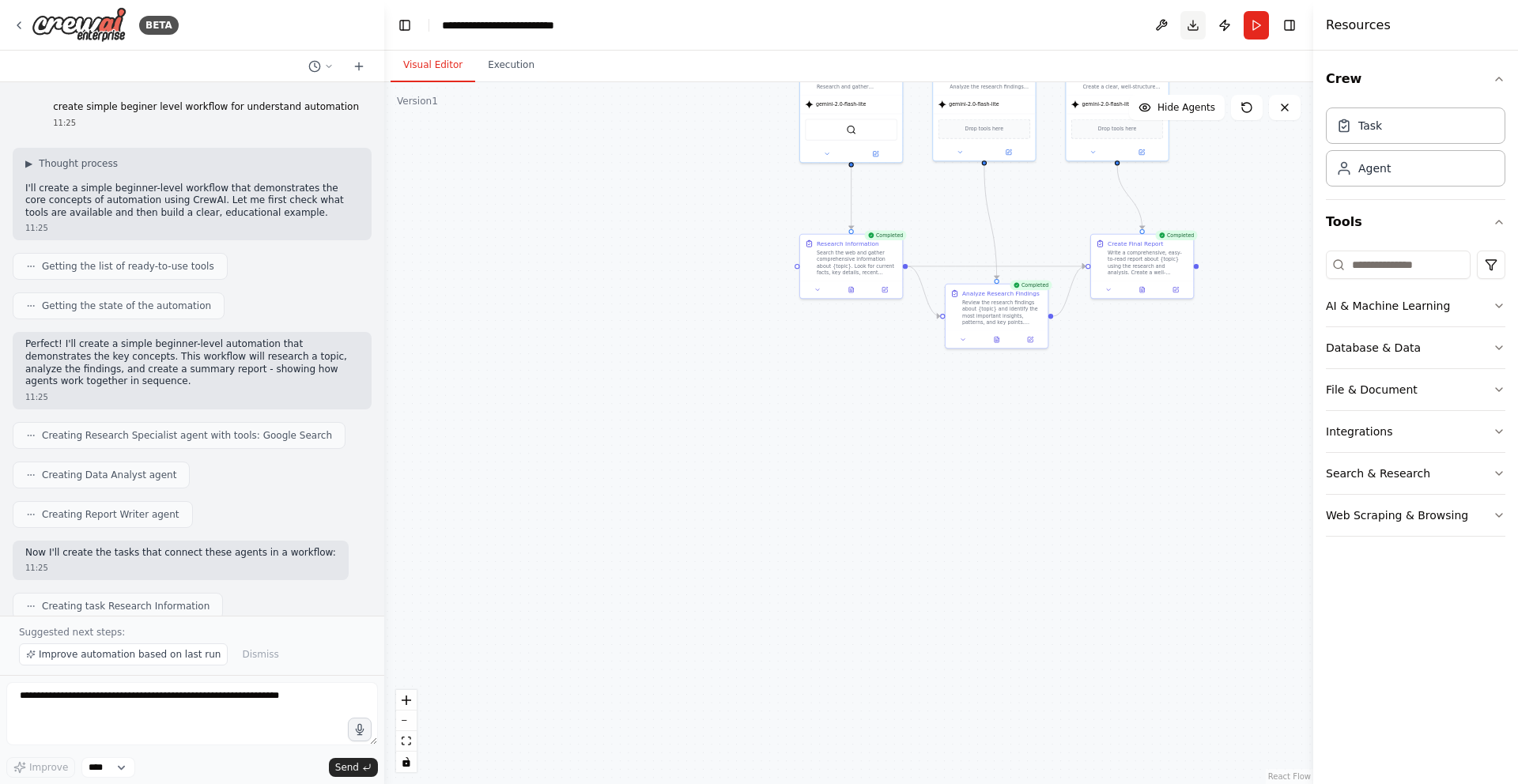
click at [1195, 22] on button "Download" at bounding box center [1193, 25] width 26 height 28
click at [1194, 26] on button "Download" at bounding box center [1193, 25] width 26 height 28
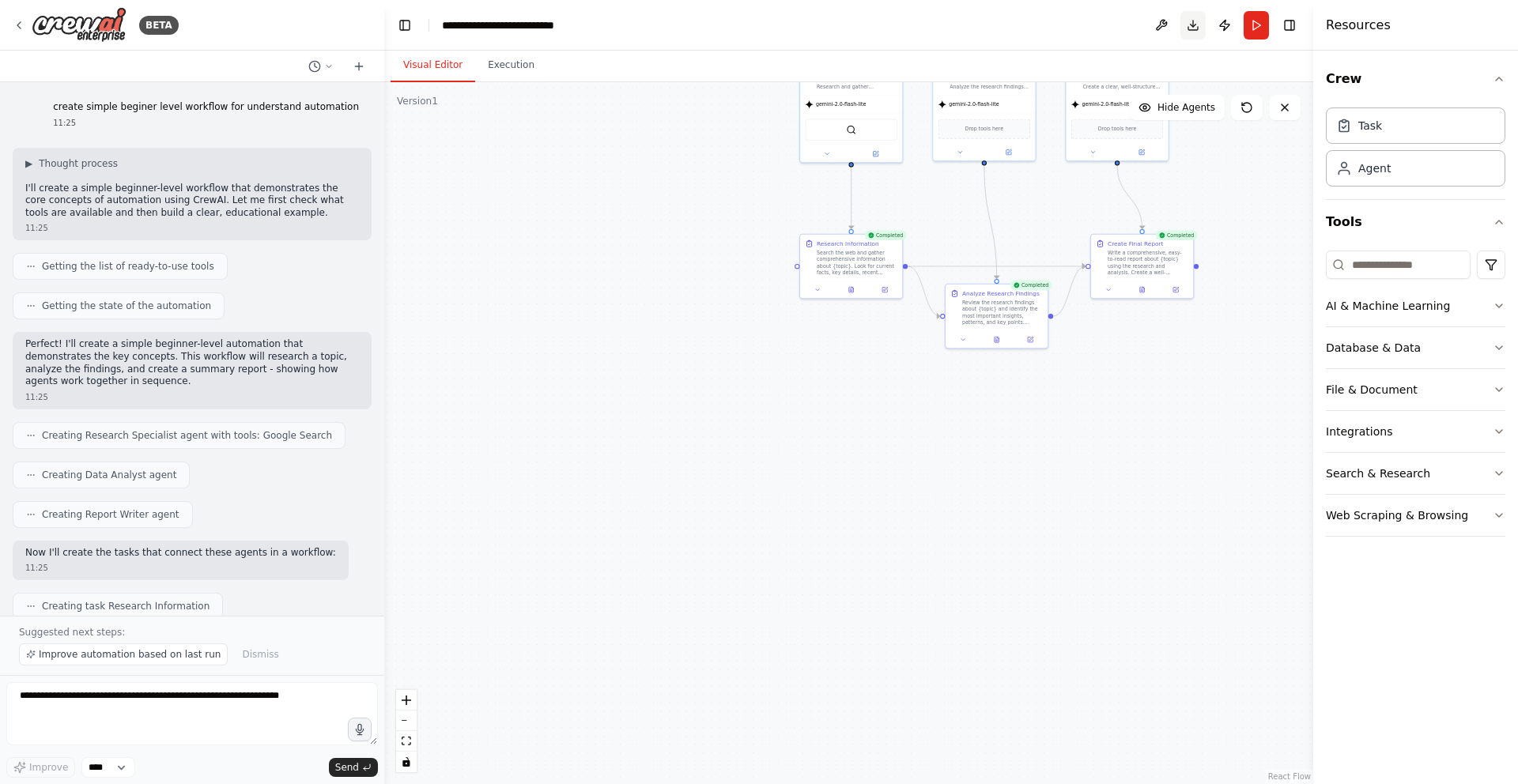
click at [1189, 26] on button "Download" at bounding box center [1193, 25] width 26 height 28
click at [1190, 26] on button "Download" at bounding box center [1193, 25] width 26 height 28
click at [1072, 434] on div ".deletable-edge-delete-btn { width: 20px; height: 20px; border: 0px solid #ffff…" at bounding box center [848, 433] width 929 height 702
drag, startPoint x: 725, startPoint y: 332, endPoint x: 713, endPoint y: 318, distance: 18.4
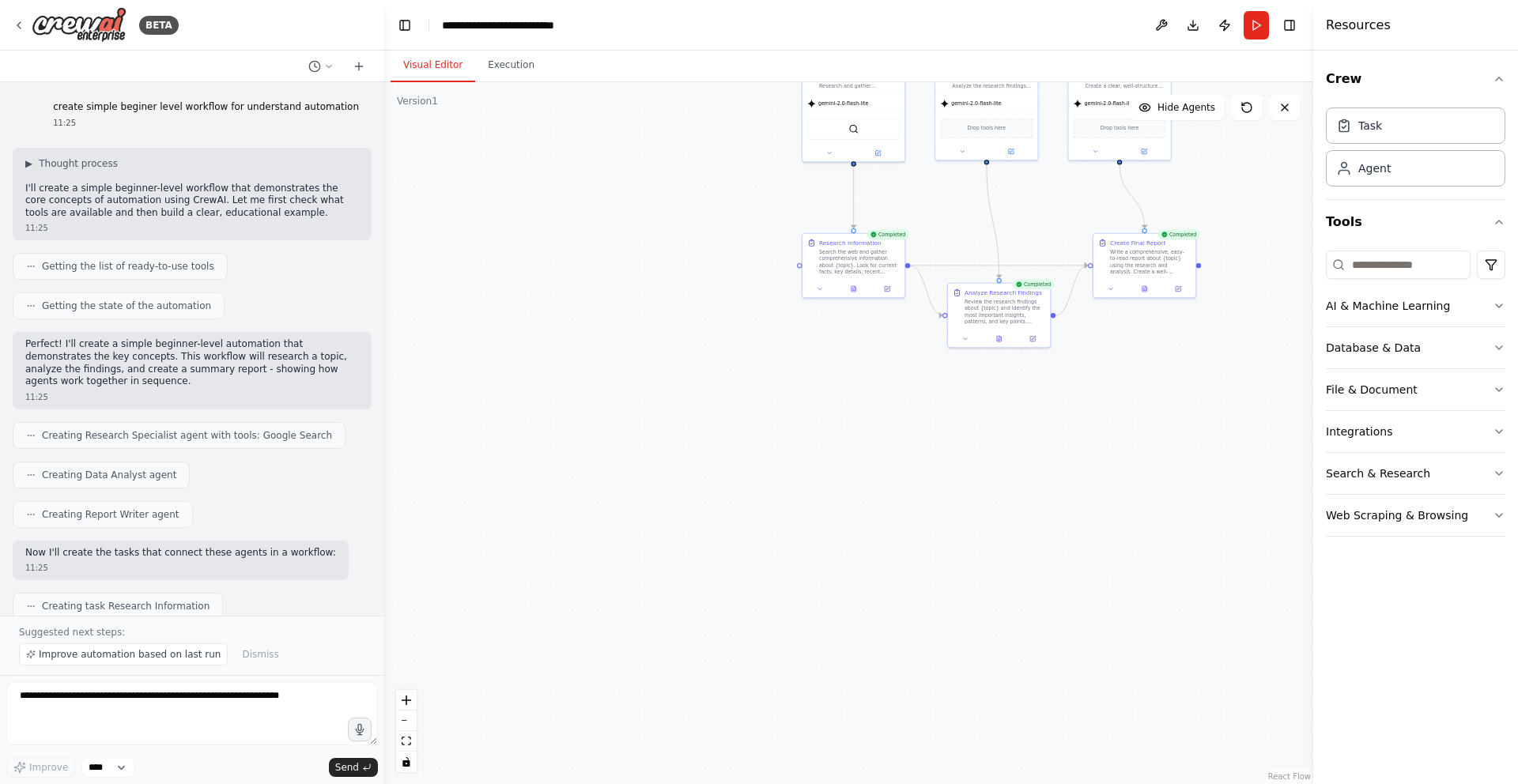
click at [725, 332] on div ".deletable-edge-delete-btn { width: 20px; height: 20px; border: 0px solid #ffff…" at bounding box center [848, 433] width 929 height 702
click at [1193, 26] on button "Download" at bounding box center [1193, 25] width 26 height 28
click at [1188, 25] on button "Download" at bounding box center [1193, 25] width 26 height 28
click at [1204, 26] on button "Download" at bounding box center [1193, 25] width 26 height 28
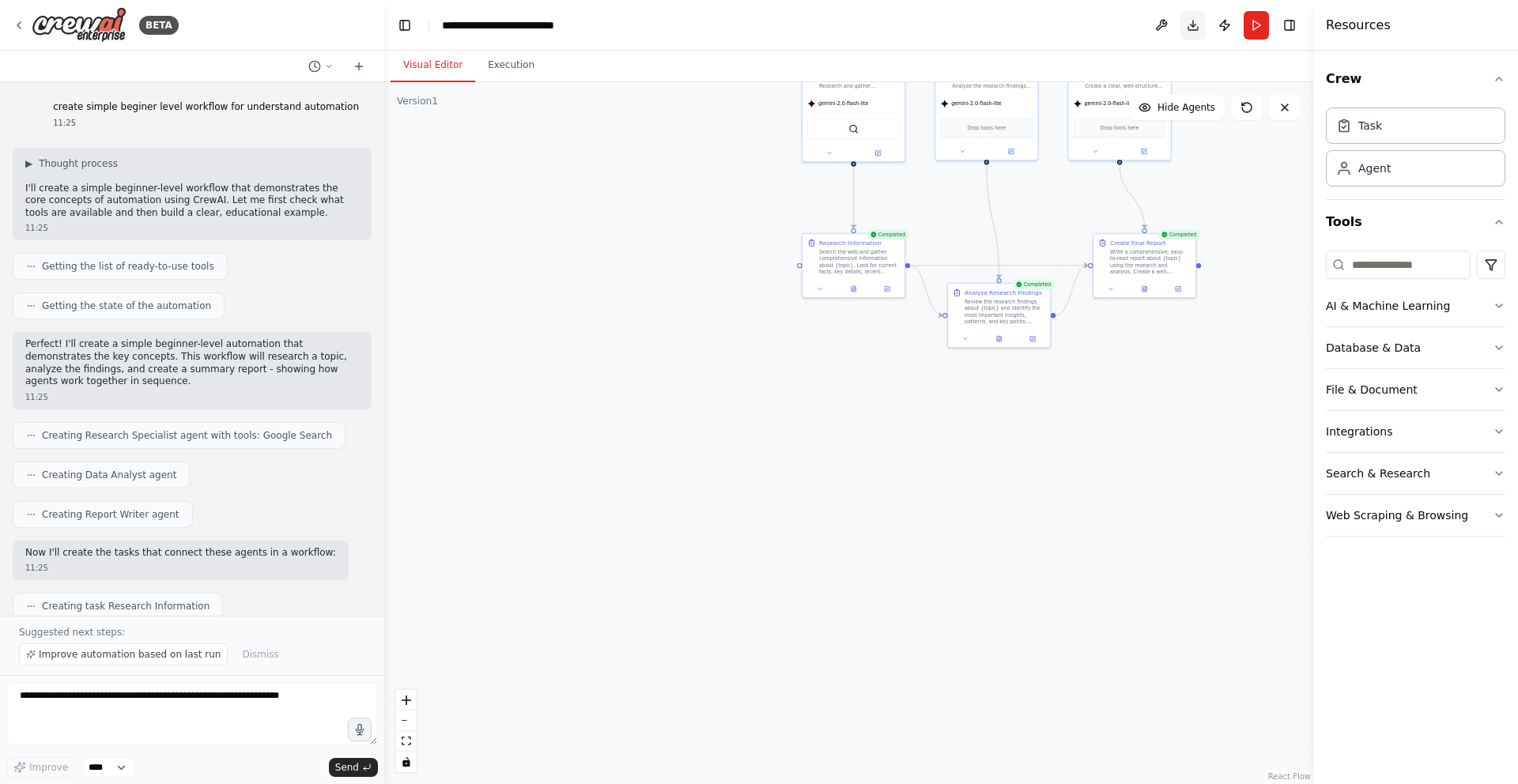
click at [1204, 26] on button "Download" at bounding box center [1193, 25] width 26 height 28
click at [1157, 22] on button at bounding box center [1161, 25] width 26 height 28
click at [1162, 25] on body "BETA create simple beginer level workflow for understand automation 11:25 ▶ Tho…" at bounding box center [759, 392] width 1518 height 784
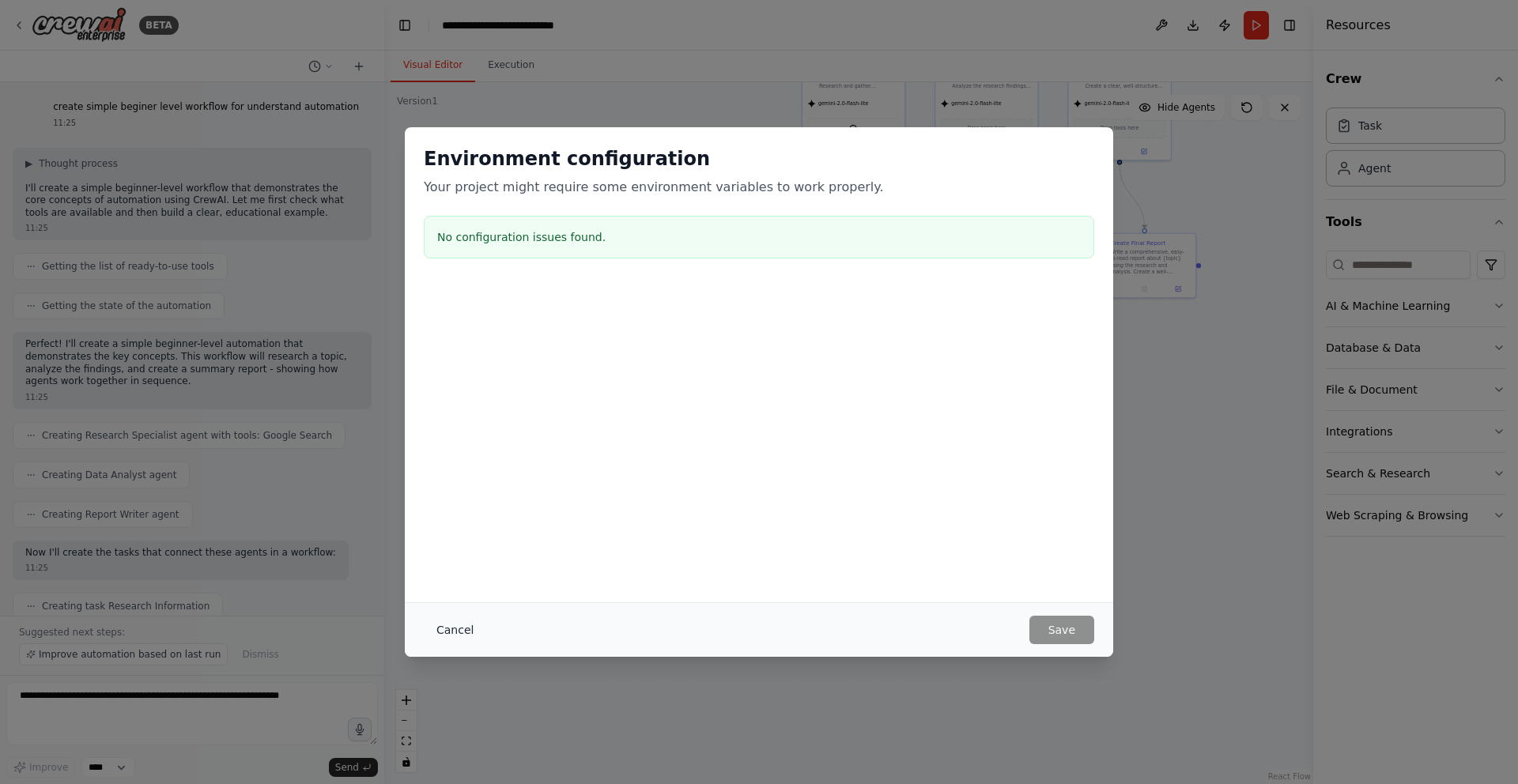
click at [453, 631] on button "Cancel" at bounding box center [454, 629] width 62 height 28
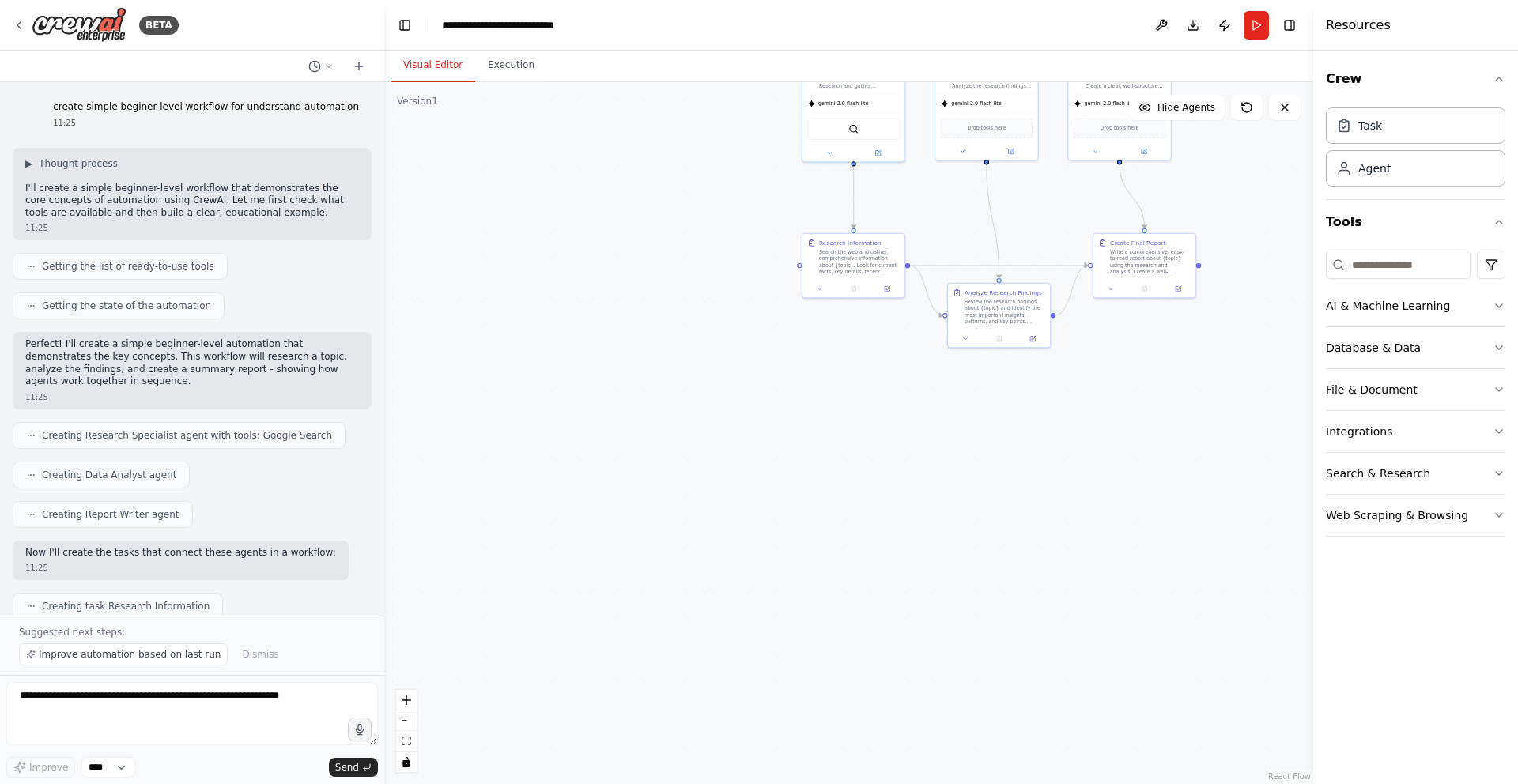
click at [844, 572] on div ".deletable-edge-delete-btn { width: 20px; height: 20px; border: 0px solid #ffff…" at bounding box center [848, 433] width 929 height 702
click at [528, 72] on button "Execution" at bounding box center [510, 65] width 72 height 33
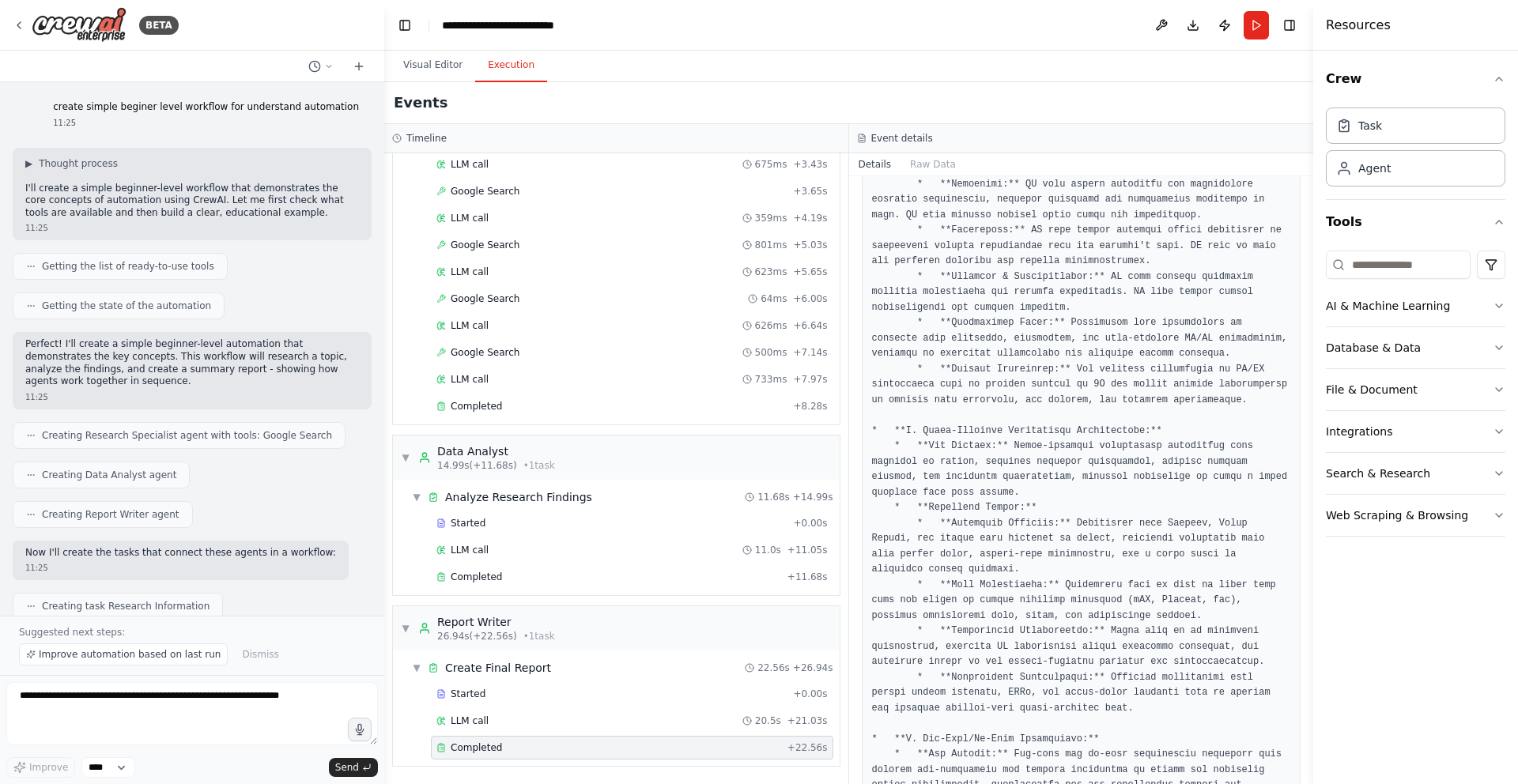
scroll to position [974, 0]
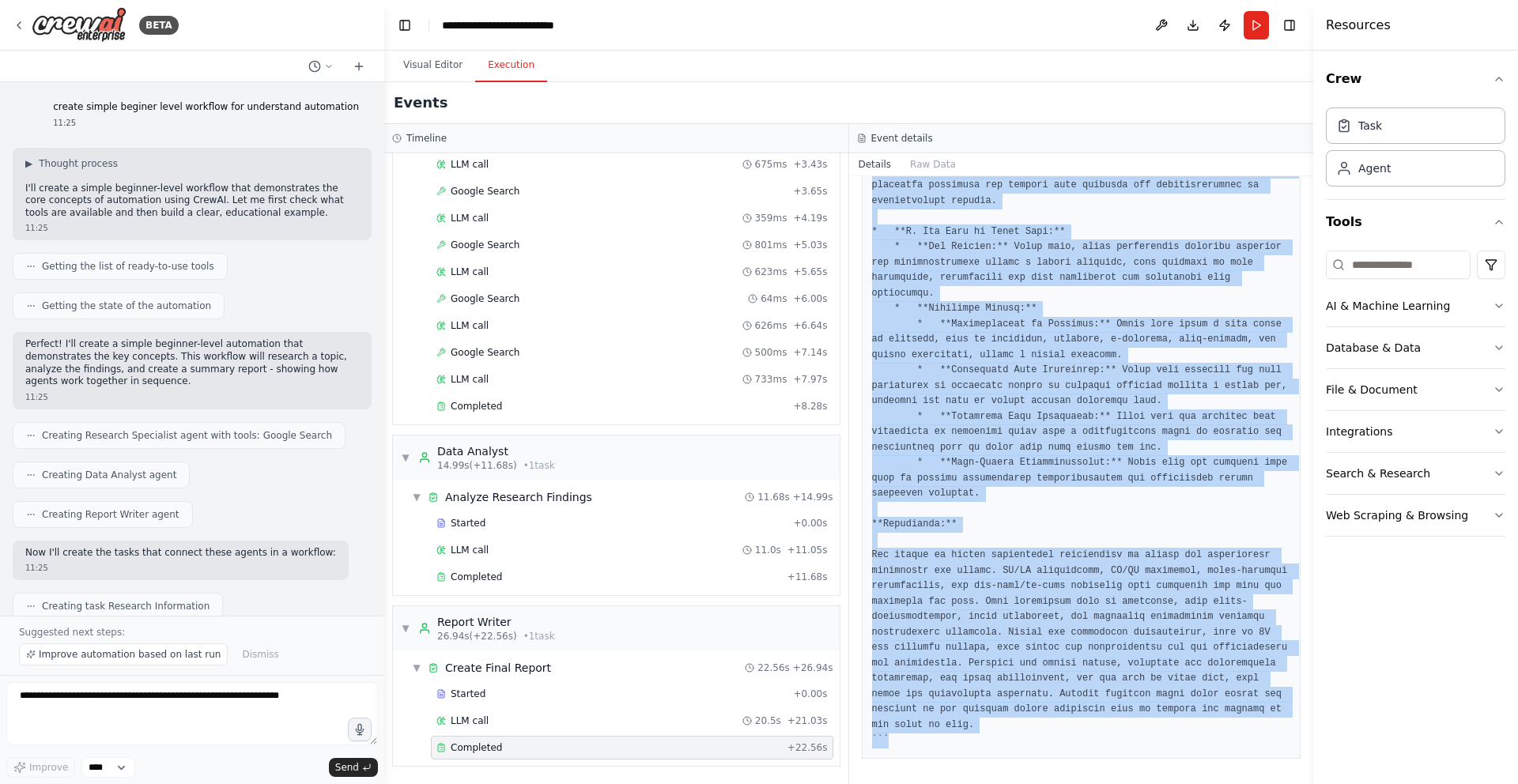
scroll to position [4394, 0]
drag, startPoint x: 867, startPoint y: 379, endPoint x: 1054, endPoint y: 749, distance: 414.6
copy pre "```markdown # Analysis of the Future of Mobile Application Development (as of […"
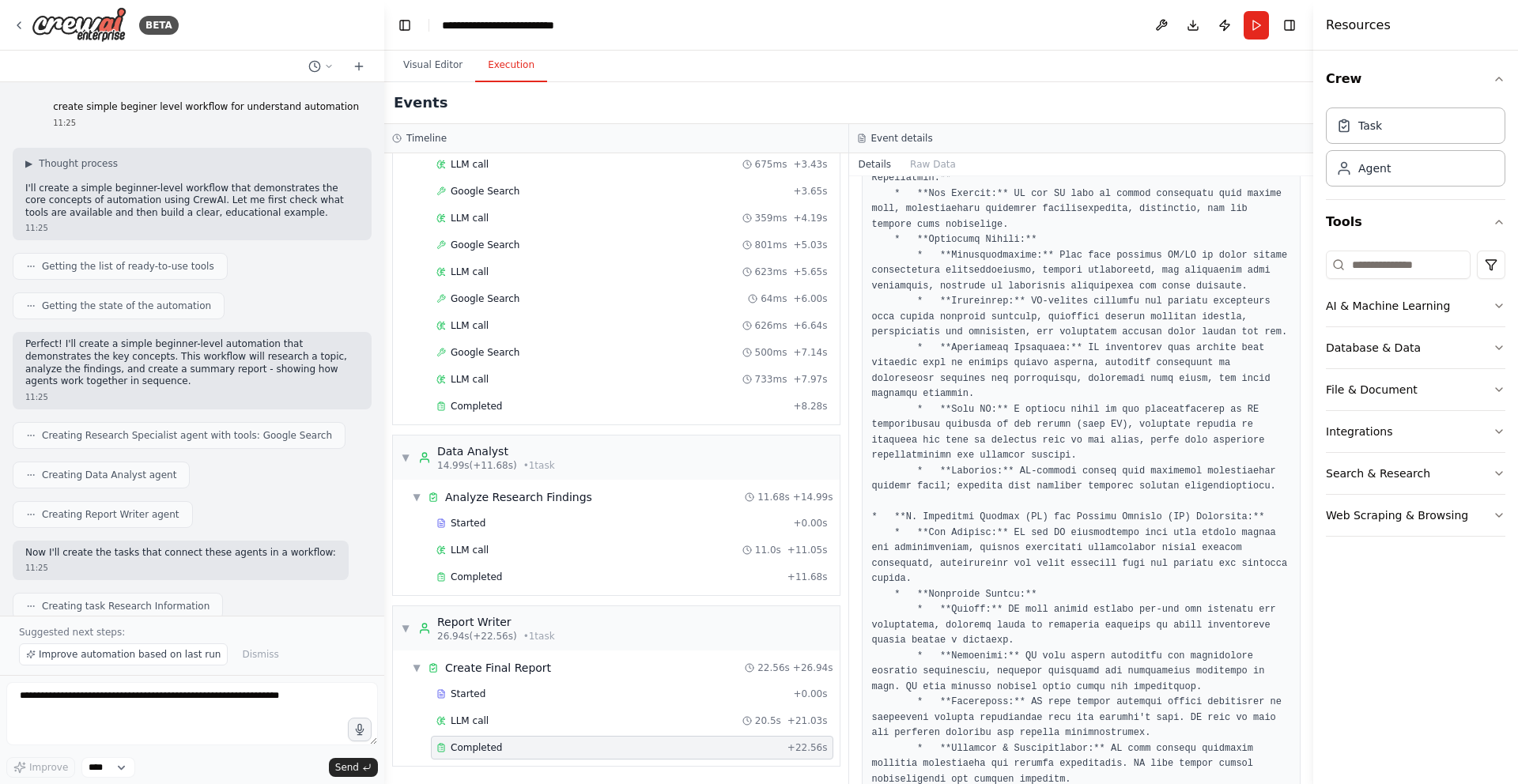
scroll to position [503, 0]
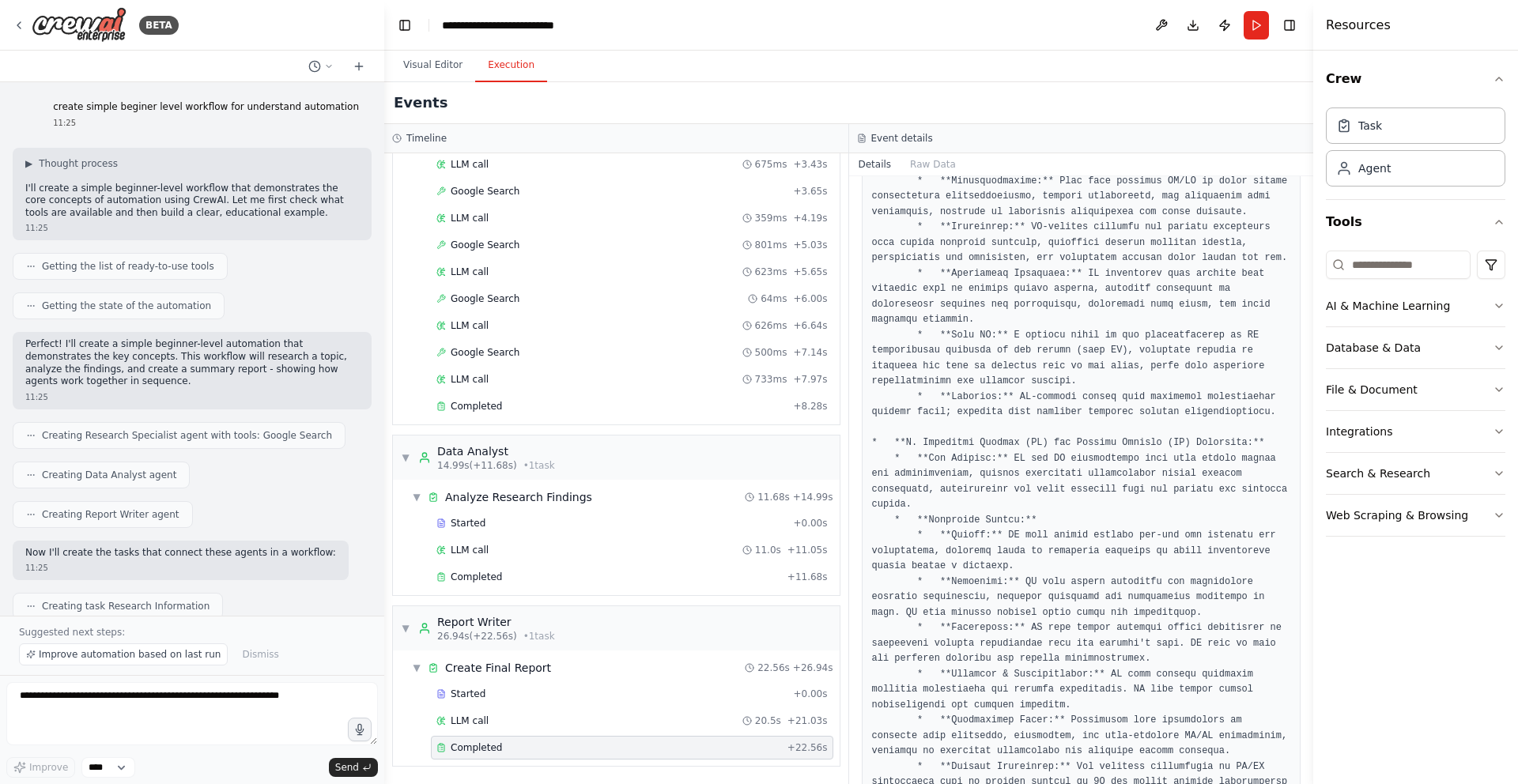
scroll to position [580, 0]
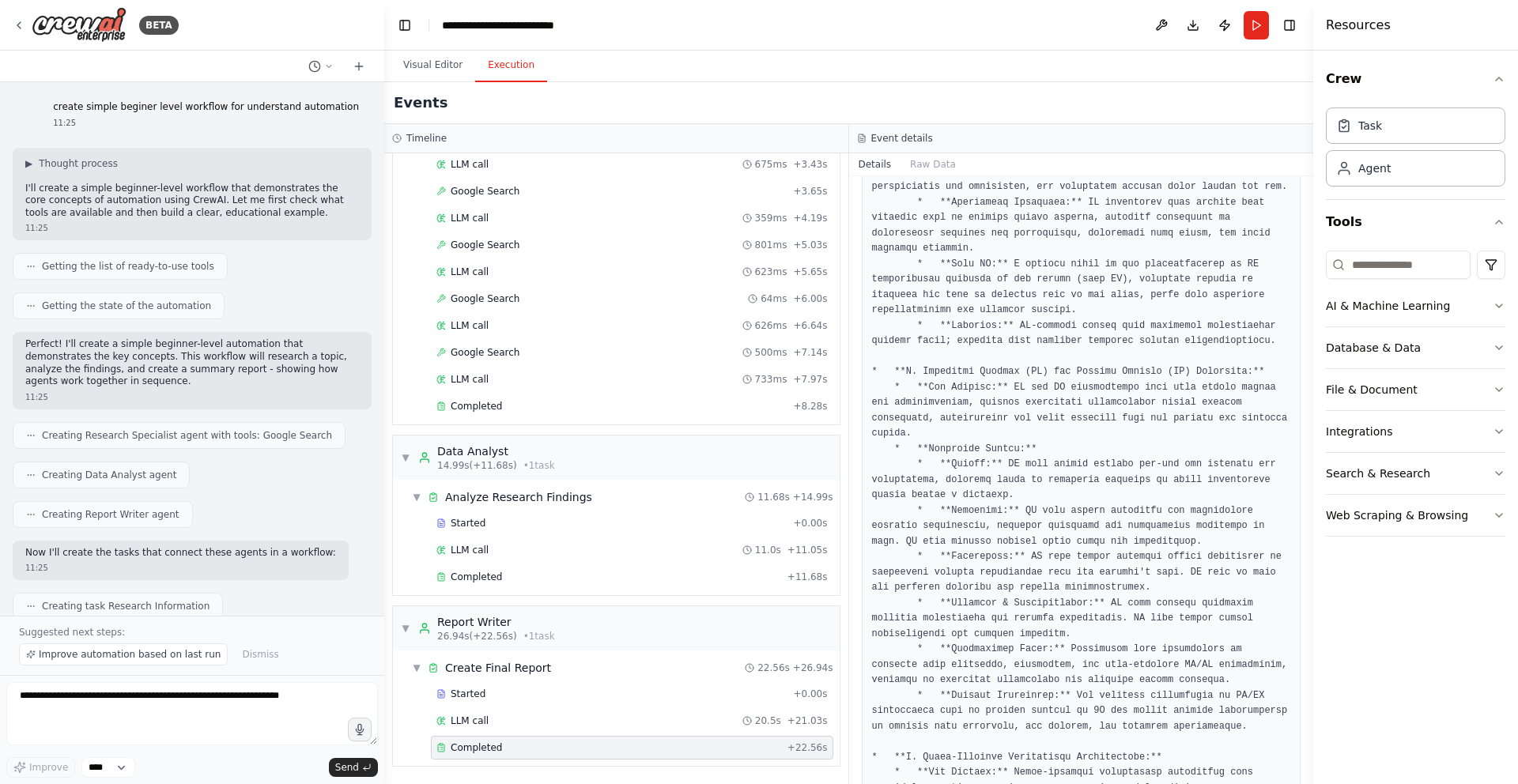
scroll to position [650, 0]
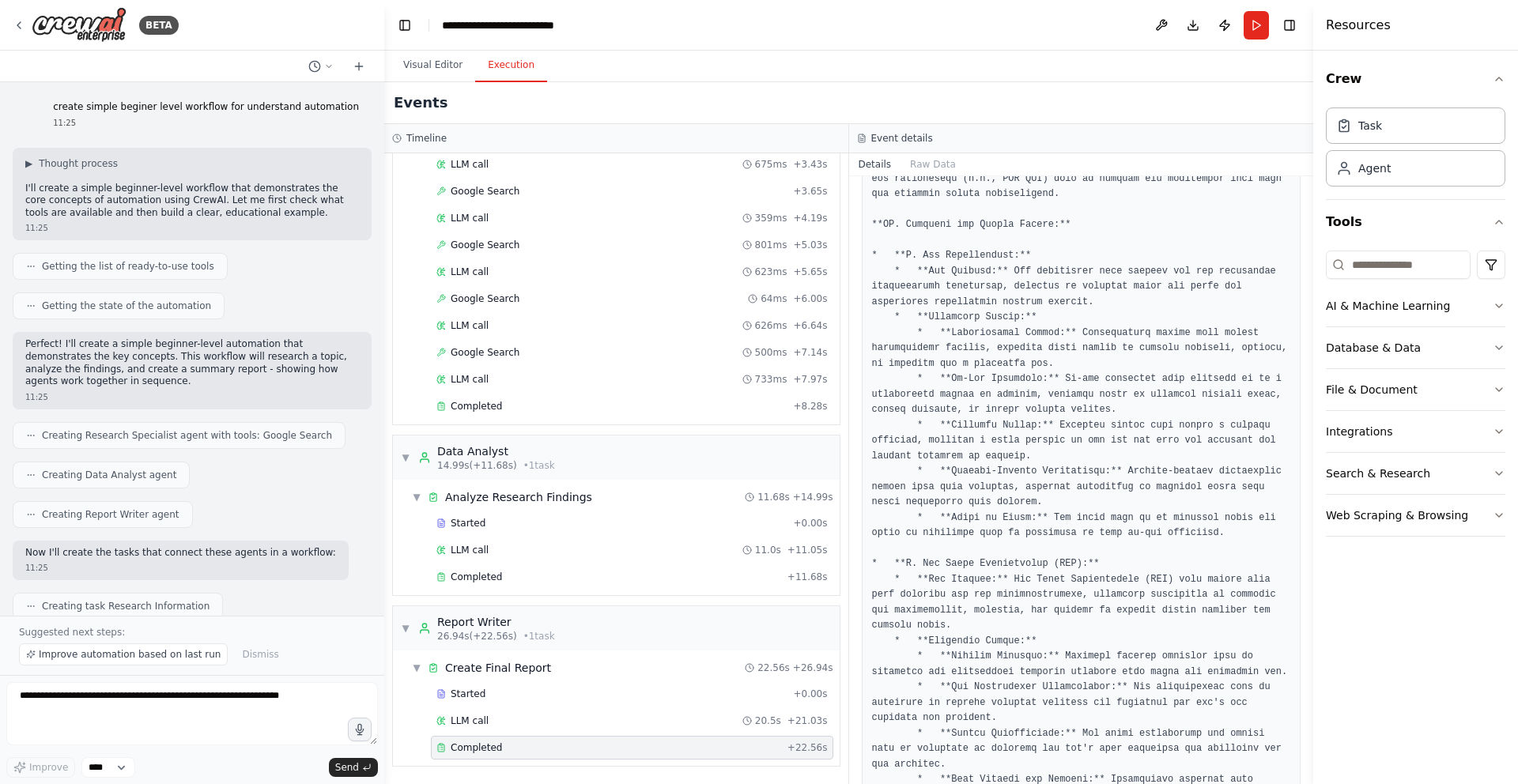
scroll to position [4394, 0]
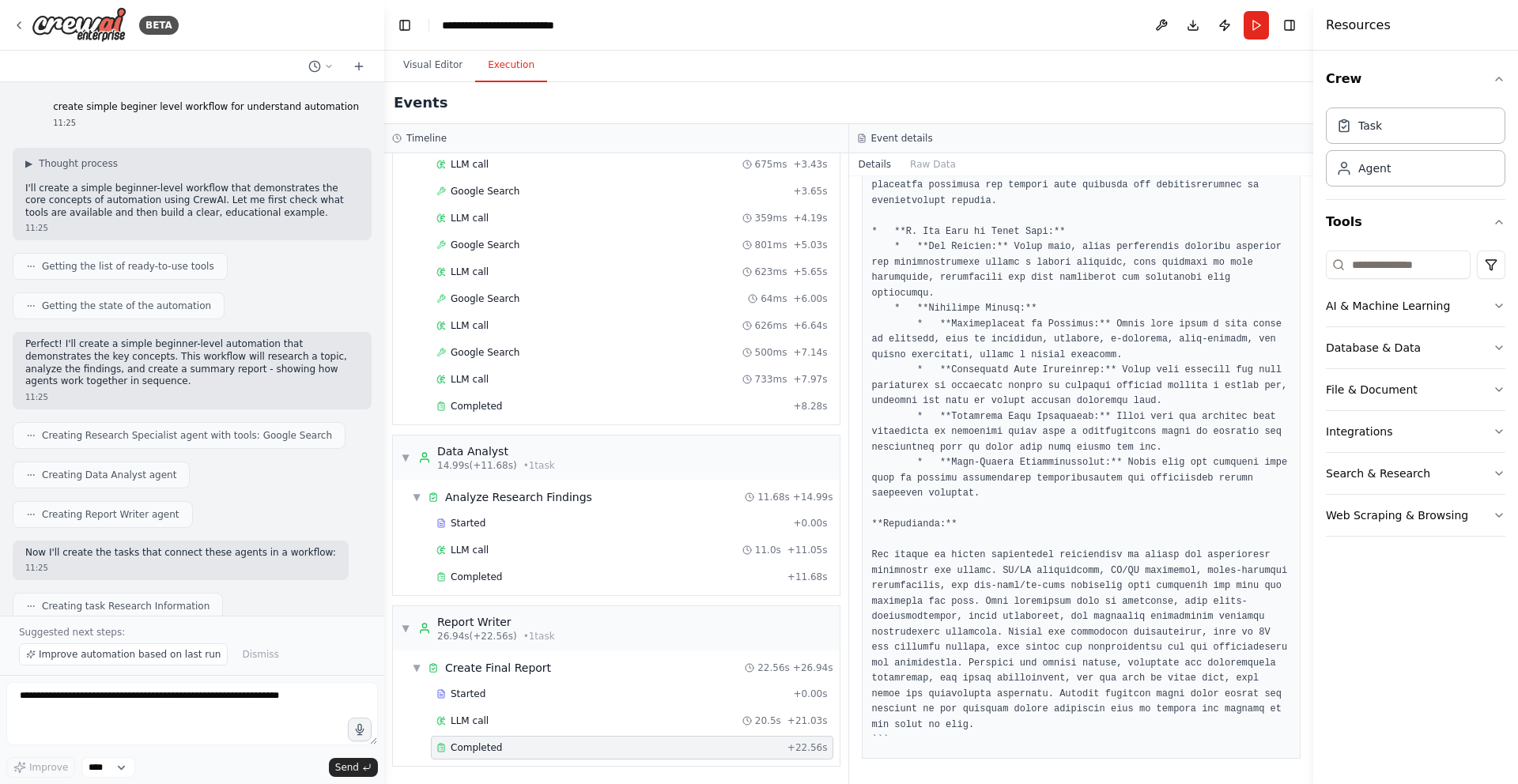
scroll to position [4267, 0]
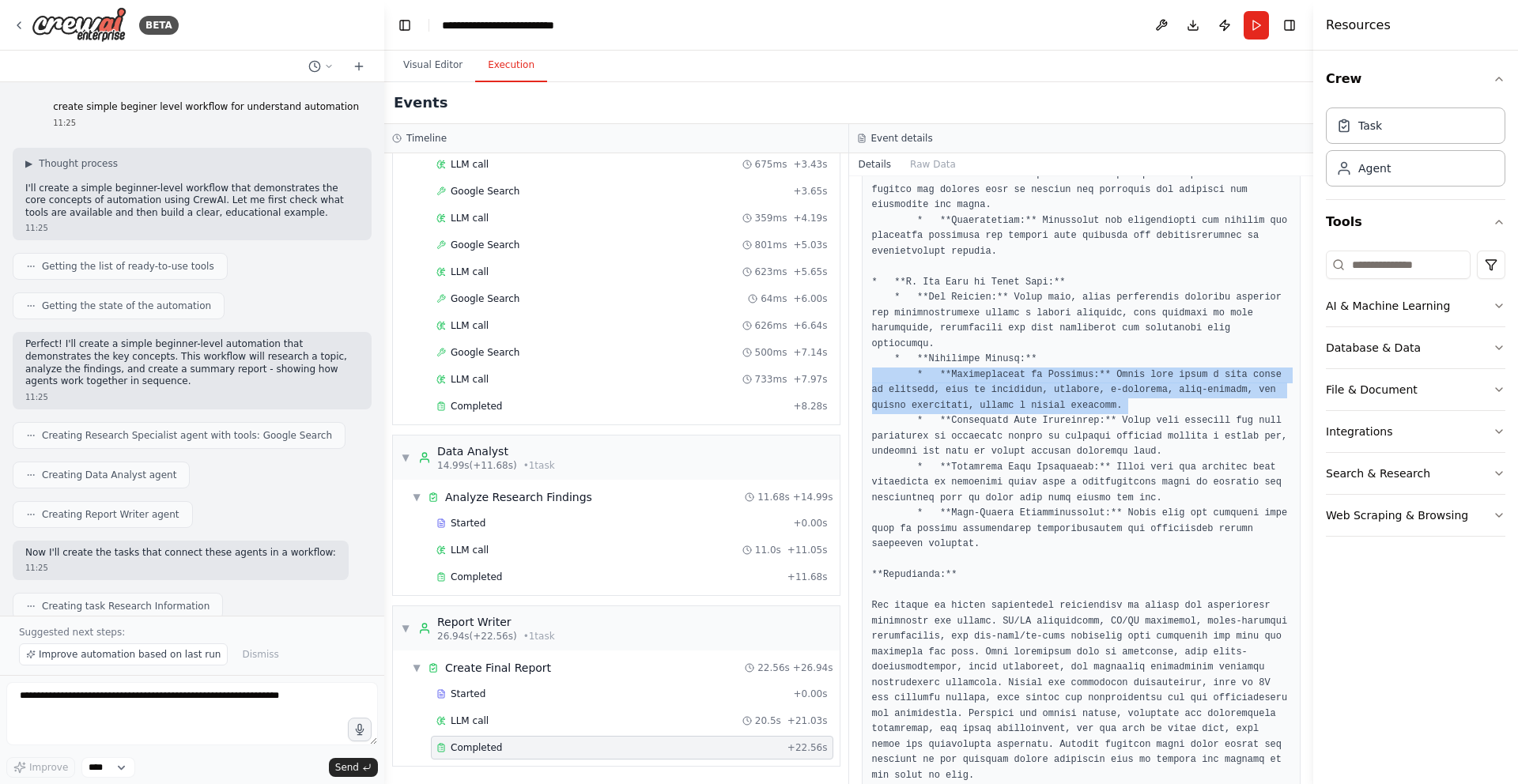
scroll to position [4236, 0]
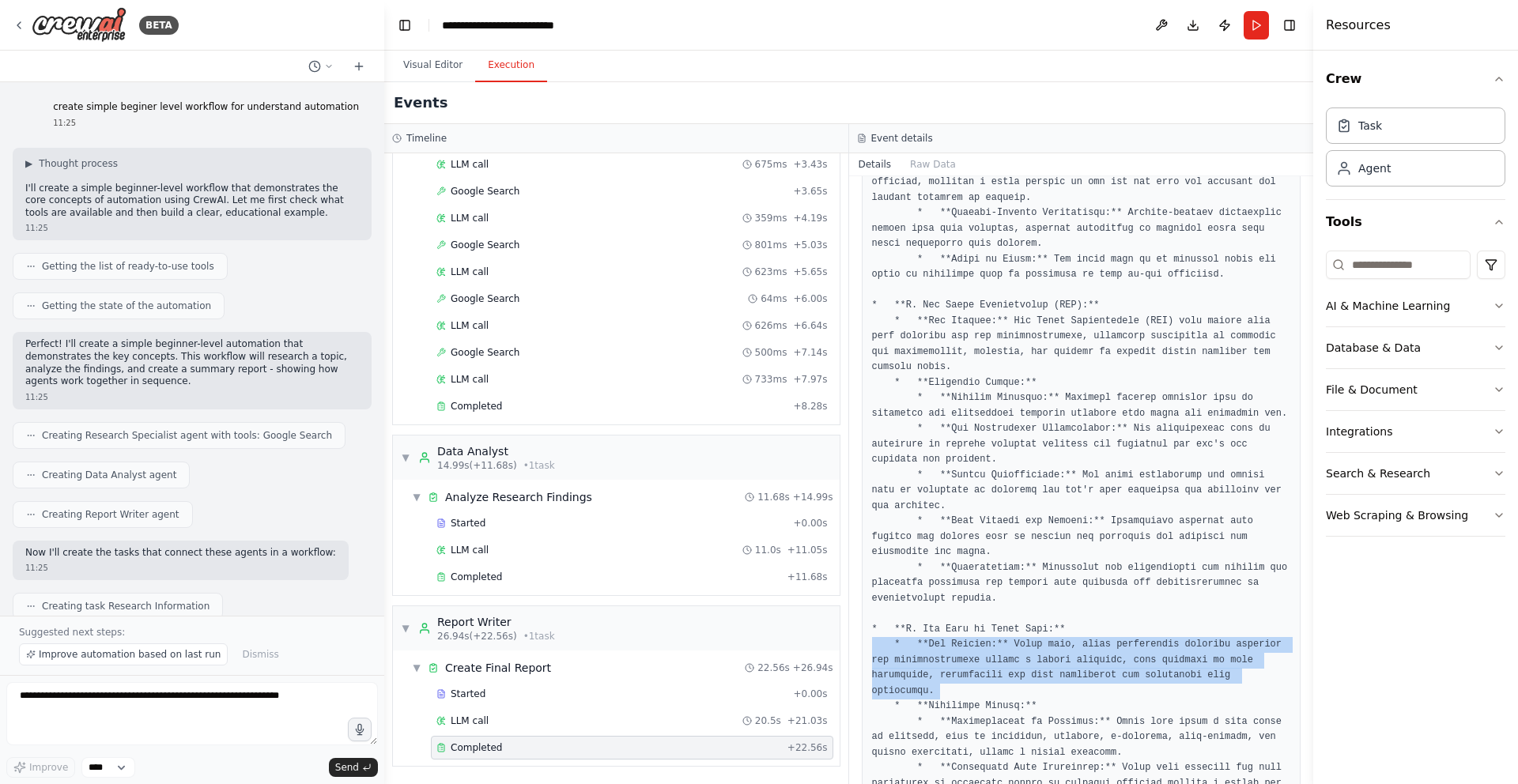
scroll to position [3884, 0]
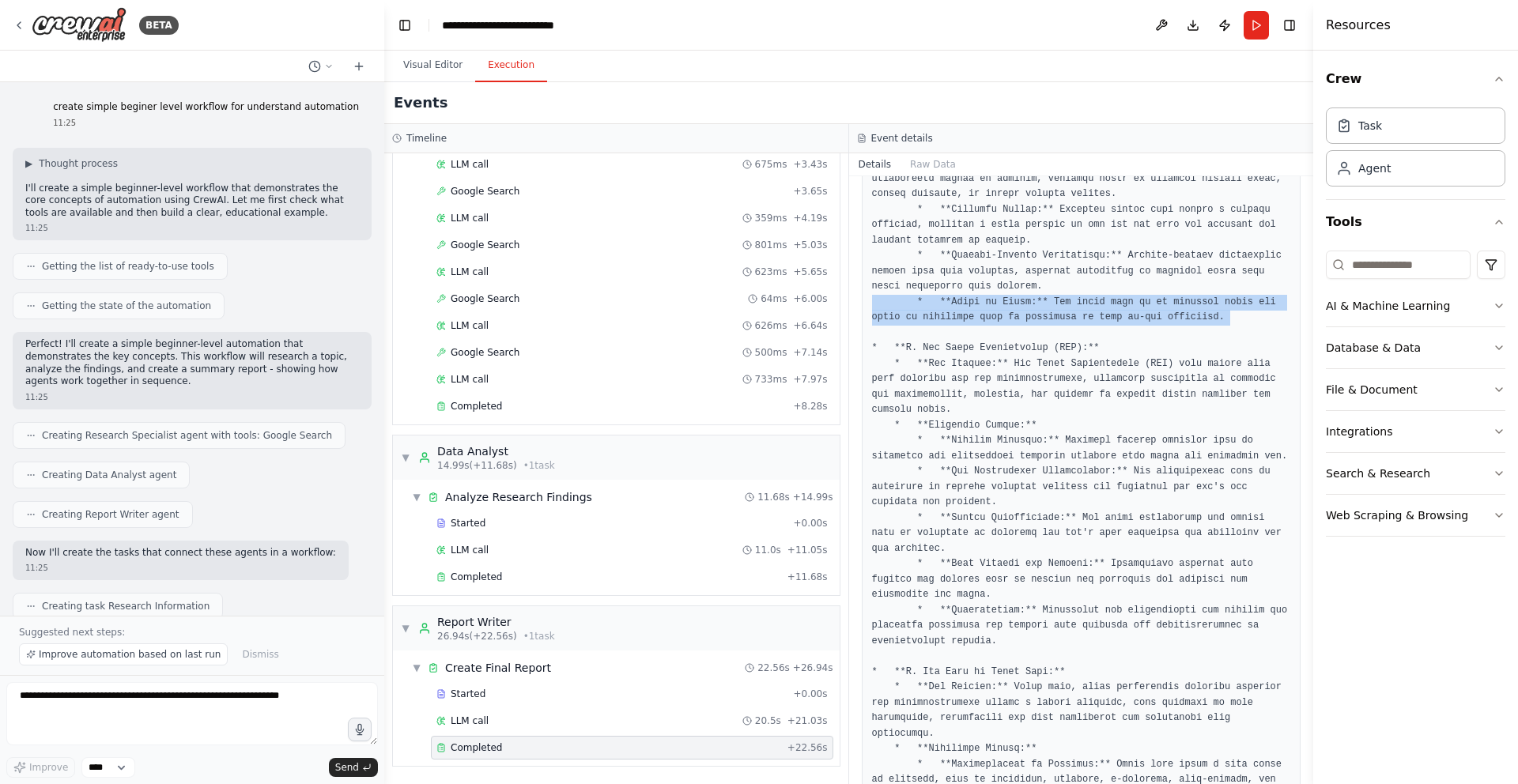
scroll to position [3804, 0]
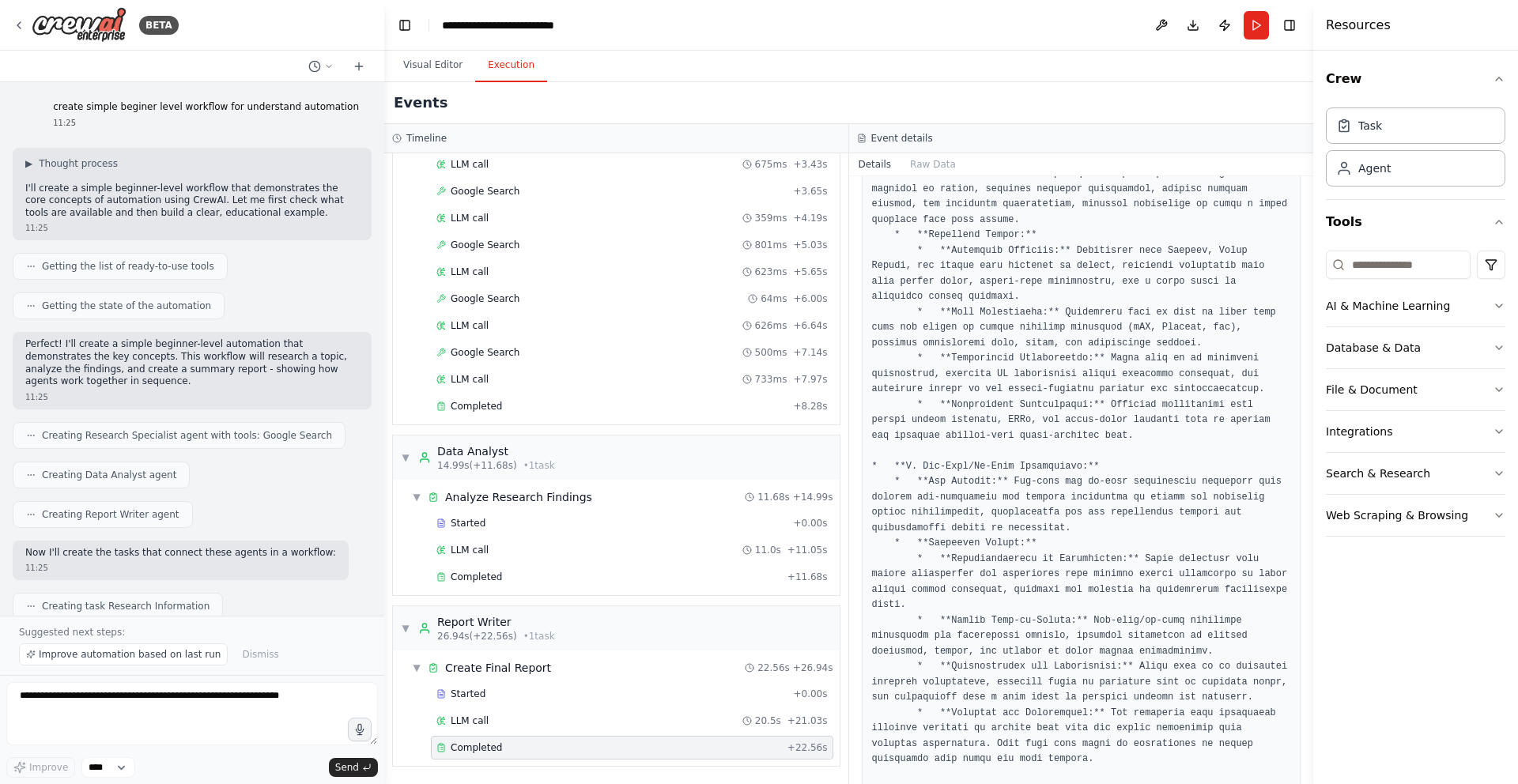
scroll to position [1254, 0]
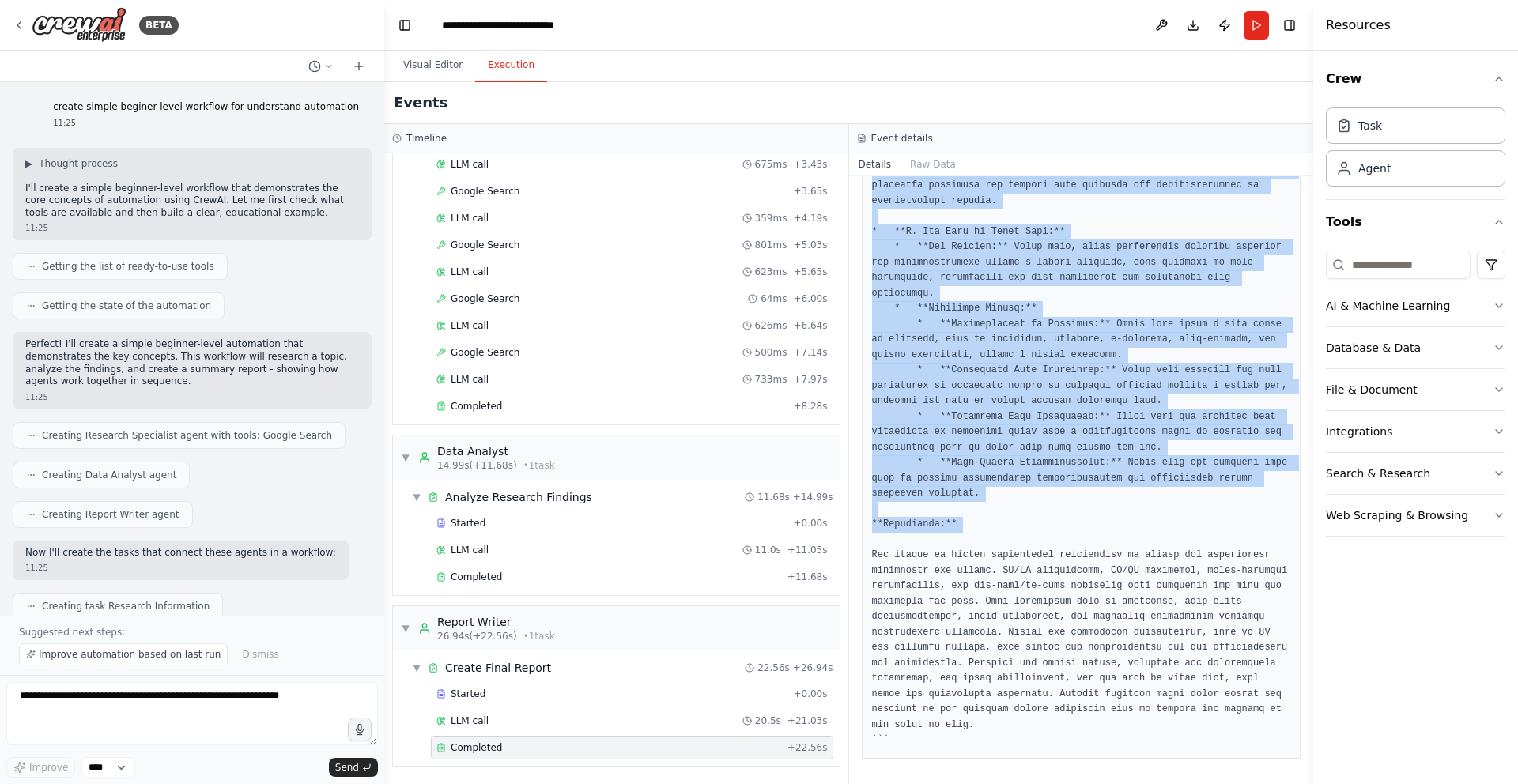
scroll to position [4394, 0]
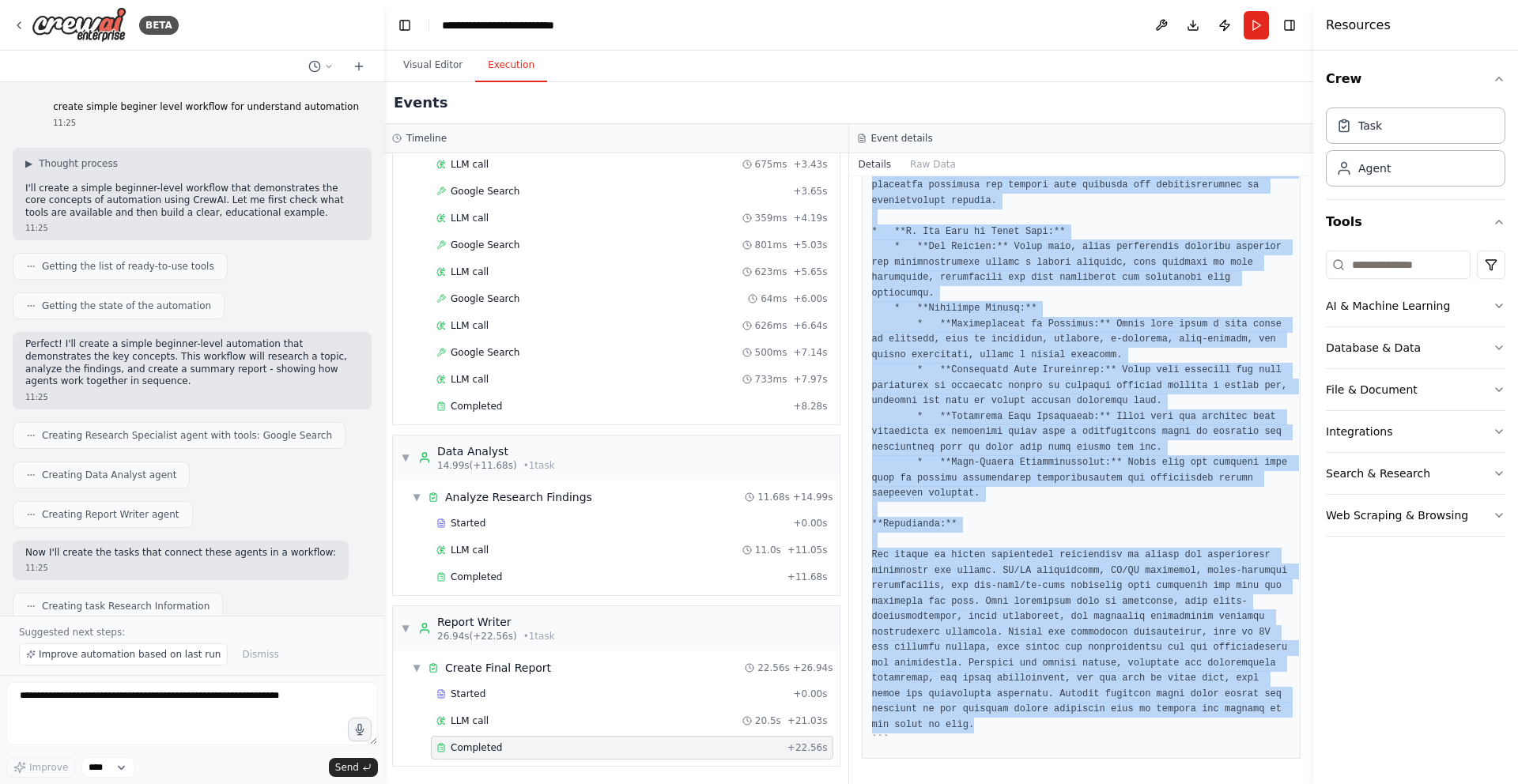
drag, startPoint x: 866, startPoint y: 384, endPoint x: 1211, endPoint y: 724, distance: 484.4
copy pre "```markdown # Analysis of the Future of Mobile Application Development (as of […"
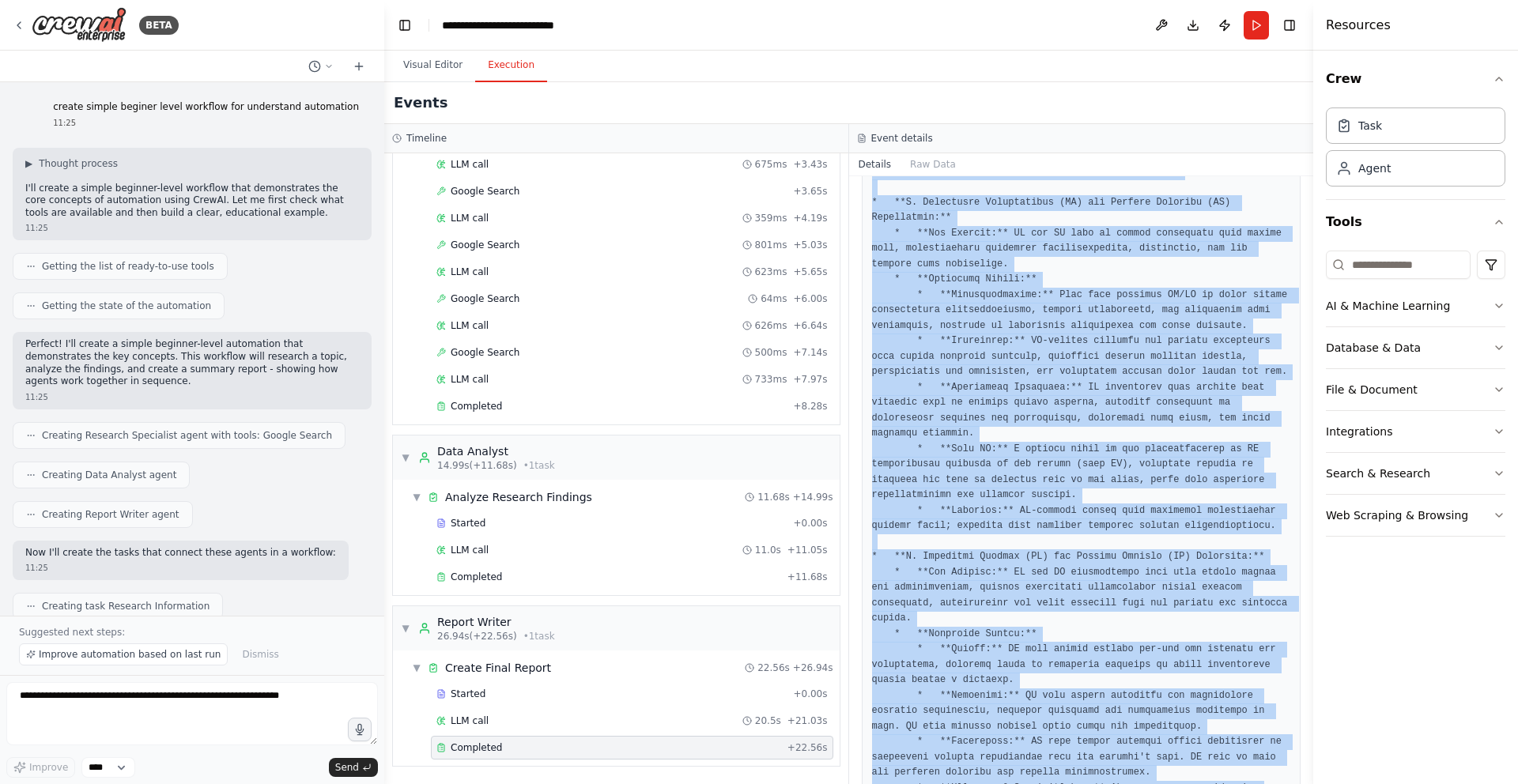
scroll to position [0, 0]
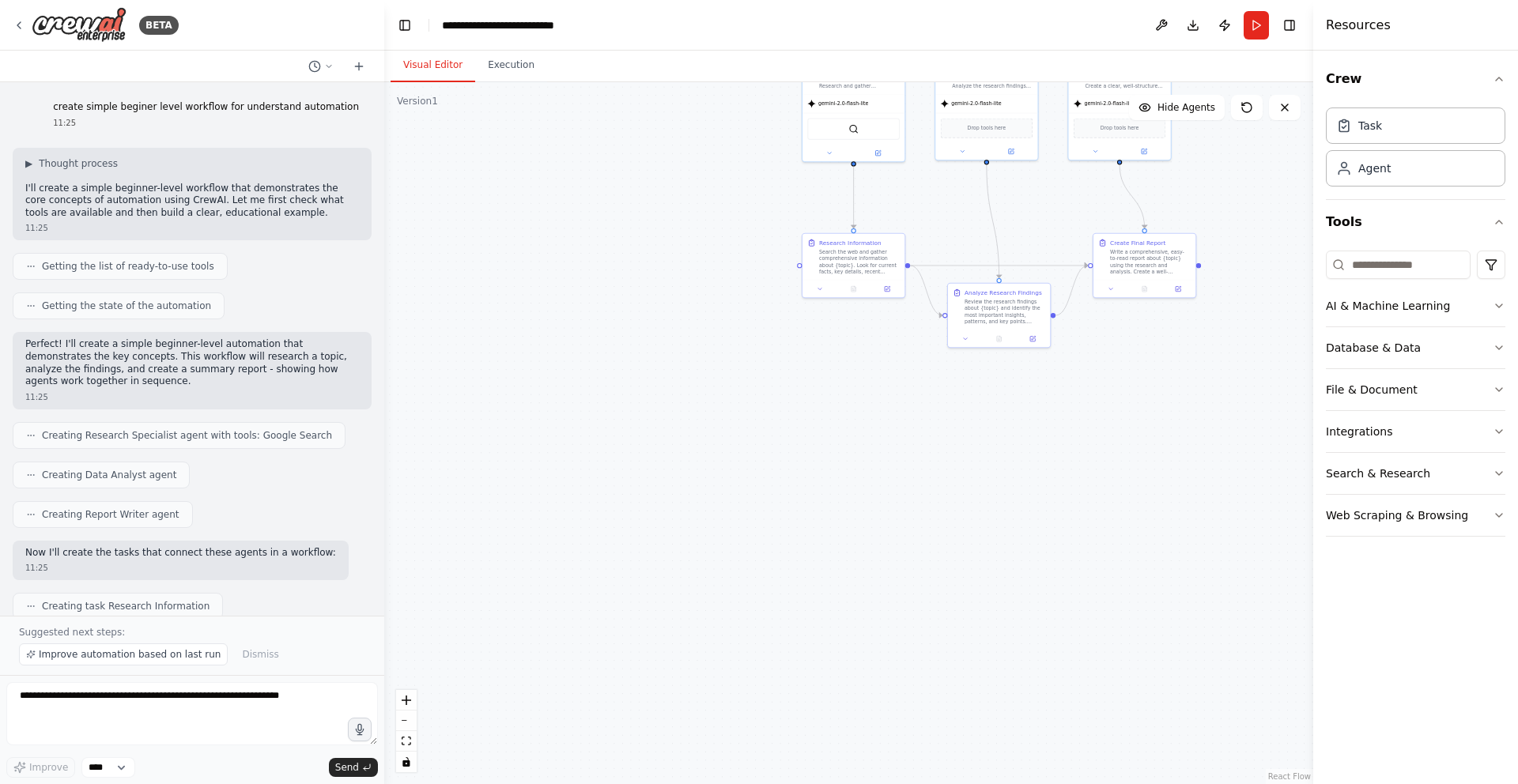
click at [423, 61] on button "Visual Editor" at bounding box center [433, 65] width 84 height 33
click at [1238, 160] on div ".deletable-edge-delete-btn { width: 20px; height: 20px; border: 0px solid #ffff…" at bounding box center [848, 433] width 929 height 702
drag, startPoint x: 1238, startPoint y: 160, endPoint x: 800, endPoint y: 608, distance: 626.5
click at [861, 619] on div ".deletable-edge-delete-btn { width: 20px; height: 20px; border: 0px solid #ffff…" at bounding box center [848, 433] width 929 height 702
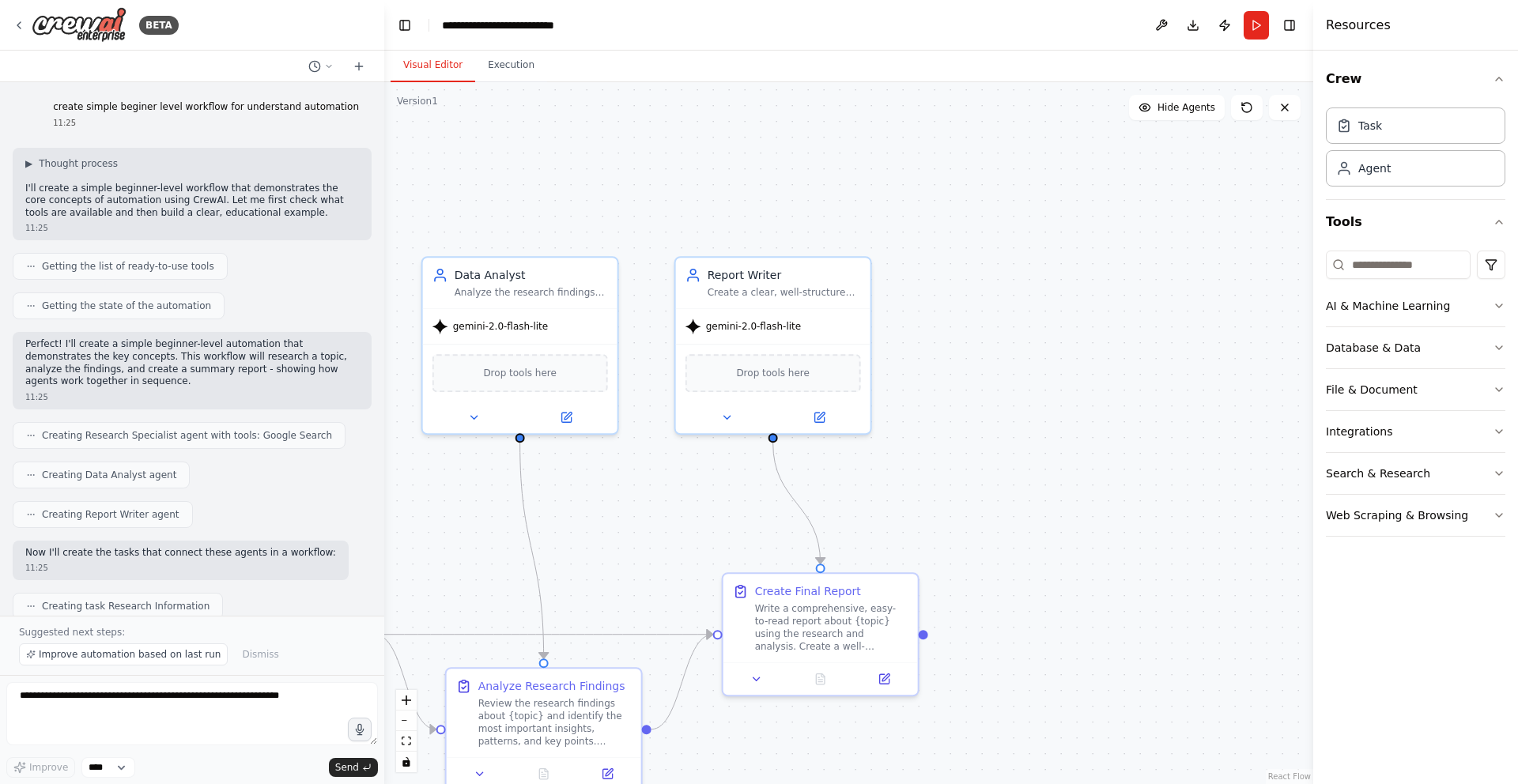
drag, startPoint x: 834, startPoint y: 572, endPoint x: 962, endPoint y: 383, distance: 228.3
click at [962, 383] on div ".deletable-edge-delete-btn { width: 20px; height: 20px; border: 0px solid #ffff…" at bounding box center [848, 433] width 929 height 702
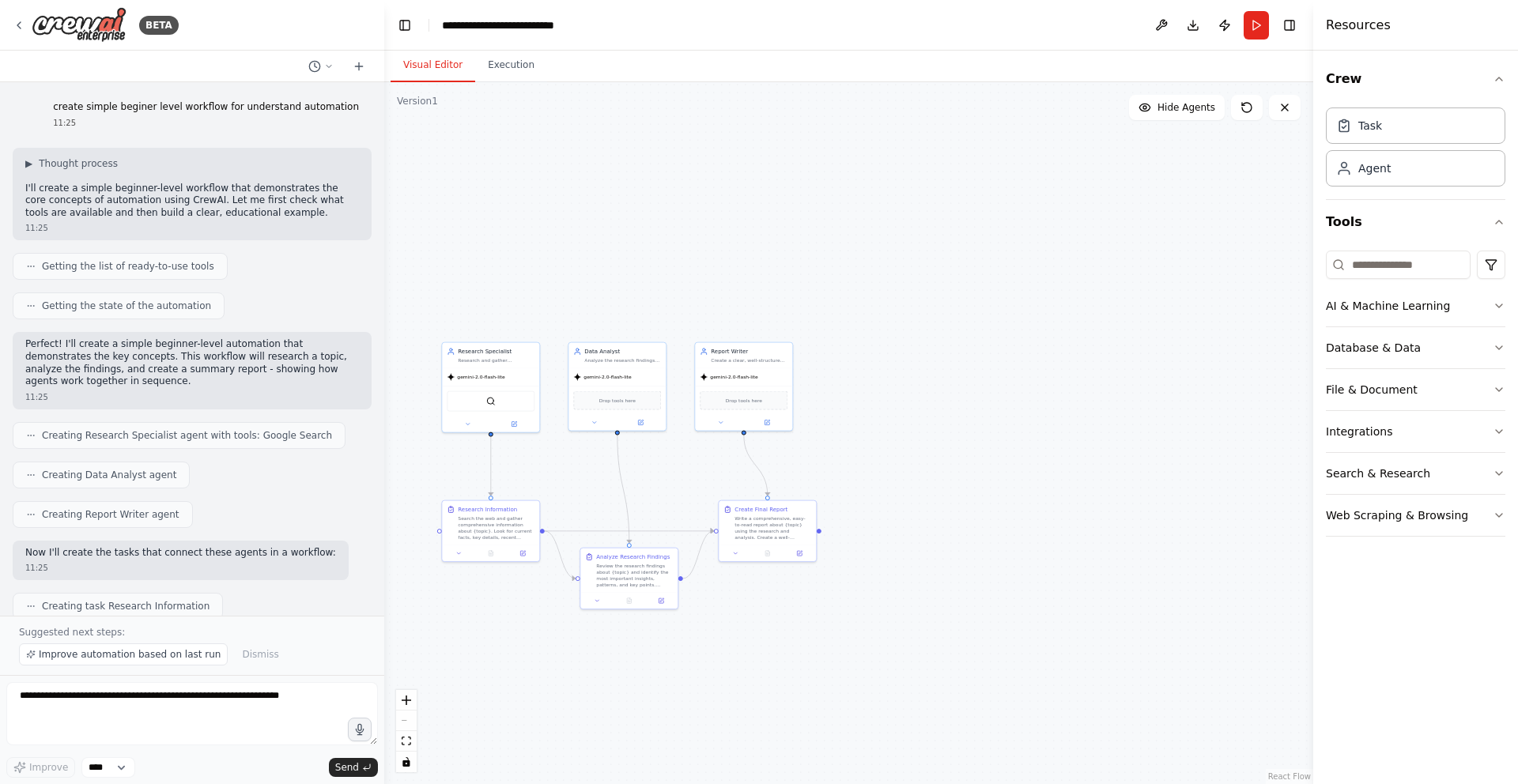
drag, startPoint x: 989, startPoint y: 452, endPoint x: 836, endPoint y: 483, distance: 156.1
click at [836, 483] on div ".deletable-edge-delete-btn { width: 20px; height: 20px; border: 0px solid #ffff…" at bounding box center [848, 433] width 929 height 702
click at [977, 320] on div ".deletable-edge-delete-btn { width: 20px; height: 20px; border: 0px solid #ffff…" at bounding box center [848, 433] width 929 height 702
drag, startPoint x: 1177, startPoint y: 376, endPoint x: 1093, endPoint y: 277, distance: 129.8
click at [1176, 375] on div ".deletable-edge-delete-btn { width: 20px; height: 20px; border: 0px solid #ffff…" at bounding box center [848, 433] width 929 height 702
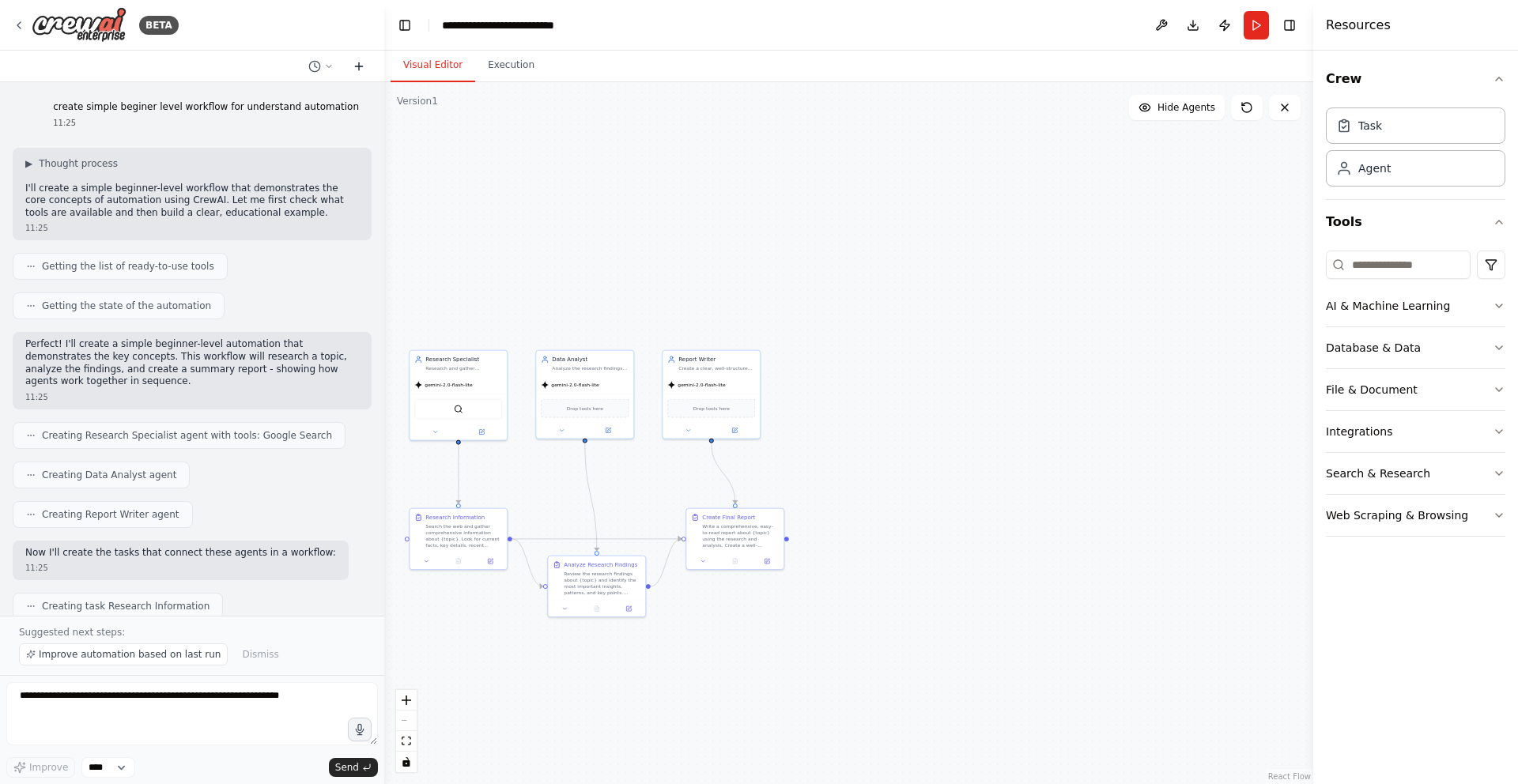
click at [353, 67] on icon at bounding box center [358, 66] width 12 height 12
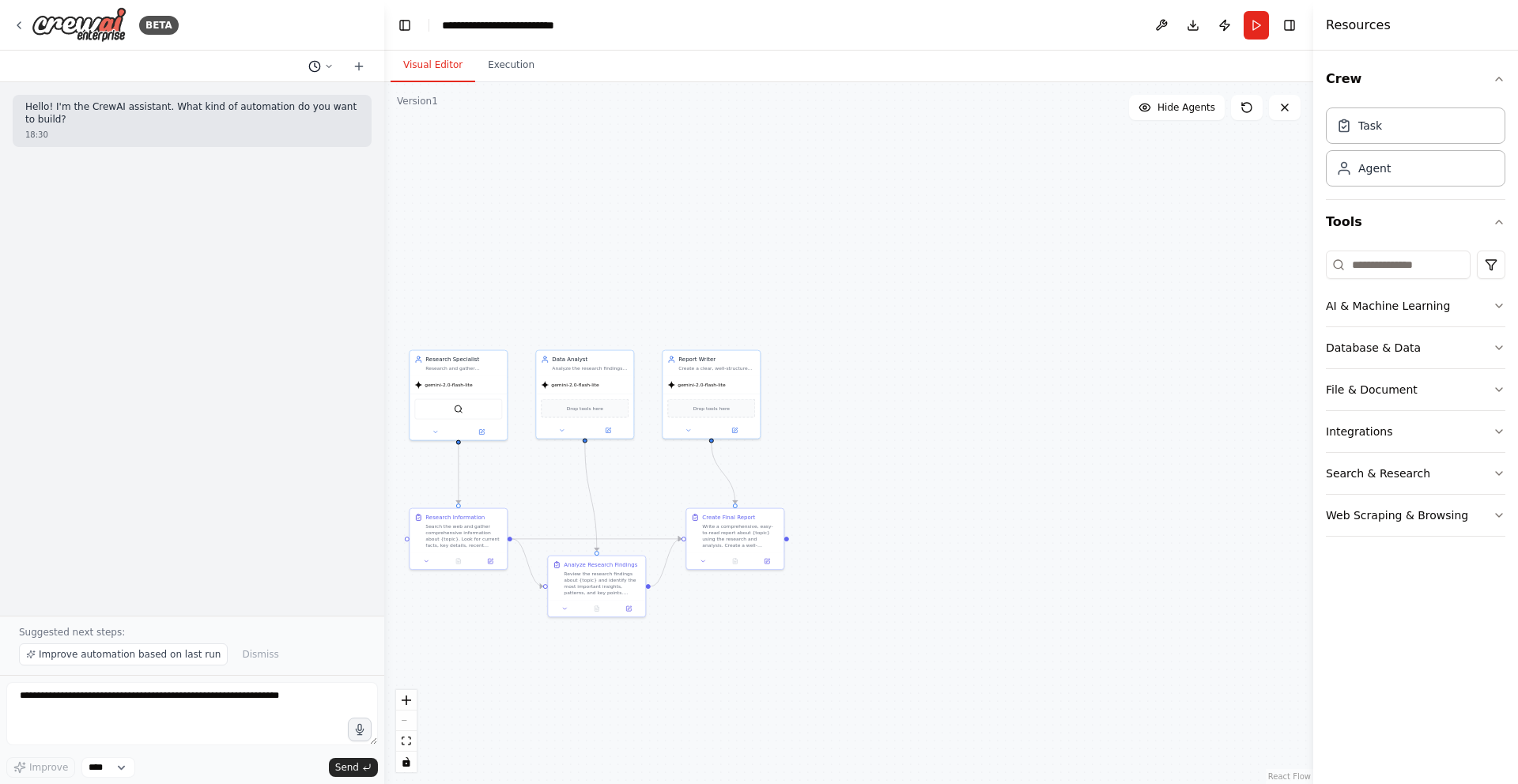
click at [316, 64] on icon at bounding box center [314, 66] width 12 height 12
click at [294, 127] on span "Based on the last automation run, please analyze the output, and if applicable,…" at bounding box center [260, 123] width 117 height 12
click at [1003, 225] on div ".deletable-edge-delete-btn { width: 20px; height: 20px; border: 0px solid #ffff…" at bounding box center [848, 433] width 929 height 702
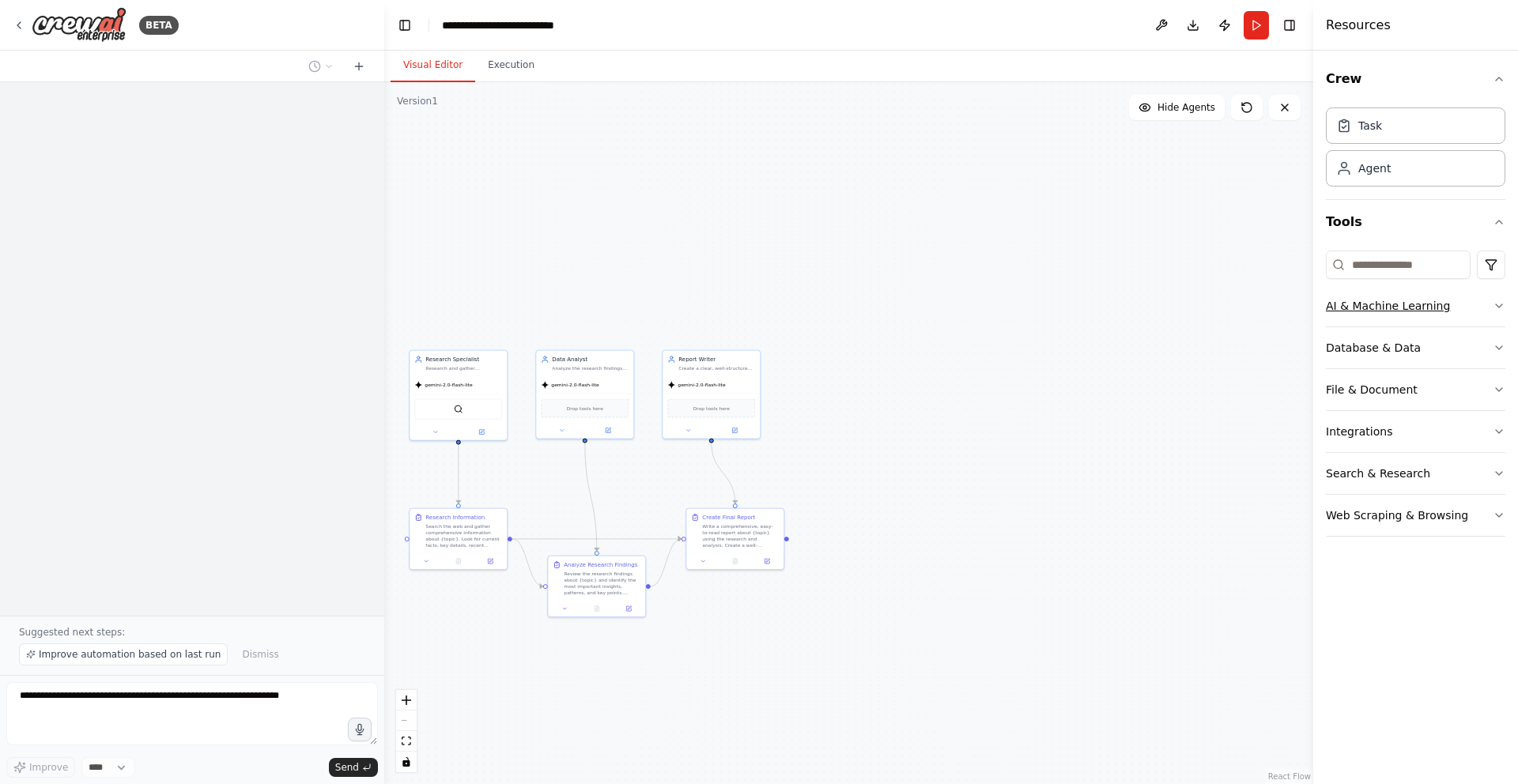
scroll to position [1437, 0]
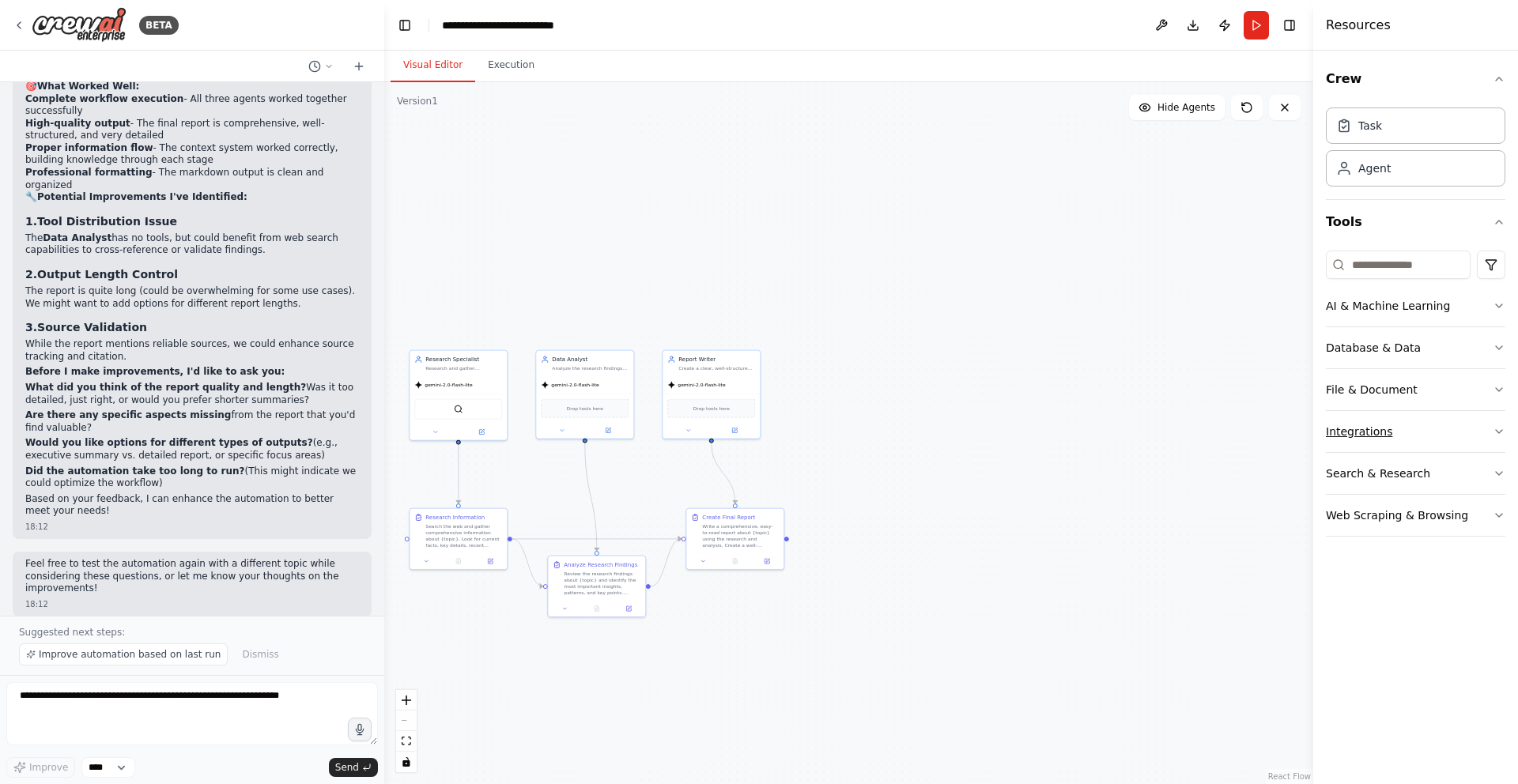
click at [1395, 433] on button "Integrations" at bounding box center [1415, 432] width 180 height 41
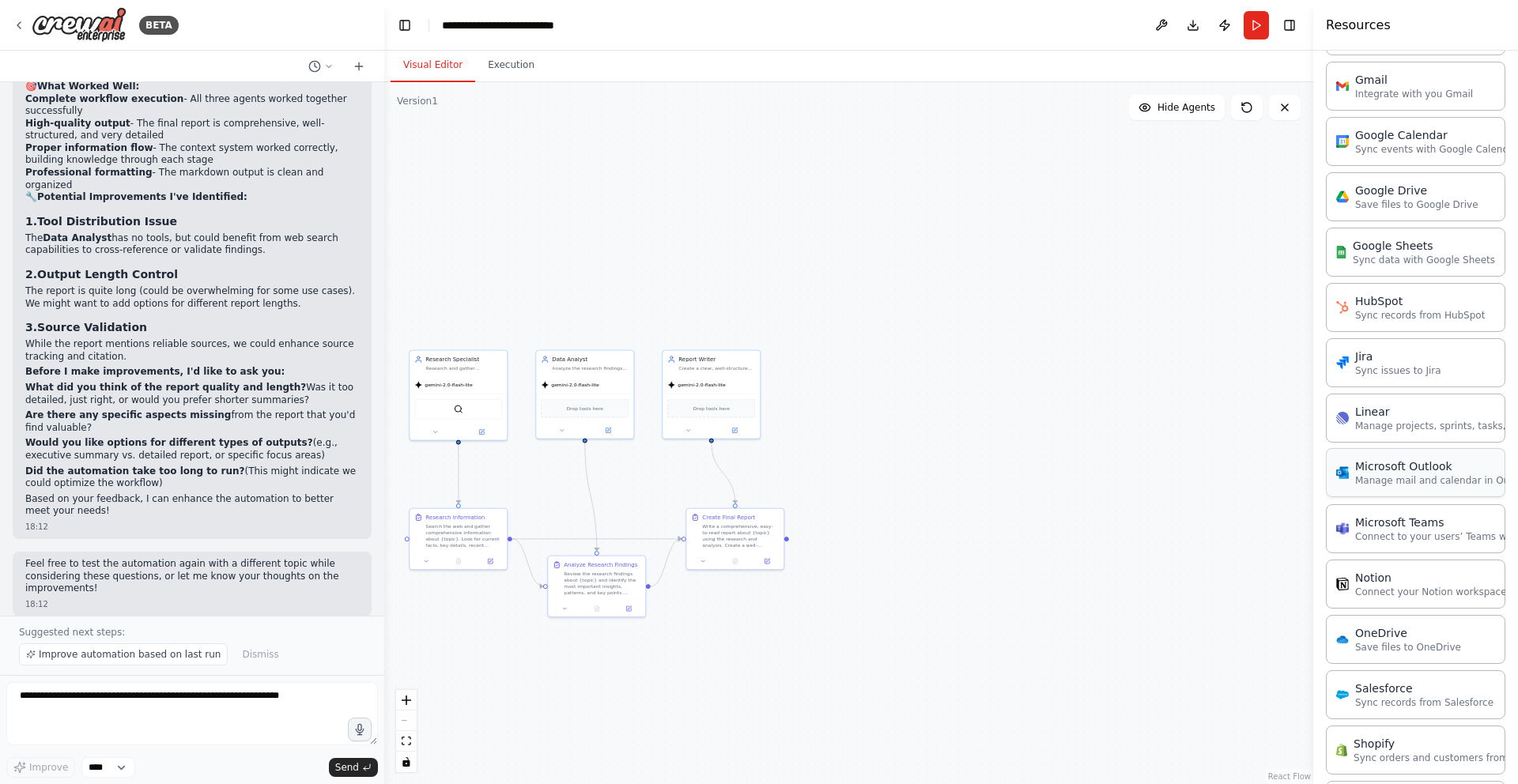
scroll to position [953, 0]
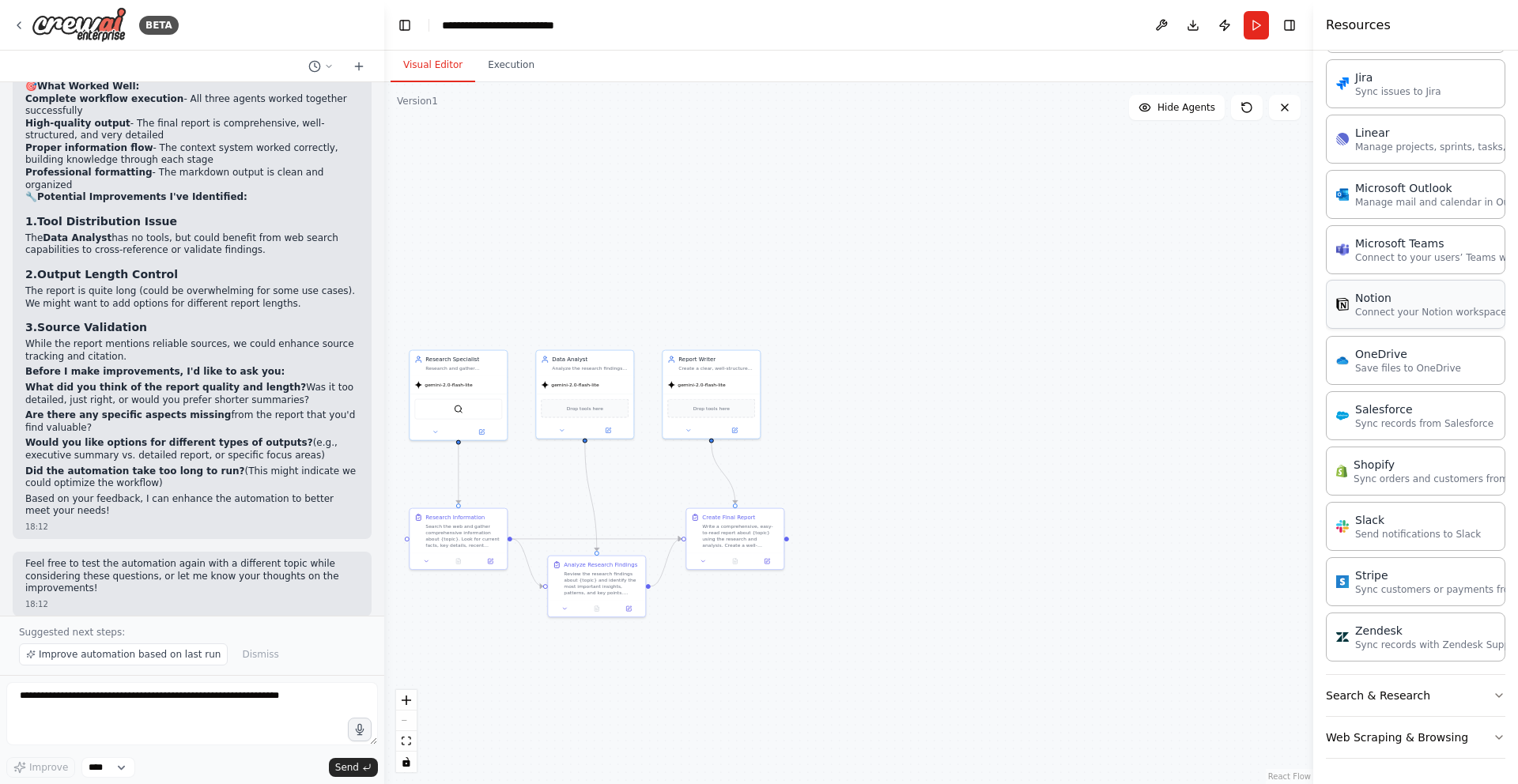
click at [1417, 308] on p "Connect your Notion workspace" at bounding box center [1430, 312] width 151 height 12
click at [820, 522] on div ".deletable-edge-delete-btn { width: 20px; height: 20px; border: 0px solid #ffff…" at bounding box center [848, 433] width 929 height 702
click at [958, 412] on div ".deletable-edge-delete-btn { width: 20px; height: 20px; border: 0px solid #ffff…" at bounding box center [848, 433] width 929 height 702
click at [1013, 364] on div ".deletable-edge-delete-btn { width: 20px; height: 20px; border: 0px solid #ffff…" at bounding box center [848, 433] width 929 height 702
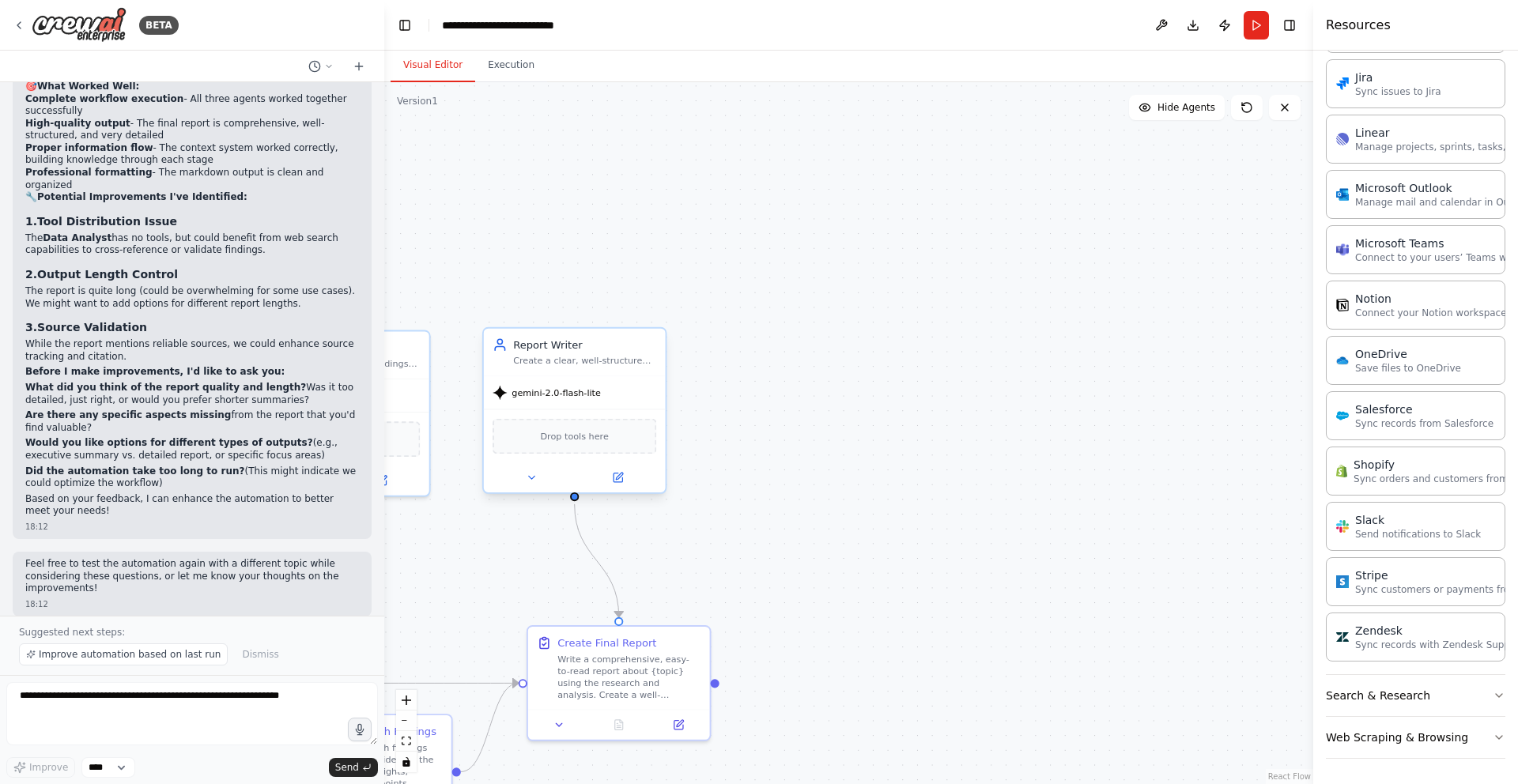
click at [636, 361] on div "Create a clear, well-structured final report about {topic} based on research an…" at bounding box center [584, 361] width 143 height 12
copy pre "```markdown # Analysis of the Future of Mobile Application Development (as of […"
click at [833, 371] on div ".deletable-edge-delete-btn { width: 20px; height: 20px; border: 0px solid #ffff…" at bounding box center [848, 433] width 929 height 702
drag, startPoint x: 631, startPoint y: 407, endPoint x: 616, endPoint y: 397, distance: 18.0
click at [616, 397] on div "gemini-2.0-flash-lite Drop tools here" at bounding box center [560, 419] width 182 height 117
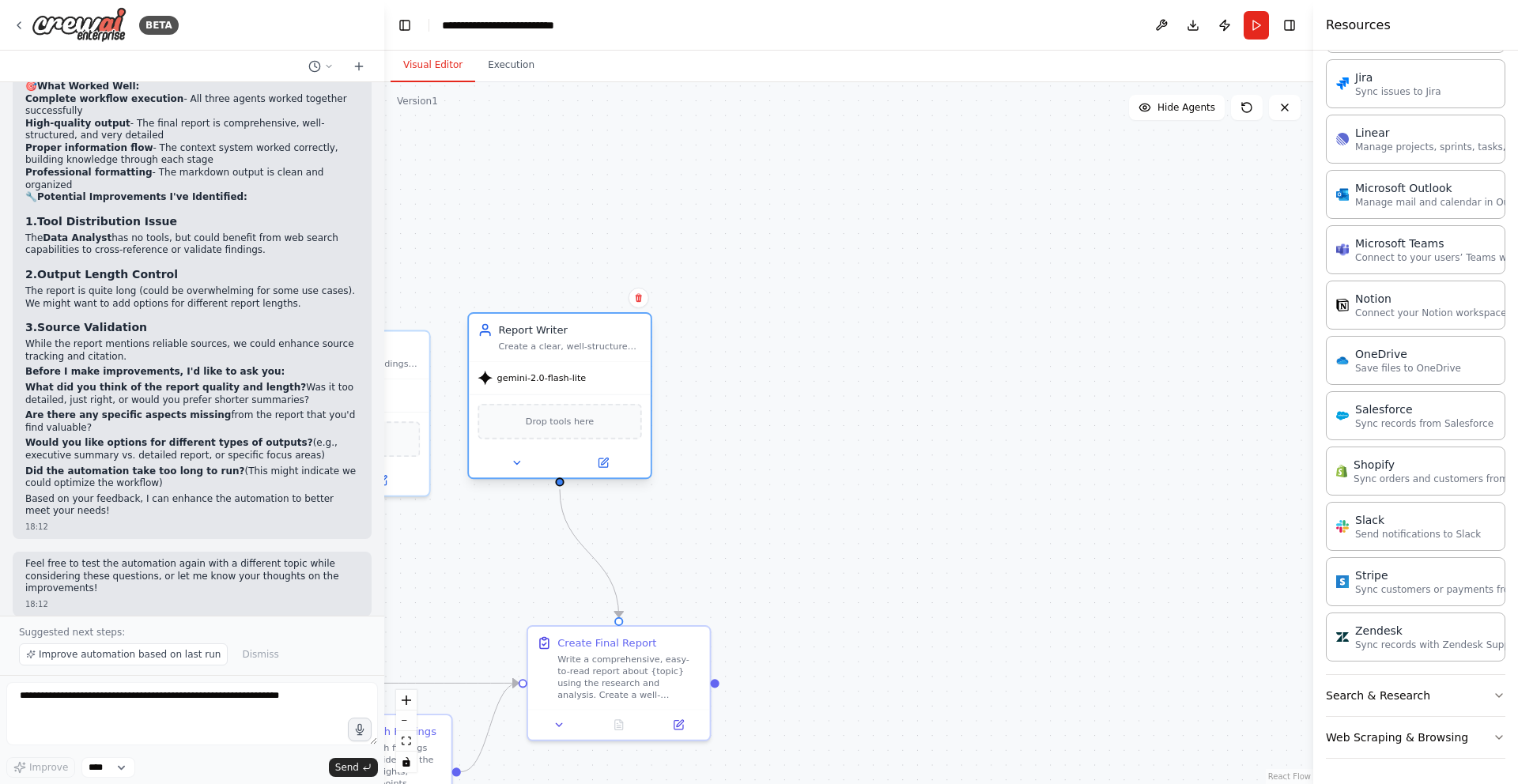
click at [621, 397] on div "Drop tools here" at bounding box center [560, 421] width 182 height 54
copy pre "```markdown # Analysis of the Future of Mobile Application Development (as of […"
click at [821, 394] on div ".deletable-edge-delete-btn { width: 20px; height: 20px; border: 0px solid #ffff…" at bounding box center [848, 433] width 929 height 702
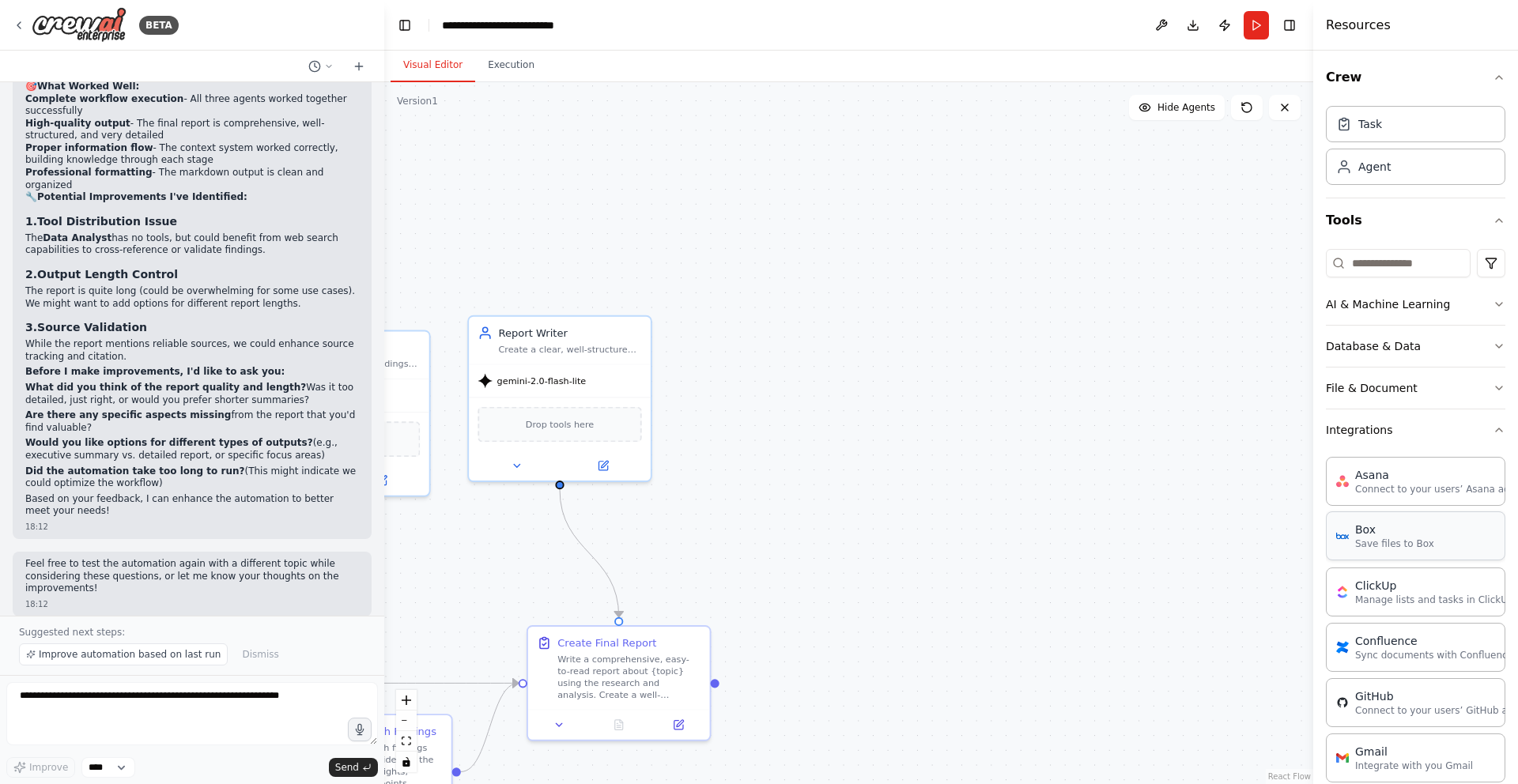
scroll to position [0, 0]
click at [1480, 420] on button "Integrations" at bounding box center [1415, 432] width 180 height 41
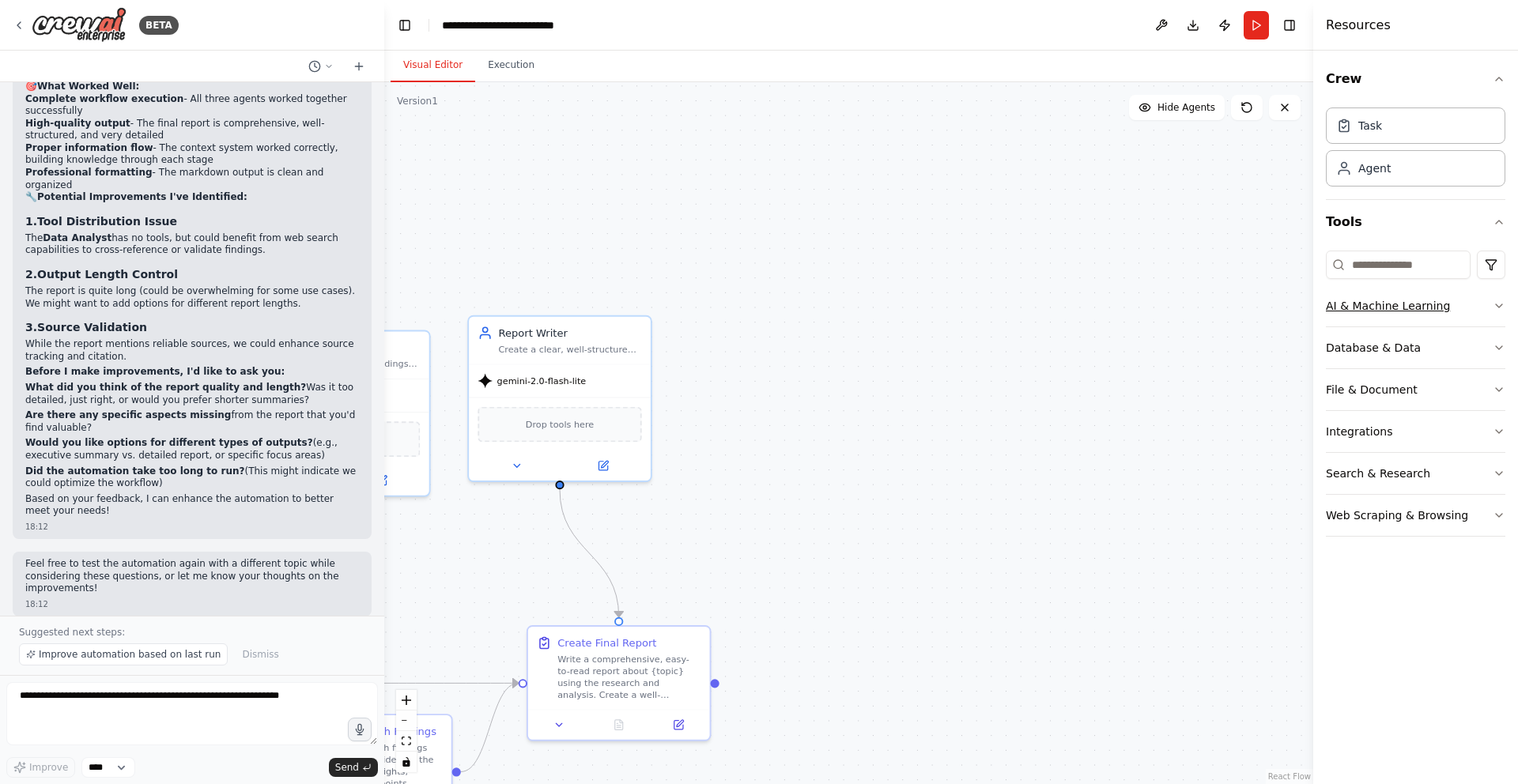
click at [1405, 308] on button "AI & Machine Learning" at bounding box center [1415, 306] width 180 height 41
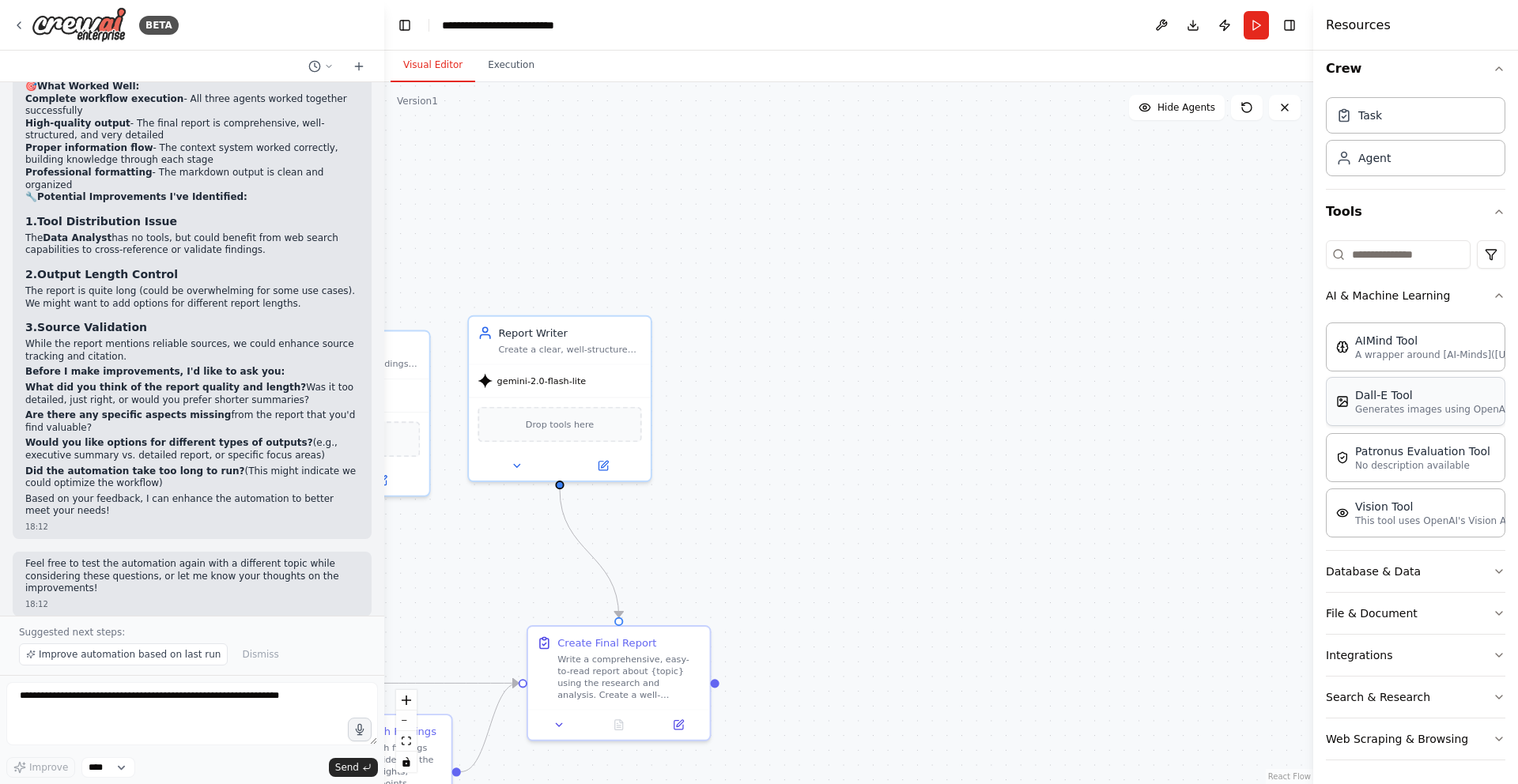
scroll to position [12, 0]
click at [1491, 286] on button "AI & Machine Learning" at bounding box center [1415, 294] width 180 height 41
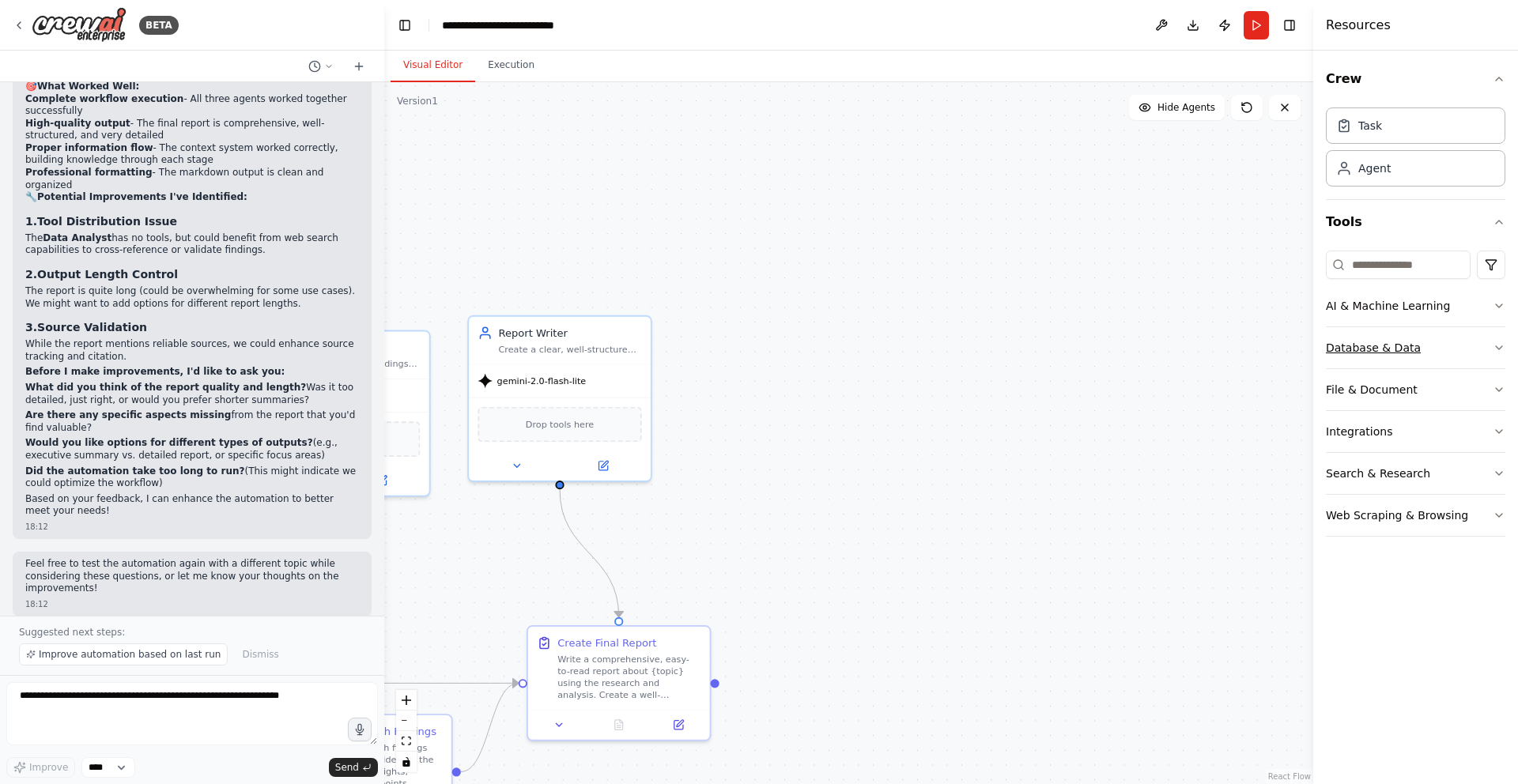
click at [1420, 346] on button "Database & Data" at bounding box center [1415, 348] width 180 height 41
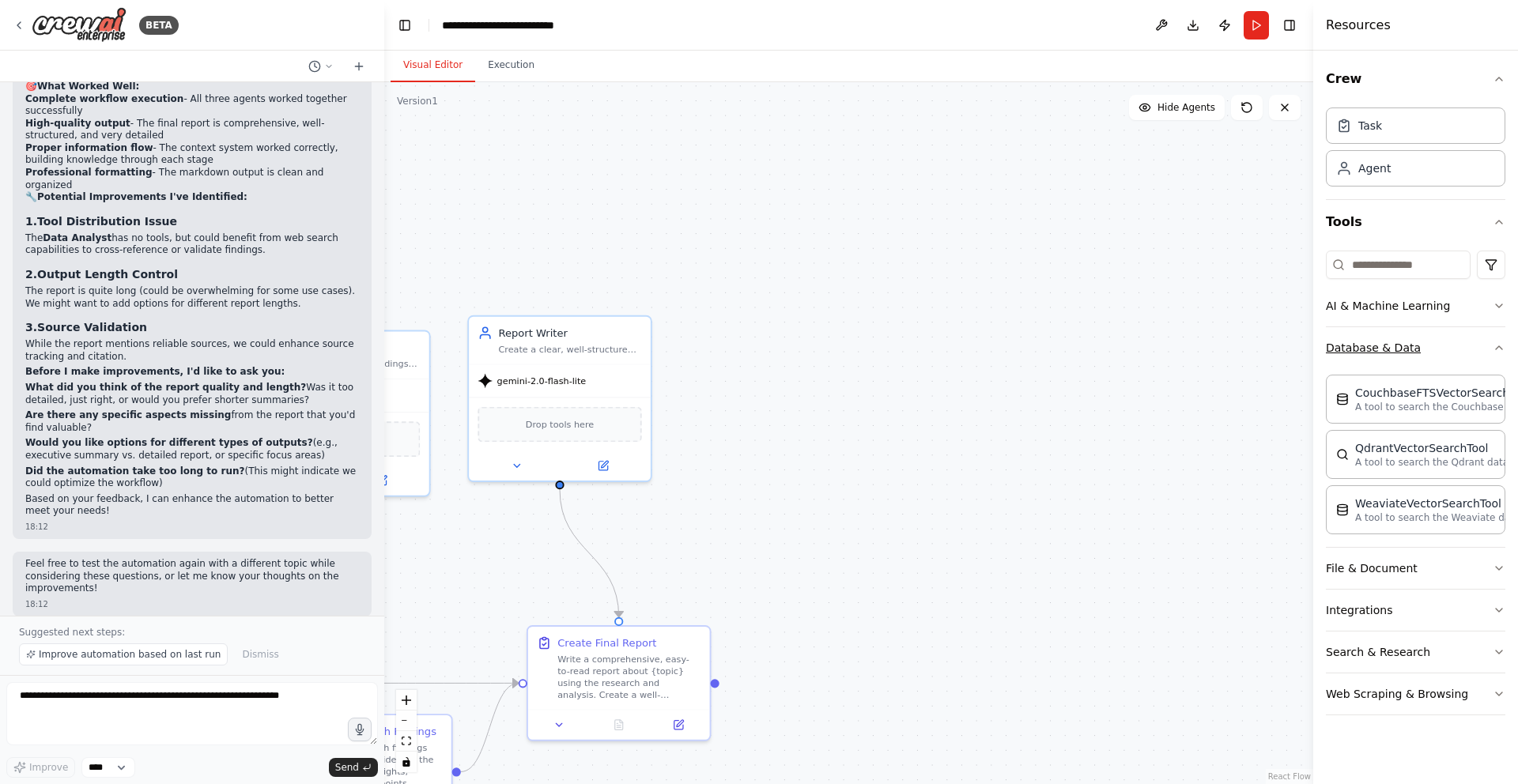
click at [1496, 342] on icon "button" at bounding box center [1498, 347] width 12 height 12
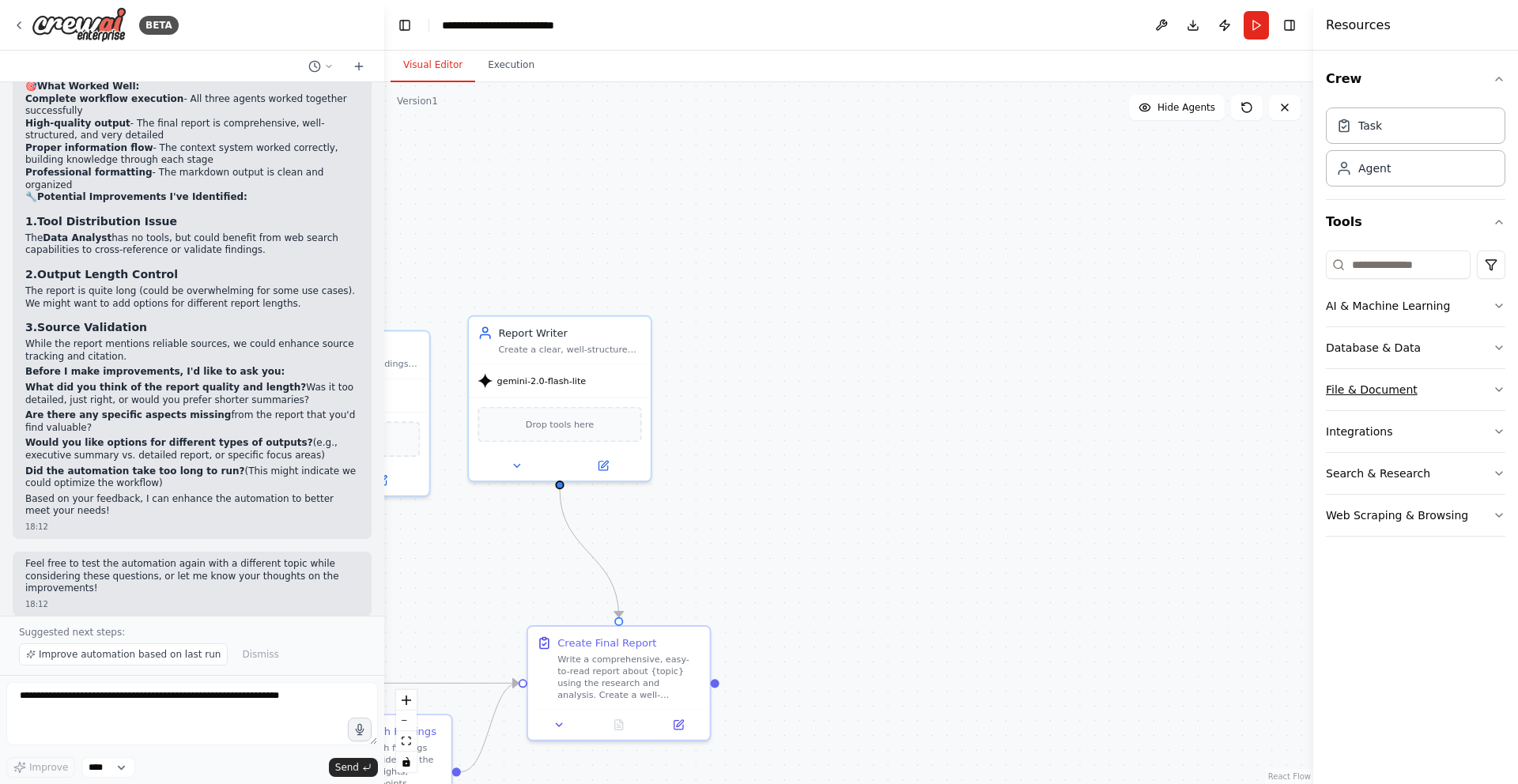
click at [1474, 393] on button "File & Document" at bounding box center [1415, 390] width 180 height 41
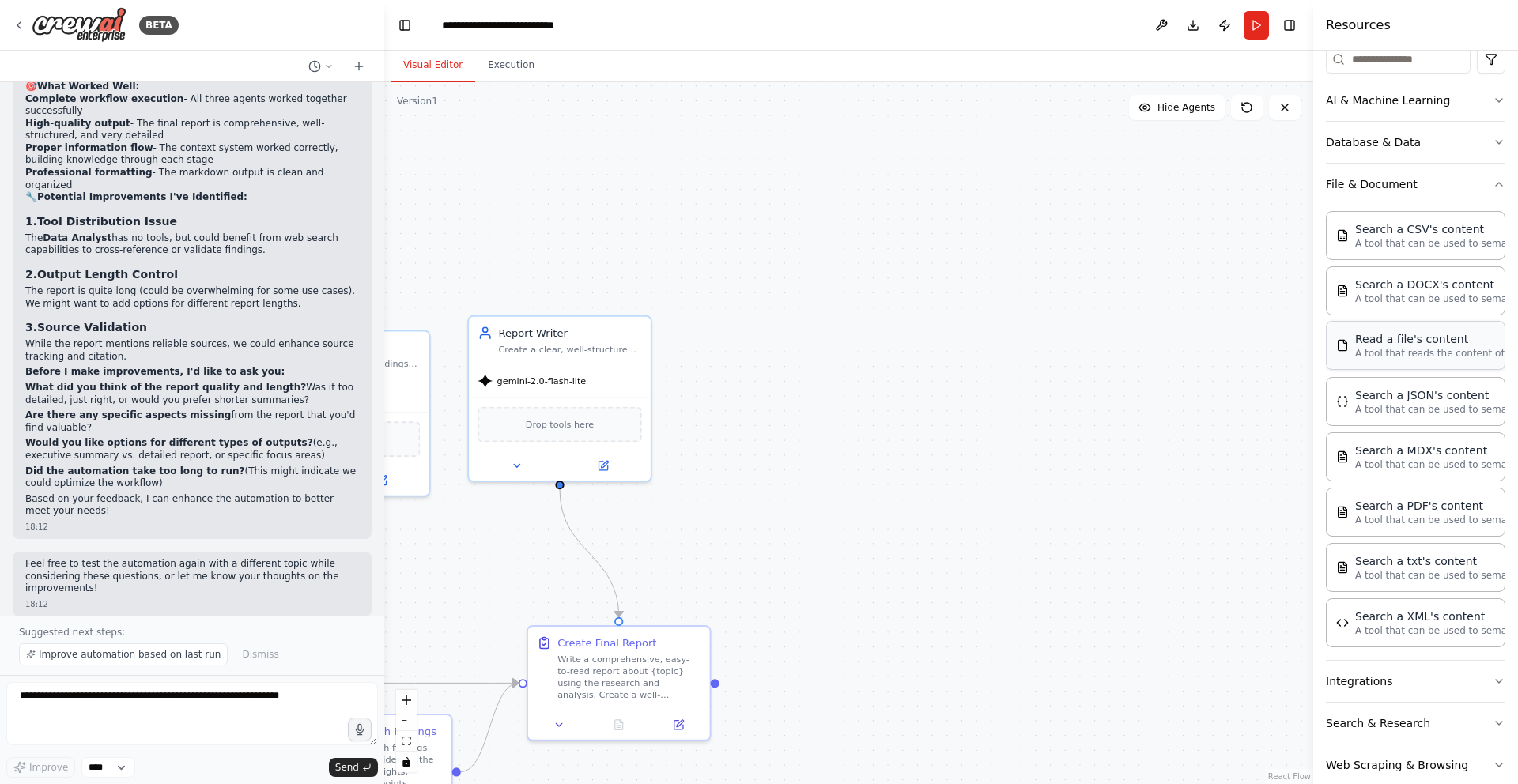
scroll to position [233, 0]
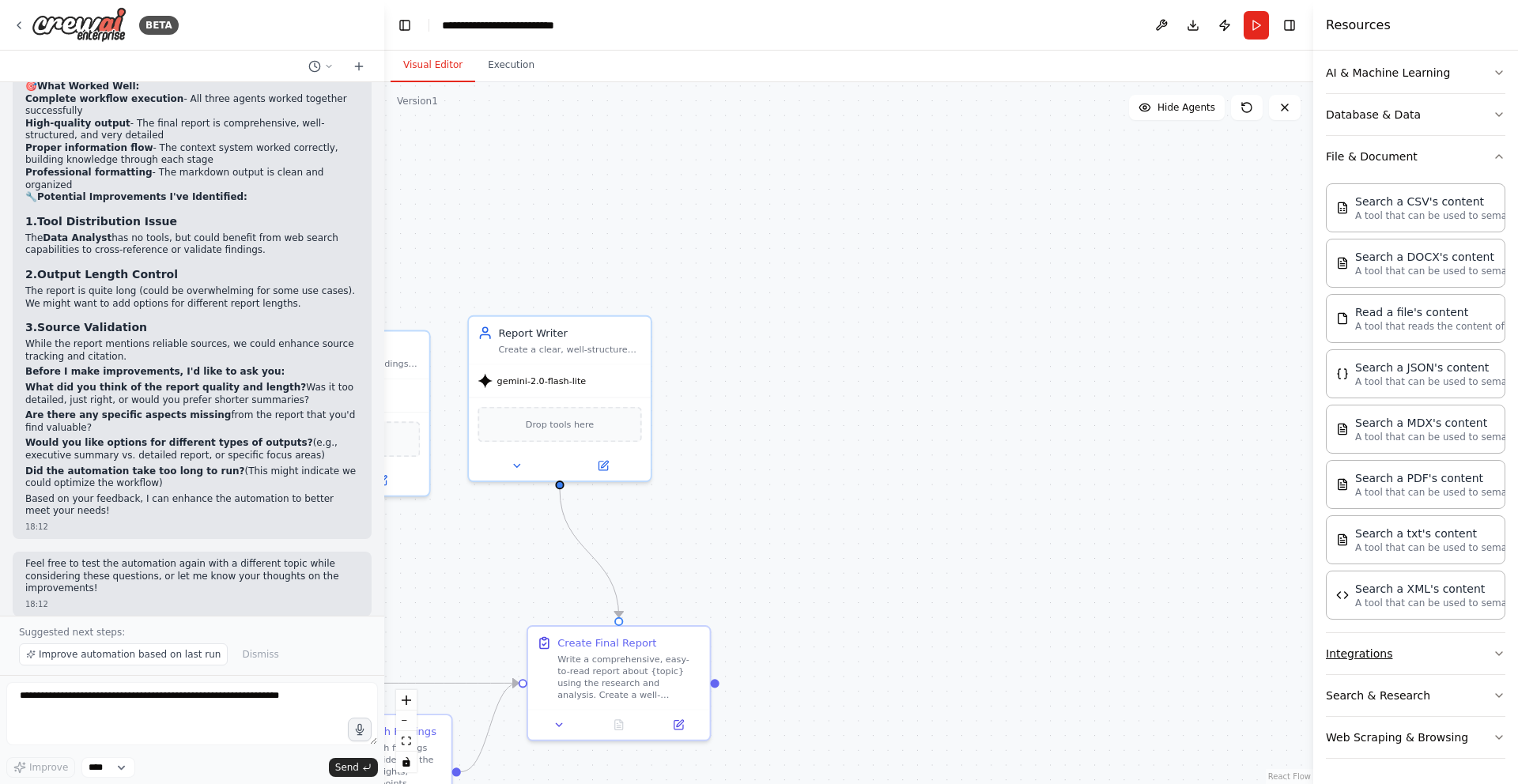
click at [1413, 649] on button "Integrations" at bounding box center [1415, 653] width 180 height 41
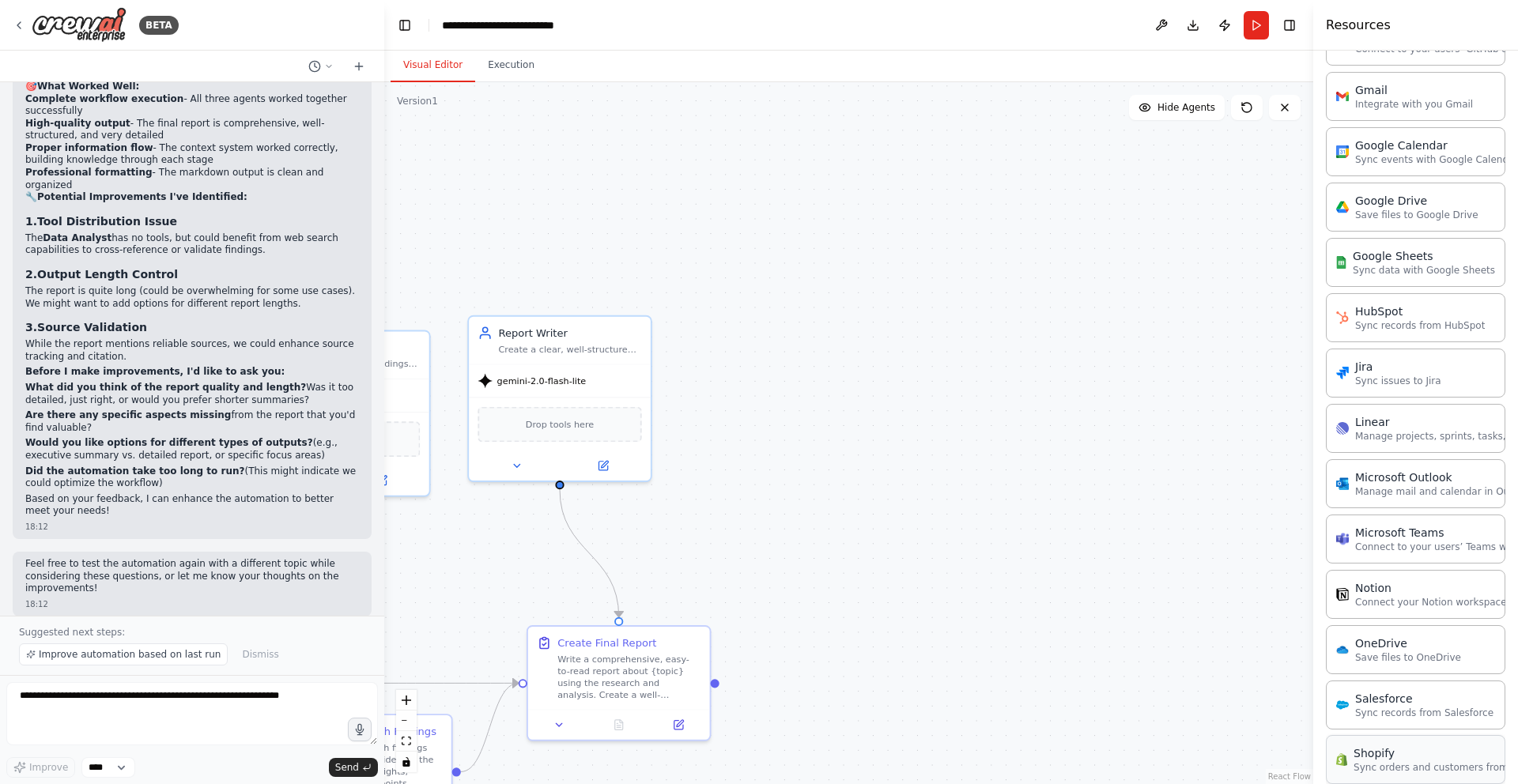
scroll to position [1252, 0]
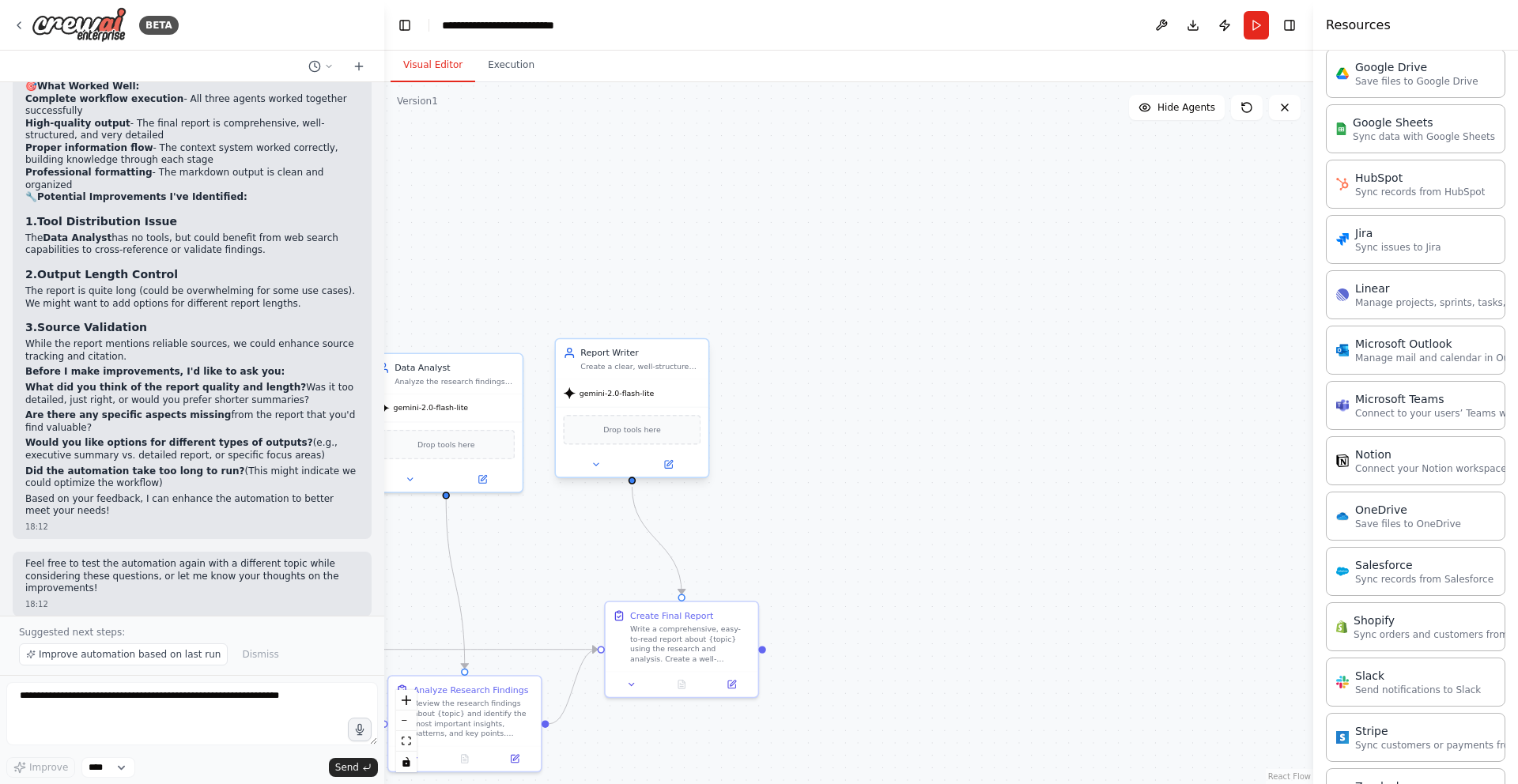
click at [654, 418] on div "Drop tools here" at bounding box center [631, 430] width 137 height 30
drag, startPoint x: 594, startPoint y: 361, endPoint x: 608, endPoint y: 384, distance: 26.9
click at [608, 384] on div "Report Writer Create a clear, well-structured final report about {topic} based …" at bounding box center [653, 384] width 120 height 25
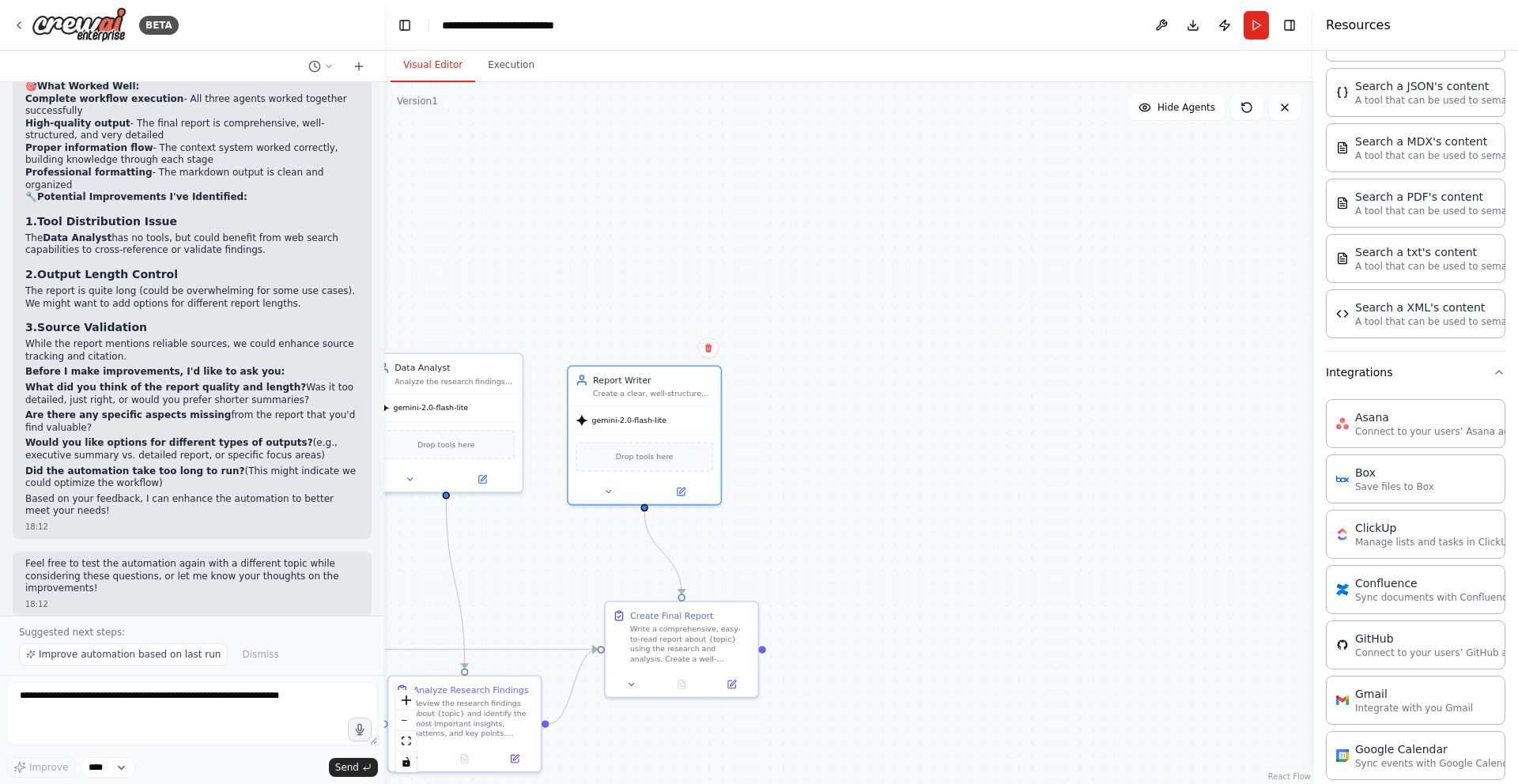
scroll to position [0, 0]
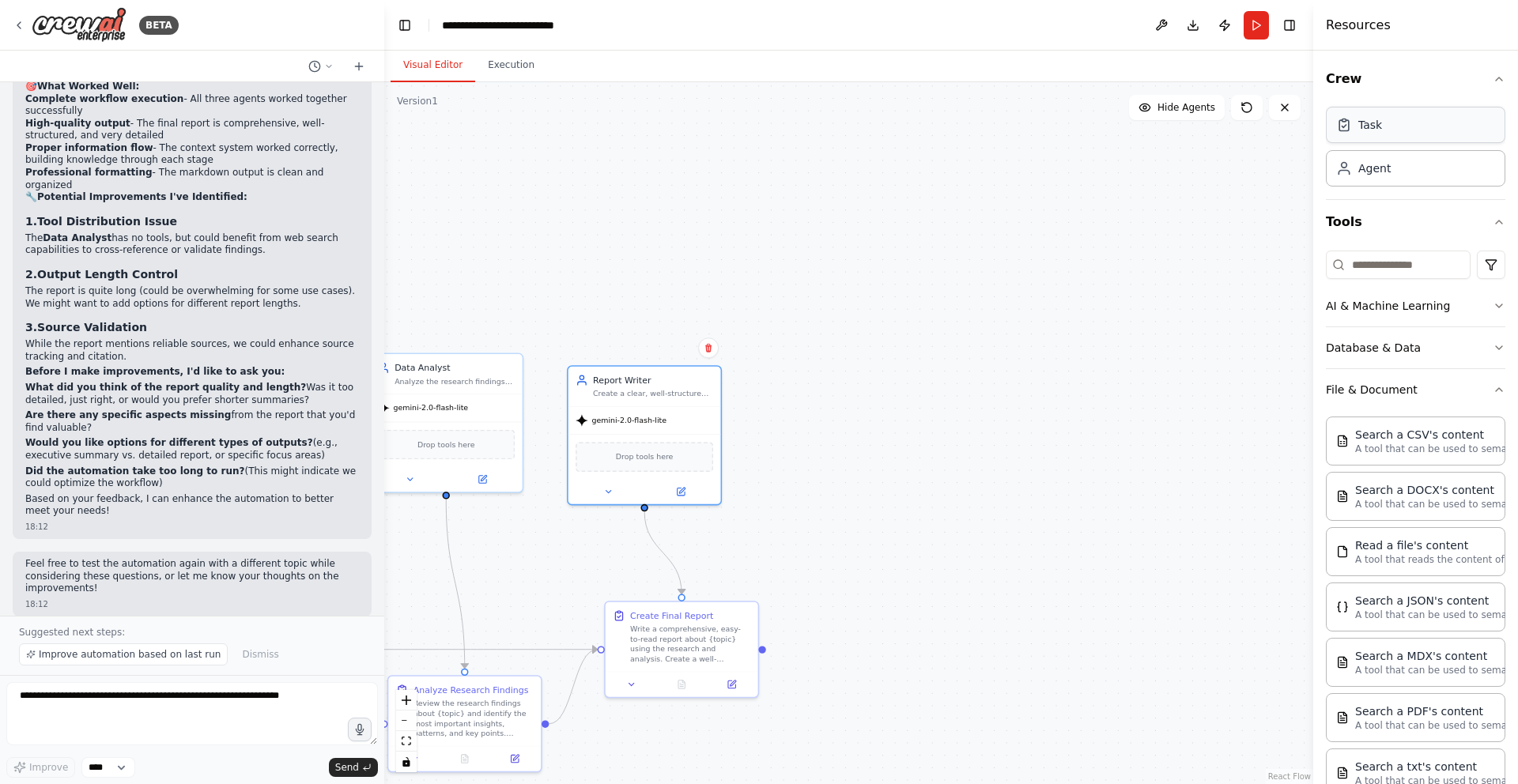
click at [1410, 138] on div "Task" at bounding box center [1415, 125] width 180 height 36
click at [1369, 131] on div "Task" at bounding box center [1370, 124] width 24 height 16
drag, startPoint x: 1210, startPoint y: 274, endPoint x: 1051, endPoint y: 308, distance: 162.6
click at [1210, 275] on div ".deletable-edge-delete-btn { width: 20px; height: 20px; border: 0px solid #ffff…" at bounding box center [848, 433] width 929 height 702
click at [644, 509] on div ".deletable-edge-delete-btn { width: 20px; height: 20px; border: 0px solid #ffff…" at bounding box center [848, 433] width 929 height 702
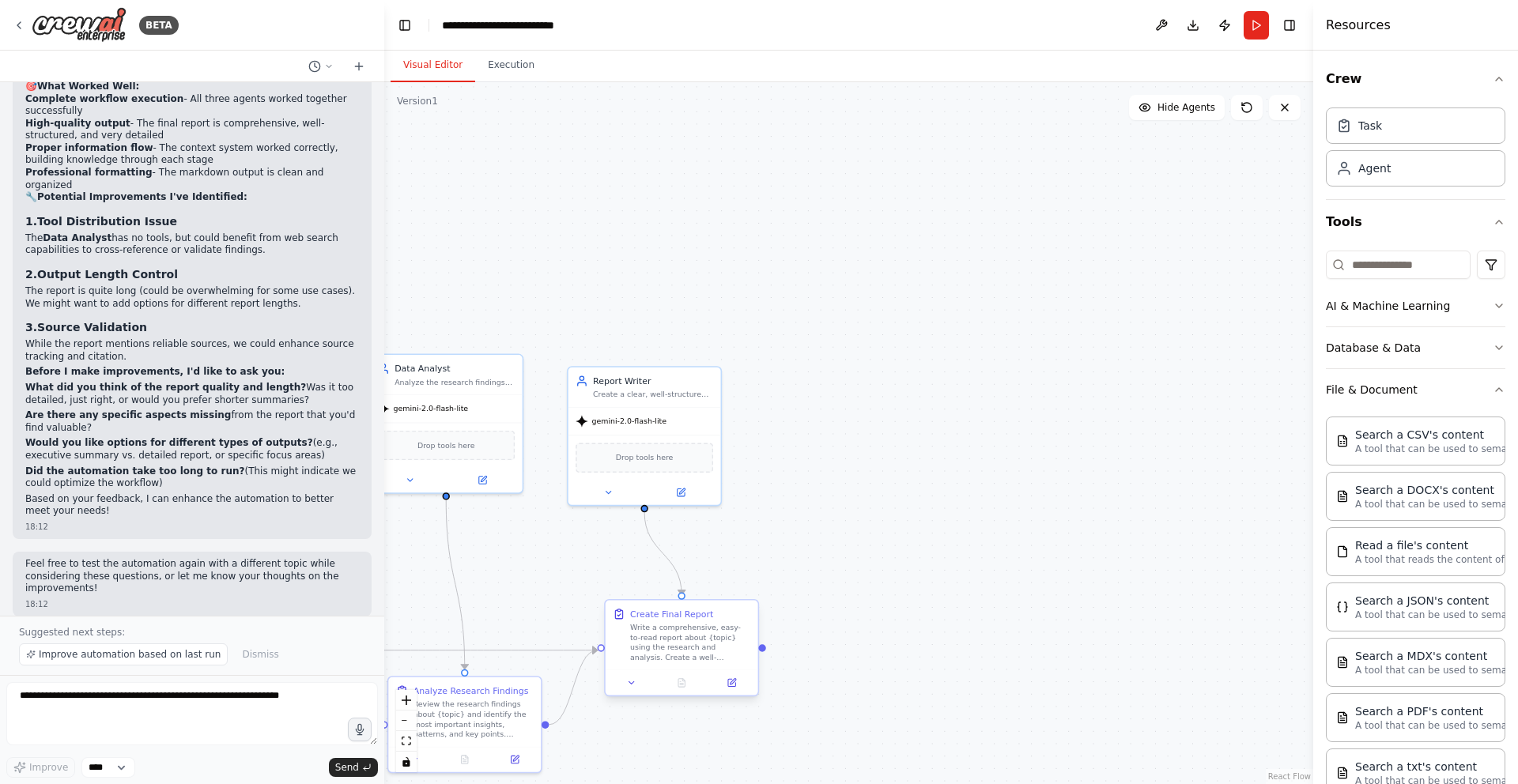
click at [683, 600] on div "Create Final Report Write a comprehensive, easy-to-read report about {topic} us…" at bounding box center [682, 635] width 152 height 69
click at [1091, 242] on div ".deletable-edge-delete-btn { width: 20px; height: 20px; border: 0px solid #ffff…" at bounding box center [848, 433] width 929 height 702
click at [1222, 25] on button "Publish" at bounding box center [1224, 25] width 26 height 28
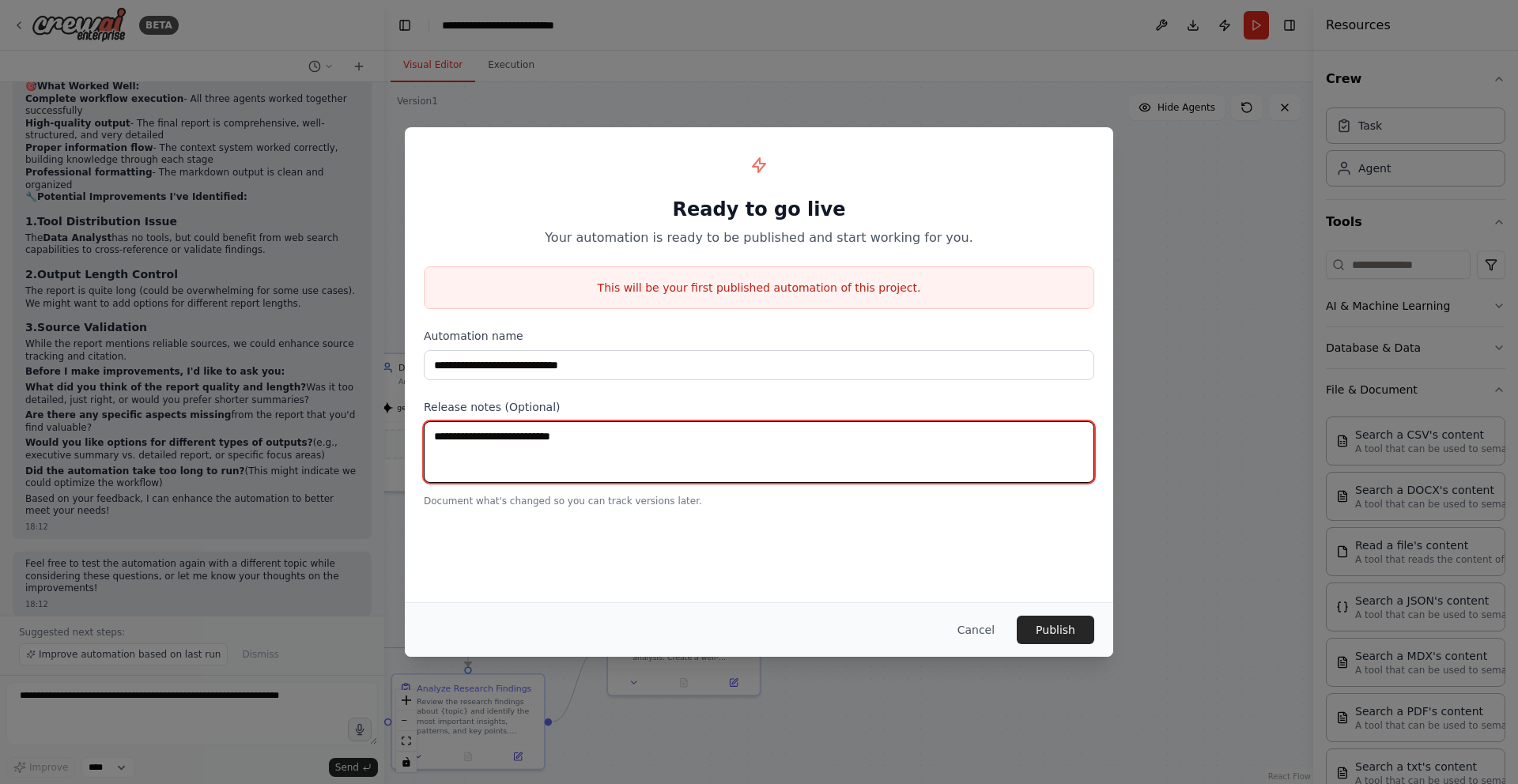
click at [496, 434] on textarea at bounding box center [759, 452] width 670 height 62
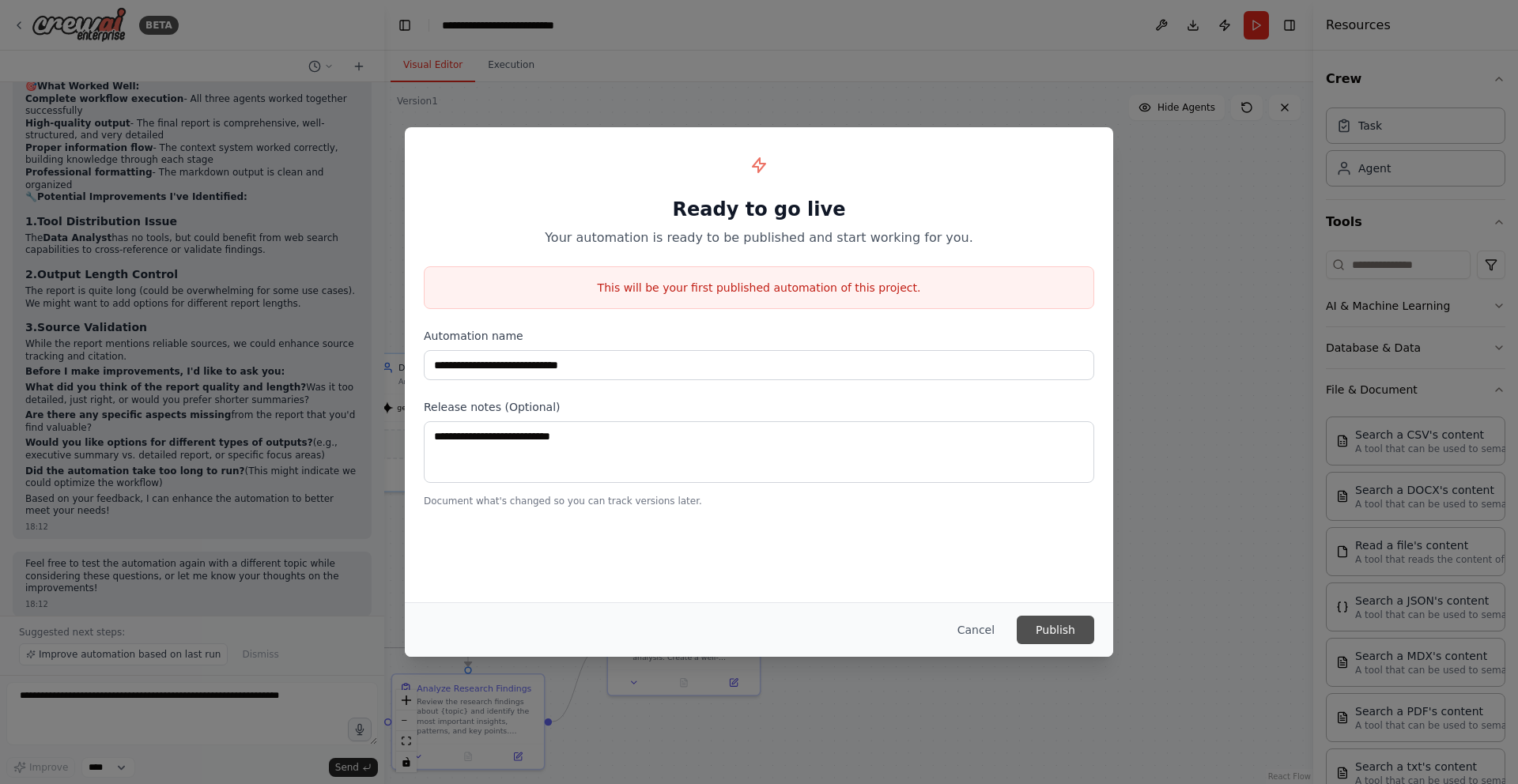
click at [1079, 632] on button "Publish" at bounding box center [1056, 629] width 78 height 28
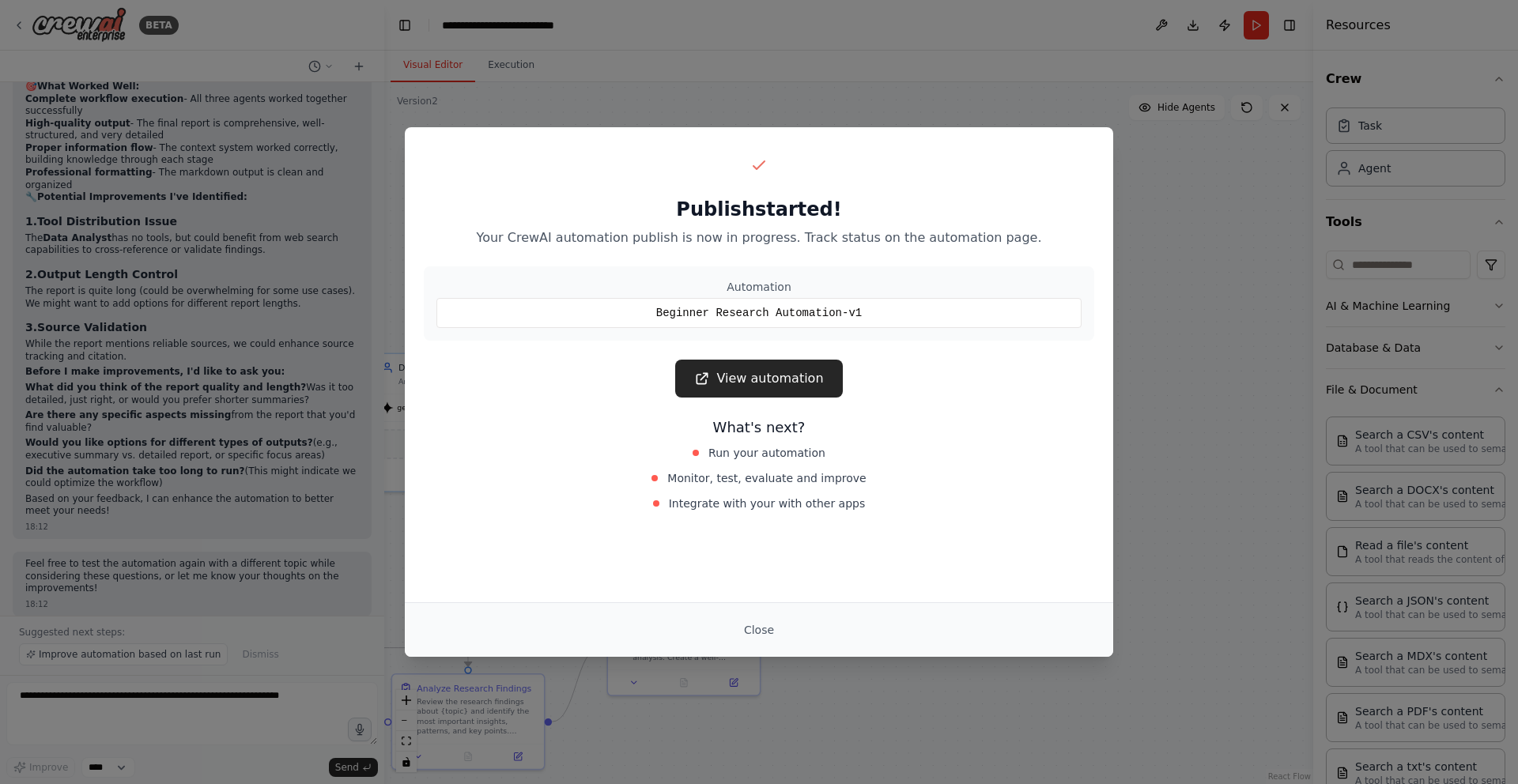
click at [951, 238] on p "Your CrewAI automation publish is now in progress. Track status on the automati…" at bounding box center [759, 237] width 670 height 19
click at [759, 632] on button "Close" at bounding box center [759, 629] width 55 height 28
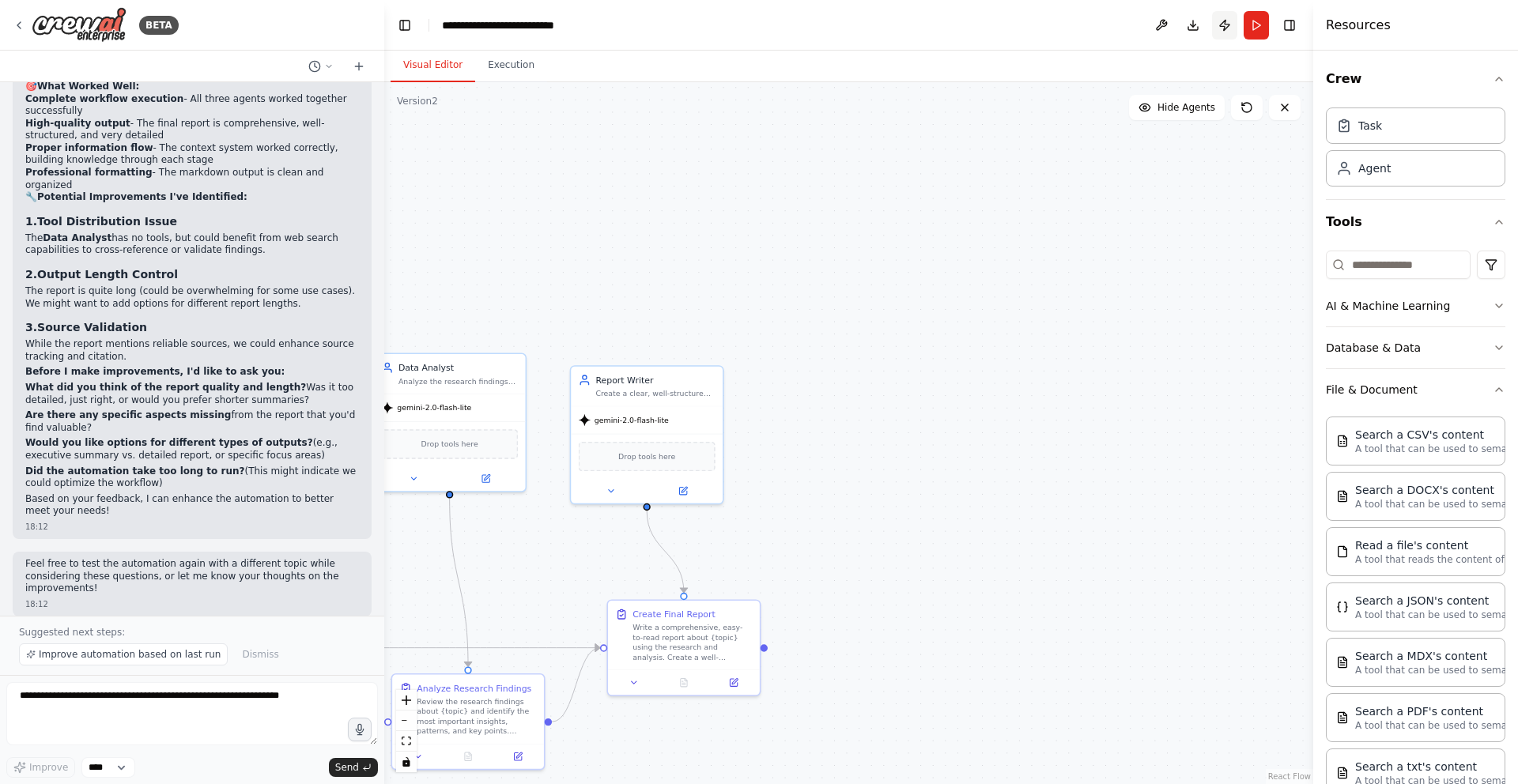
click at [1230, 23] on button "Publish" at bounding box center [1224, 25] width 26 height 28
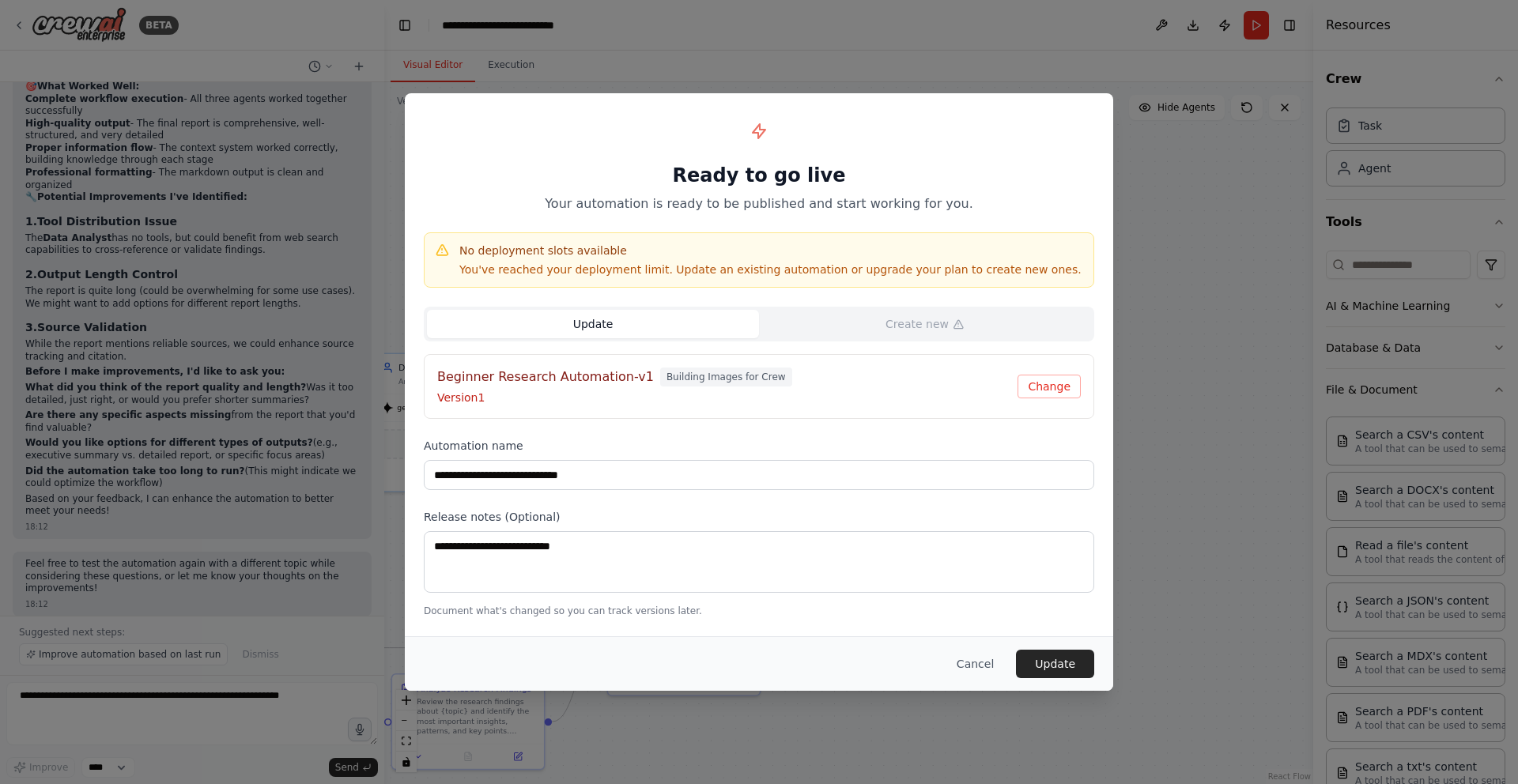
click at [630, 252] on h4 "No deployment slots available" at bounding box center [770, 250] width 622 height 16
click at [774, 267] on p "You've reached your deployment limit. Update an existing automation or upgrade …" at bounding box center [770, 269] width 622 height 16
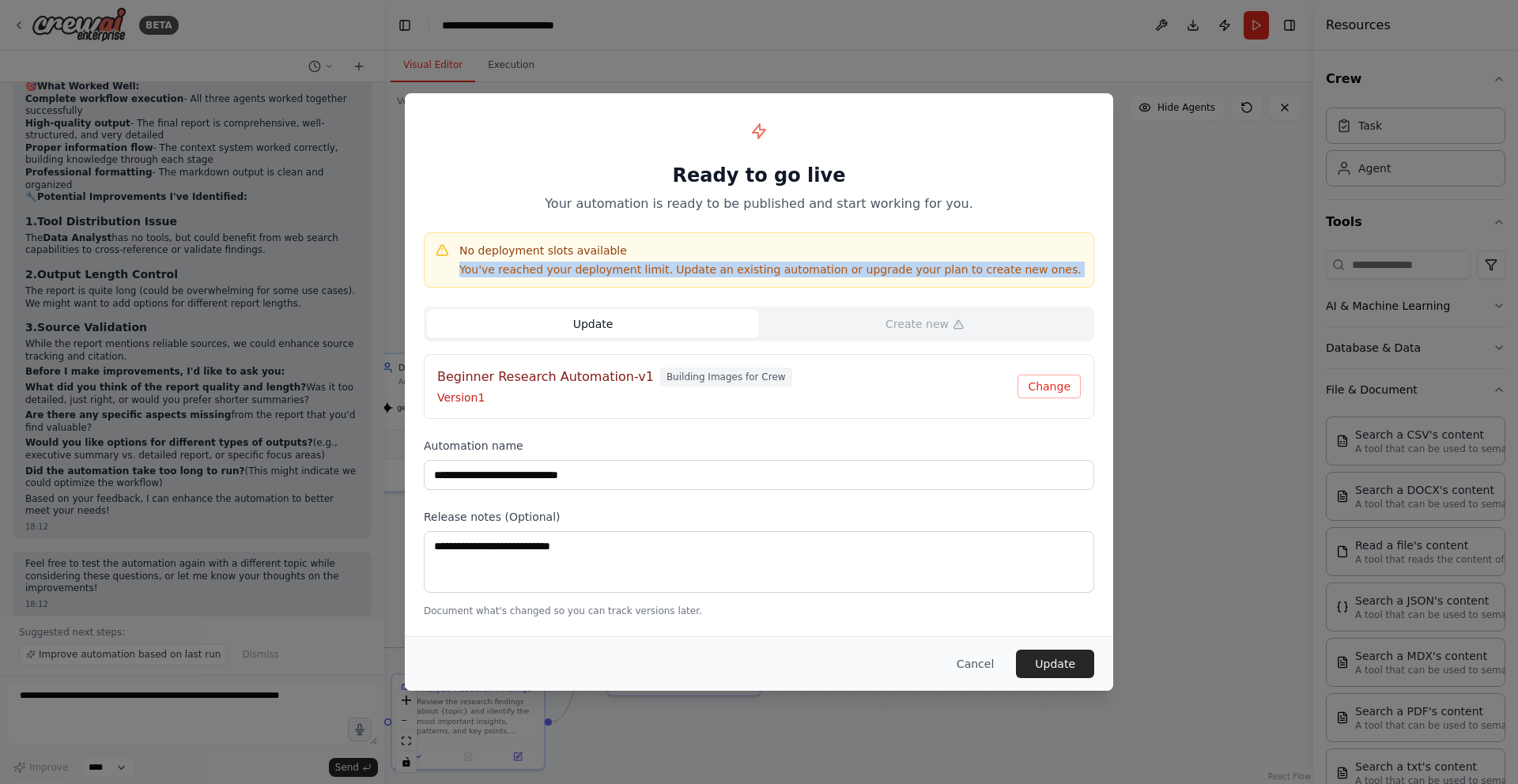
click at [774, 267] on p "You've reached your deployment limit. Update an existing automation or upgrade …" at bounding box center [770, 269] width 622 height 16
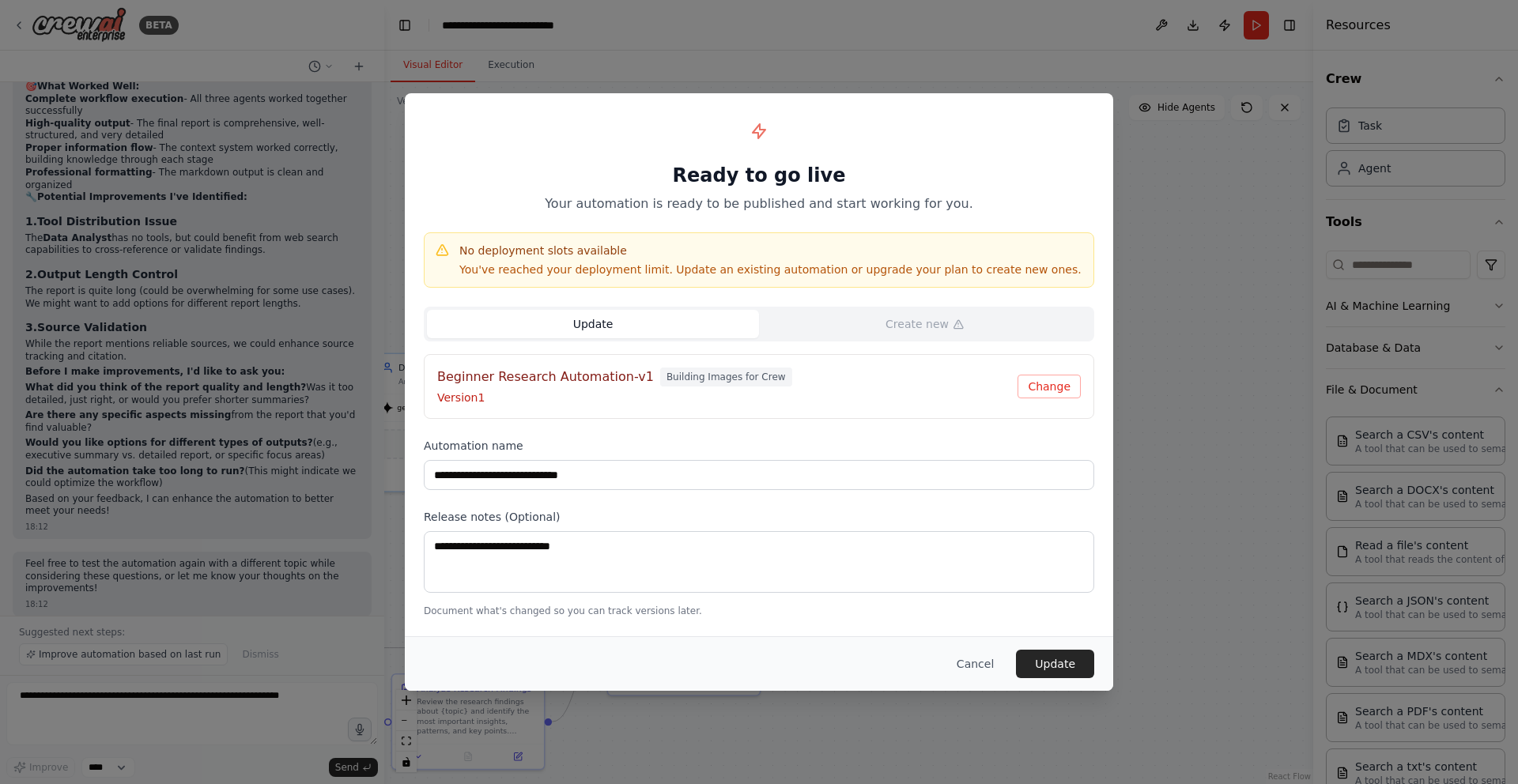
click at [915, 190] on div "Ready to go live Your automation is ready to be published and start working for…" at bounding box center [759, 163] width 670 height 101
click at [718, 340] on div "Update Create new" at bounding box center [759, 324] width 670 height 35
click at [749, 381] on span "Building Images for Crew" at bounding box center [726, 376] width 132 height 19
click at [1043, 388] on button "Change" at bounding box center [1049, 386] width 63 height 24
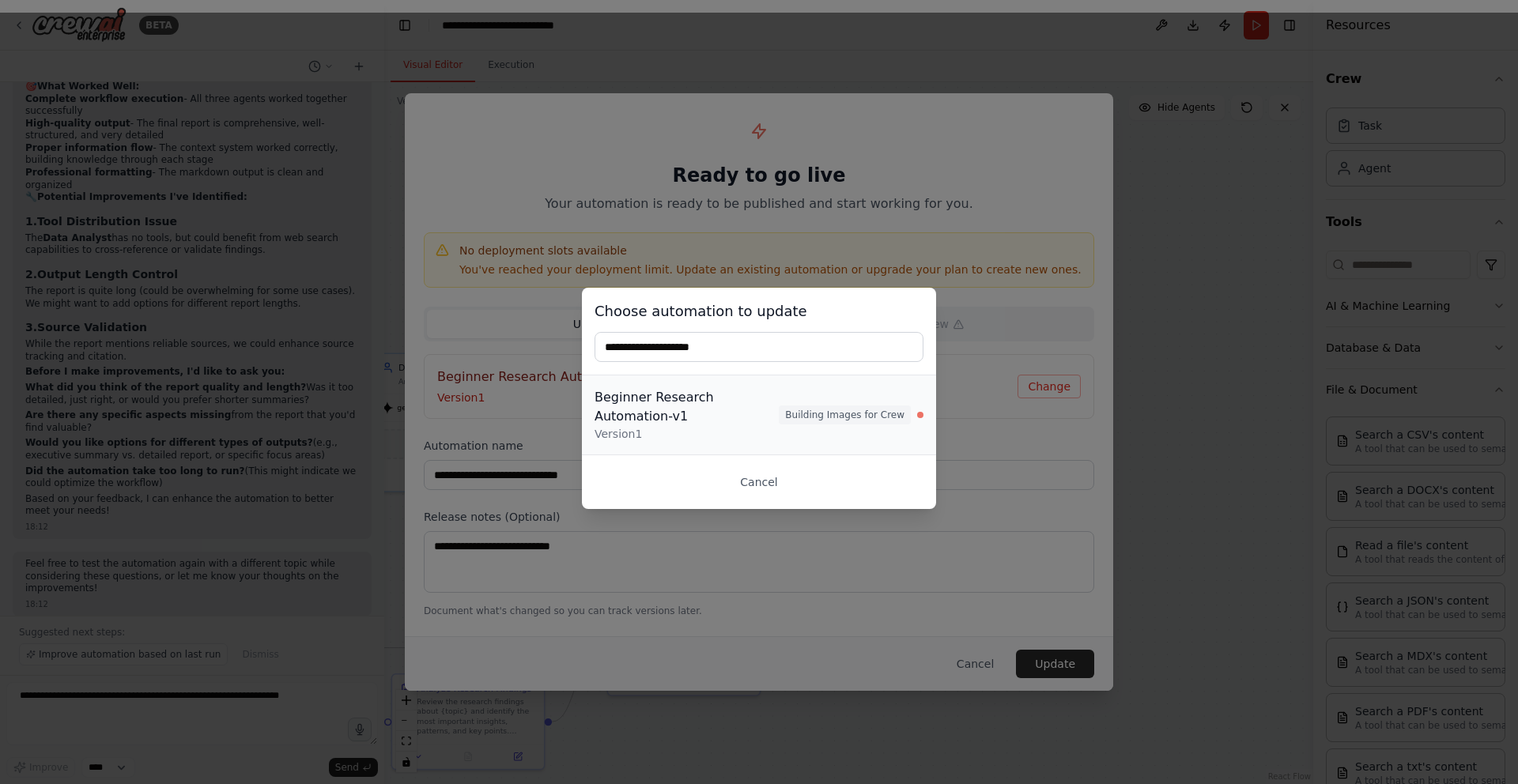
click at [832, 421] on span "Building Images for Crew" at bounding box center [845, 414] width 132 height 19
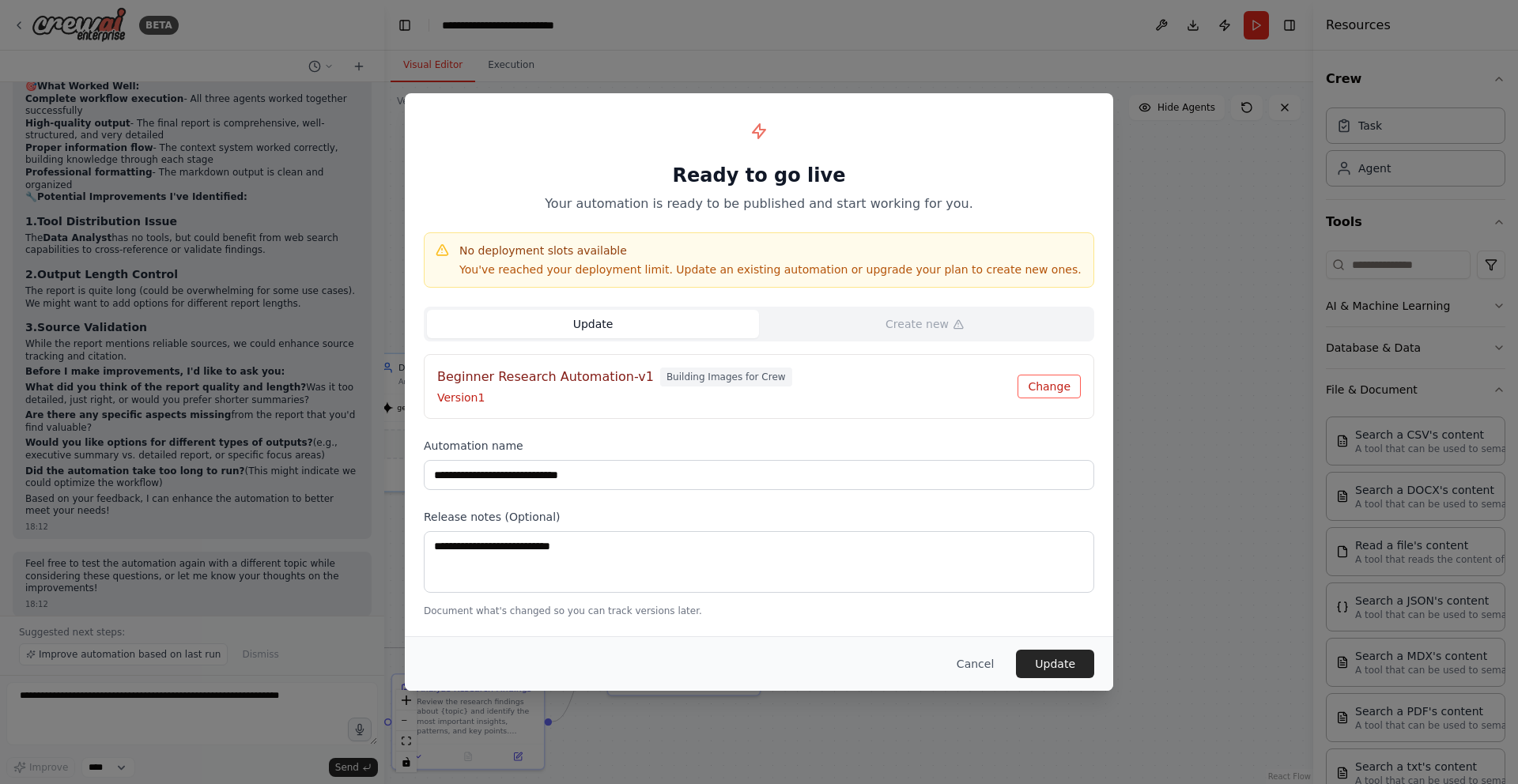
click at [1071, 378] on button "Change" at bounding box center [1049, 386] width 63 height 24
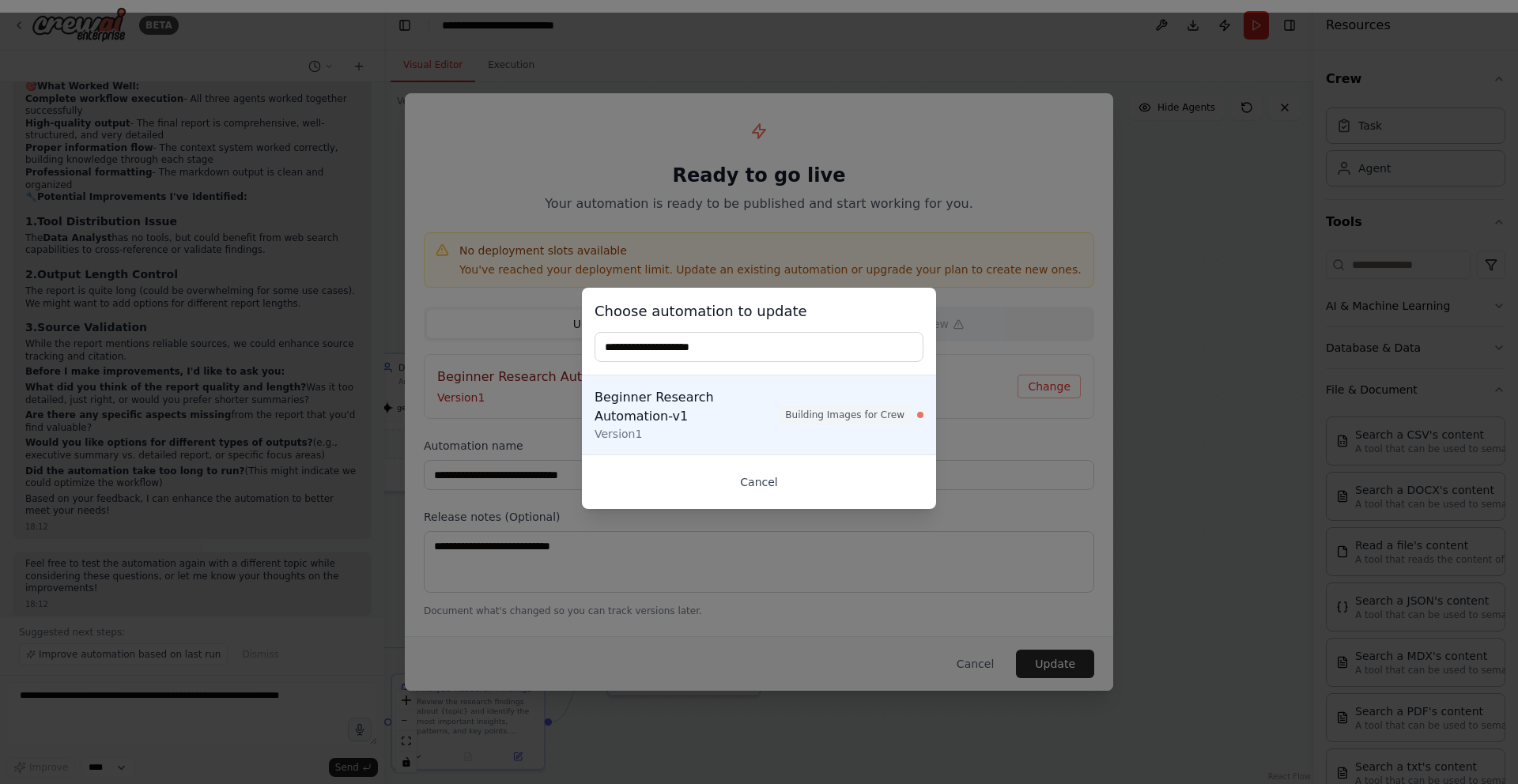
click at [756, 480] on button "Cancel" at bounding box center [759, 482] width 329 height 28
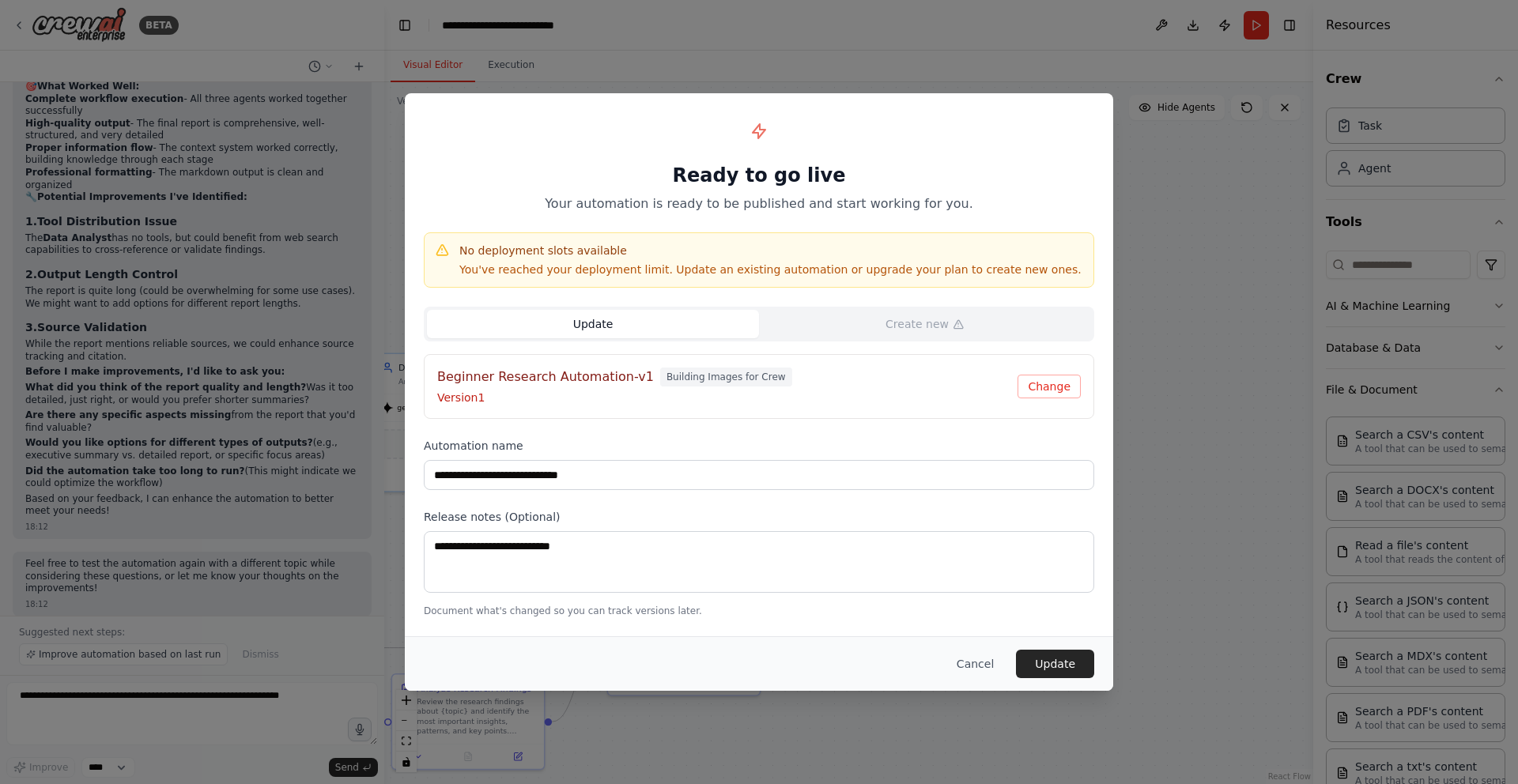
click at [513, 396] on p "Version 1" at bounding box center [726, 397] width 580 height 16
click at [468, 402] on p "Version 1" at bounding box center [726, 397] width 580 height 16
click at [660, 383] on span "Building Images for Crew" at bounding box center [726, 376] width 132 height 19
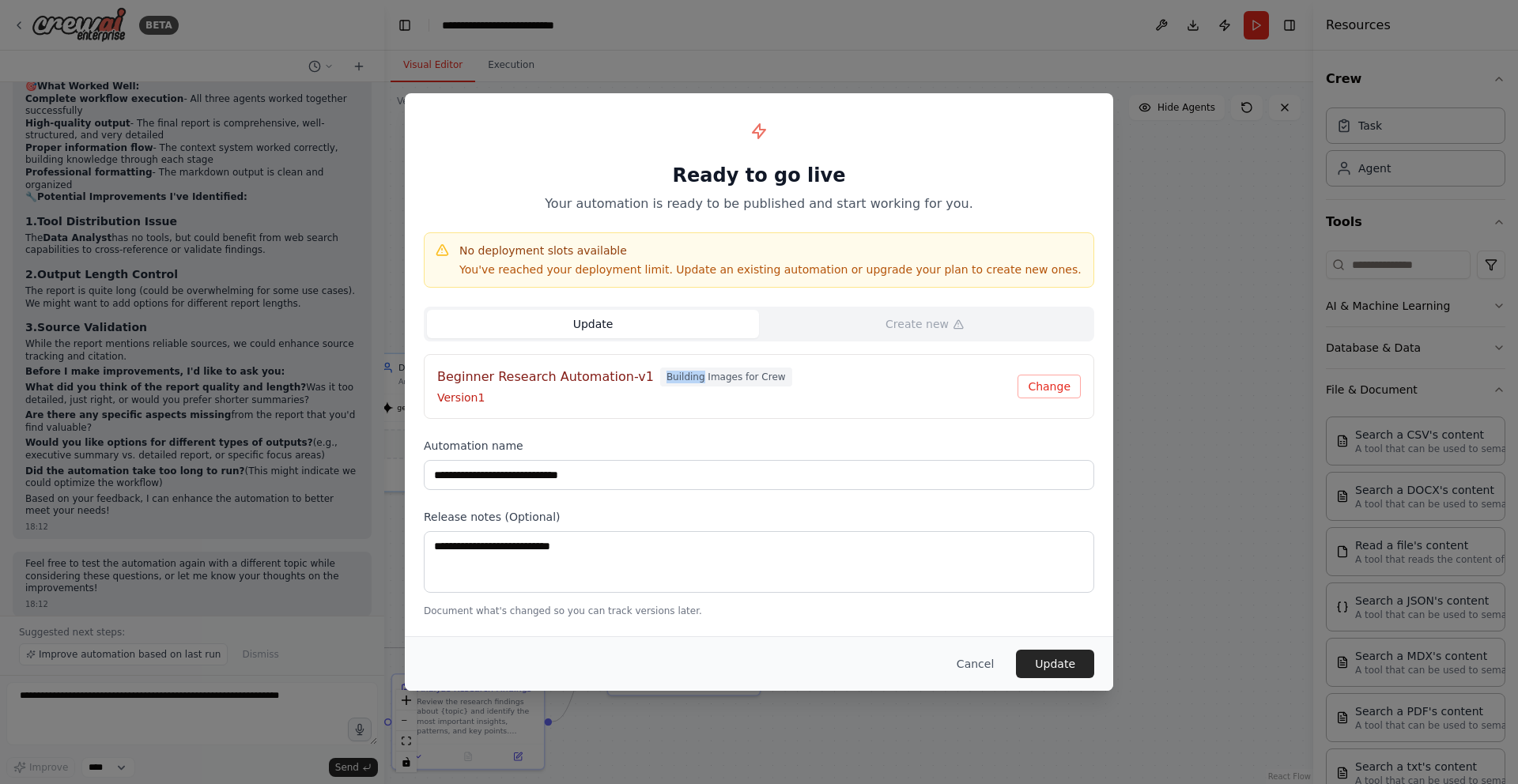
click at [660, 383] on span "Building Images for Crew" at bounding box center [726, 376] width 132 height 19
click at [753, 383] on span "Building Images for Crew" at bounding box center [726, 376] width 132 height 19
click at [874, 265] on p "You've reached your deployment limit. Update an existing automation or upgrade …" at bounding box center [770, 269] width 622 height 16
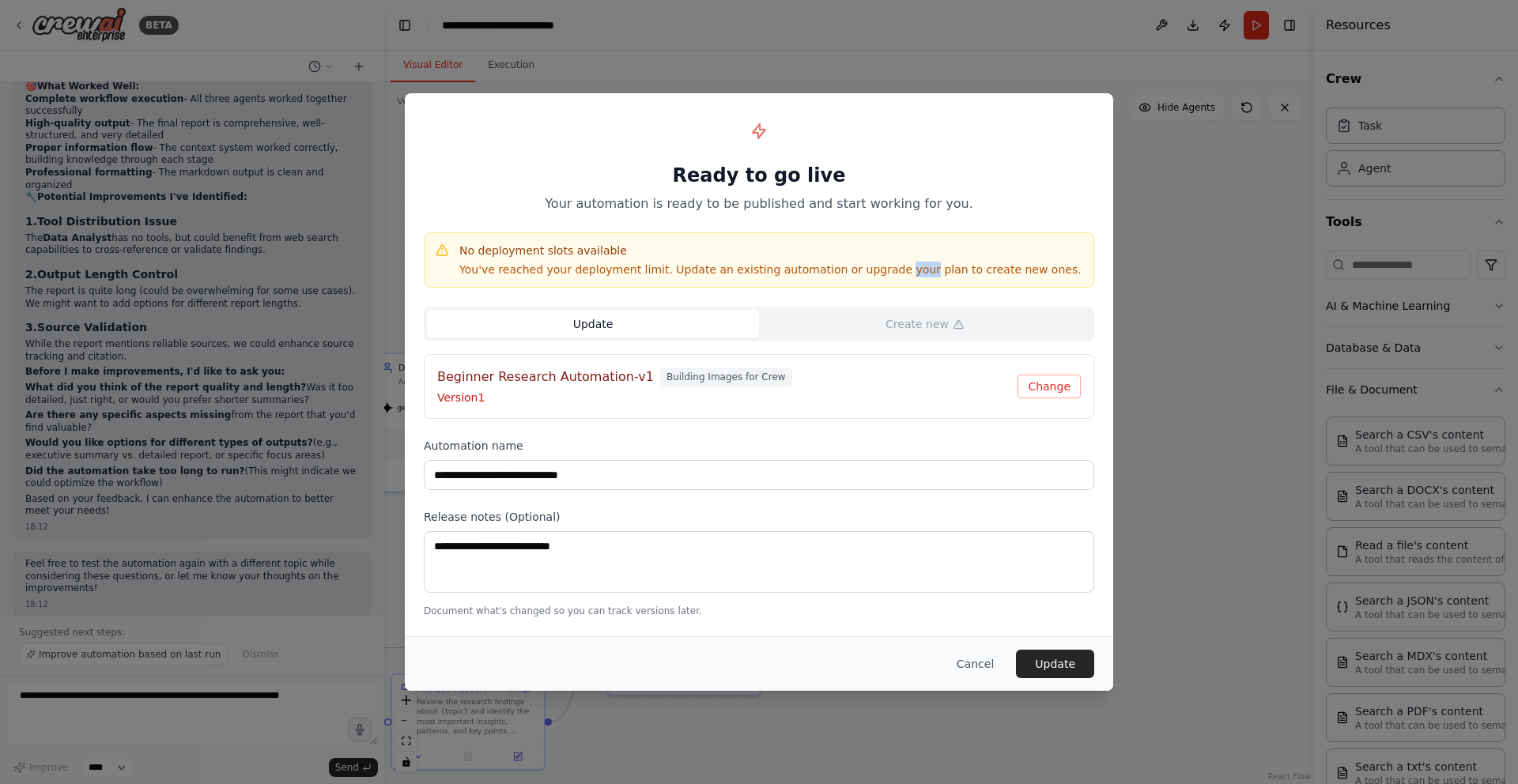
click at [874, 265] on p "You've reached your deployment limit. Update an existing automation or upgrade …" at bounding box center [770, 269] width 622 height 16
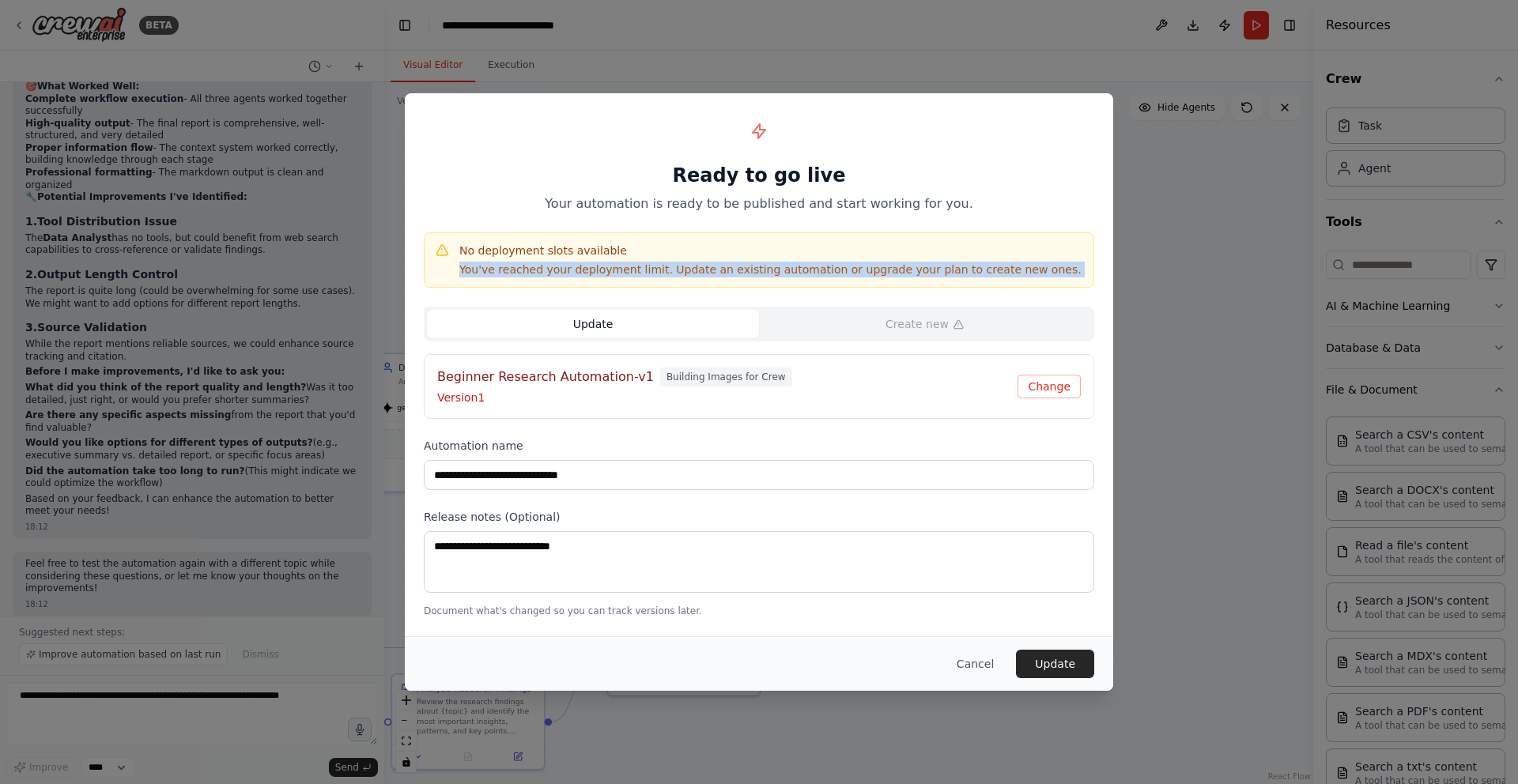
click at [874, 265] on p "You've reached your deployment limit. Update an existing automation or upgrade …" at bounding box center [770, 269] width 622 height 16
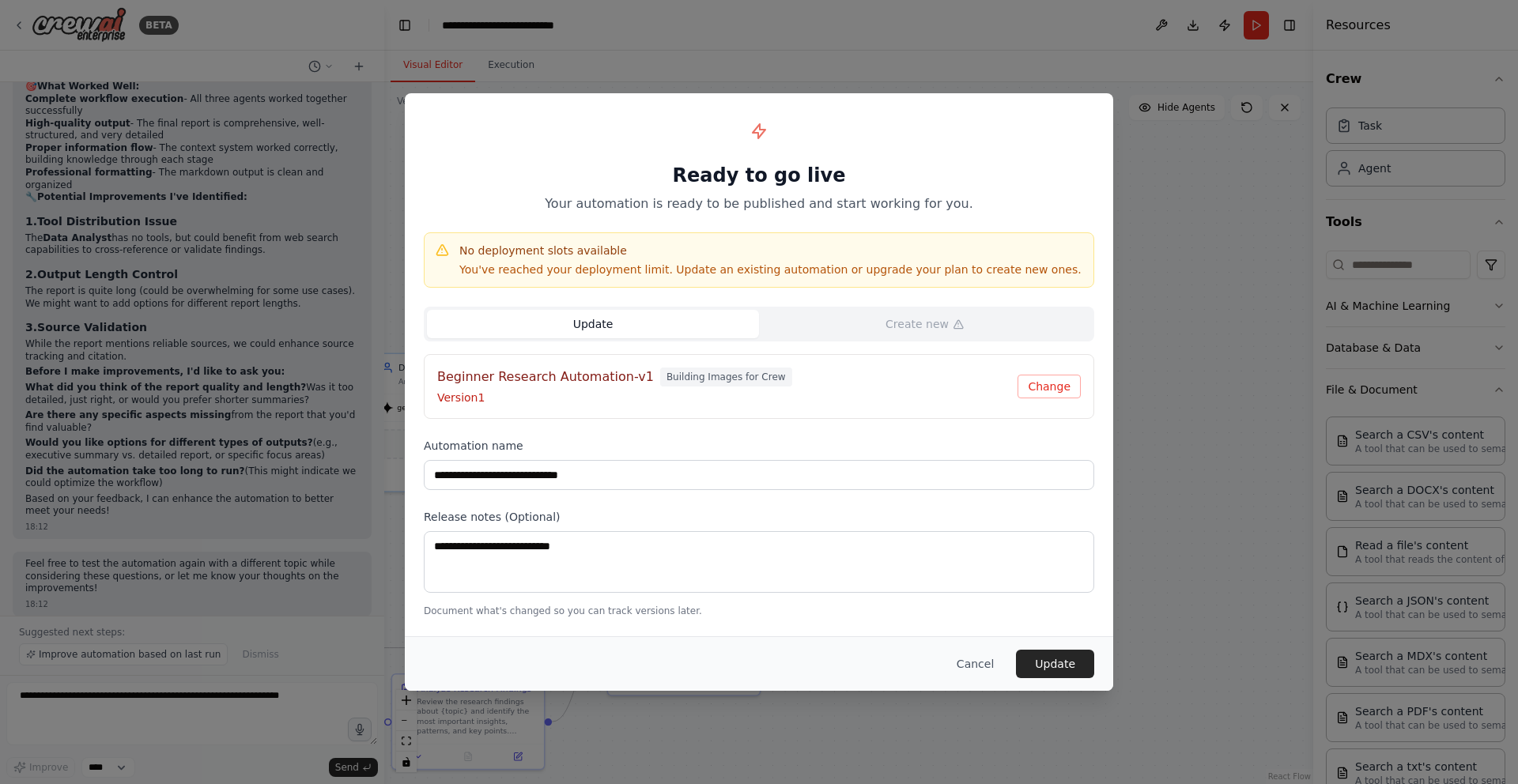
click at [898, 239] on div "No deployment slots available You've reached your deployment limit. Update an e…" at bounding box center [759, 260] width 670 height 55
drag, startPoint x: 898, startPoint y: 239, endPoint x: 951, endPoint y: 299, distance: 80.1
click at [898, 239] on div "No deployment slots available You've reached your deployment limit. Update an e…" at bounding box center [759, 260] width 670 height 55
click at [696, 332] on button "Update" at bounding box center [592, 324] width 332 height 28
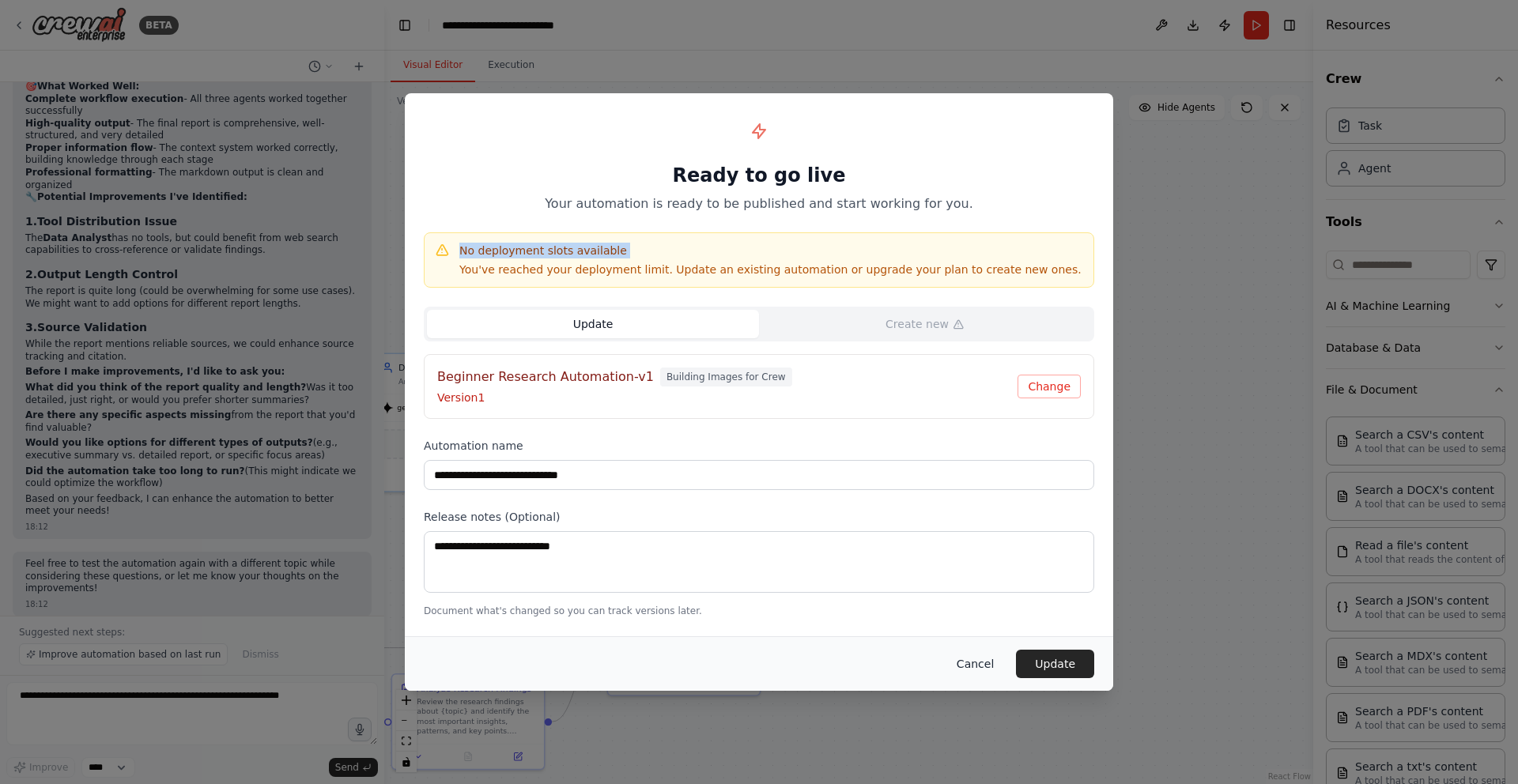
click at [978, 655] on button "Cancel" at bounding box center [974, 664] width 62 height 28
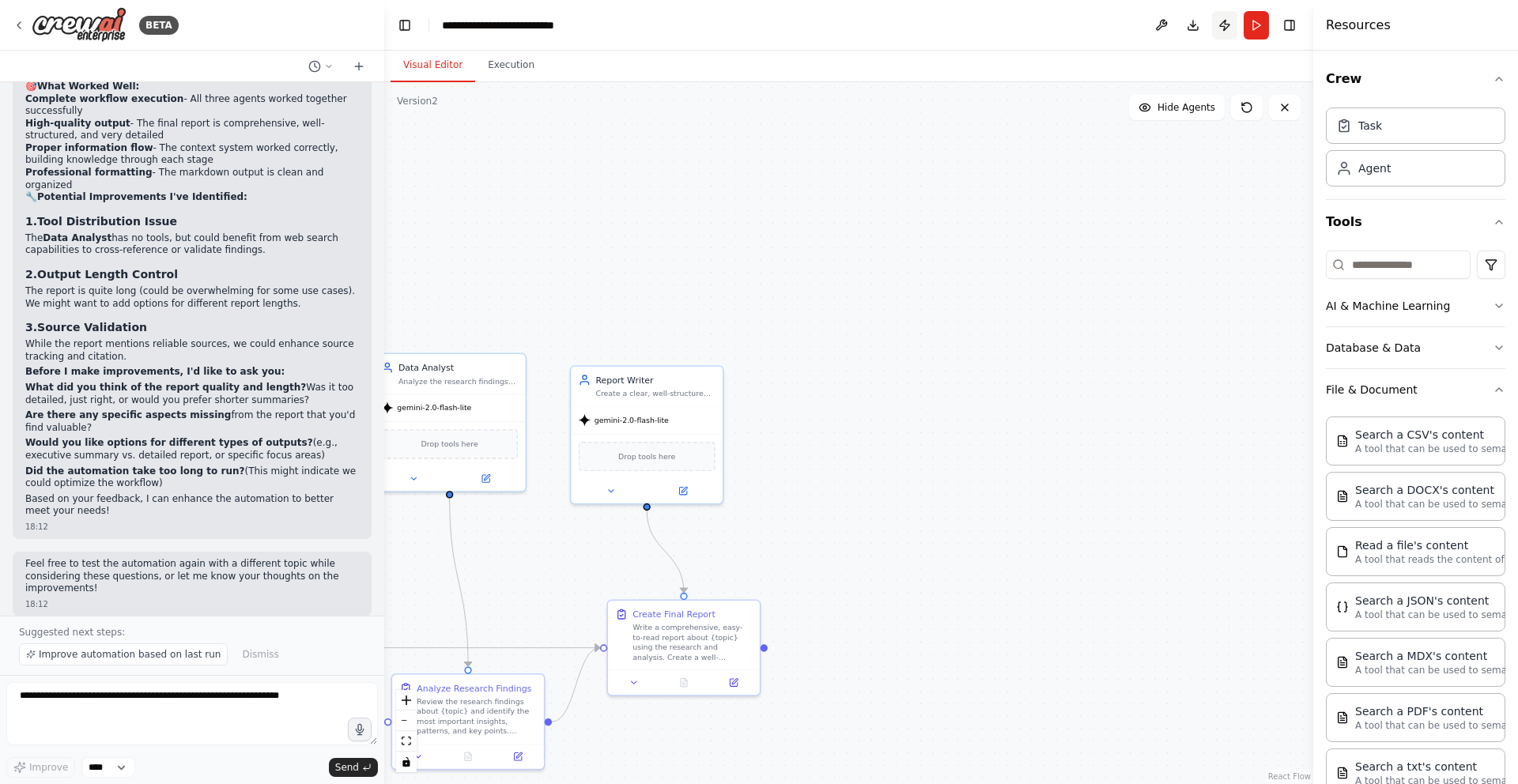
click at [1224, 24] on button "Publish" at bounding box center [1224, 25] width 26 height 28
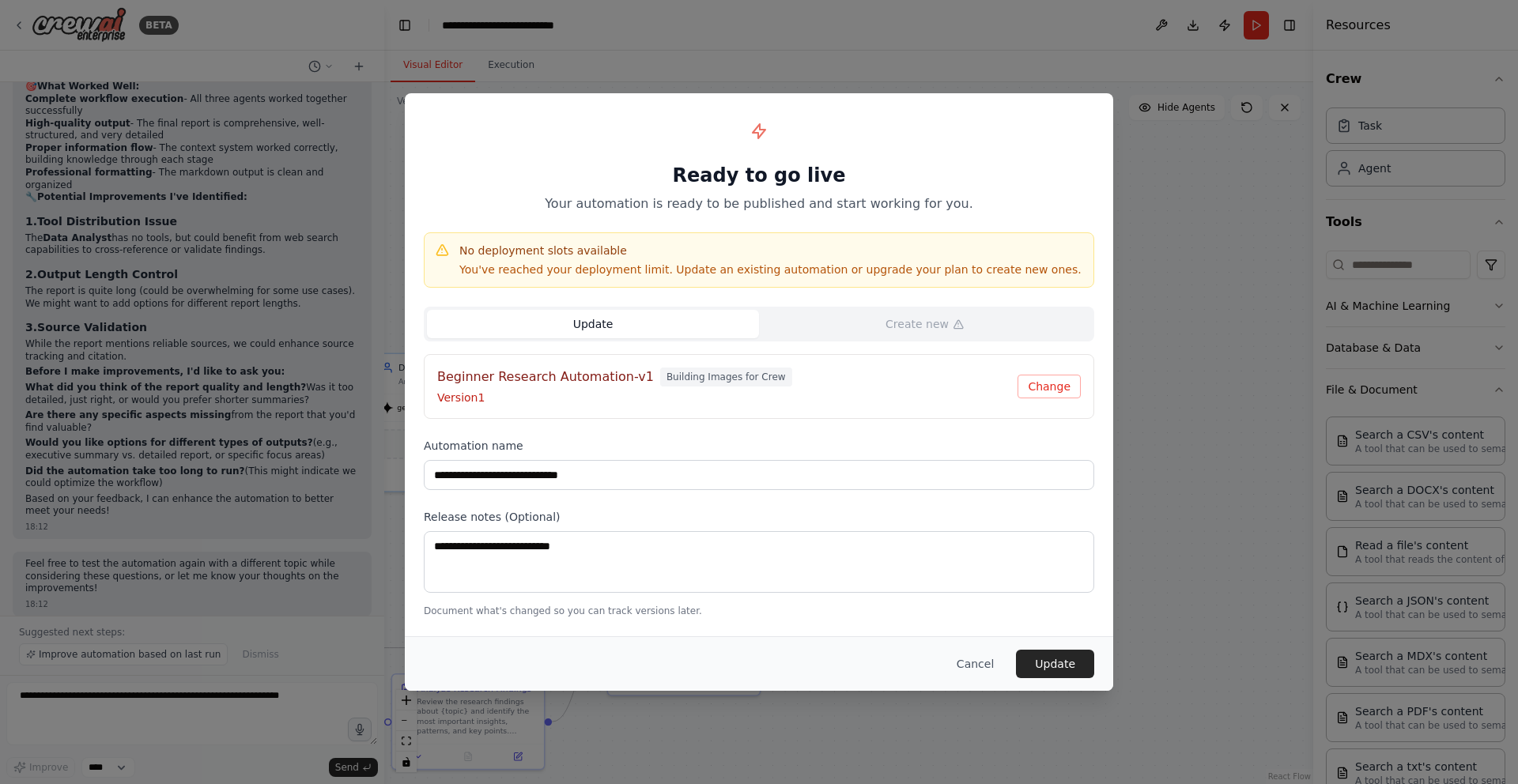
click at [660, 385] on span "Building Images for Crew" at bounding box center [726, 376] width 132 height 19
click at [604, 379] on h4 "Beginner Research Automation-v1" at bounding box center [545, 376] width 217 height 19
click at [992, 671] on button "Cancel" at bounding box center [974, 664] width 62 height 28
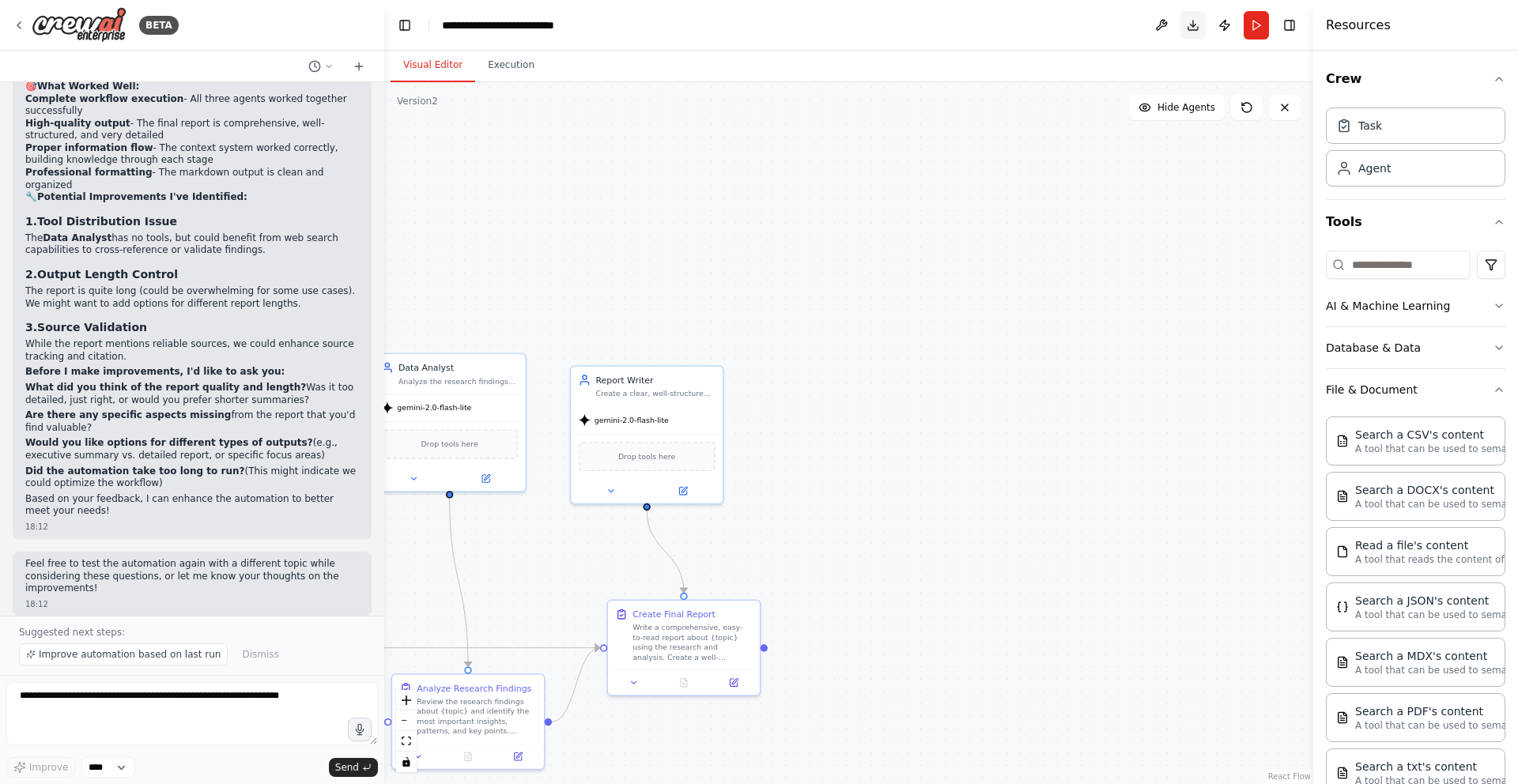
click at [1194, 23] on button "Download" at bounding box center [1193, 25] width 26 height 28
click at [1066, 6] on header "**********" at bounding box center [848, 25] width 929 height 50
click at [1092, 198] on div ".deletable-edge-delete-btn { width: 20px; height: 20px; border: 0px solid #ffff…" at bounding box center [848, 433] width 929 height 702
